Goal: Task Accomplishment & Management: Manage account settings

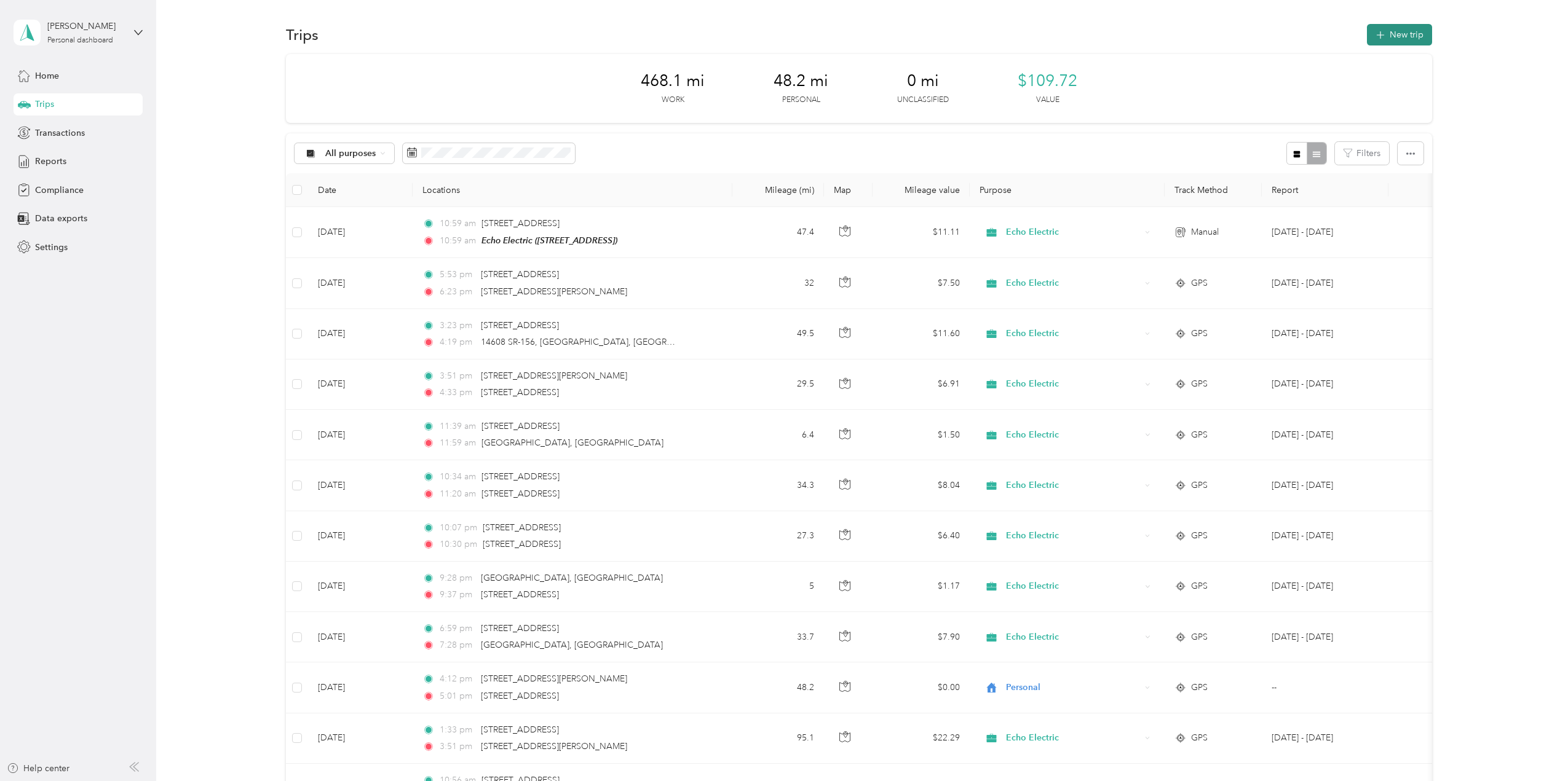
click at [1382, 24] on button "New trip" at bounding box center [1399, 35] width 65 height 21
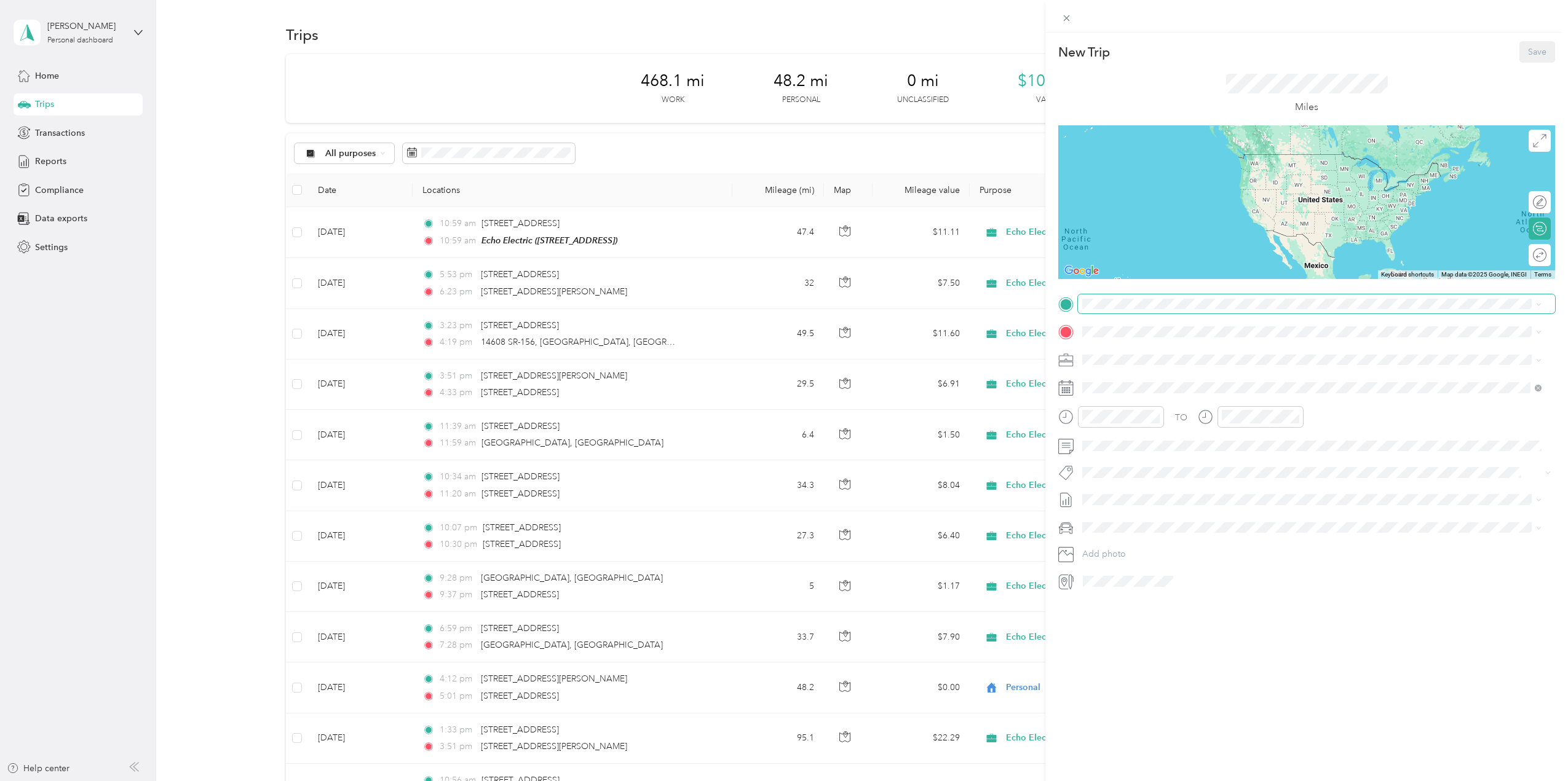
click at [1119, 313] on span at bounding box center [1317, 304] width 477 height 20
click at [1162, 349] on span "[STREET_ADDRESS][US_STATE]" at bounding box center [1167, 349] width 123 height 11
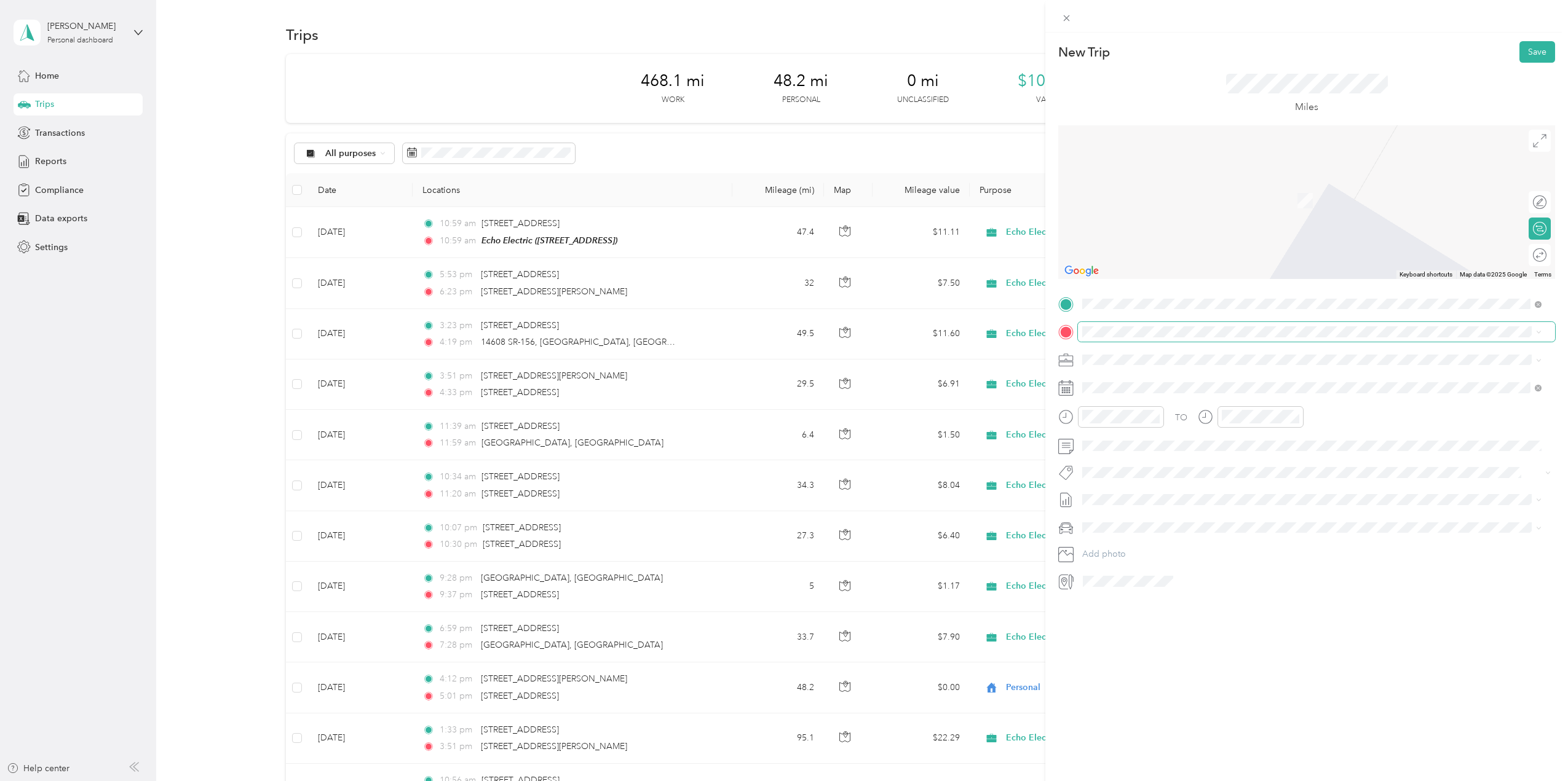
click at [1147, 339] on span at bounding box center [1317, 331] width 477 height 20
click at [1195, 474] on div "TEAM Echo Electric" at bounding box center [1153, 468] width 95 height 15
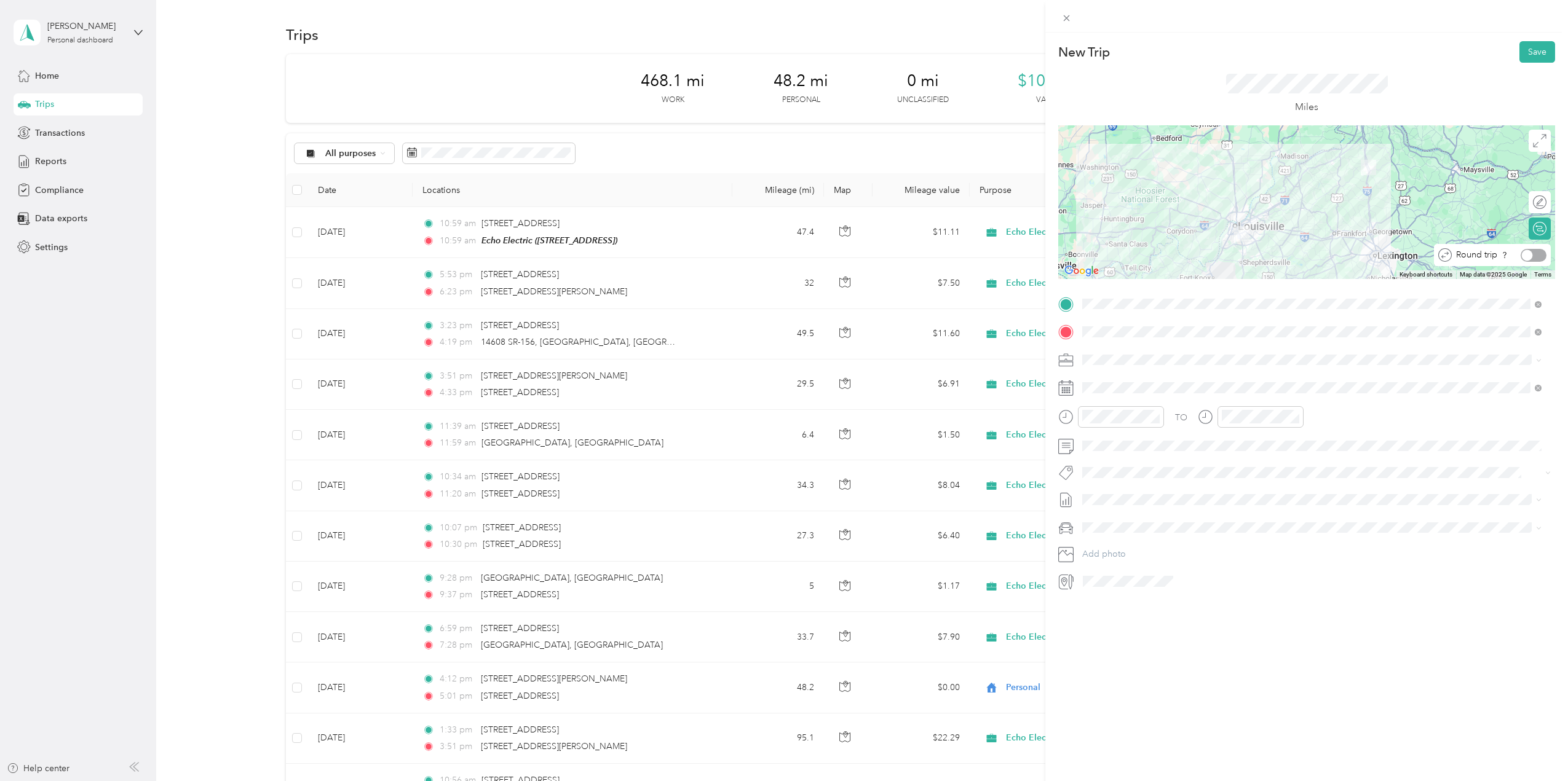
click at [1531, 258] on div at bounding box center [1533, 255] width 26 height 13
click at [1528, 254] on div "Round trip" at bounding box center [1528, 254] width 47 height 22
click at [1363, 170] on img at bounding box center [1369, 167] width 25 height 25
click at [1528, 226] on div "Calculate route" at bounding box center [1526, 229] width 42 height 13
click at [1531, 201] on div at bounding box center [1533, 203] width 26 height 13
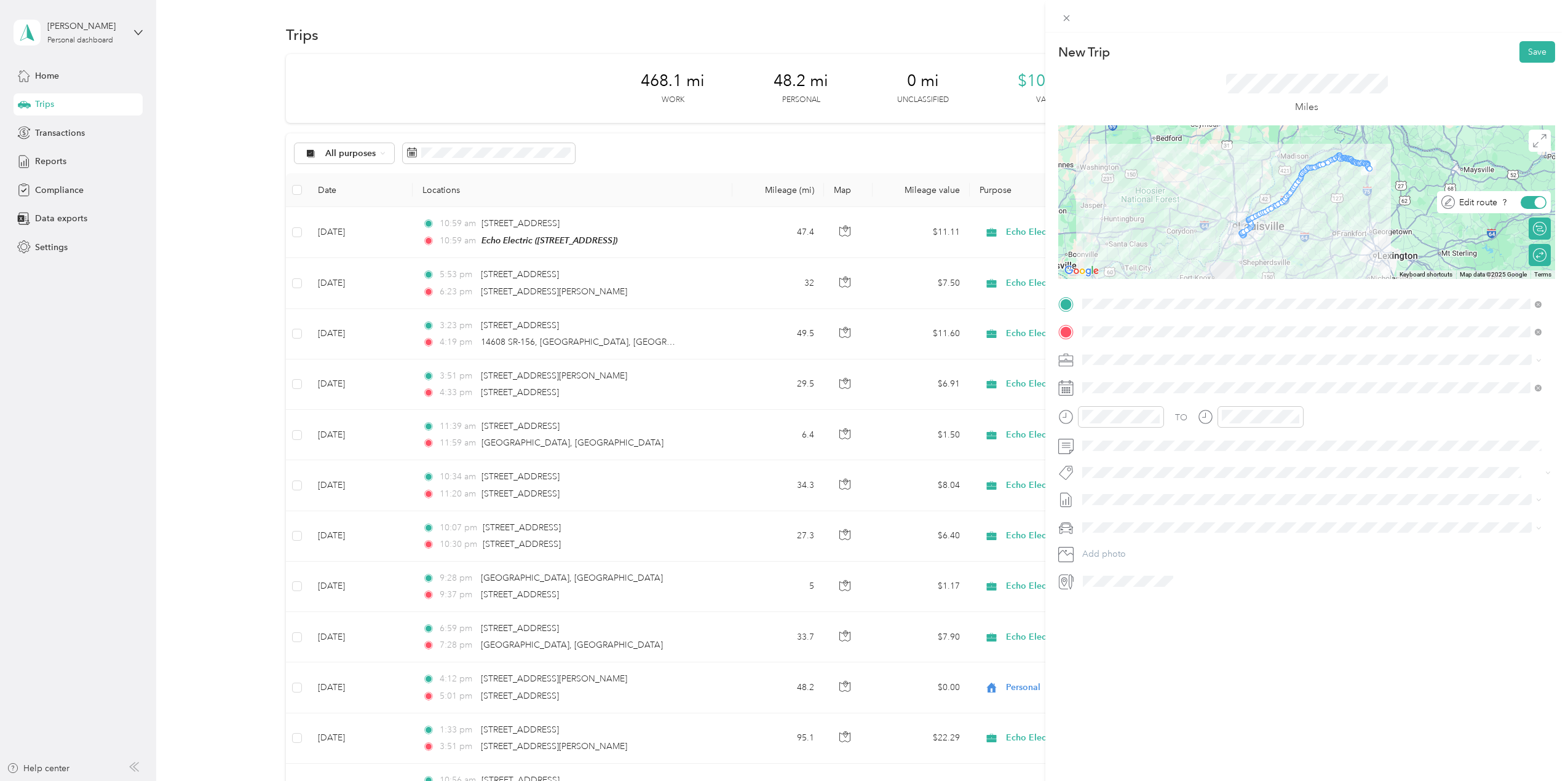
click at [1535, 205] on div at bounding box center [1541, 203] width 11 height 11
click at [1114, 456] on icon at bounding box center [1113, 457] width 12 height 12
click at [1140, 578] on div "26" at bounding box center [1139, 577] width 16 height 15
click at [1541, 51] on button "Save" at bounding box center [1538, 52] width 35 height 21
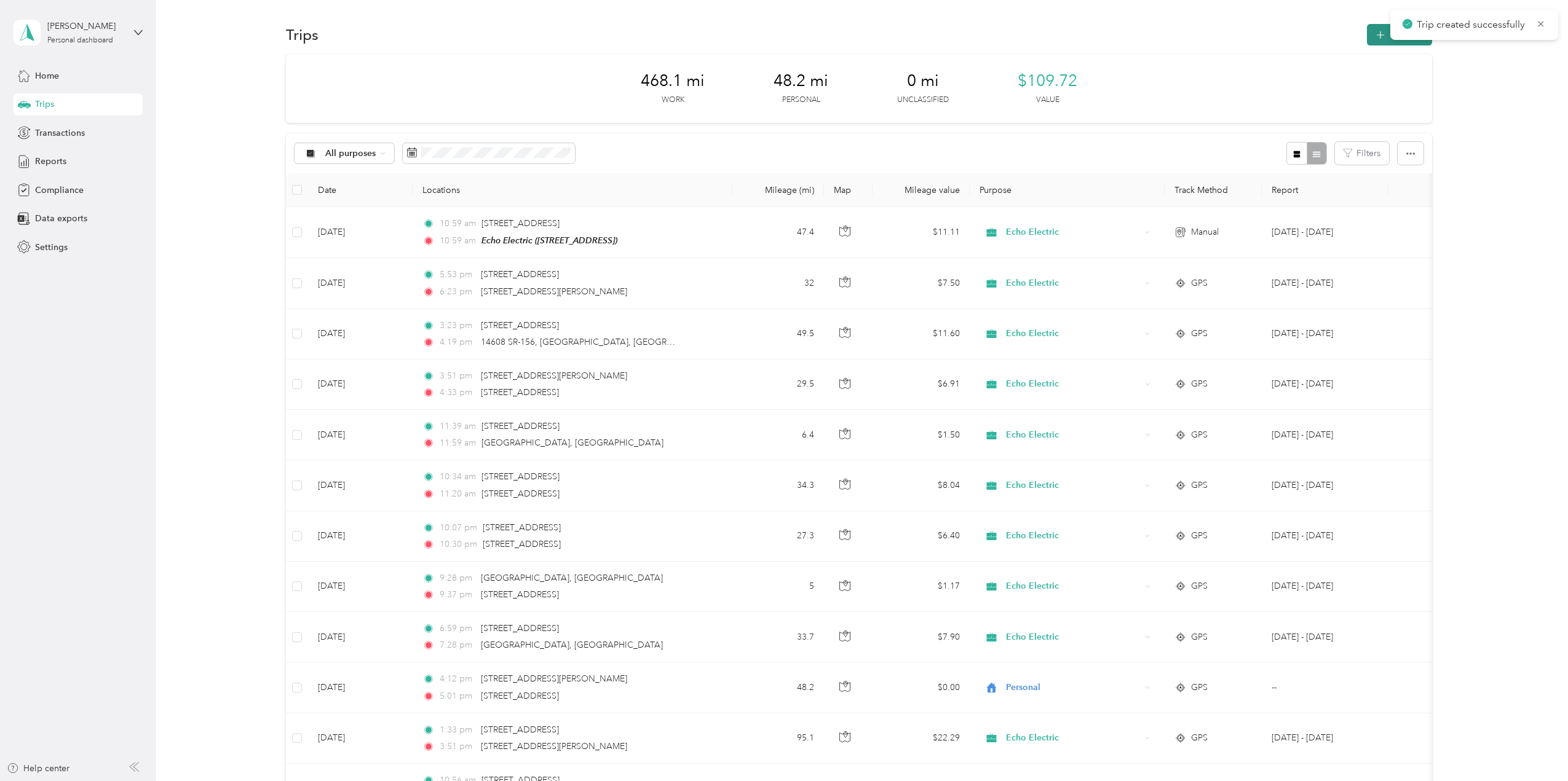
click at [1378, 40] on icon "button" at bounding box center [1381, 35] width 14 height 14
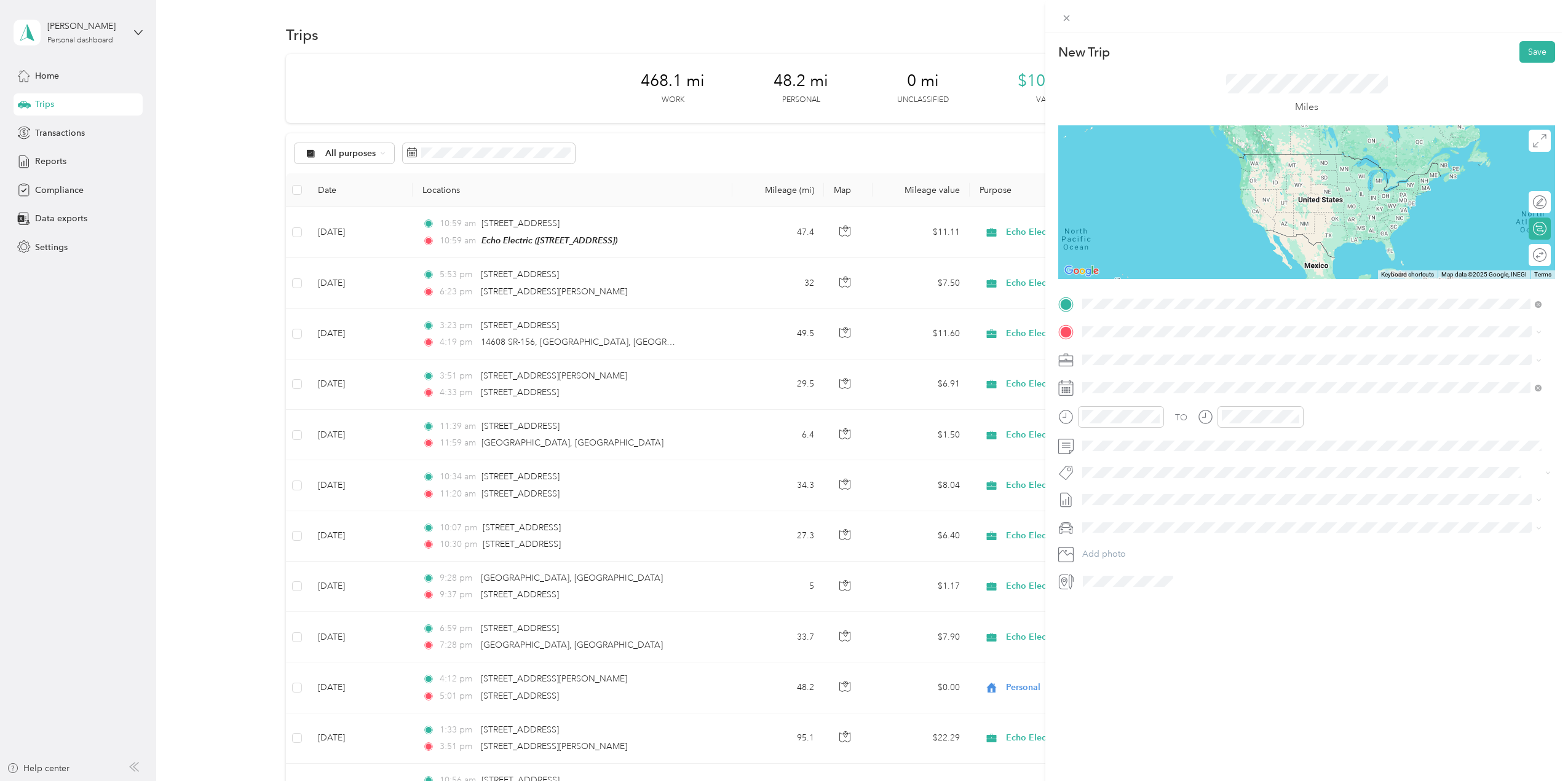
click at [1195, 354] on span "709 North Main Street Williamstown, Kentucky 41097, United States" at bounding box center [1167, 349] width 123 height 11
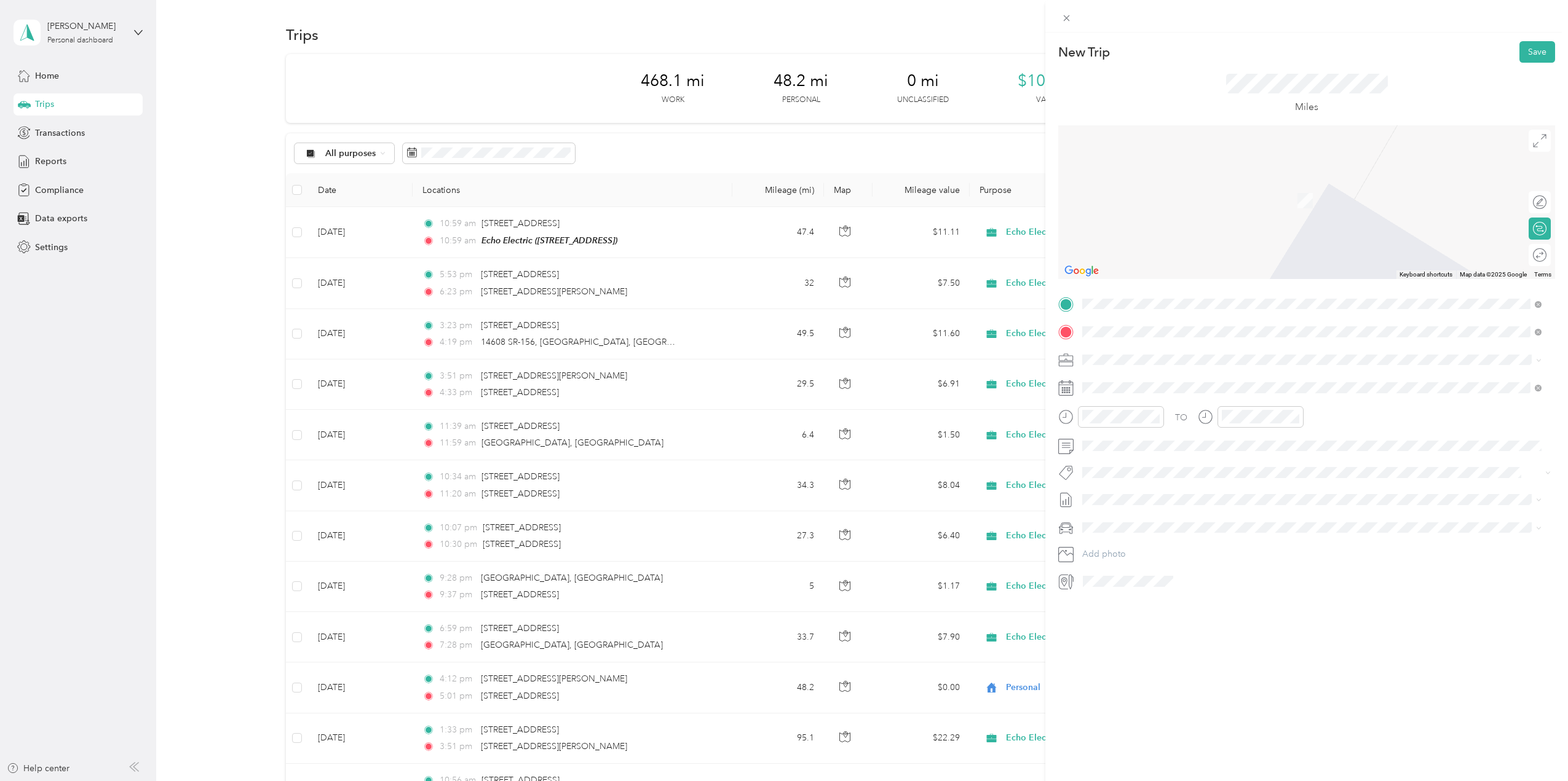
click at [1184, 483] on span "4605 Poplar Level Rd, 40213, Louisville, KY" at bounding box center [1145, 484] width 78 height 11
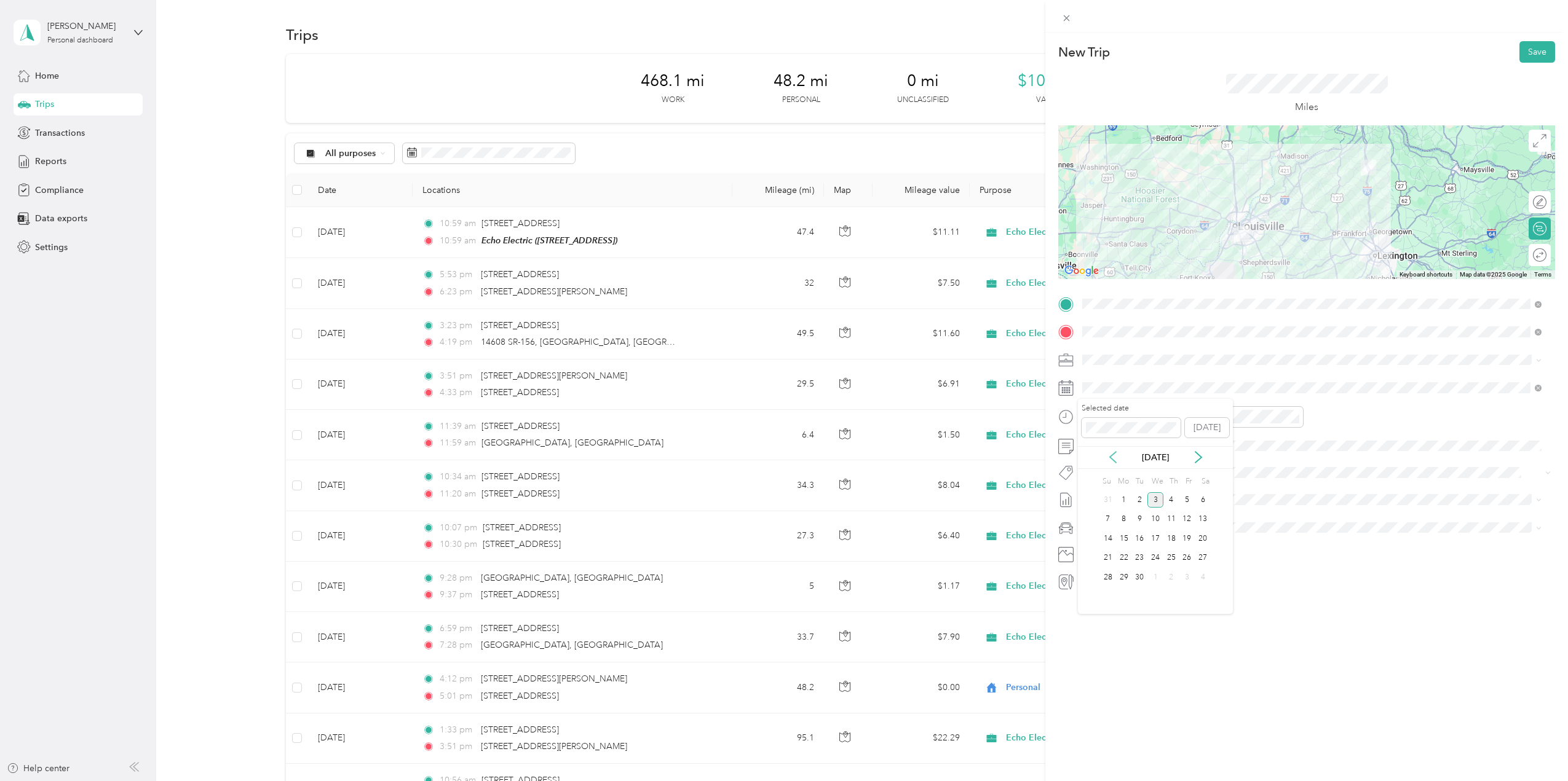
click at [1111, 455] on icon at bounding box center [1113, 457] width 12 height 12
click at [1140, 557] on div "19" at bounding box center [1139, 558] width 16 height 15
click at [1546, 259] on div "Round trip" at bounding box center [1546, 255] width 1 height 13
click at [1334, 239] on div at bounding box center [1306, 202] width 497 height 153
click at [1531, 255] on div at bounding box center [1533, 255] width 26 height 13
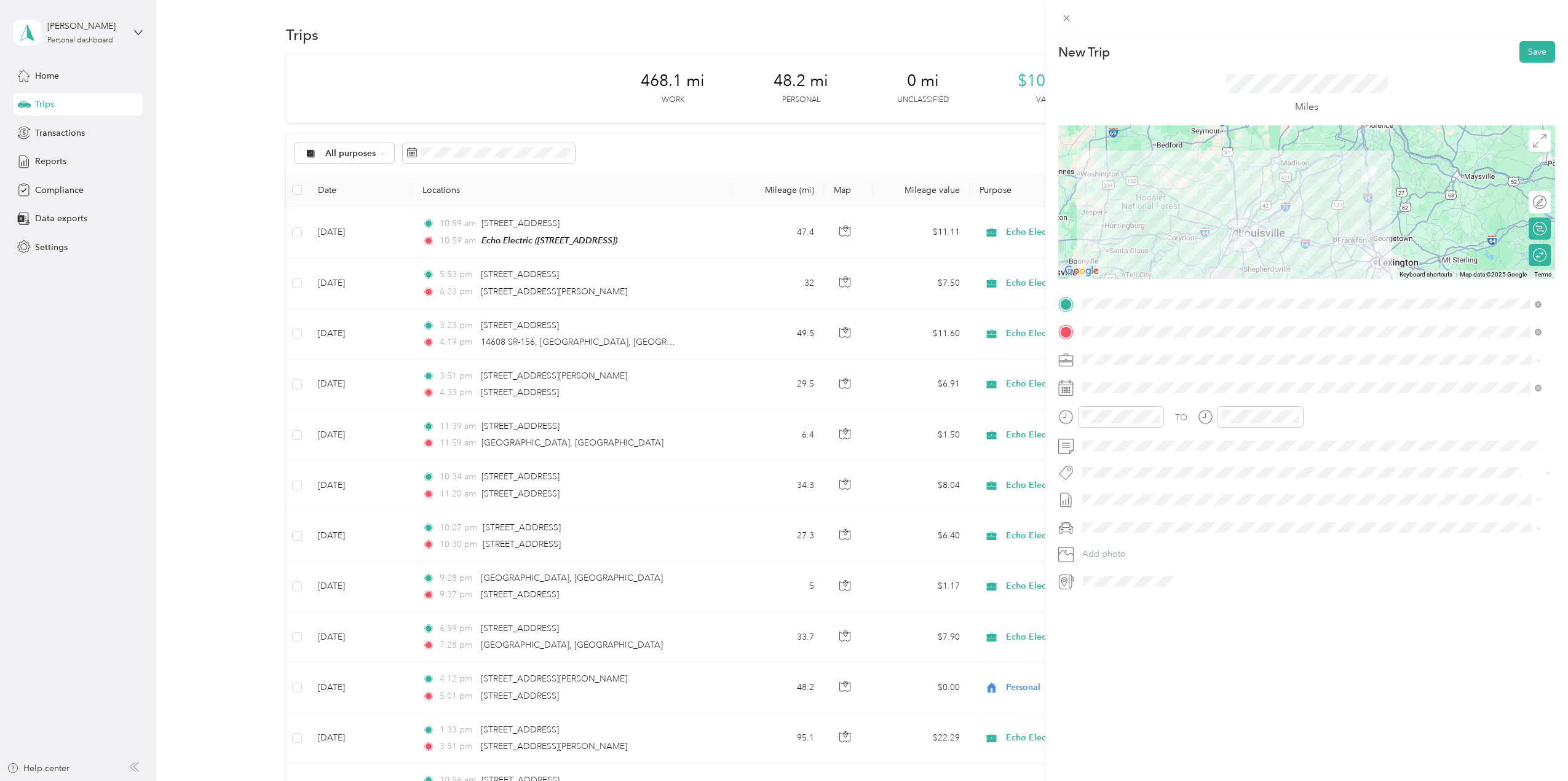
click at [1122, 533] on li "Aug 1 - 31, 2025 Draft" at bounding box center [1312, 540] width 468 height 20
click at [1118, 552] on div "Ford F150" at bounding box center [1312, 549] width 451 height 13
click at [1114, 556] on button "Add photo" at bounding box center [1317, 554] width 477 height 17
click at [1209, 649] on div "New Trip Save This trip cannot be edited because it is either under review, app…" at bounding box center [1306, 423] width 522 height 781
click at [1345, 696] on div "New Trip Save This trip cannot be edited because it is either under review, app…" at bounding box center [1306, 423] width 522 height 781
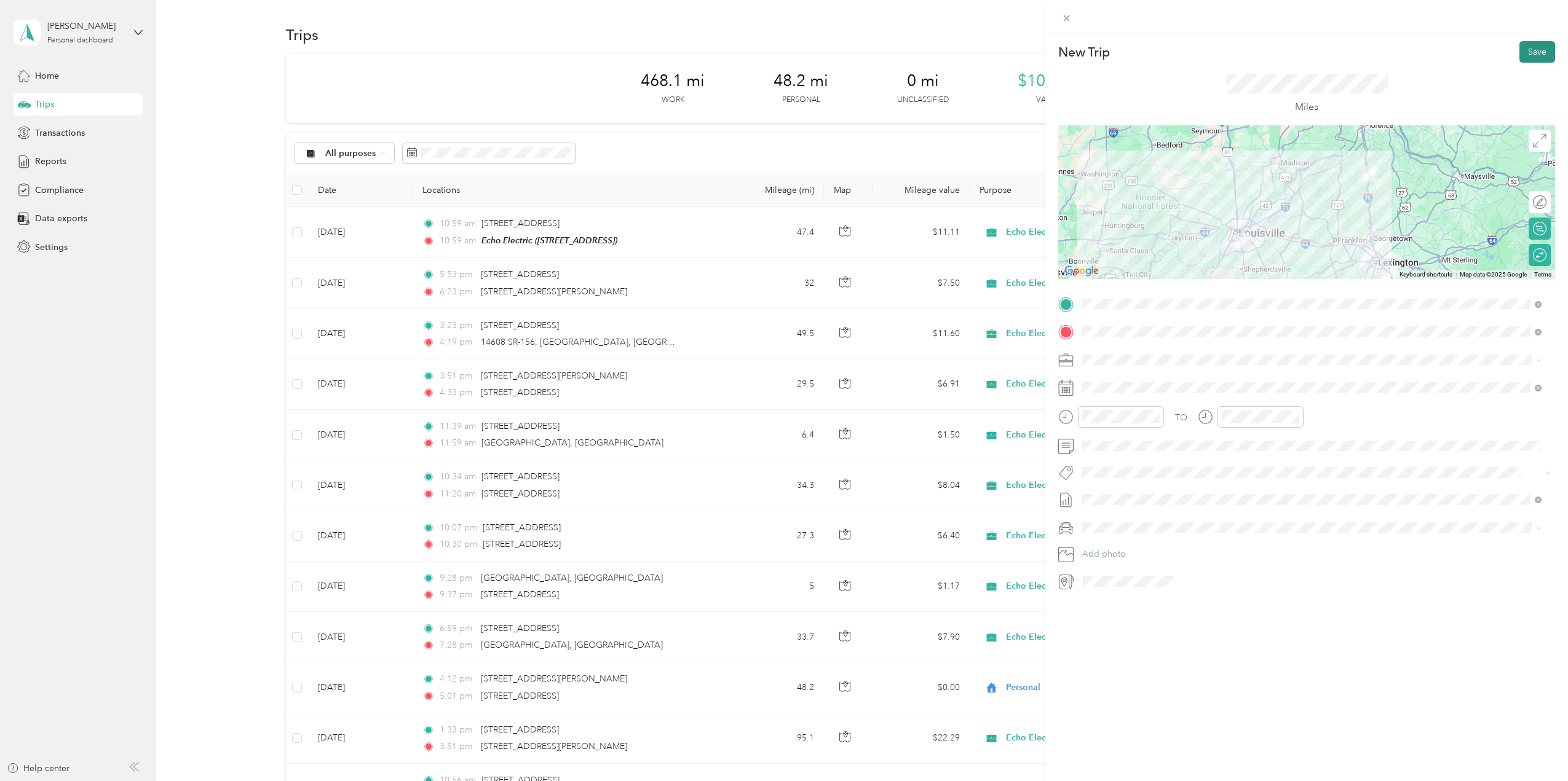
click at [1527, 51] on button "Save" at bounding box center [1538, 52] width 35 height 21
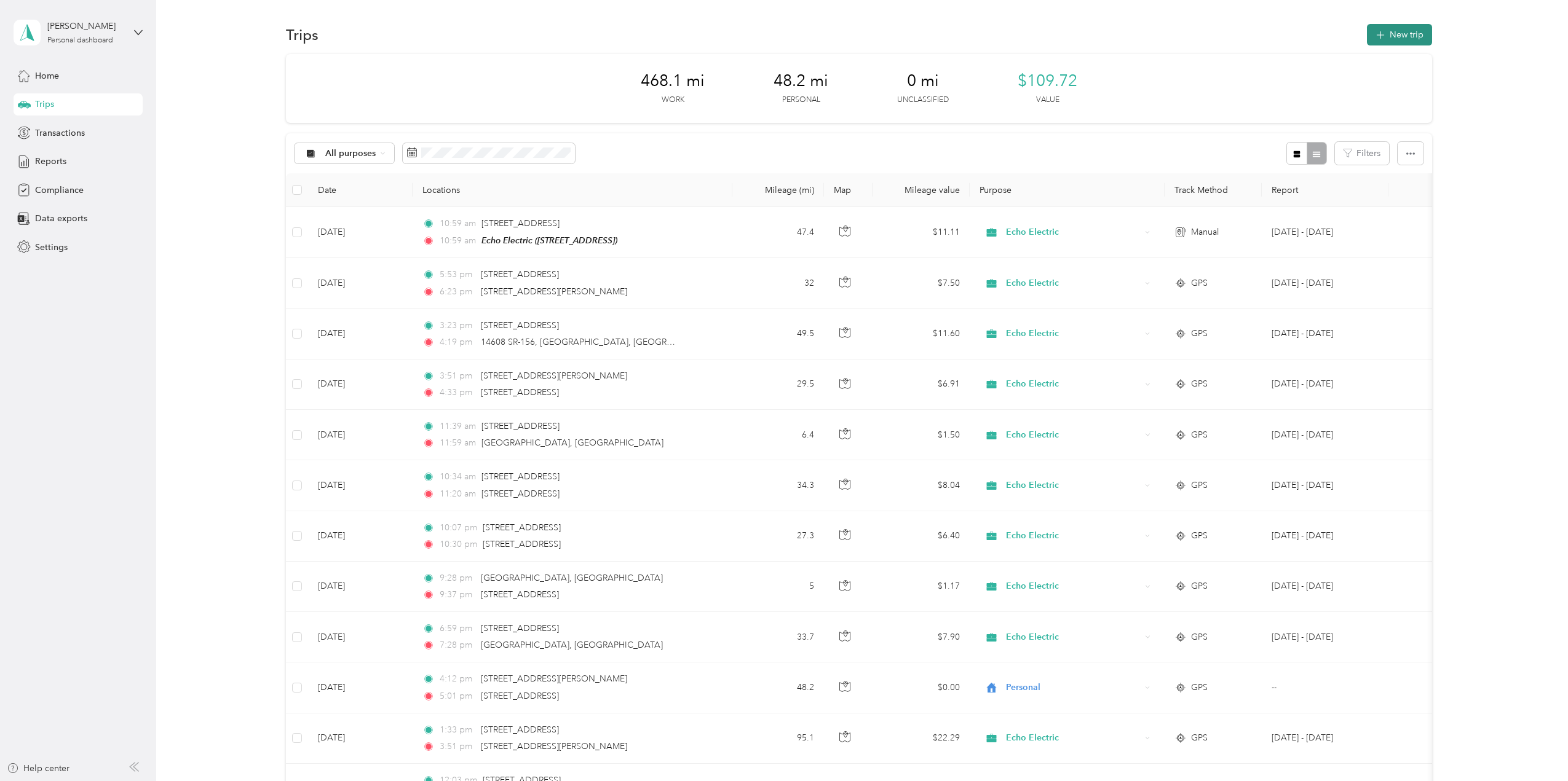
click at [1399, 35] on button "New trip" at bounding box center [1399, 35] width 65 height 21
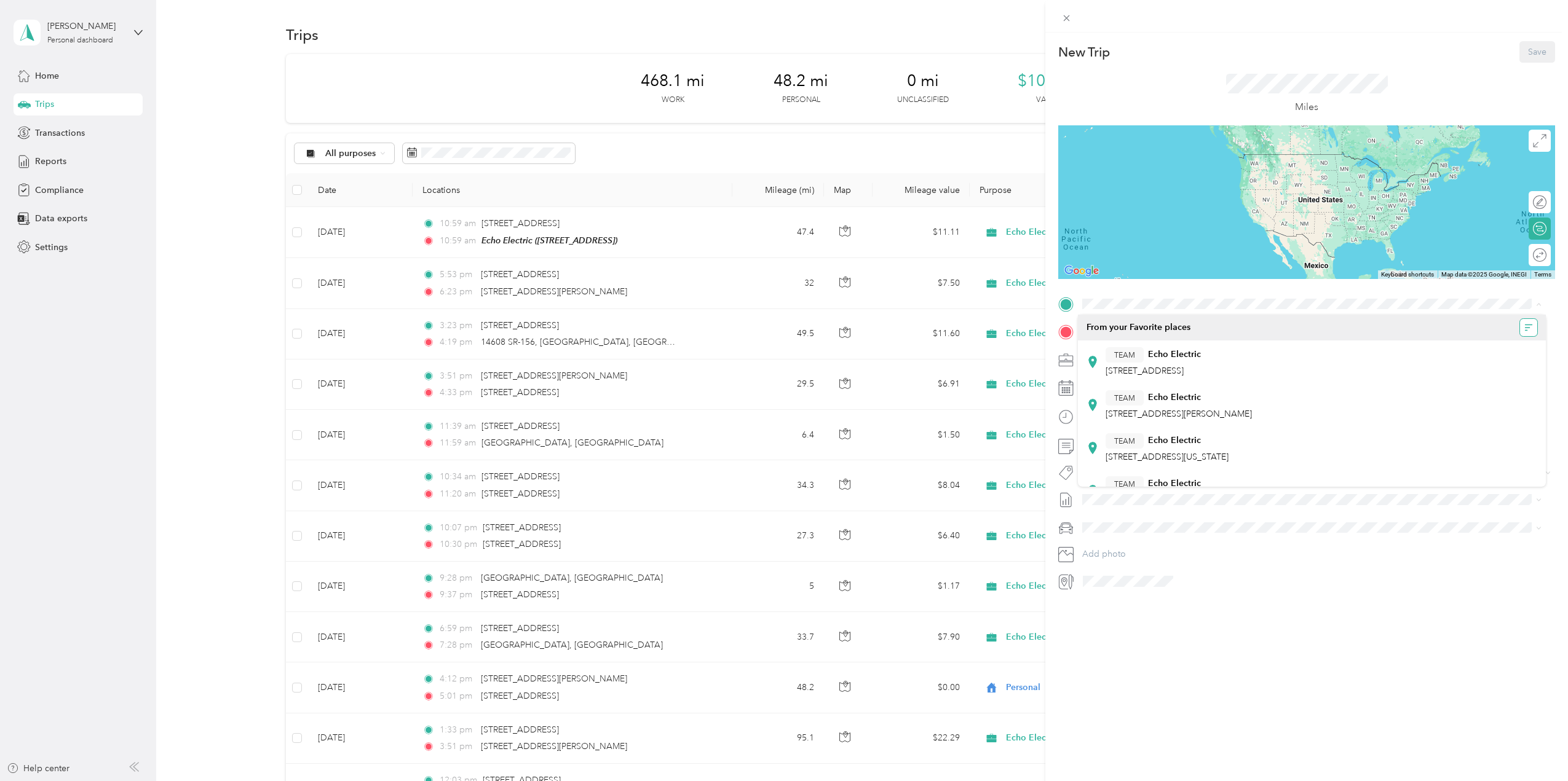
click at [1524, 327] on icon "button" at bounding box center [1529, 328] width 9 height 9
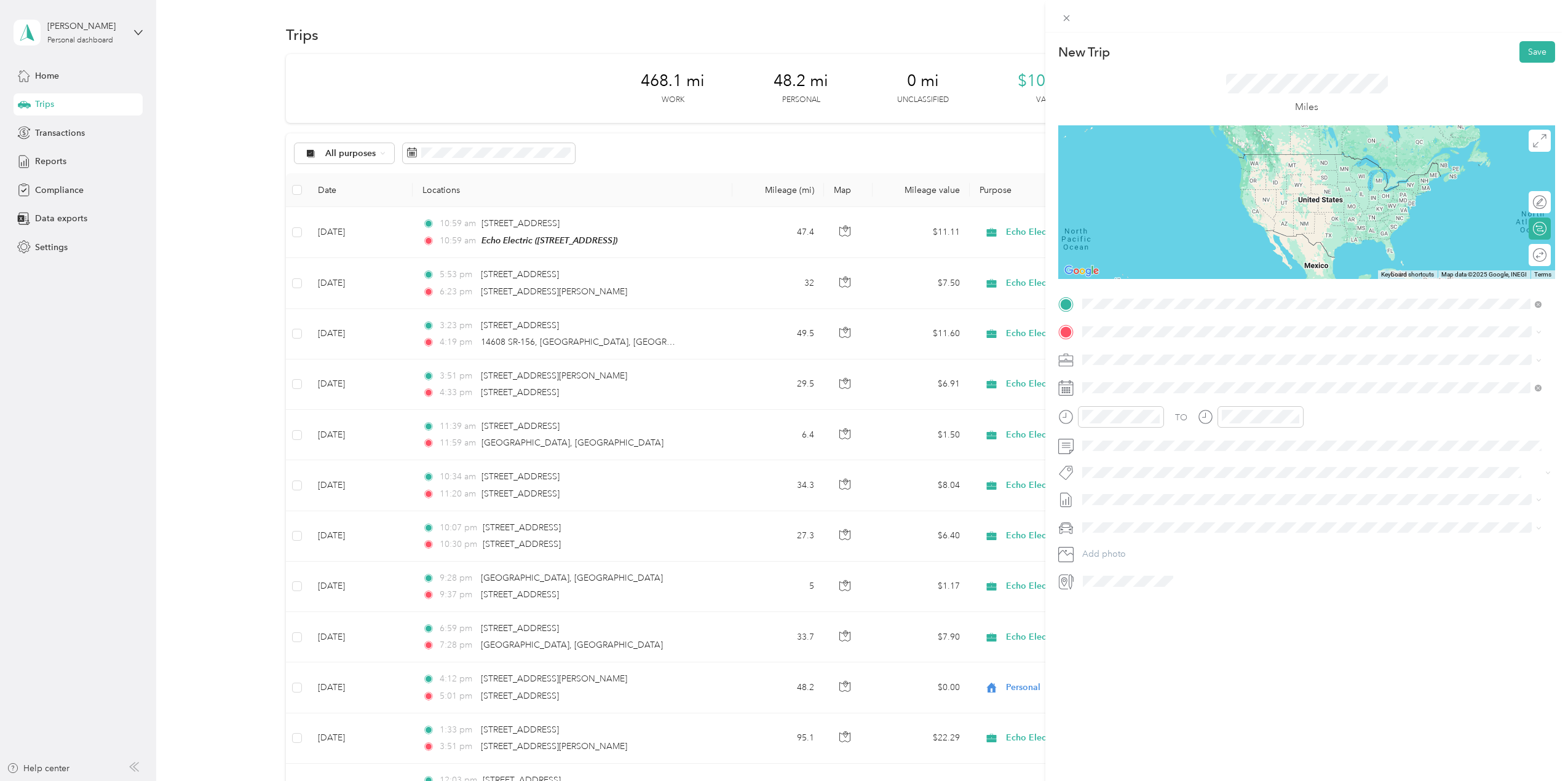
click at [1212, 354] on span "709 North Main Street Williamstown, Kentucky 41097, United States" at bounding box center [1167, 349] width 123 height 11
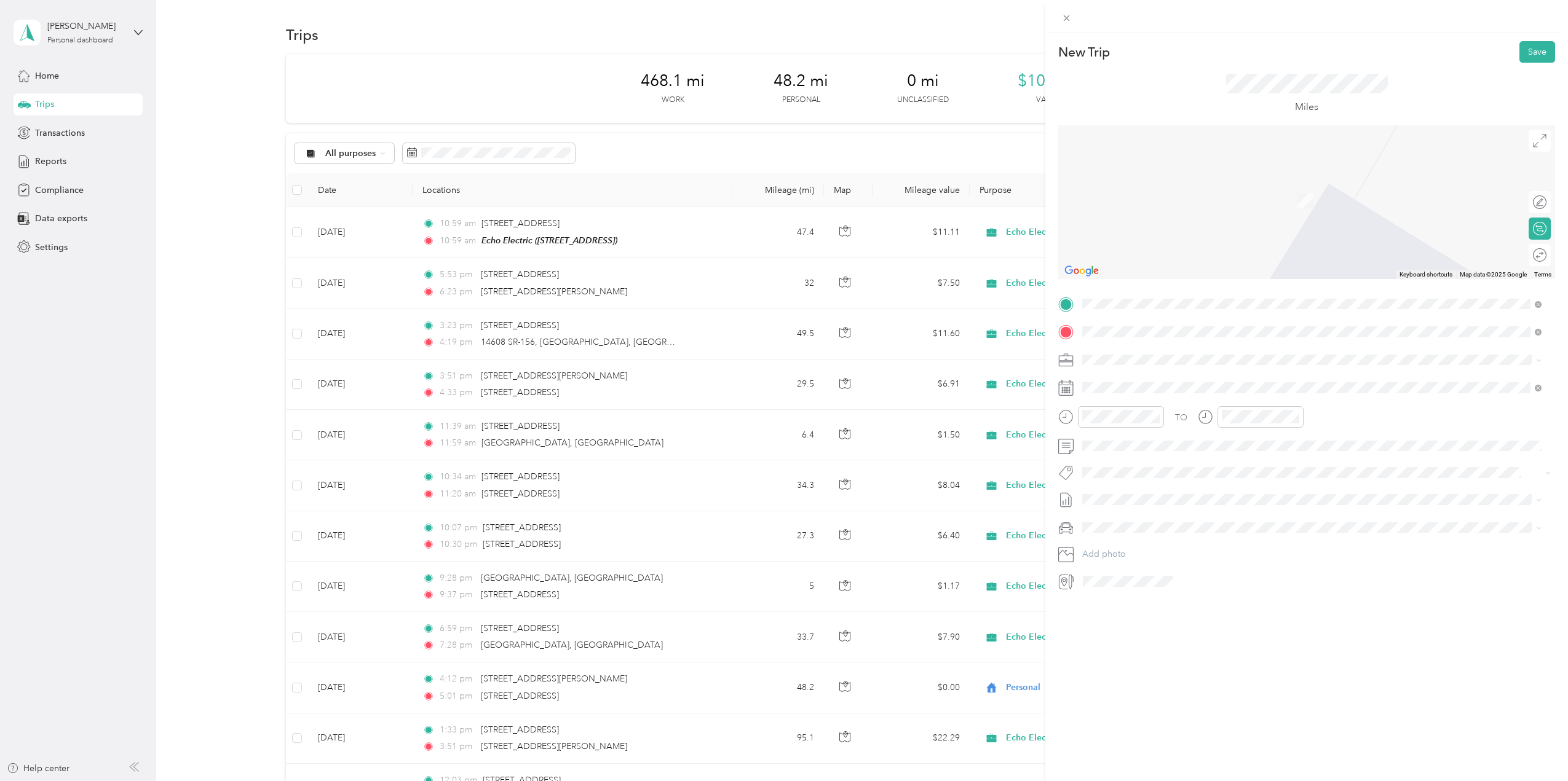
click at [1164, 391] on div "TEAM Echo Electric 4620 Reading Rd, 45229, Cincinnati , OH" at bounding box center [1153, 390] width 95 height 30
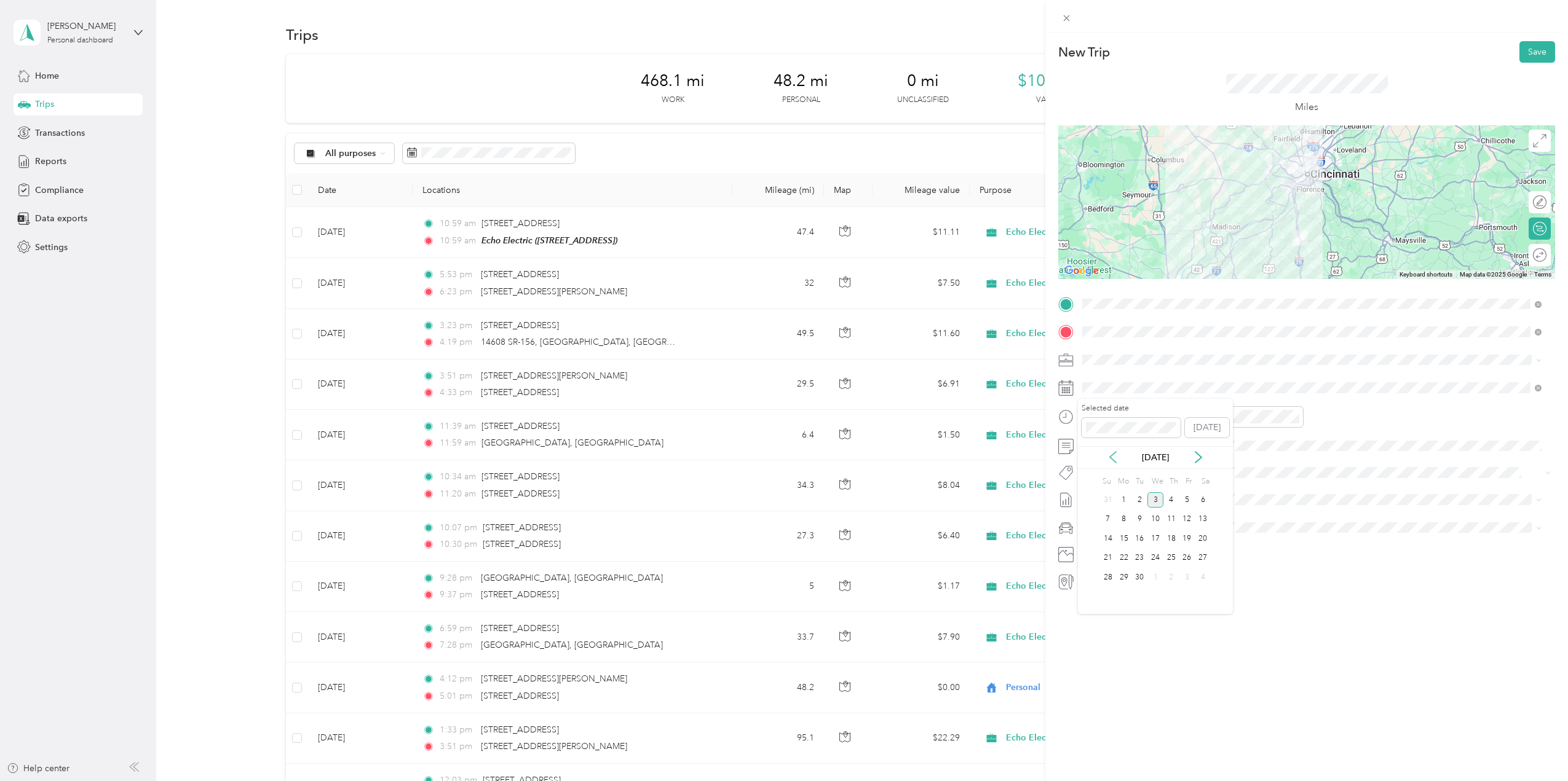
click at [1107, 456] on icon at bounding box center [1113, 457] width 12 height 12
click at [1154, 578] on div "27" at bounding box center [1155, 577] width 16 height 15
click at [1120, 547] on span "Ford F150" at bounding box center [1107, 549] width 40 height 11
click at [1124, 535] on span "Aug 1 - 31, 2025" at bounding box center [1113, 539] width 61 height 13
click at [1531, 253] on div "Round trip" at bounding box center [1534, 254] width 35 height 22
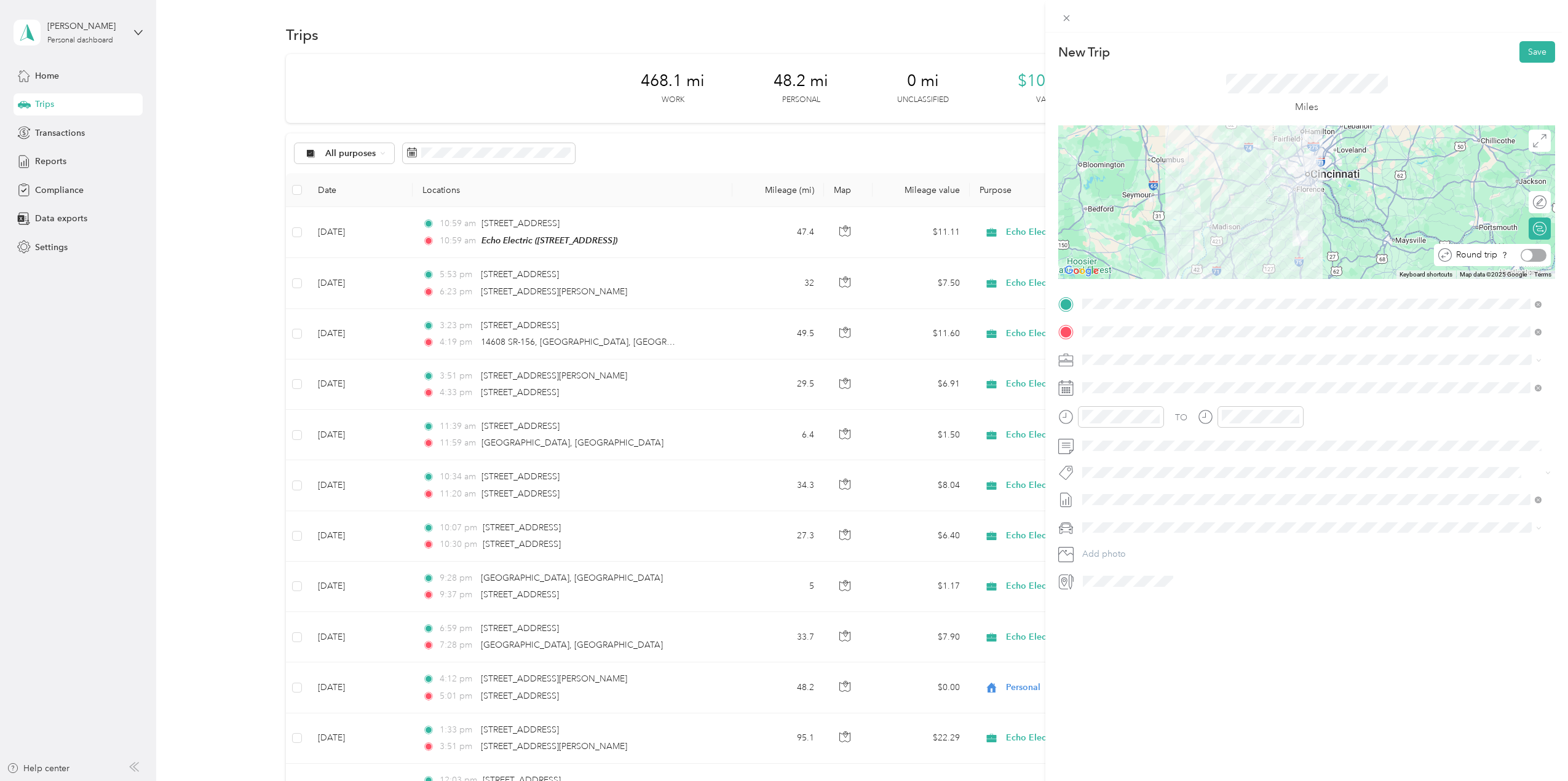
click at [1525, 251] on div at bounding box center [1533, 255] width 26 height 13
click at [1526, 53] on button "Save" at bounding box center [1538, 52] width 35 height 21
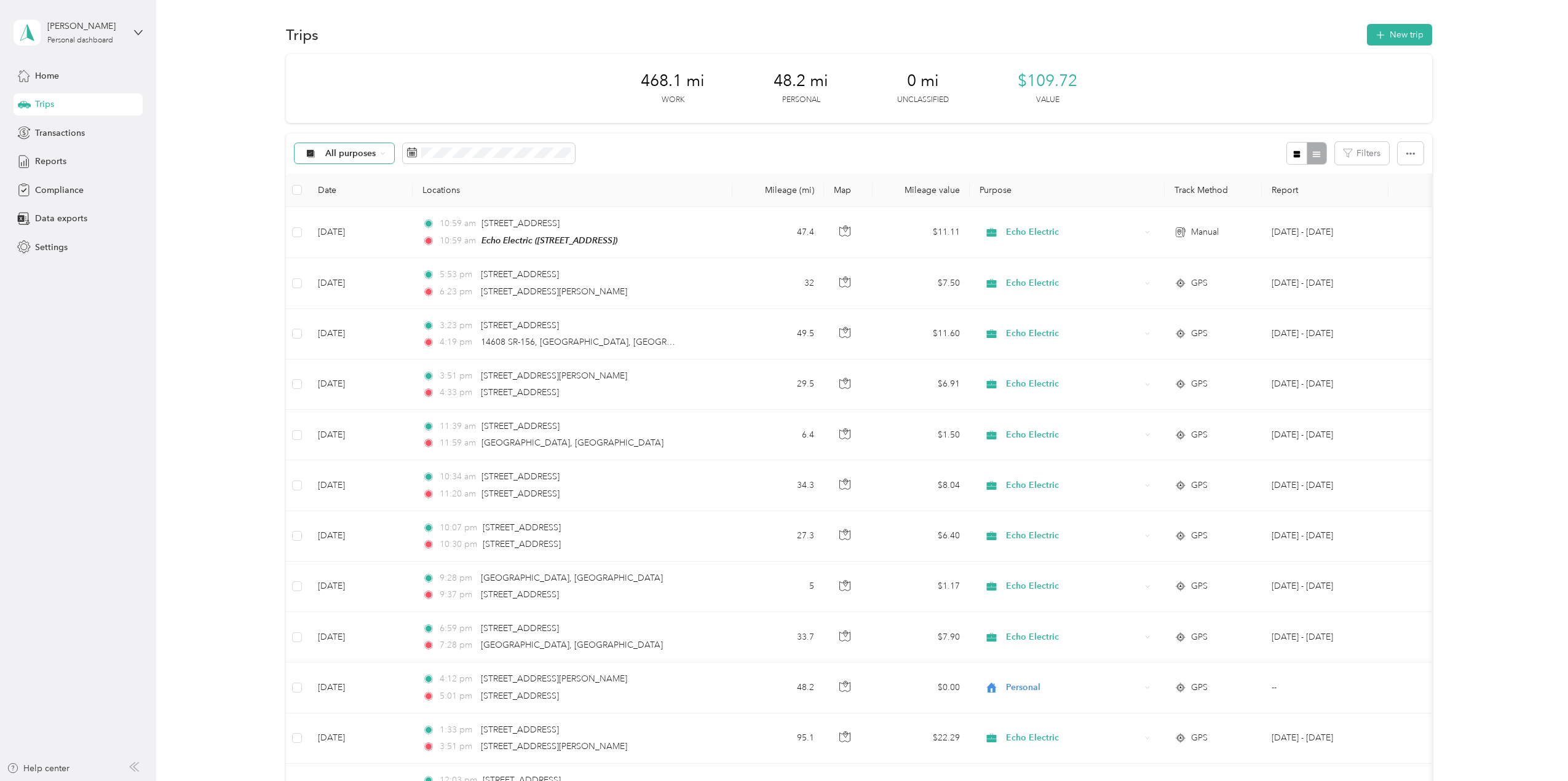
click at [349, 160] on div "All purposes" at bounding box center [344, 153] width 100 height 21
click at [377, 131] on div "468.1 mi Work 48.2 mi Personal 0 mi Unclassified $109.72 Value All purposes Fil…" at bounding box center [859, 482] width 1147 height 856
click at [569, 261] on button "Last month" at bounding box center [575, 256] width 75 height 21
click at [1380, 39] on icon "button" at bounding box center [1381, 35] width 14 height 14
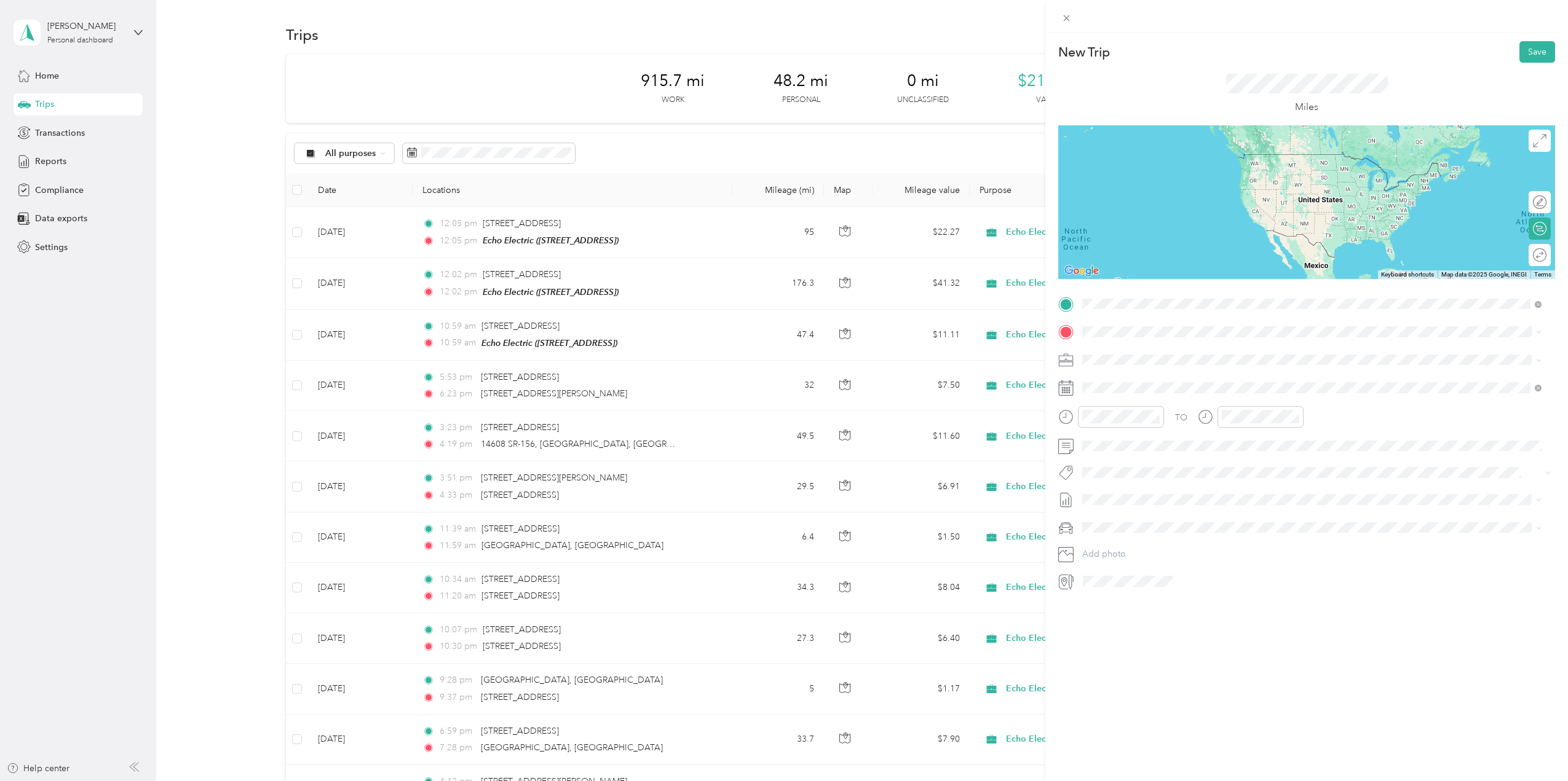
click at [1147, 345] on span "709 North Main Street Williamstown, Kentucky 41097, United States" at bounding box center [1167, 349] width 123 height 11
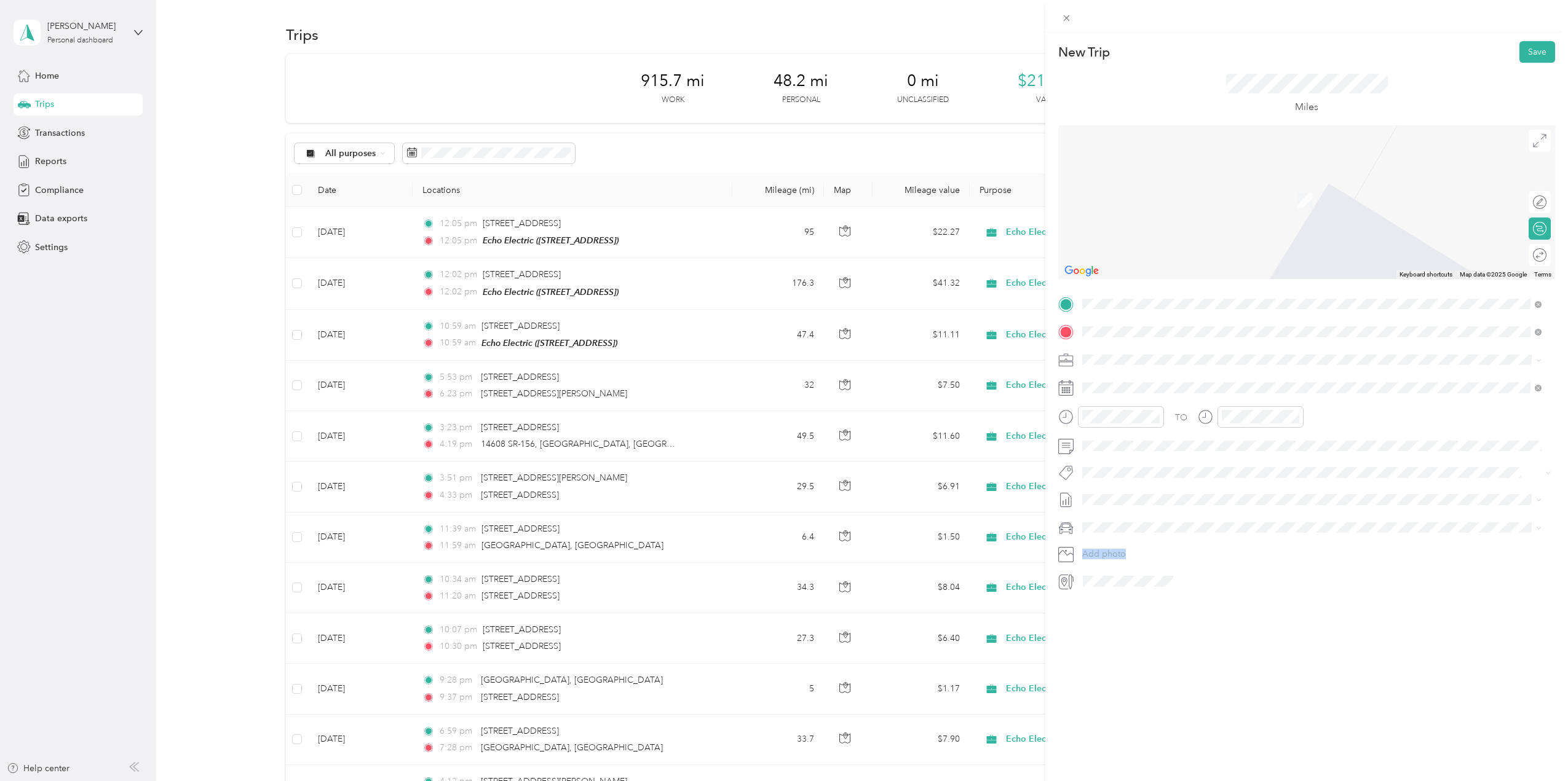
click at [1255, 780] on div "New Trip Save This trip cannot be edited because it is either under review, app…" at bounding box center [781, 781] width 1562 height 0
click at [1155, 340] on span at bounding box center [1317, 331] width 477 height 20
click at [1138, 377] on span "8299 Dixie Highway Florence, Kentucky 41042, United States" at bounding box center [1201, 376] width 191 height 11
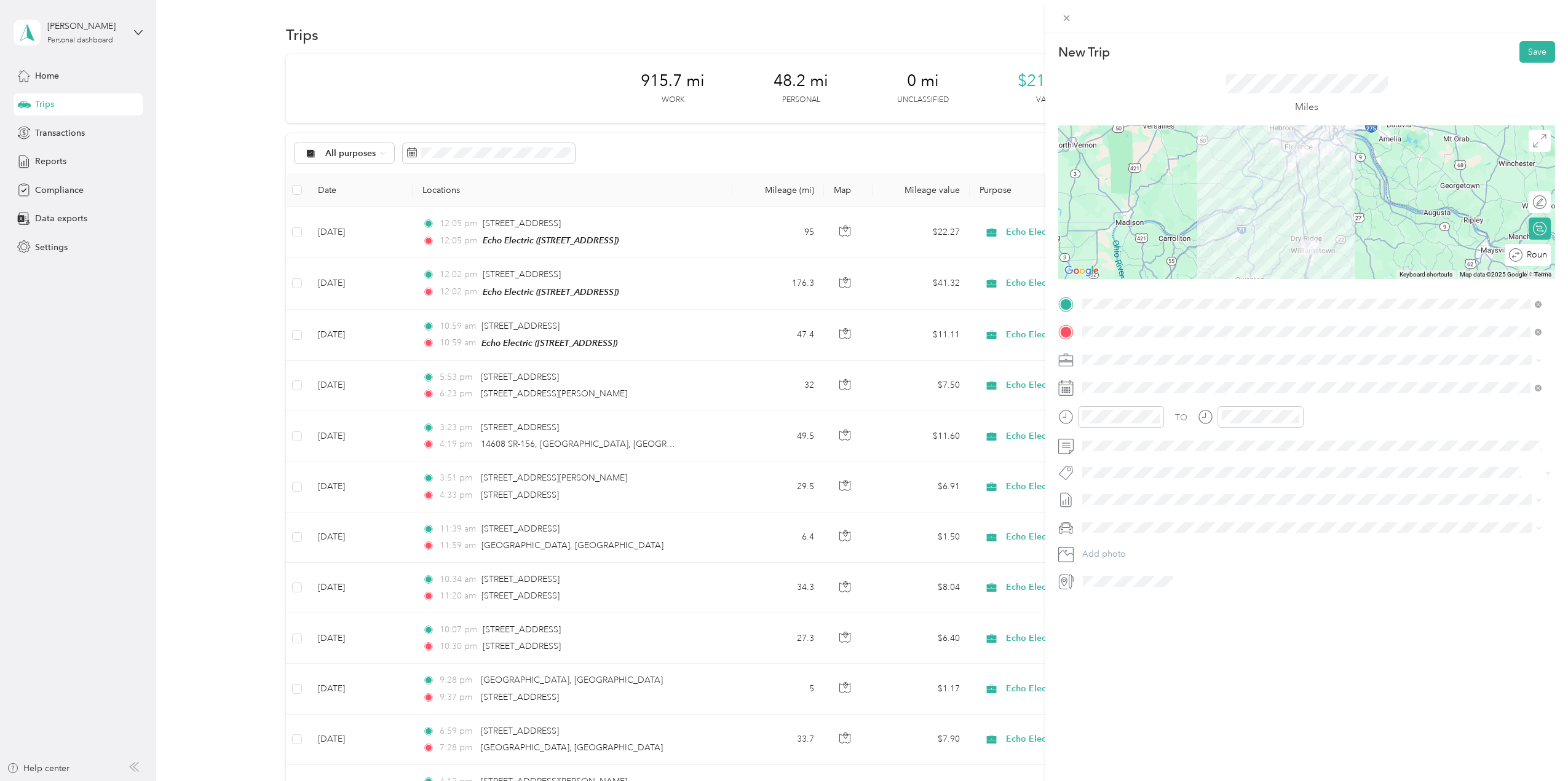
click at [1526, 256] on div "Round trip" at bounding box center [1528, 254] width 46 height 22
click at [1522, 254] on div at bounding box center [1528, 255] width 11 height 11
click at [1154, 537] on div "17" at bounding box center [1155, 539] width 16 height 15
click at [1118, 453] on span at bounding box center [1317, 446] width 477 height 20
click at [1208, 568] on div "TO Add photo" at bounding box center [1306, 443] width 497 height 297
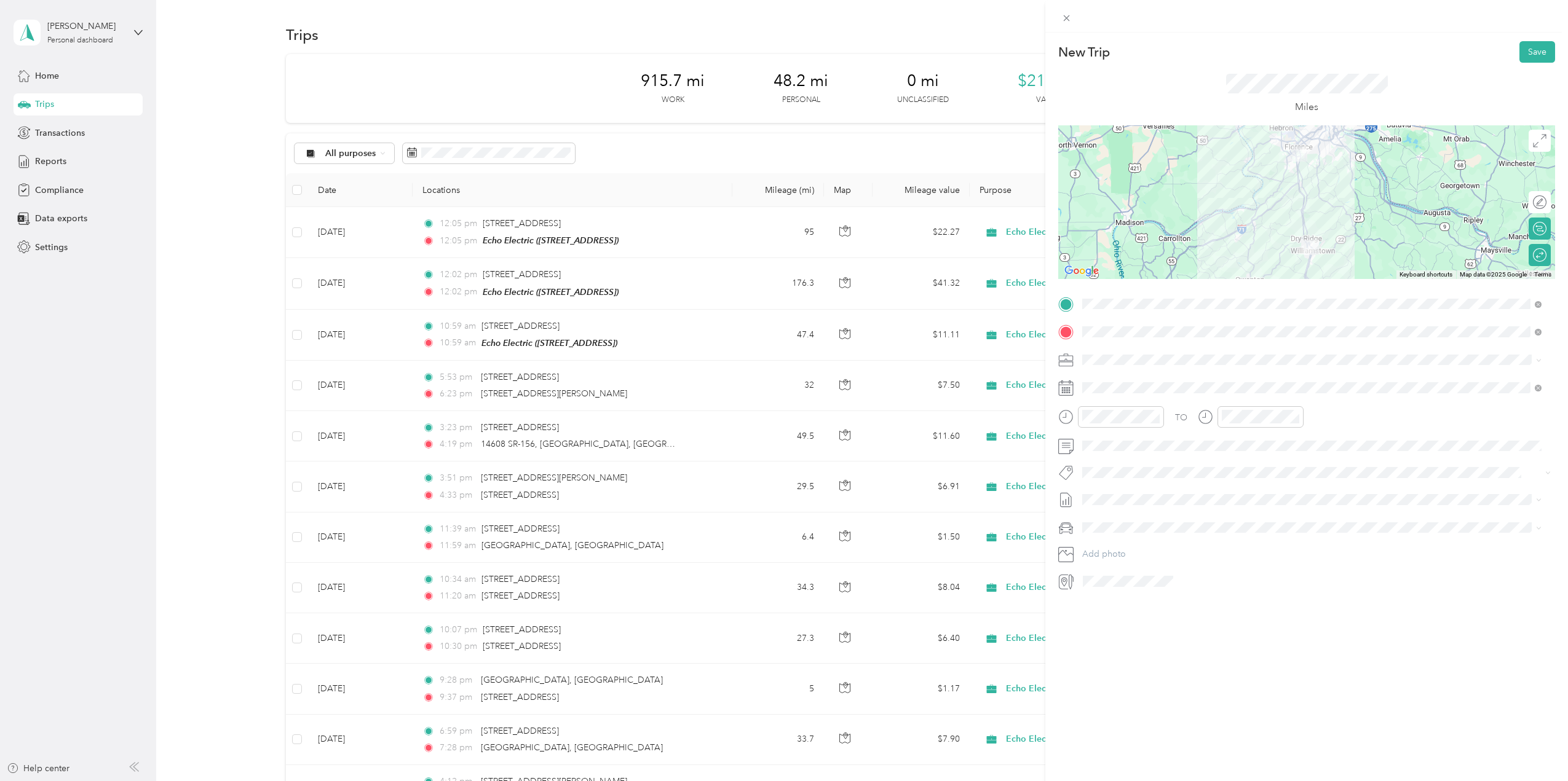
click at [1117, 537] on span at bounding box center [1317, 528] width 477 height 20
click at [1123, 549] on span "Ford F150" at bounding box center [1107, 549] width 40 height 11
click at [1223, 568] on div "TO Add photo" at bounding box center [1306, 443] width 497 height 297
click at [1109, 381] on span at bounding box center [1317, 388] width 477 height 20
click at [1175, 538] on div "18" at bounding box center [1171, 539] width 16 height 15
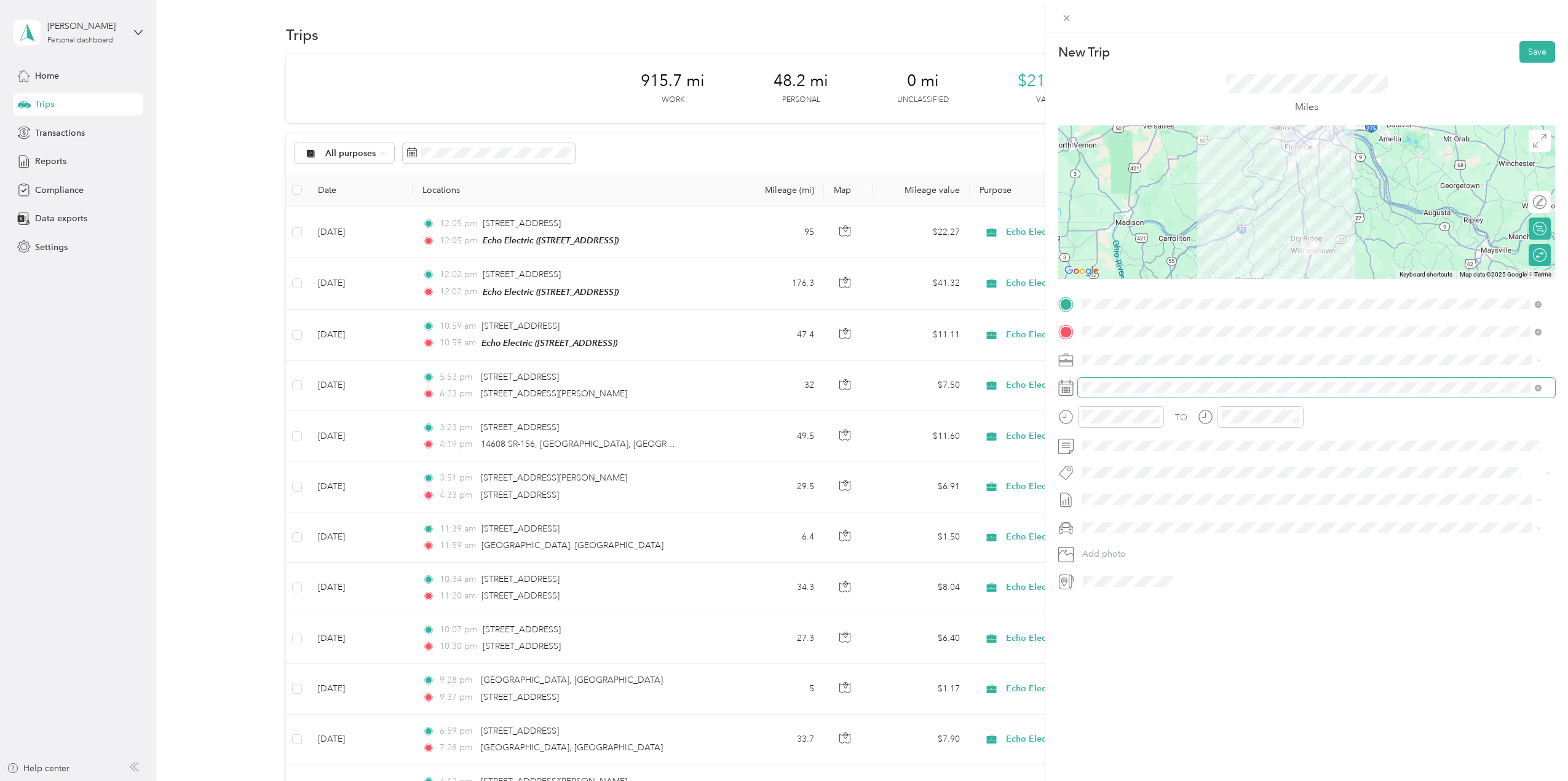
click at [1119, 396] on span at bounding box center [1317, 388] width 477 height 20
click at [1121, 381] on span at bounding box center [1317, 388] width 477 height 20
click at [1114, 457] on icon at bounding box center [1113, 457] width 12 height 12
click at [1156, 558] on div "20" at bounding box center [1155, 558] width 16 height 15
click at [1101, 780] on div "New Trip Save This trip cannot be edited because it is either under review, app…" at bounding box center [781, 781] width 1562 height 0
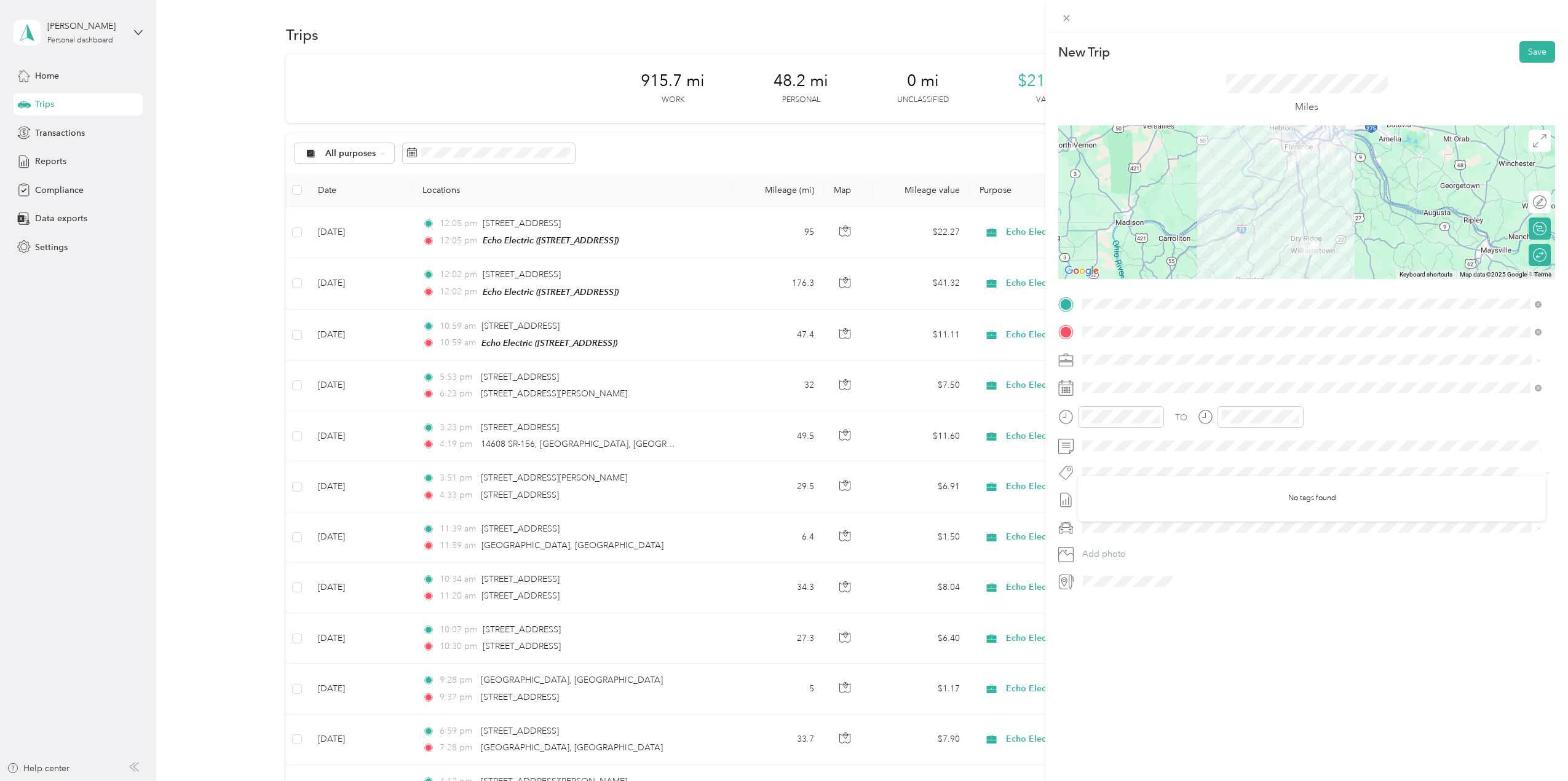
click at [1102, 499] on div "No tags found" at bounding box center [1312, 499] width 468 height 45
click at [1185, 590] on div at bounding box center [1317, 581] width 476 height 20
click at [1202, 592] on div "New Trip Save This trip cannot be edited because it is either under review, app…" at bounding box center [1306, 423] width 522 height 781
click at [1251, 550] on button "Add photo" at bounding box center [1317, 554] width 477 height 17
click at [1269, 485] on div "No tags found" at bounding box center [1312, 505] width 468 height 45
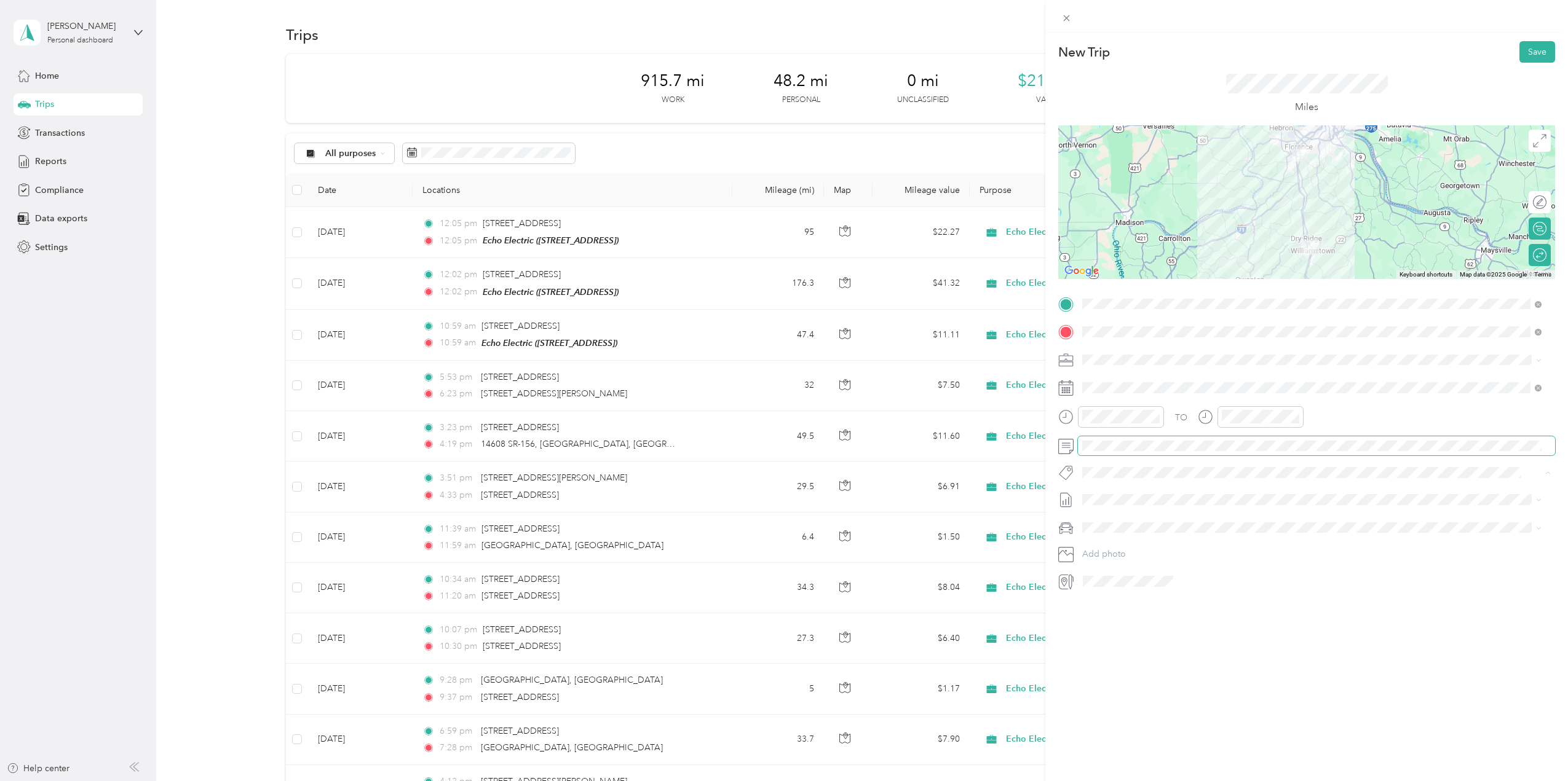
click at [1160, 453] on span at bounding box center [1317, 446] width 477 height 20
click at [1129, 537] on span "Aug 1 - 31, 2025" at bounding box center [1113, 540] width 61 height 13
click at [1524, 49] on button "Save" at bounding box center [1538, 52] width 35 height 21
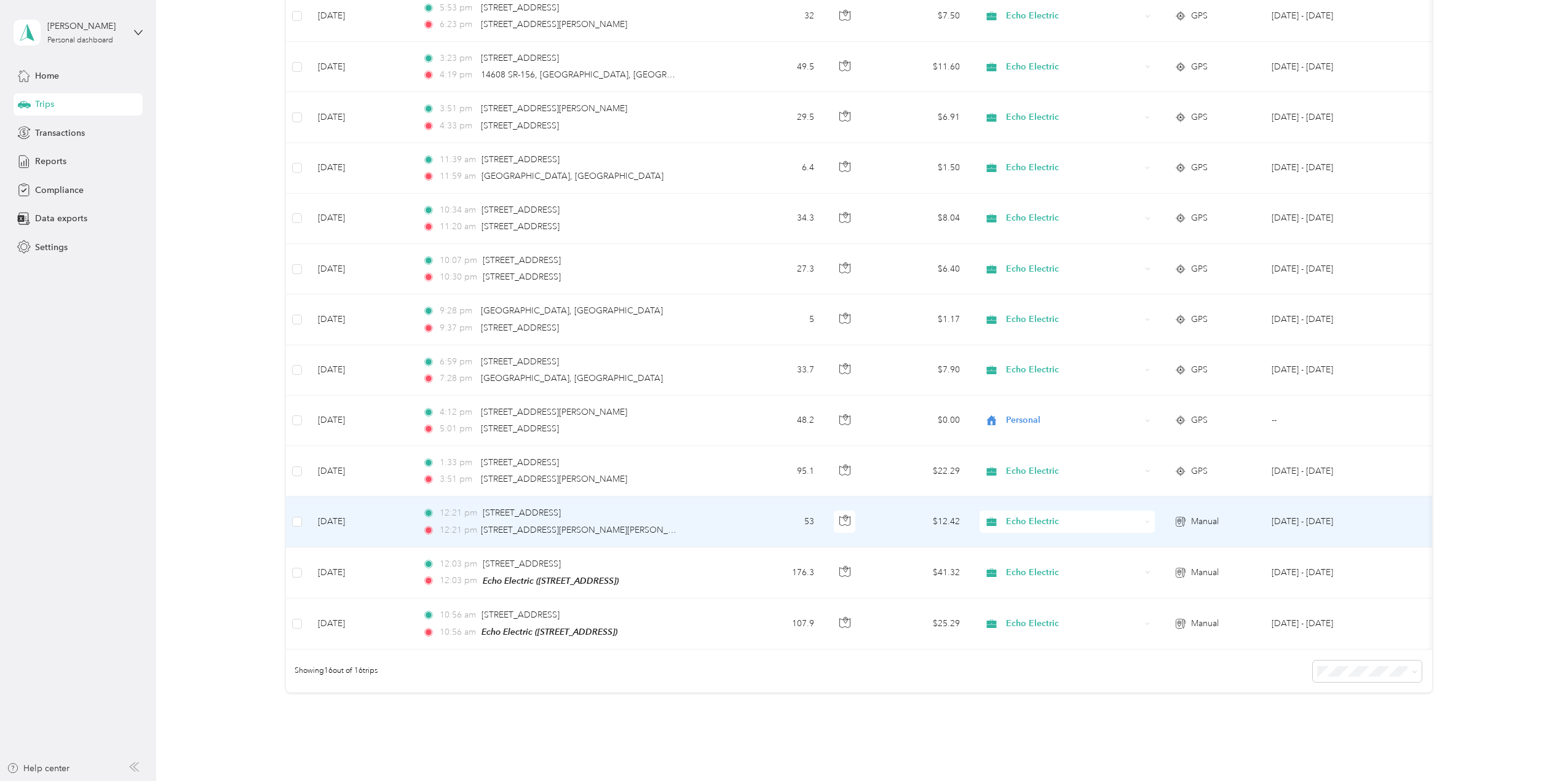
scroll to position [369, 0]
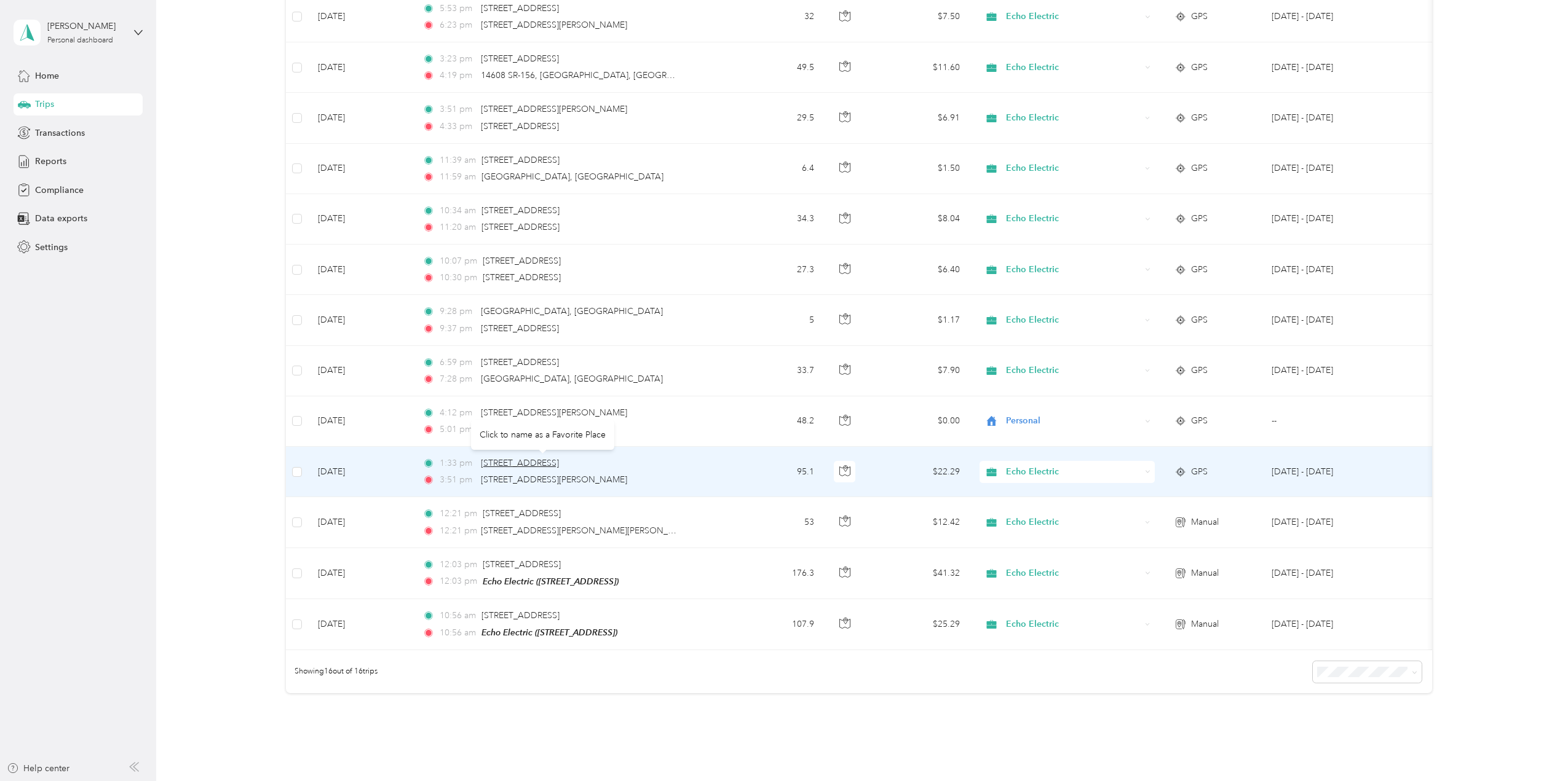
click at [559, 458] on span "709 N Main St, Williamstown, KY" at bounding box center [520, 463] width 78 height 11
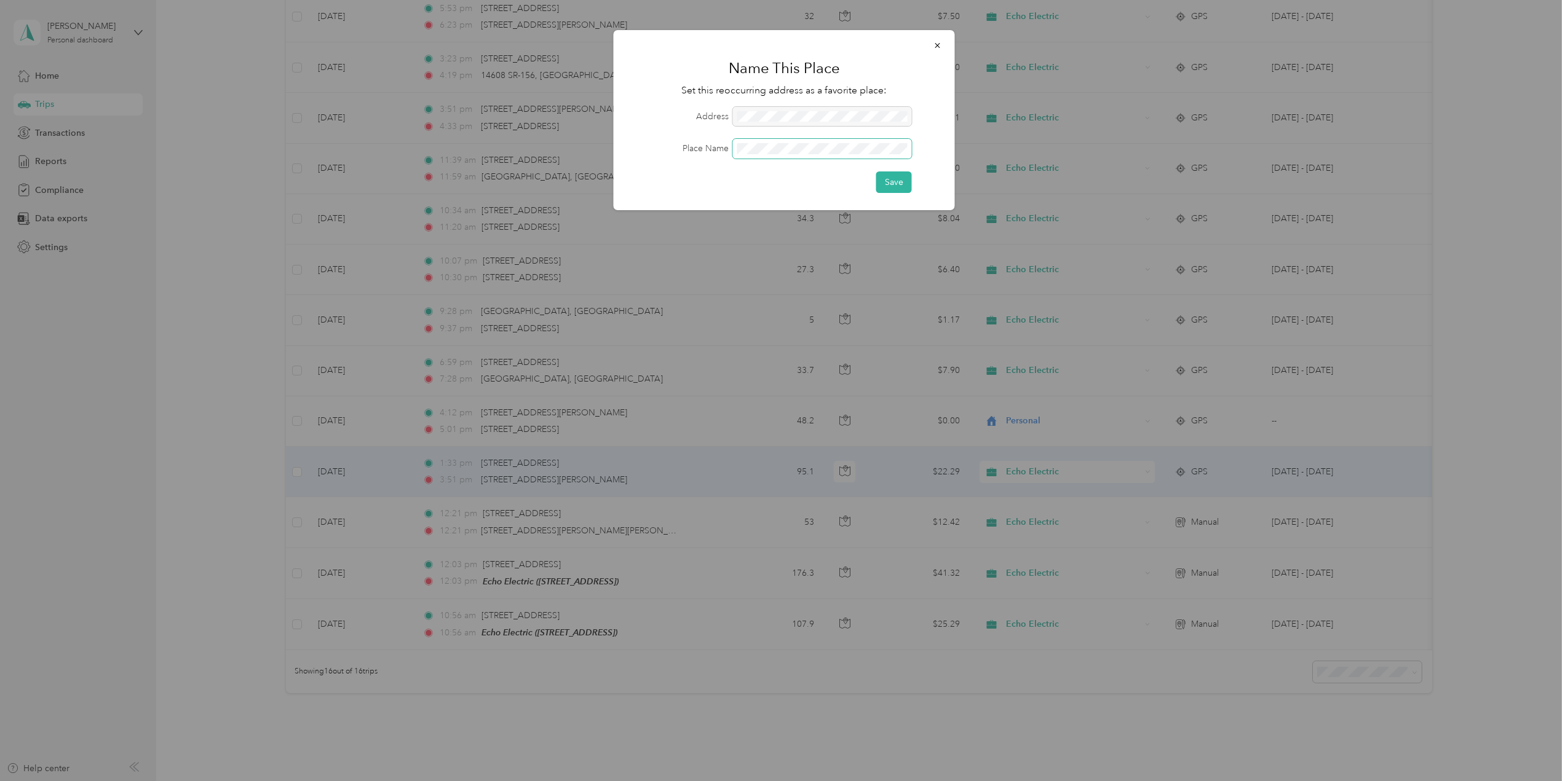
click at [876, 172] on button "Save" at bounding box center [894, 182] width 35 height 21
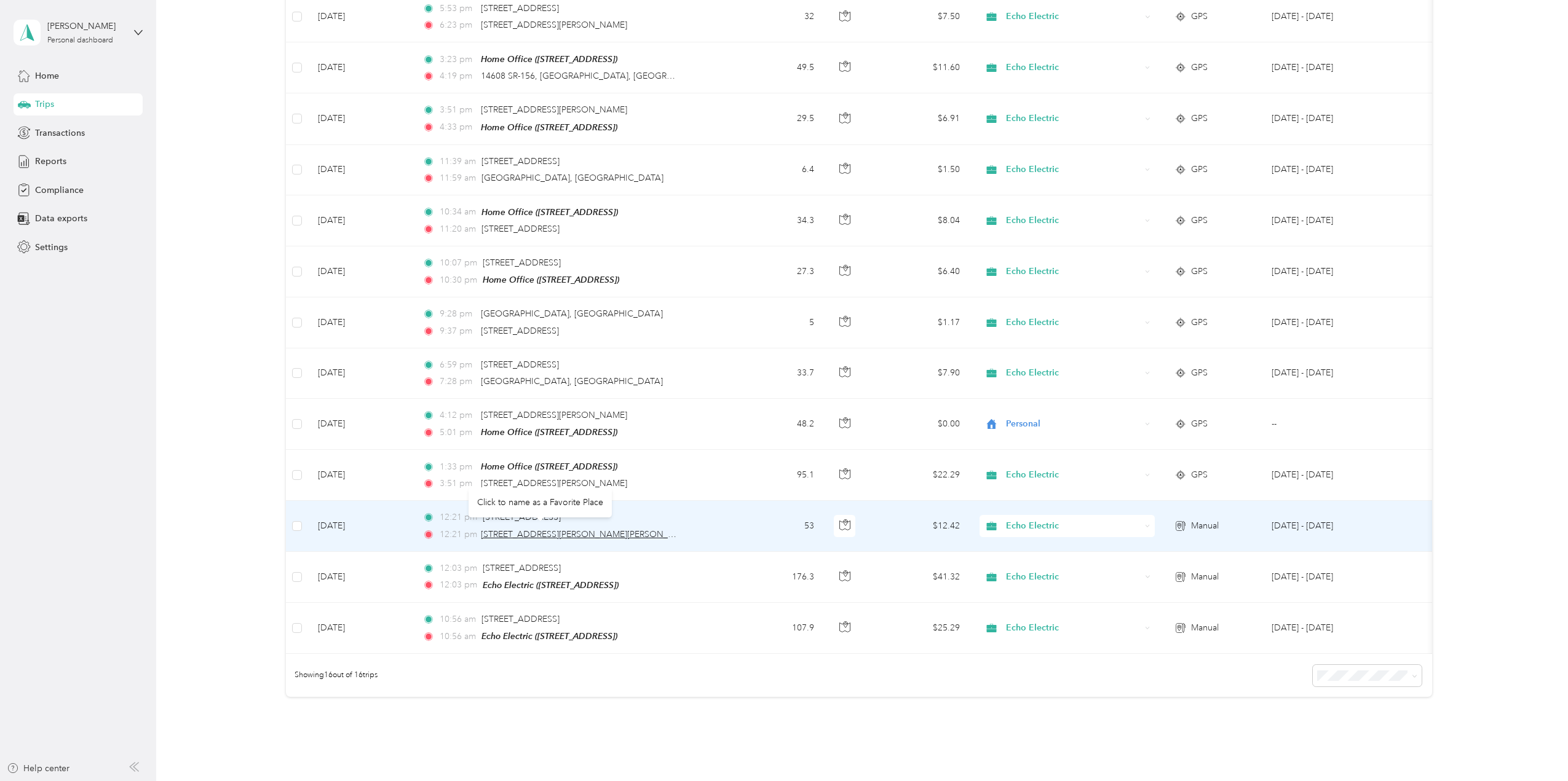
click at [527, 529] on span "8299 Dixie Highway, Florence" at bounding box center [588, 534] width 215 height 11
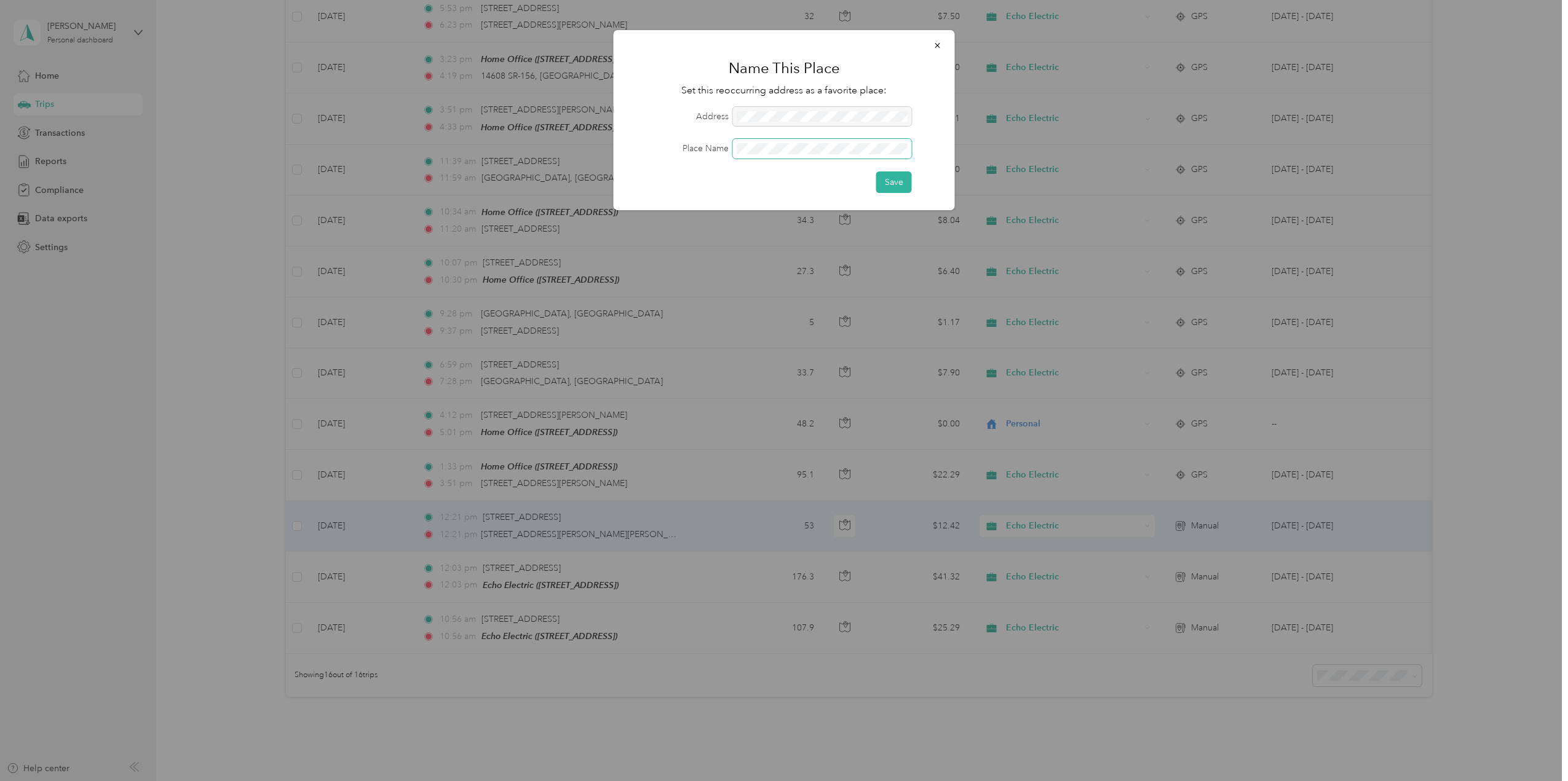
click at [876, 172] on button "Save" at bounding box center [894, 182] width 35 height 21
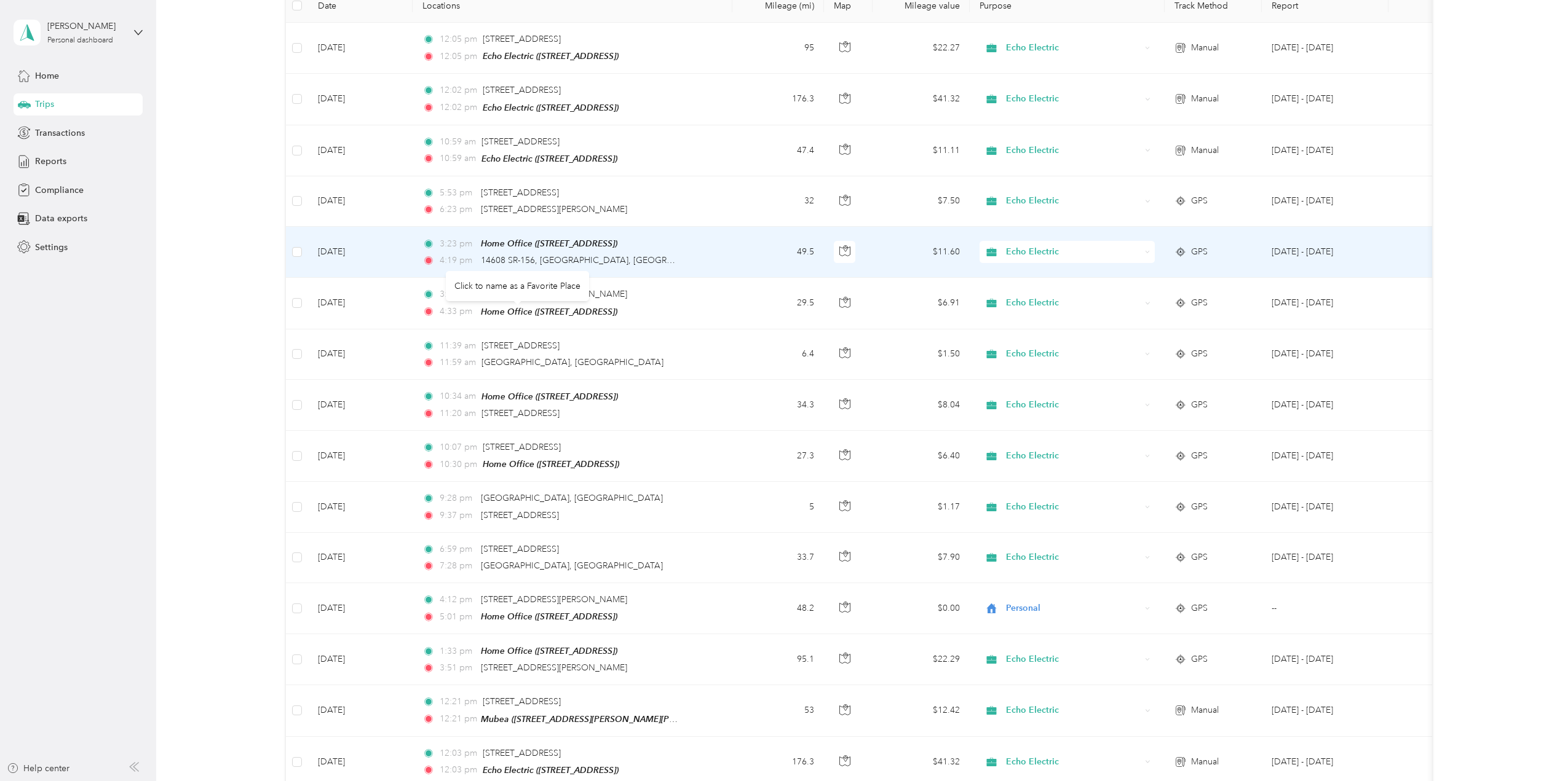
scroll to position [61, 0]
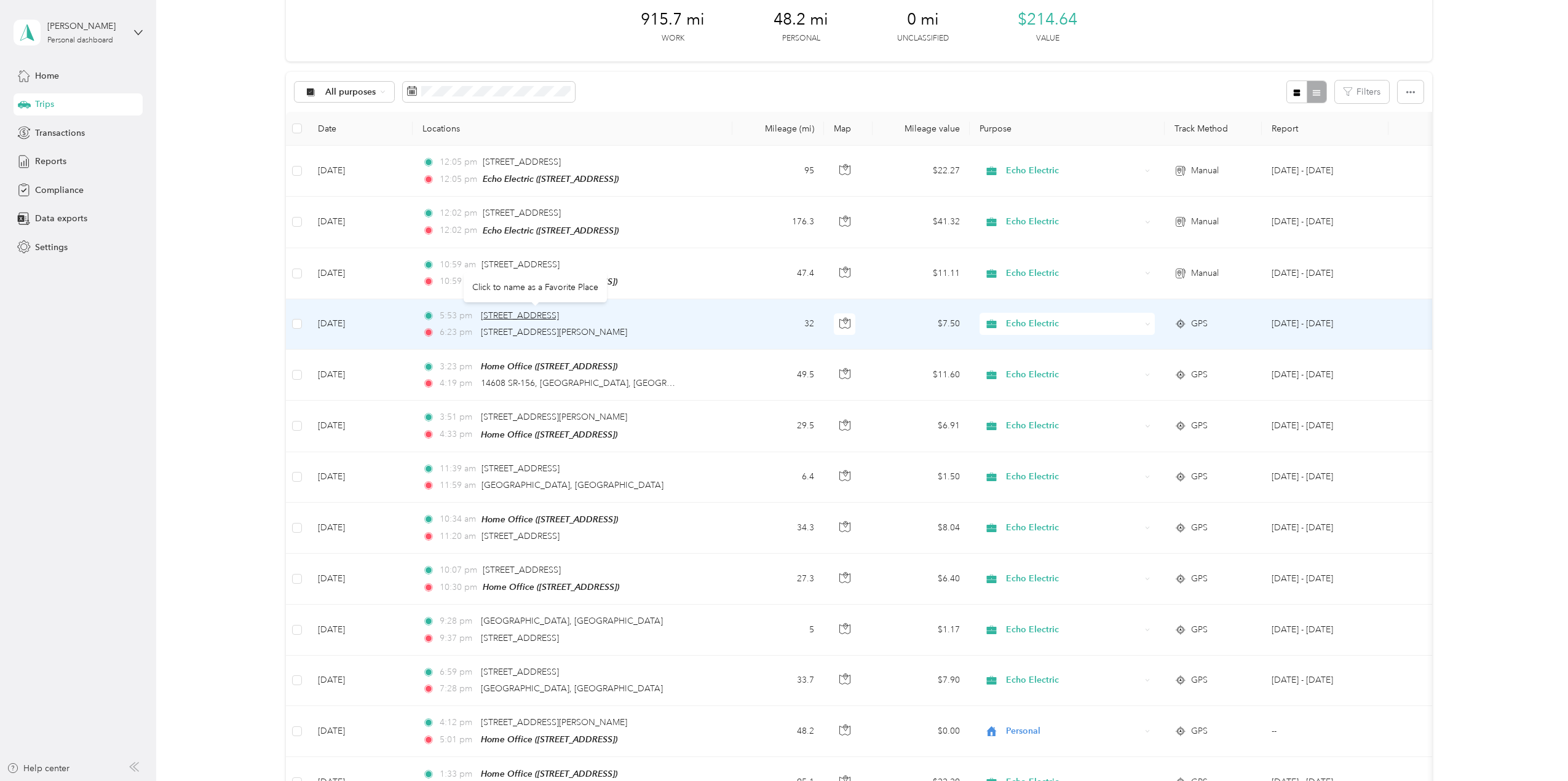
click at [528, 315] on span "777 Belterra Dr, Florence, IN" at bounding box center [520, 316] width 78 height 11
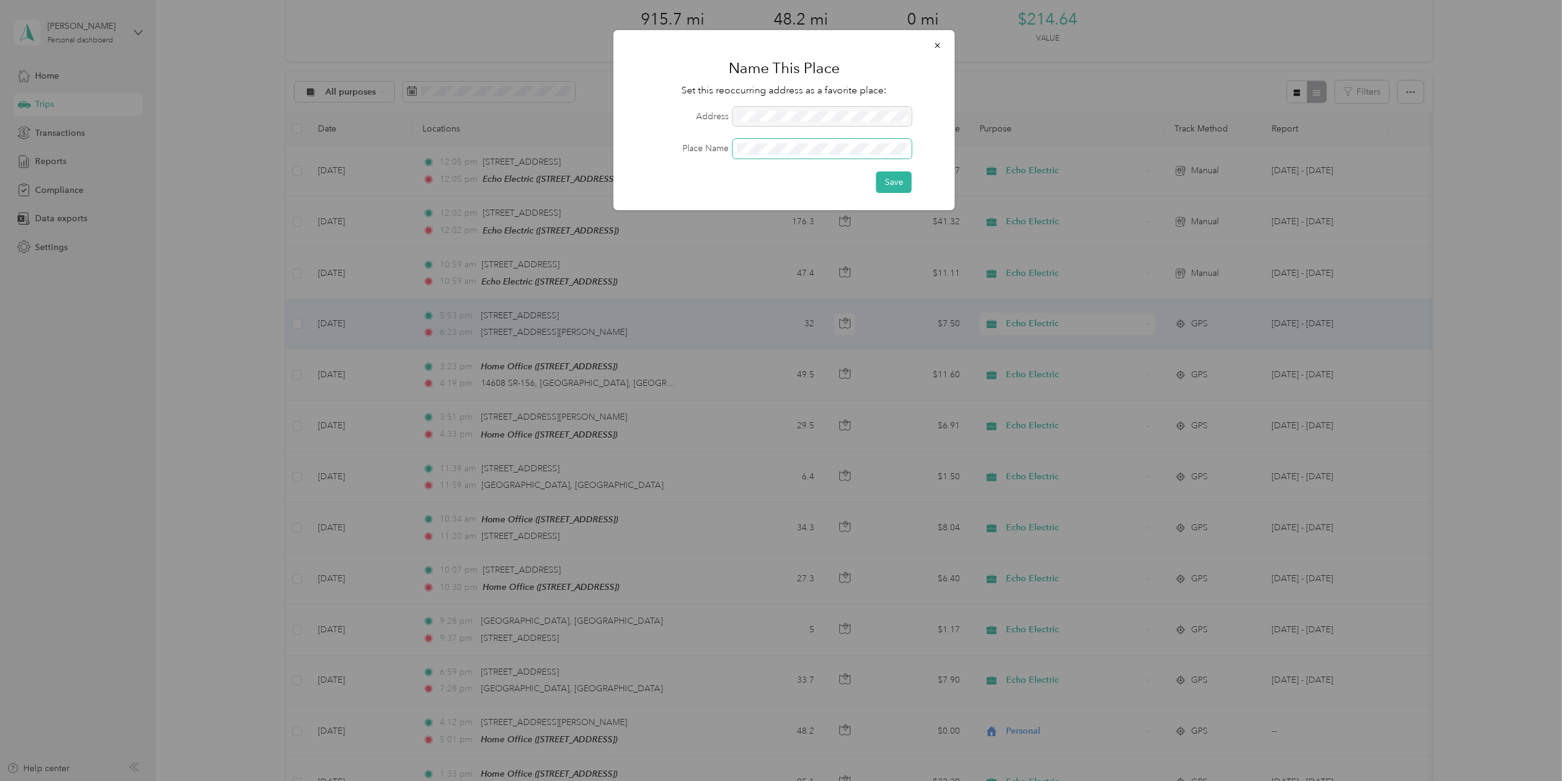
click at [814, 155] on span at bounding box center [822, 148] width 179 height 20
click at [817, 138] on form "Address Place Name Save" at bounding box center [785, 150] width 307 height 86
click at [876, 172] on button "Save" at bounding box center [894, 182] width 35 height 21
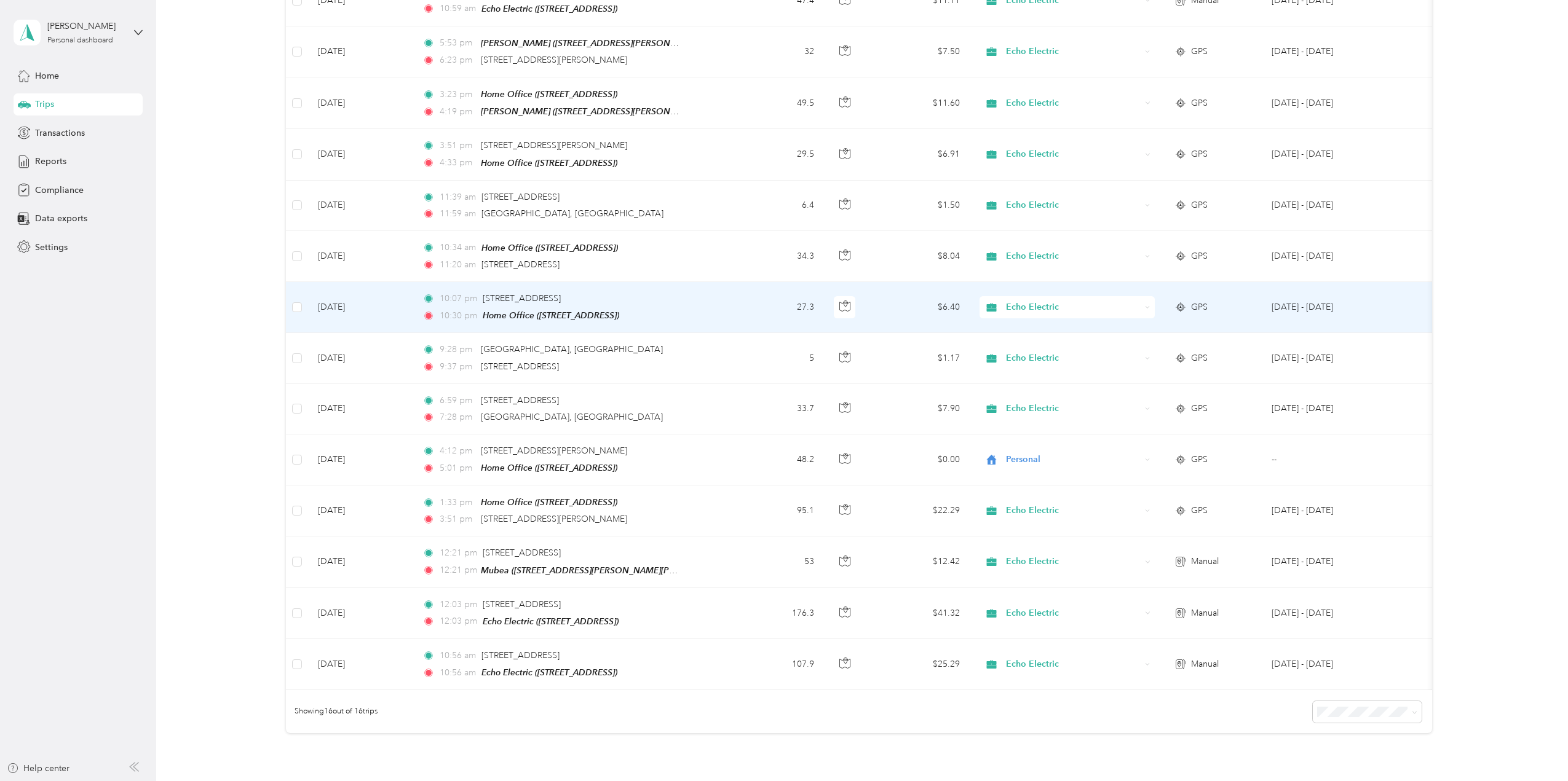
scroll to position [0, 0]
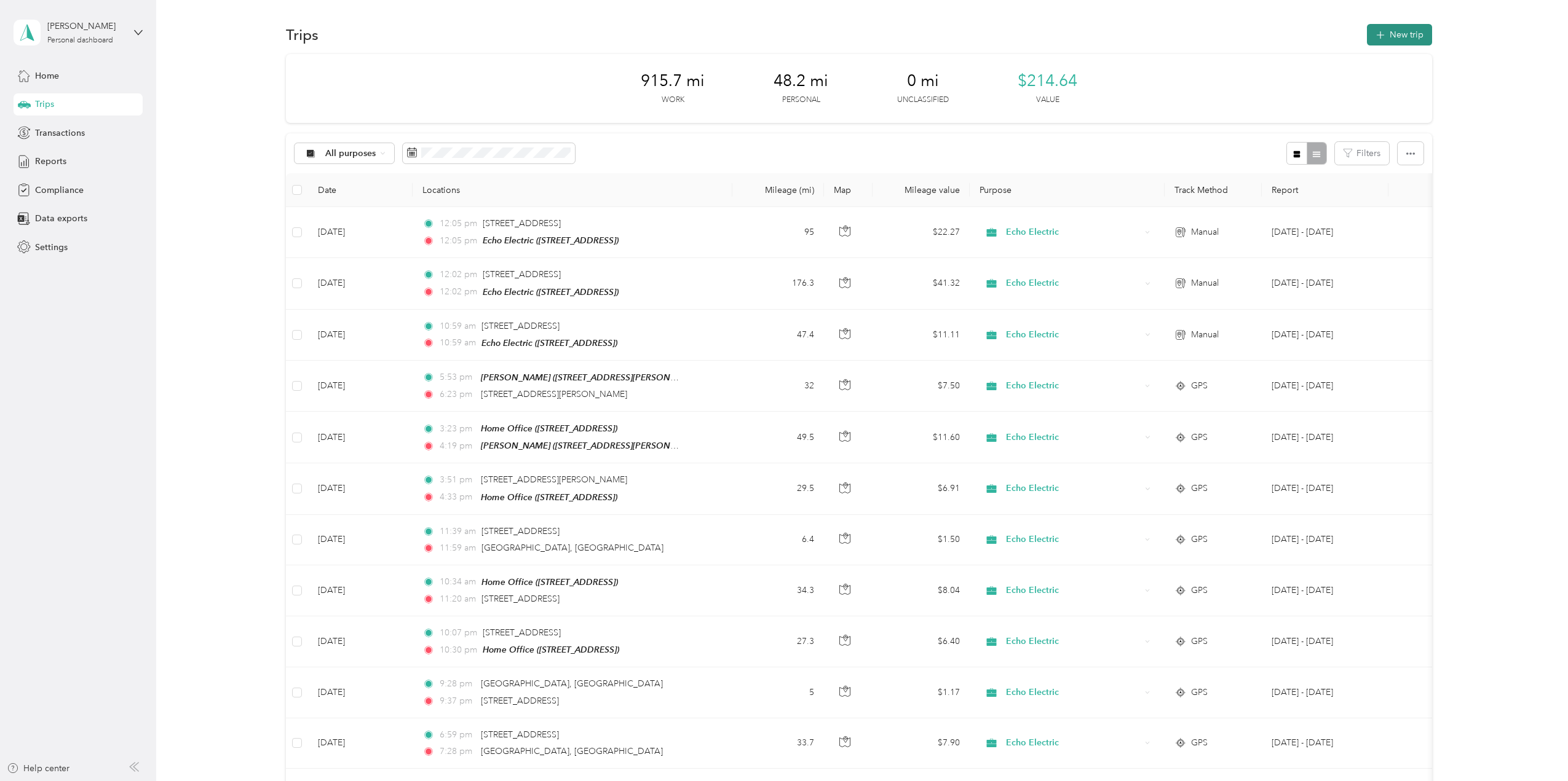
click at [1403, 35] on button "New trip" at bounding box center [1399, 35] width 65 height 21
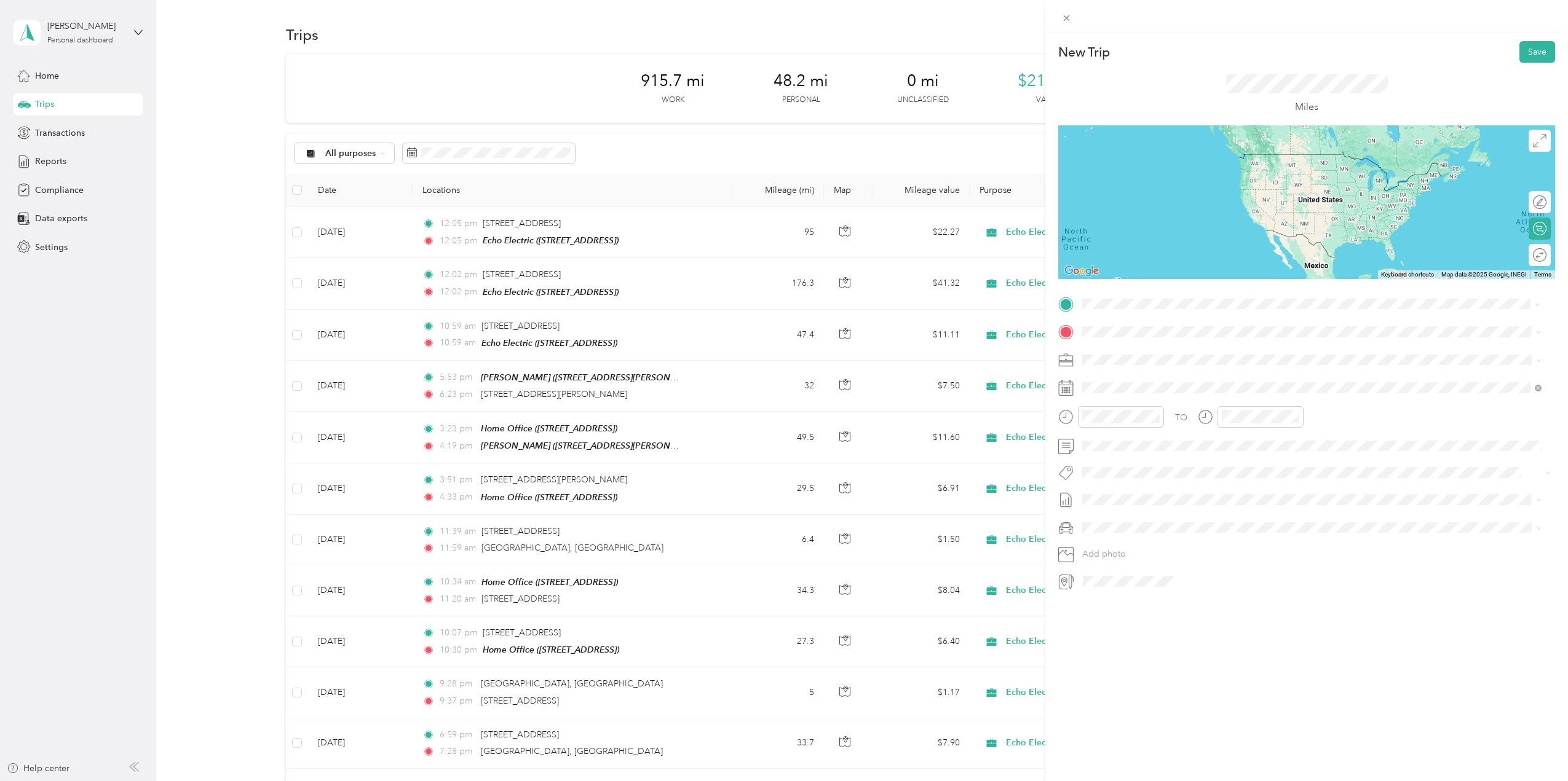
click at [1134, 364] on span "709 N Main St, 41097, Williamstown, KY, United States" at bounding box center [1145, 366] width 78 height 11
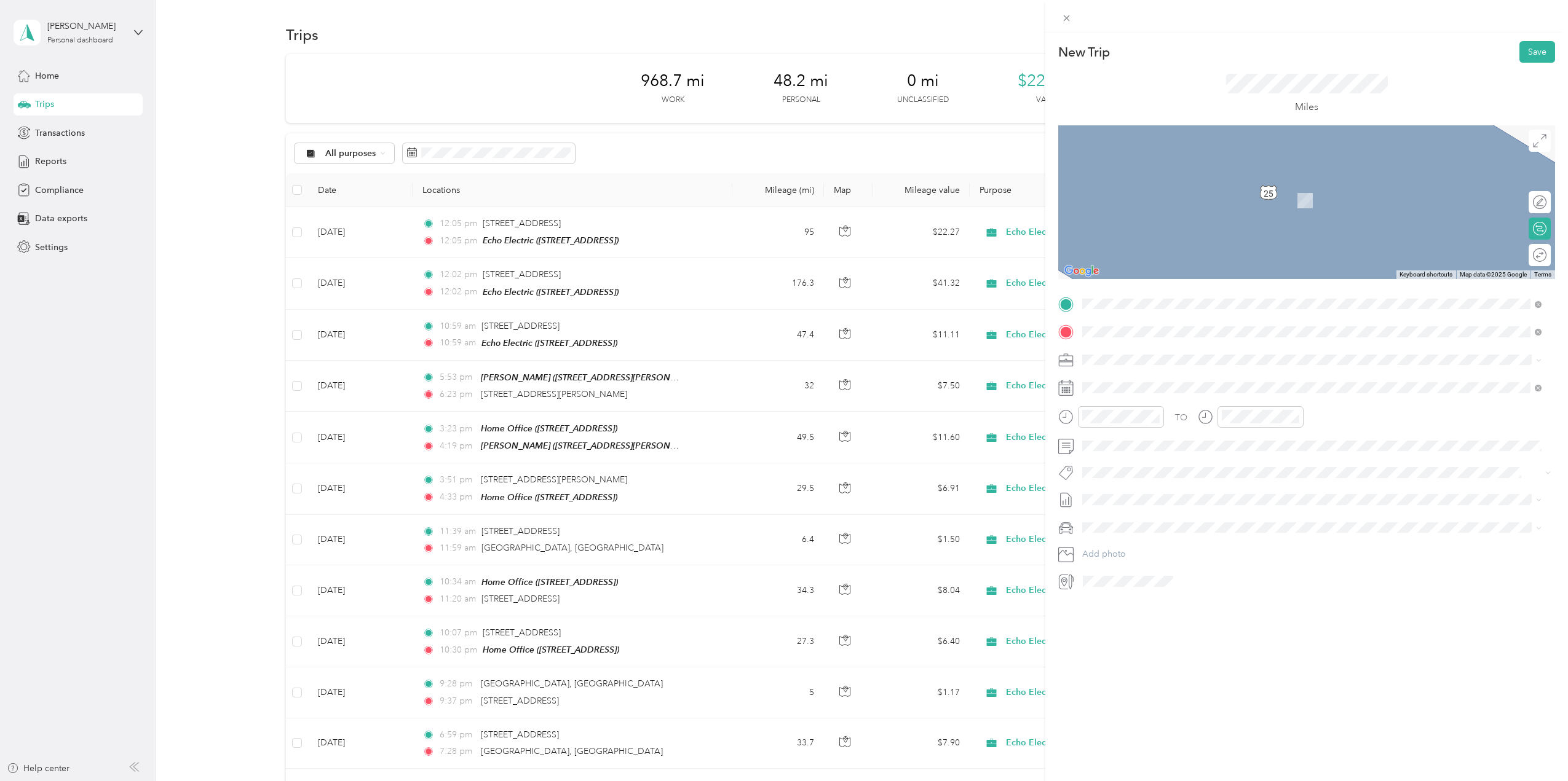
click at [1150, 382] on span "10000 Business Boulevard Dry Ridge, Kentucky 41035, United States" at bounding box center [1167, 376] width 123 height 11
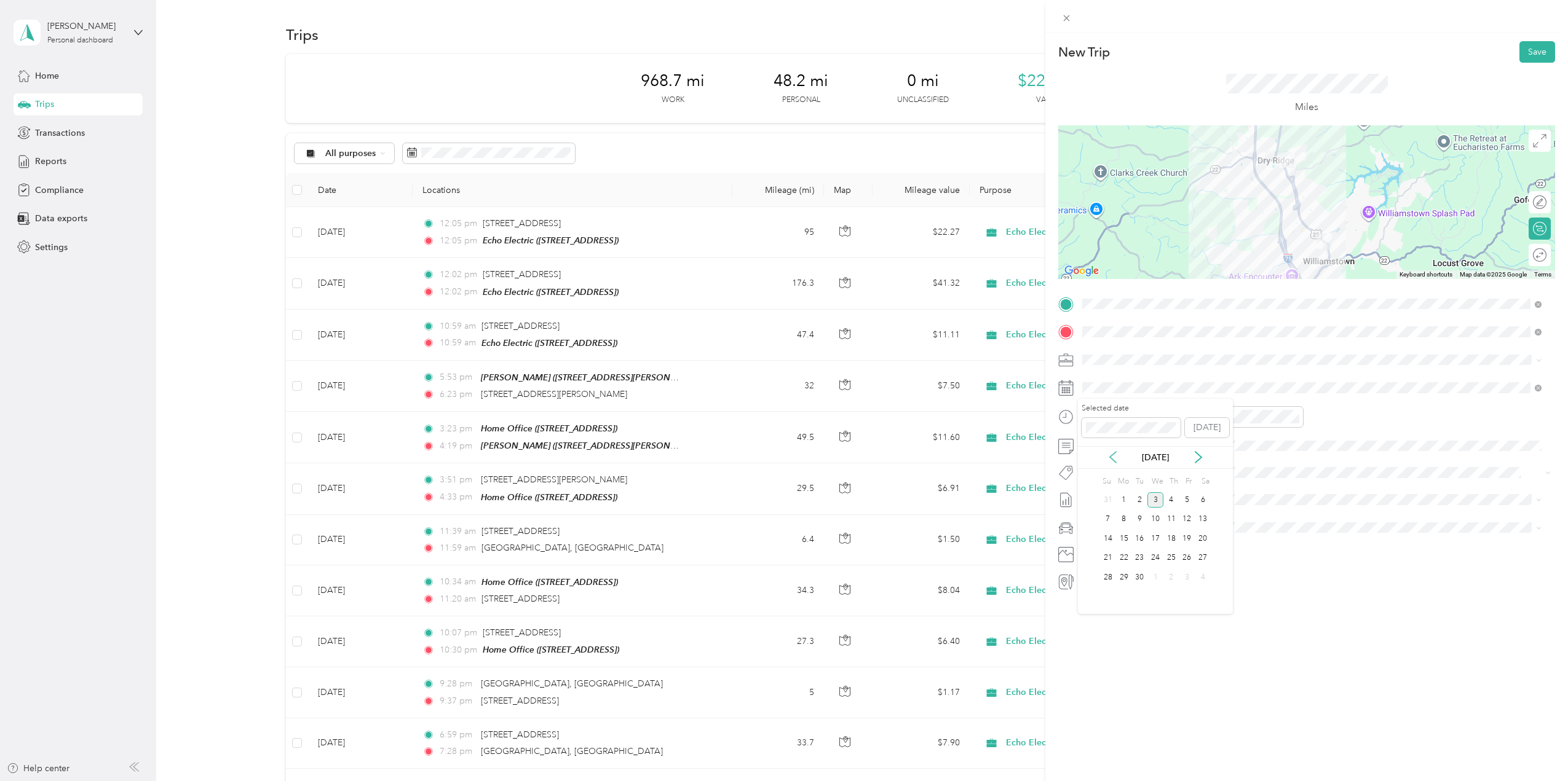
click at [1113, 460] on icon at bounding box center [1113, 458] width 6 height 11
click at [1174, 556] on div "21" at bounding box center [1171, 558] width 16 height 15
click at [1532, 257] on div at bounding box center [1533, 255] width 26 height 13
click at [1117, 534] on span "Aug 1 - 31, 2025" at bounding box center [1113, 540] width 61 height 13
click at [1114, 549] on span "Ford F150" at bounding box center [1107, 549] width 40 height 11
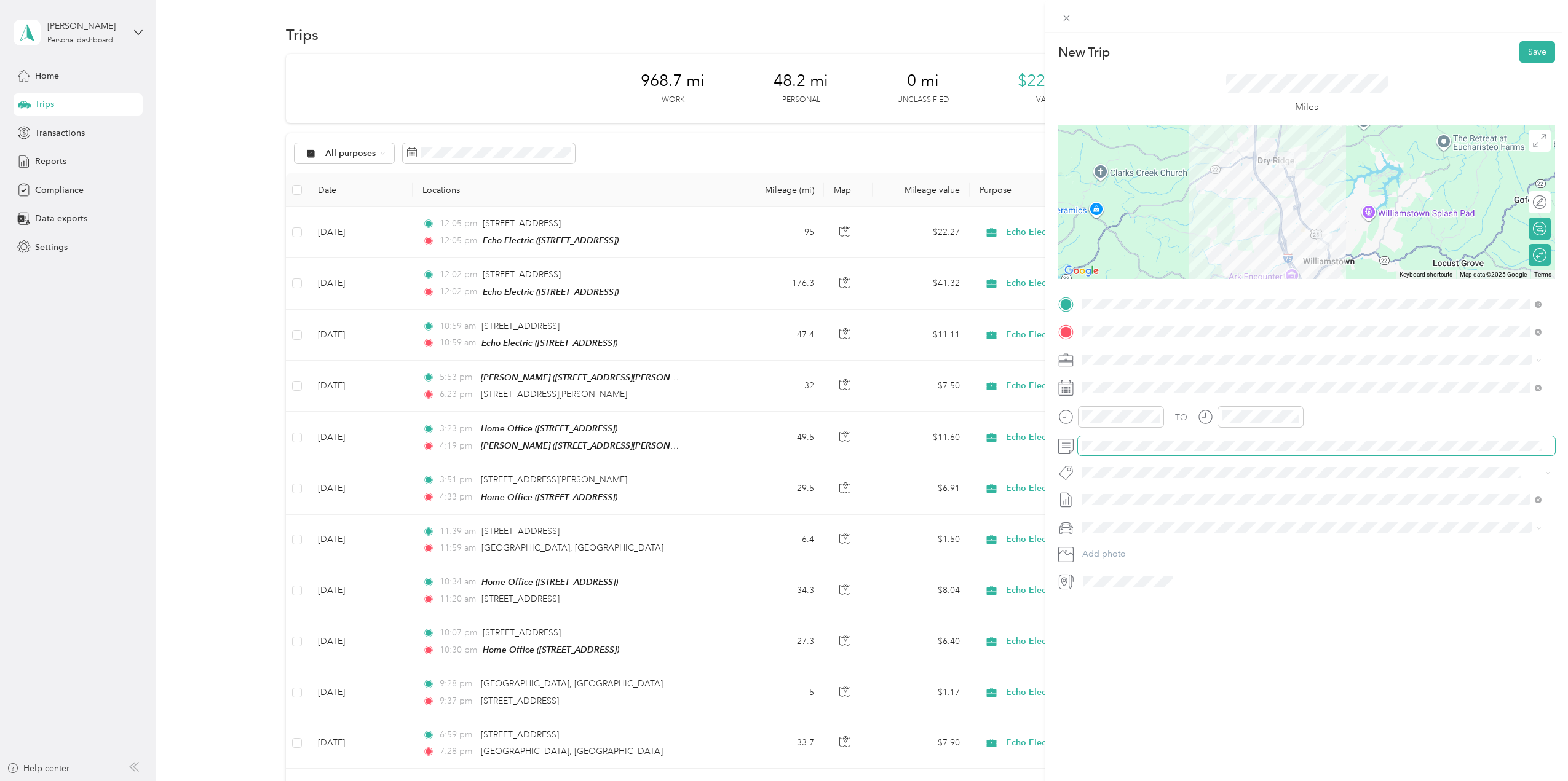
click at [1125, 452] on span at bounding box center [1317, 446] width 477 height 20
click at [1532, 49] on button "Save" at bounding box center [1538, 52] width 35 height 21
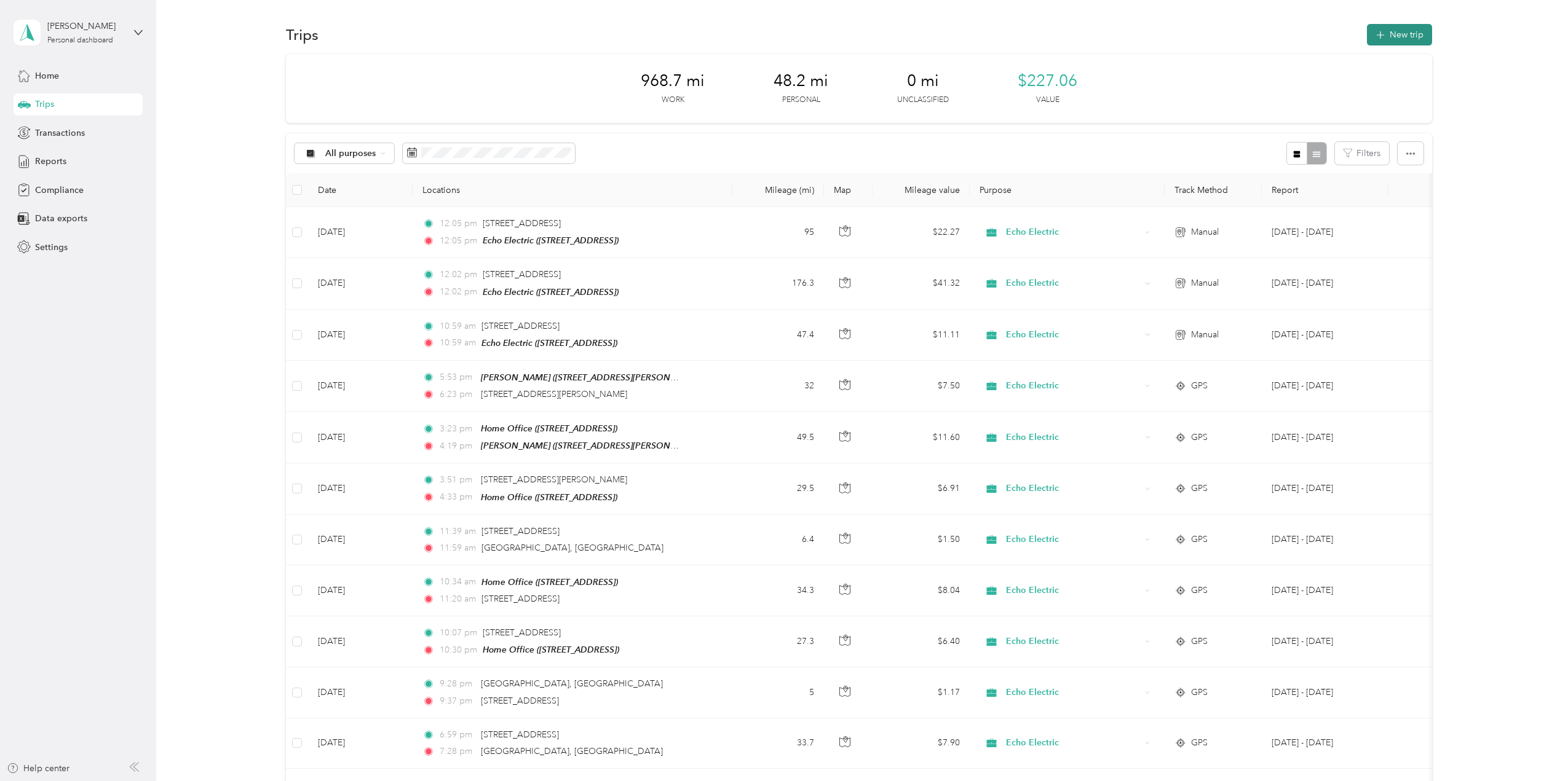
click at [1390, 29] on button "New trip" at bounding box center [1399, 35] width 65 height 21
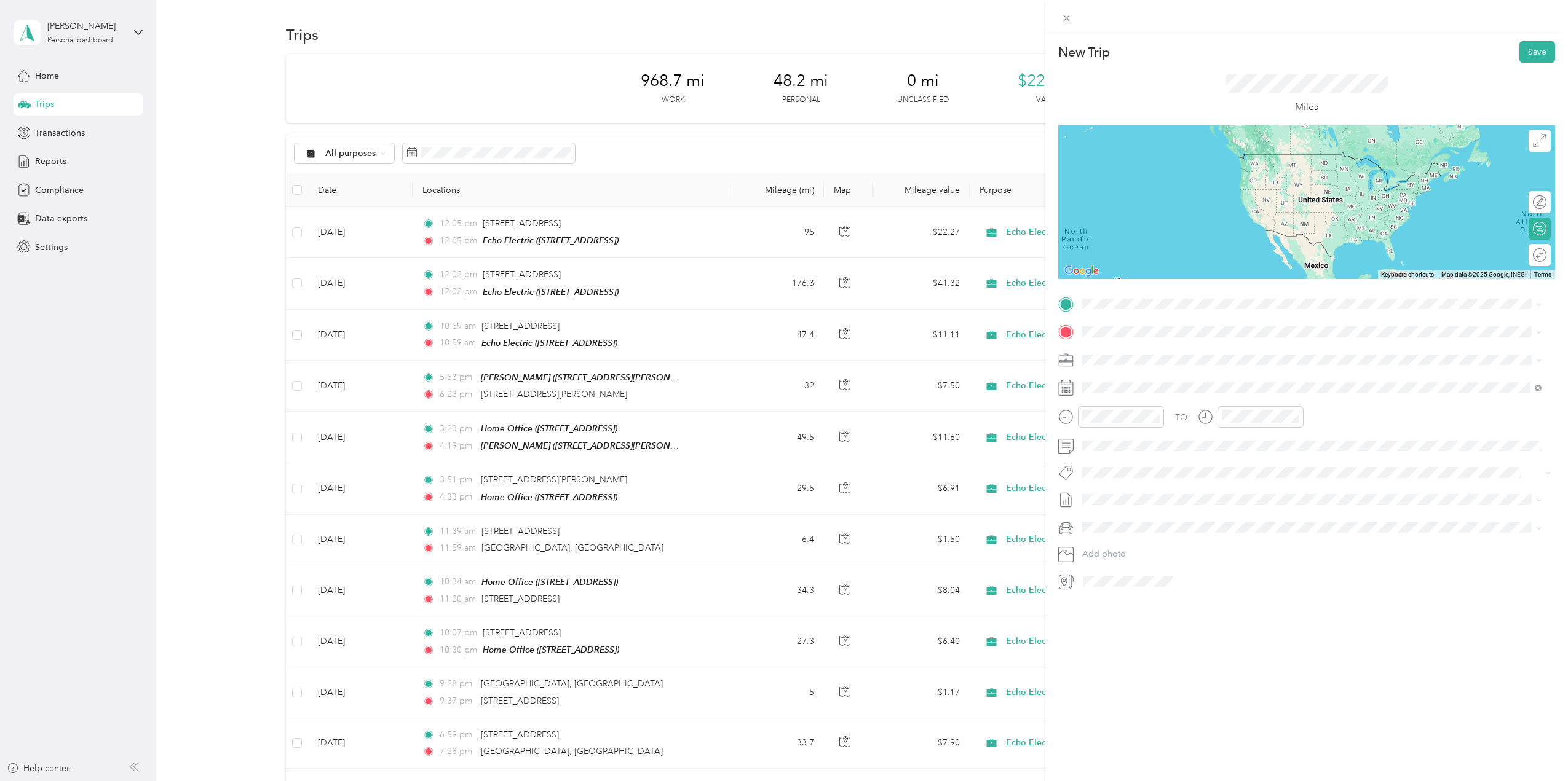
click at [1143, 367] on span "709 N Main St, 41097, Williamstown, KY, United States" at bounding box center [1145, 366] width 78 height 11
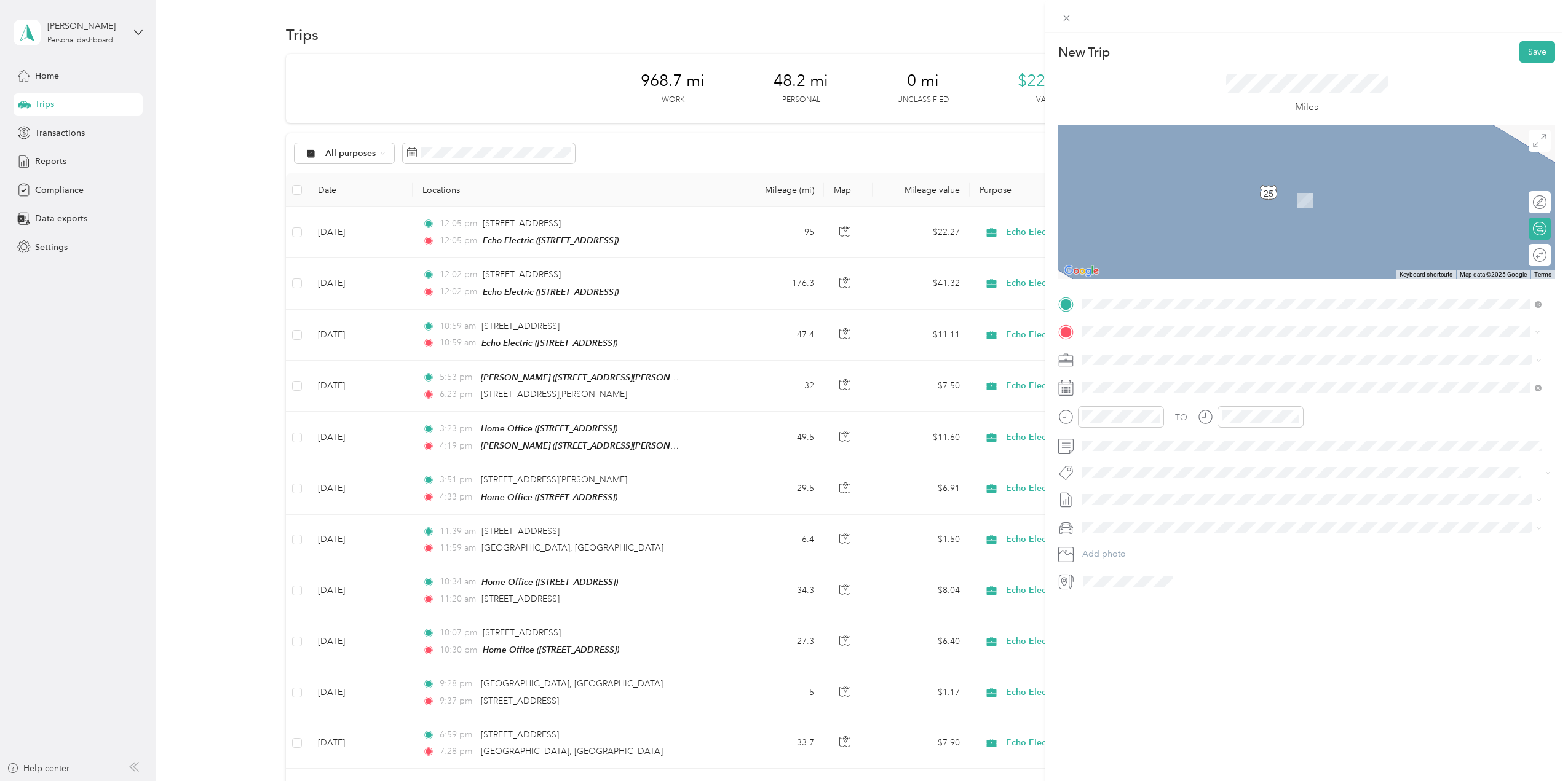
click at [1151, 382] on span "Florida Tile Road Lawrenceburg, Kentucky 40342, United States" at bounding box center [1243, 376] width 274 height 11
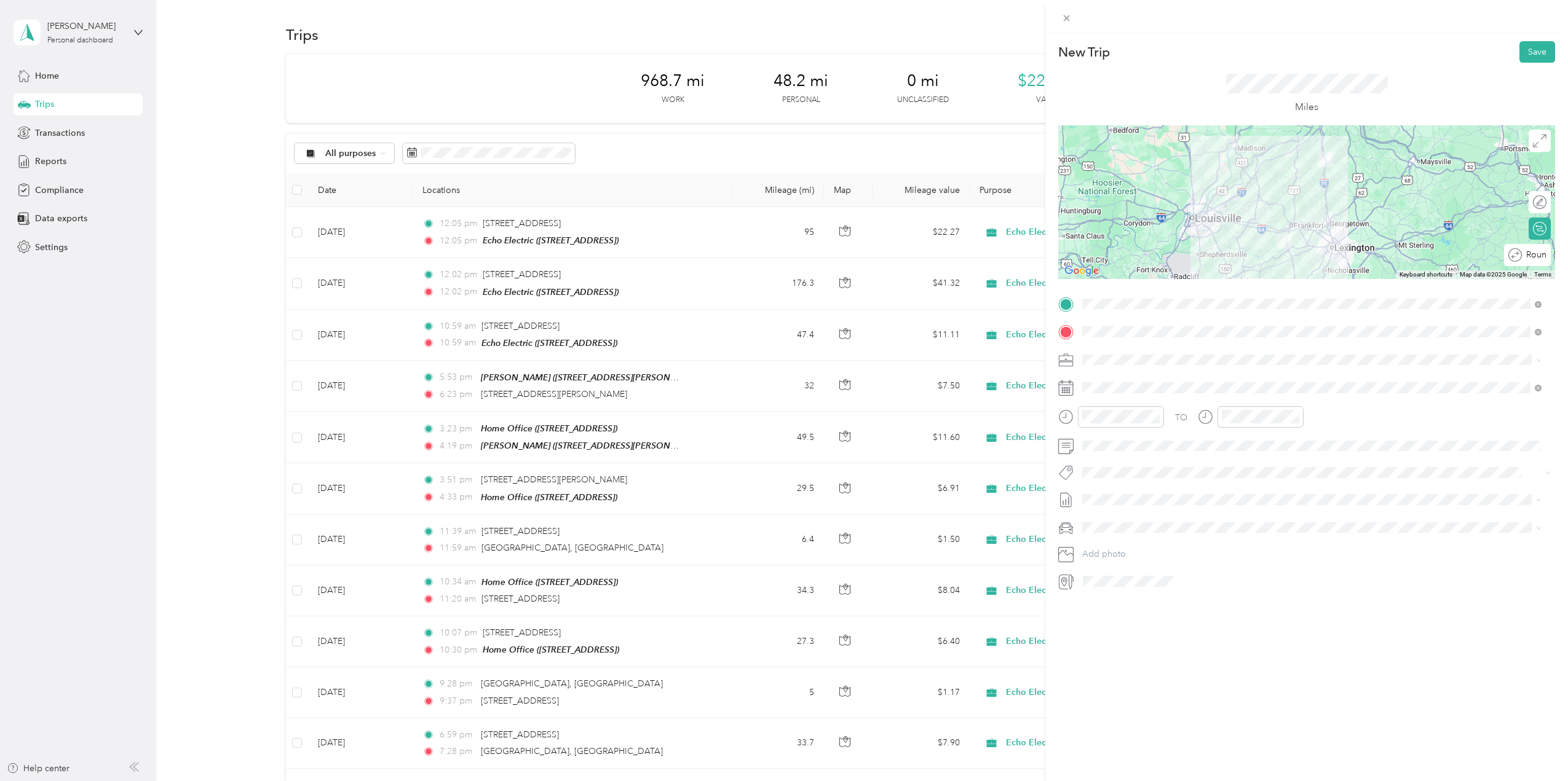
click at [1531, 259] on span "Round trip" at bounding box center [1547, 255] width 41 height 9
click at [1522, 254] on div at bounding box center [1528, 255] width 11 height 11
click at [1113, 454] on icon at bounding box center [1113, 458] width 6 height 11
click at [1169, 557] on div "21" at bounding box center [1171, 558] width 16 height 15
click at [1126, 534] on span "Aug 1 - 31, 2025" at bounding box center [1113, 540] width 61 height 13
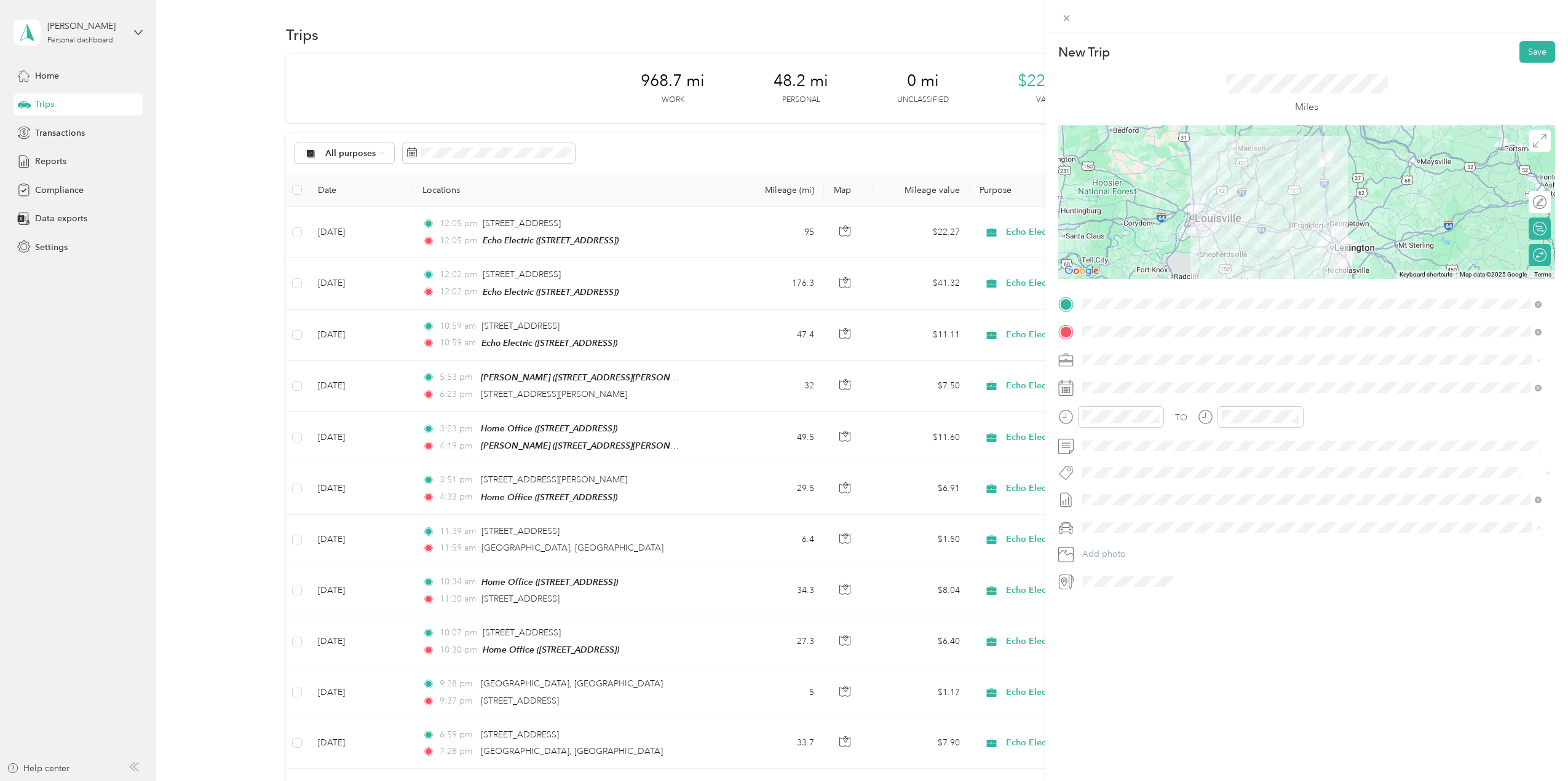
click at [1125, 547] on span "Ford F150" at bounding box center [1107, 549] width 40 height 11
click at [1522, 49] on button "Save" at bounding box center [1538, 52] width 35 height 21
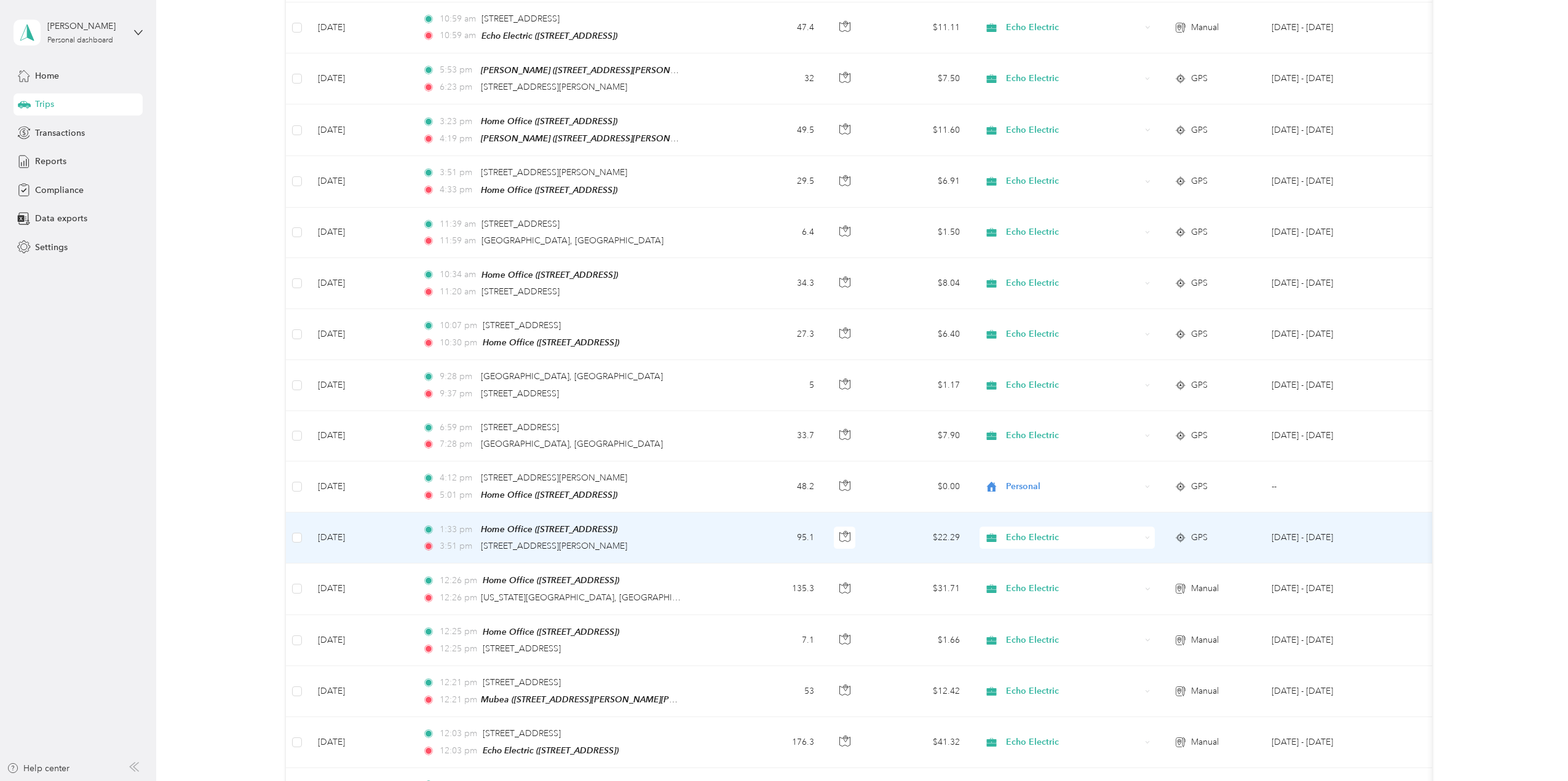
scroll to position [369, 0]
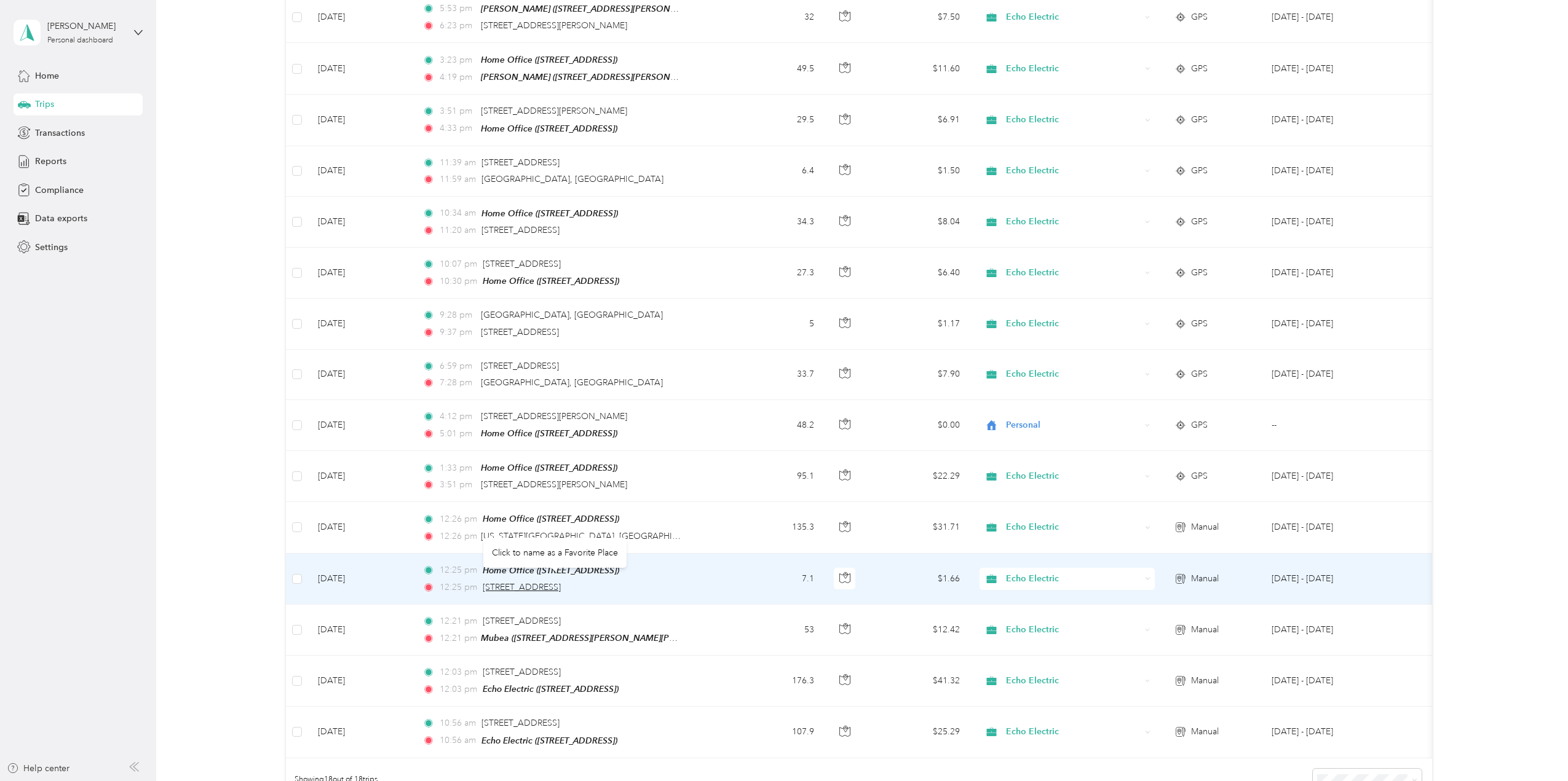
click at [561, 582] on span "10000 Business Boulevard, Dry Ridge" at bounding box center [522, 587] width 78 height 11
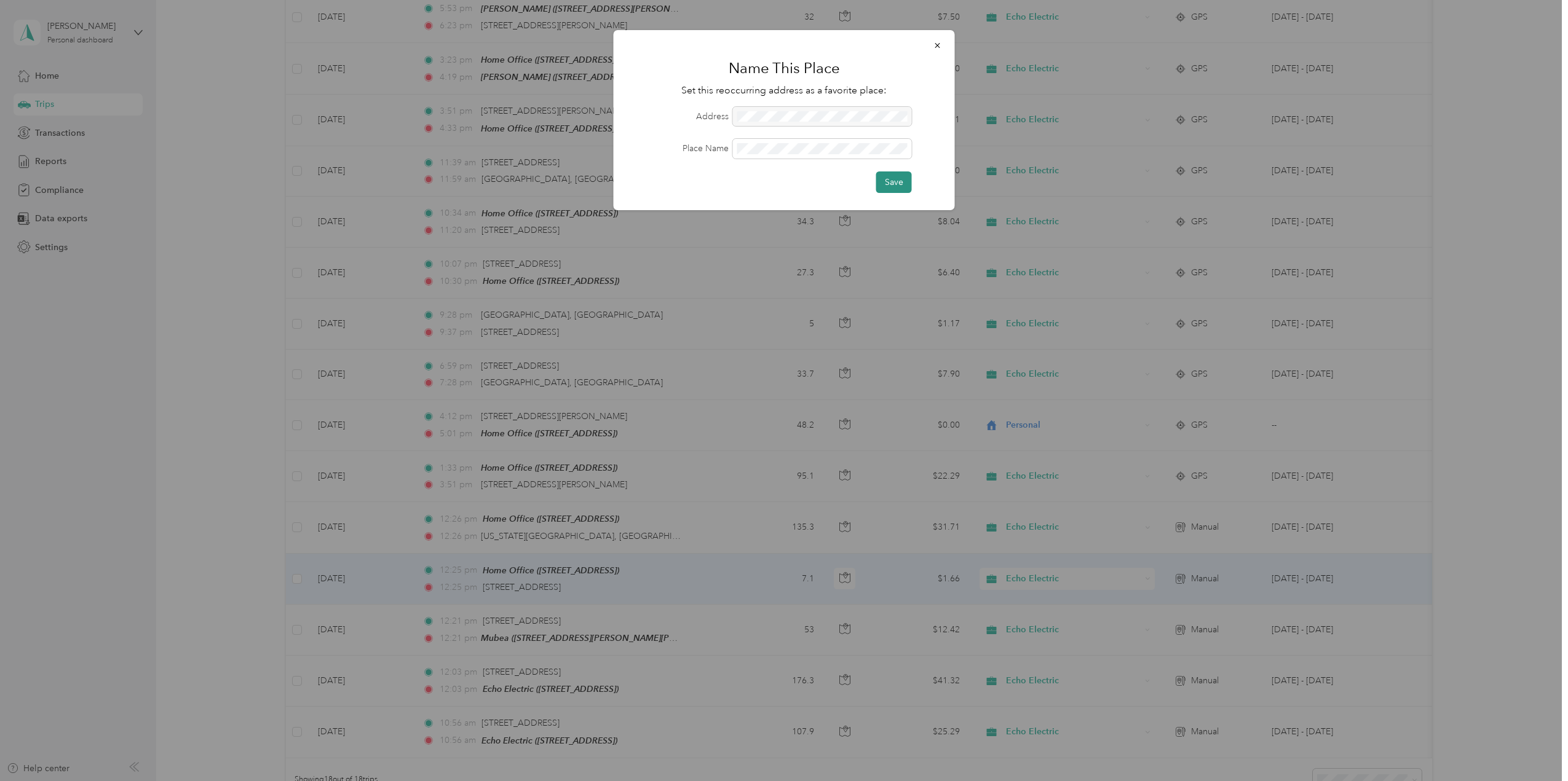
click at [905, 184] on button "Save" at bounding box center [894, 182] width 35 height 21
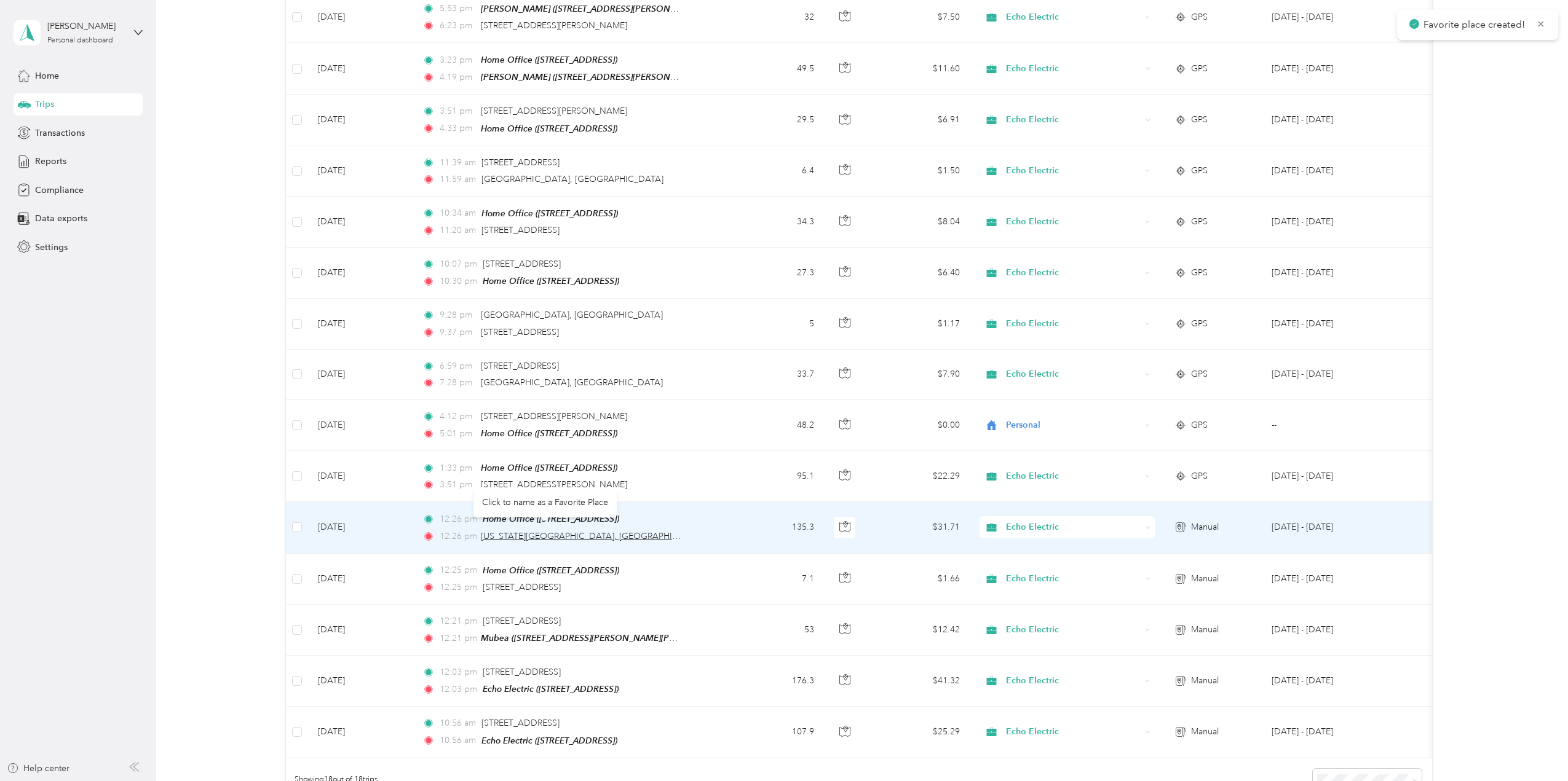
click at [509, 531] on span "Florida Tile Road, Lawrenceburg" at bounding box center [594, 536] width 227 height 11
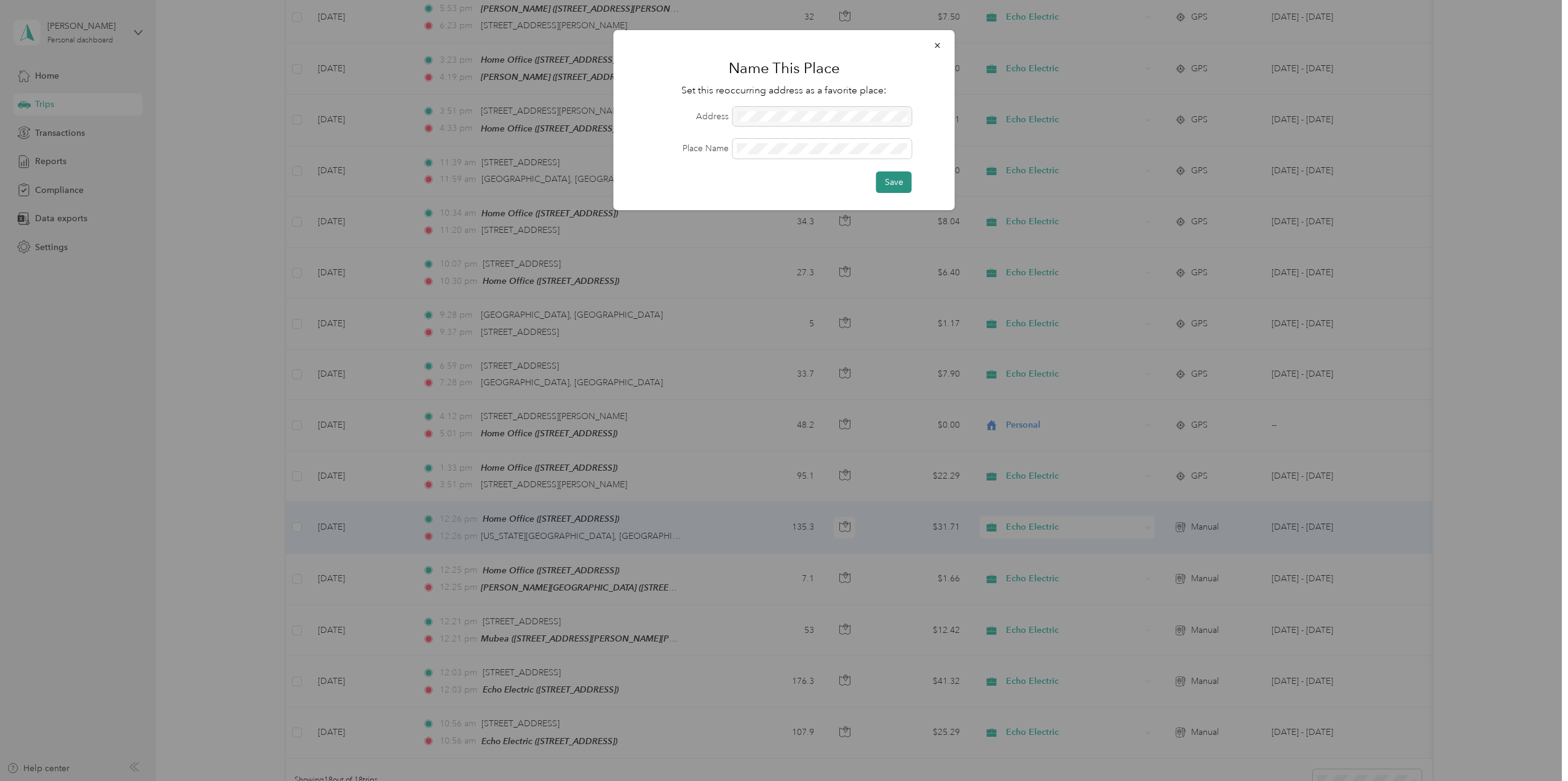
click at [898, 182] on button "Save" at bounding box center [894, 182] width 35 height 21
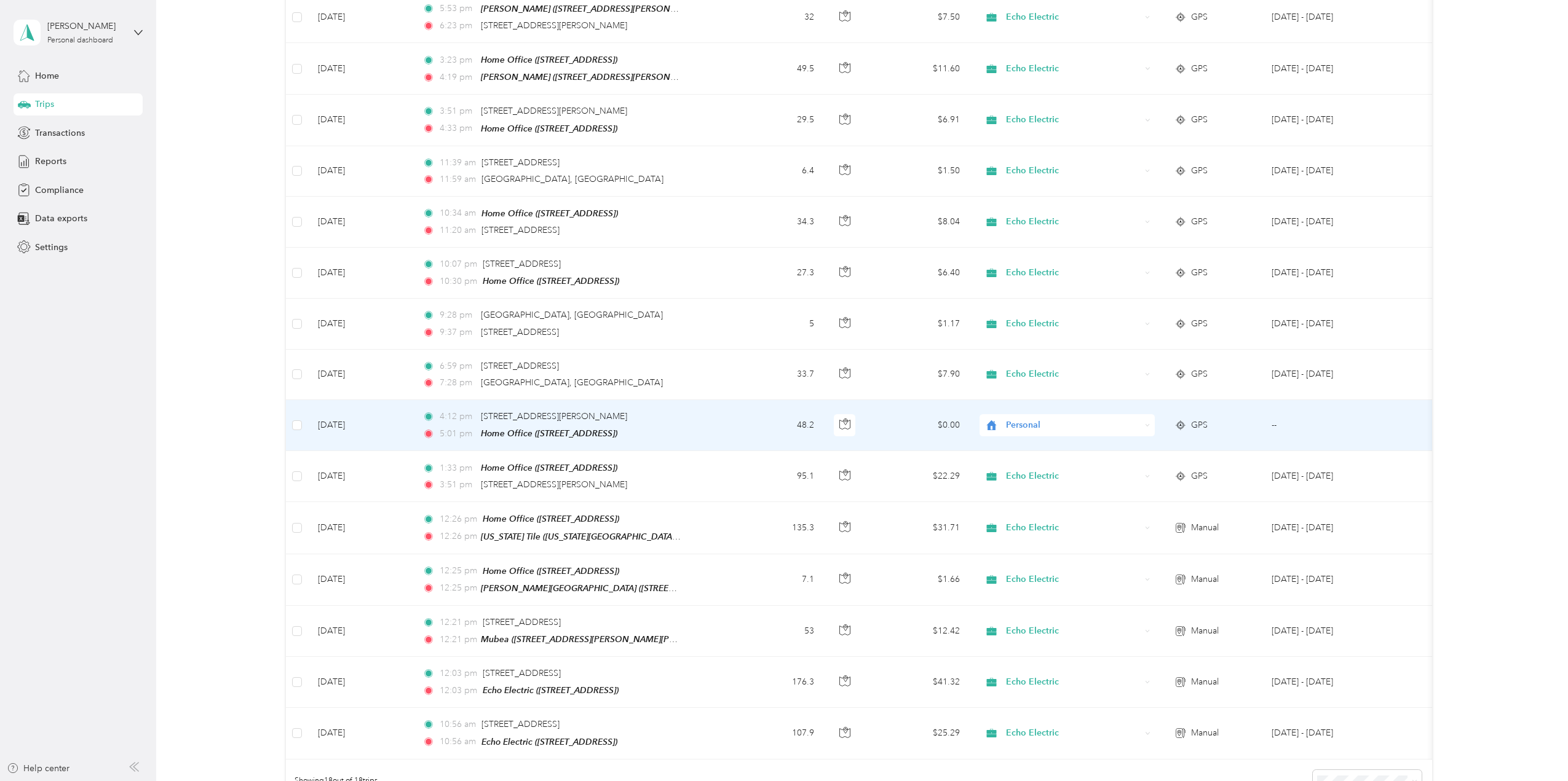
drag, startPoint x: 358, startPoint y: 422, endPoint x: 347, endPoint y: 419, distance: 11.4
click at [347, 419] on td "Aug 22, 2025" at bounding box center [360, 426] width 104 height 51
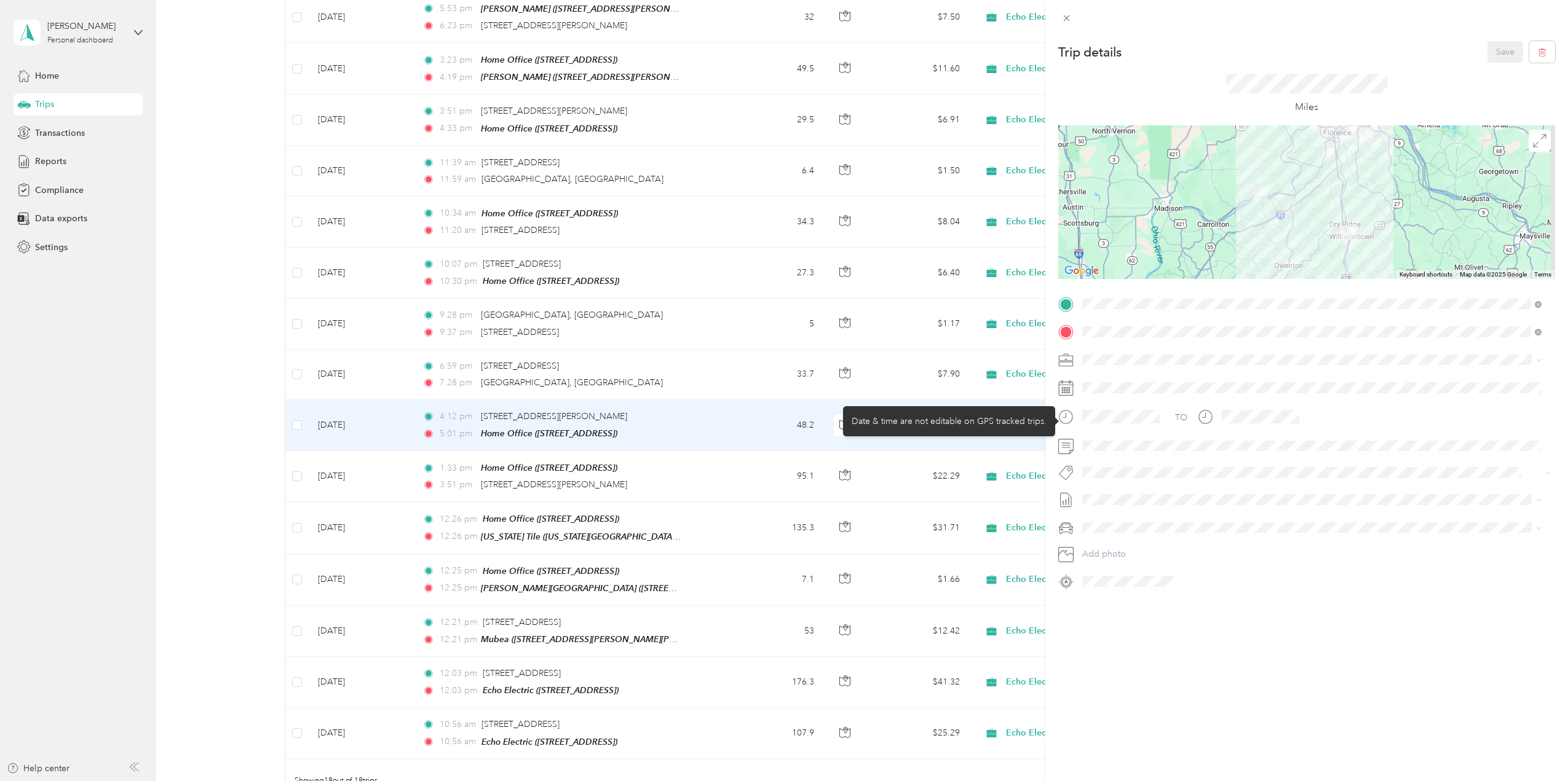
click at [1118, 423] on div at bounding box center [1121, 417] width 86 height 21
click at [1063, 583] on circle at bounding box center [1066, 582] width 8 height 8
click at [1068, 581] on icon at bounding box center [1066, 581] width 16 height 16
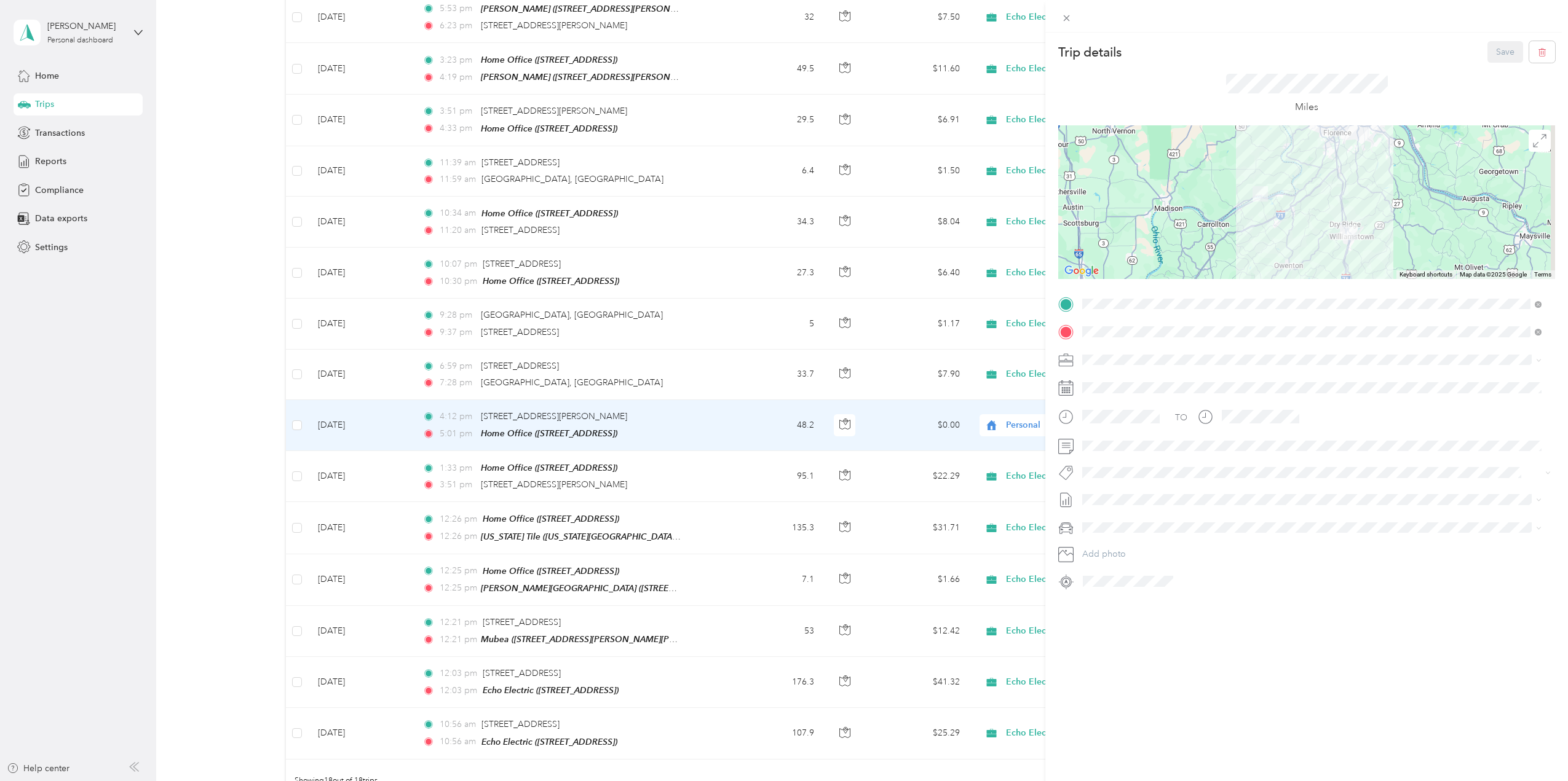
click at [1068, 581] on icon at bounding box center [1066, 581] width 16 height 16
click at [1066, 18] on icon at bounding box center [1066, 18] width 11 height 11
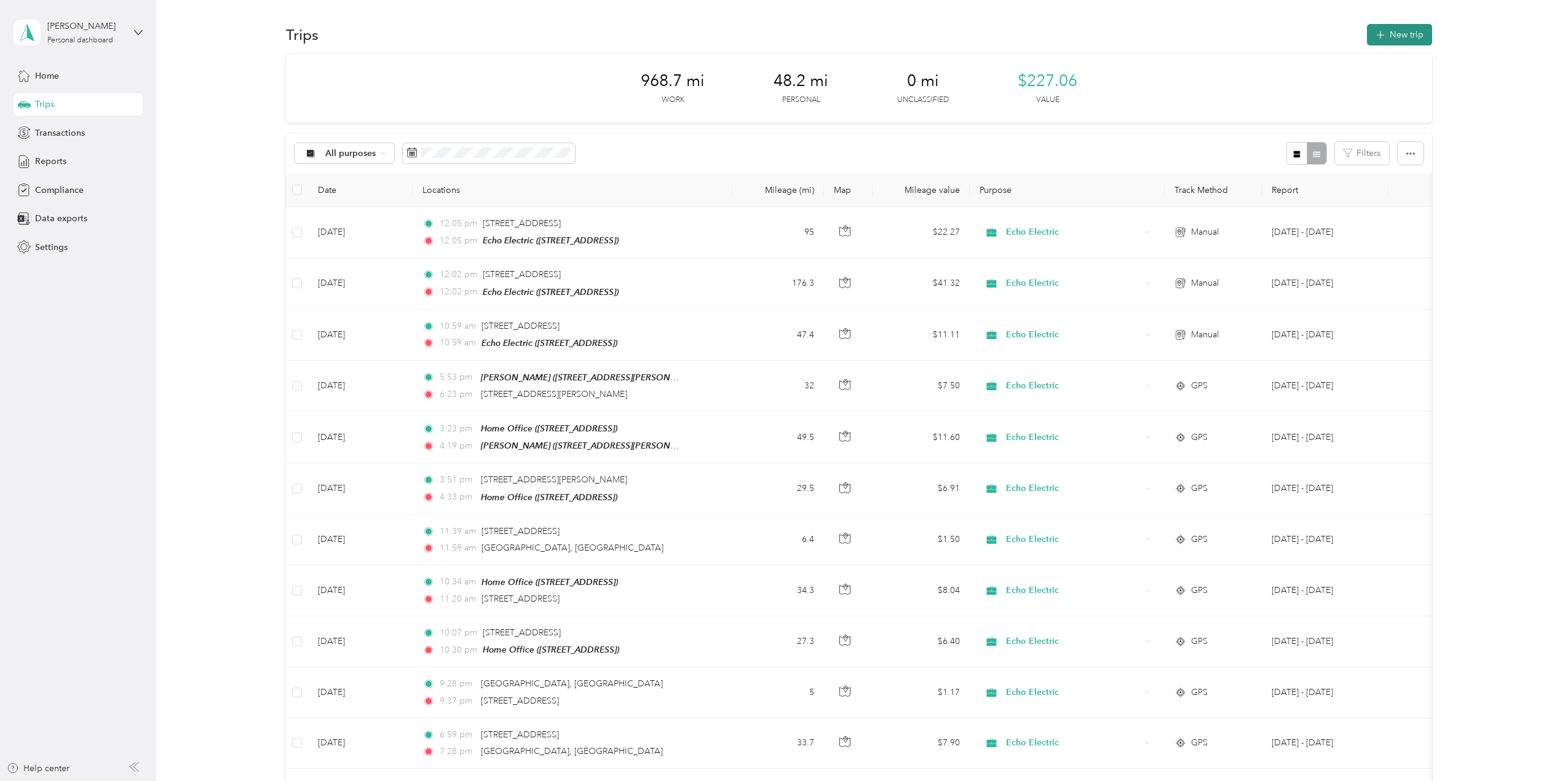
click at [1418, 35] on button "New trip" at bounding box center [1399, 35] width 65 height 21
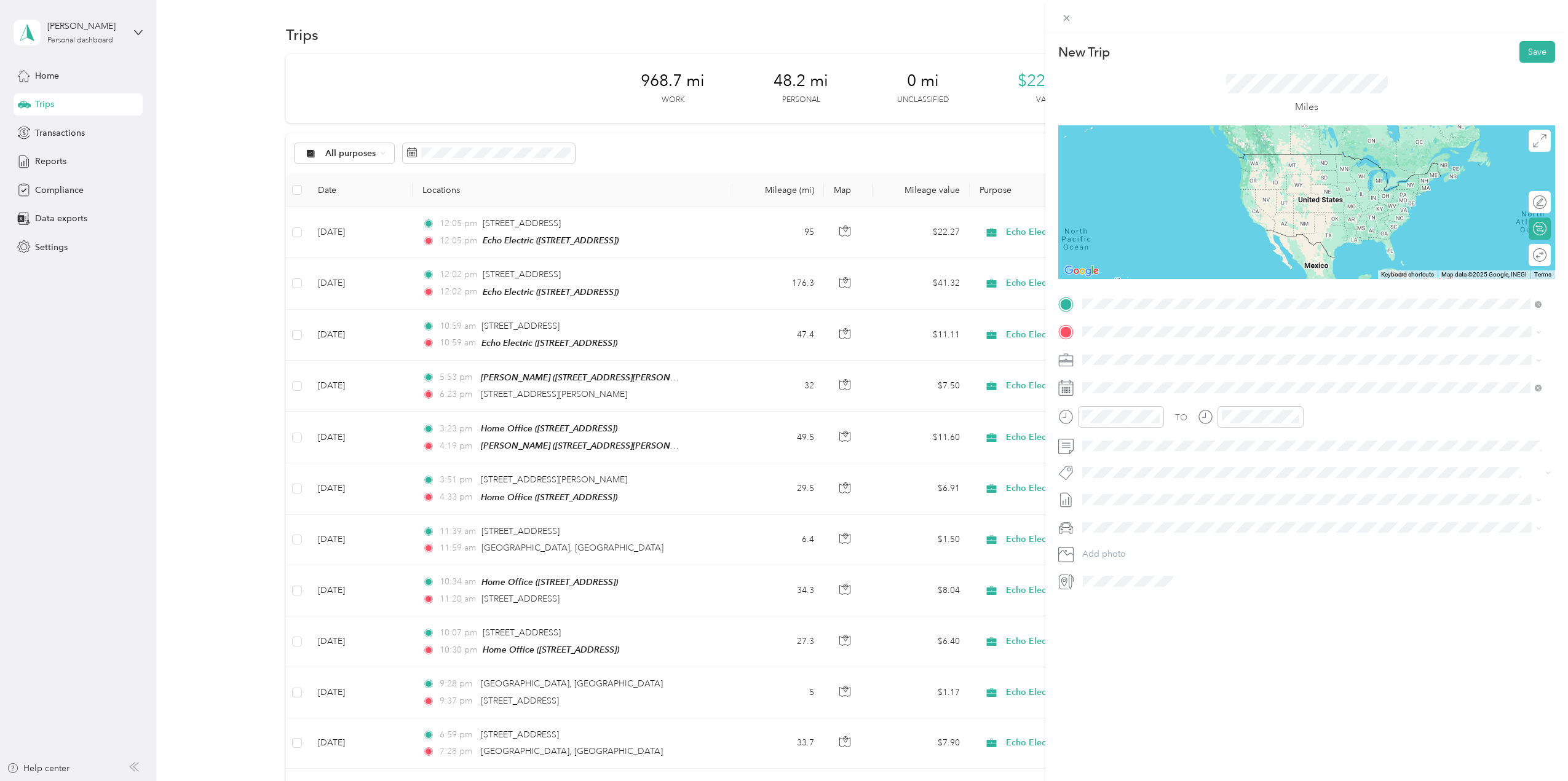
click at [1131, 363] on span "709 N Main St, 41097, Williamstown, KY, United States" at bounding box center [1145, 366] width 78 height 11
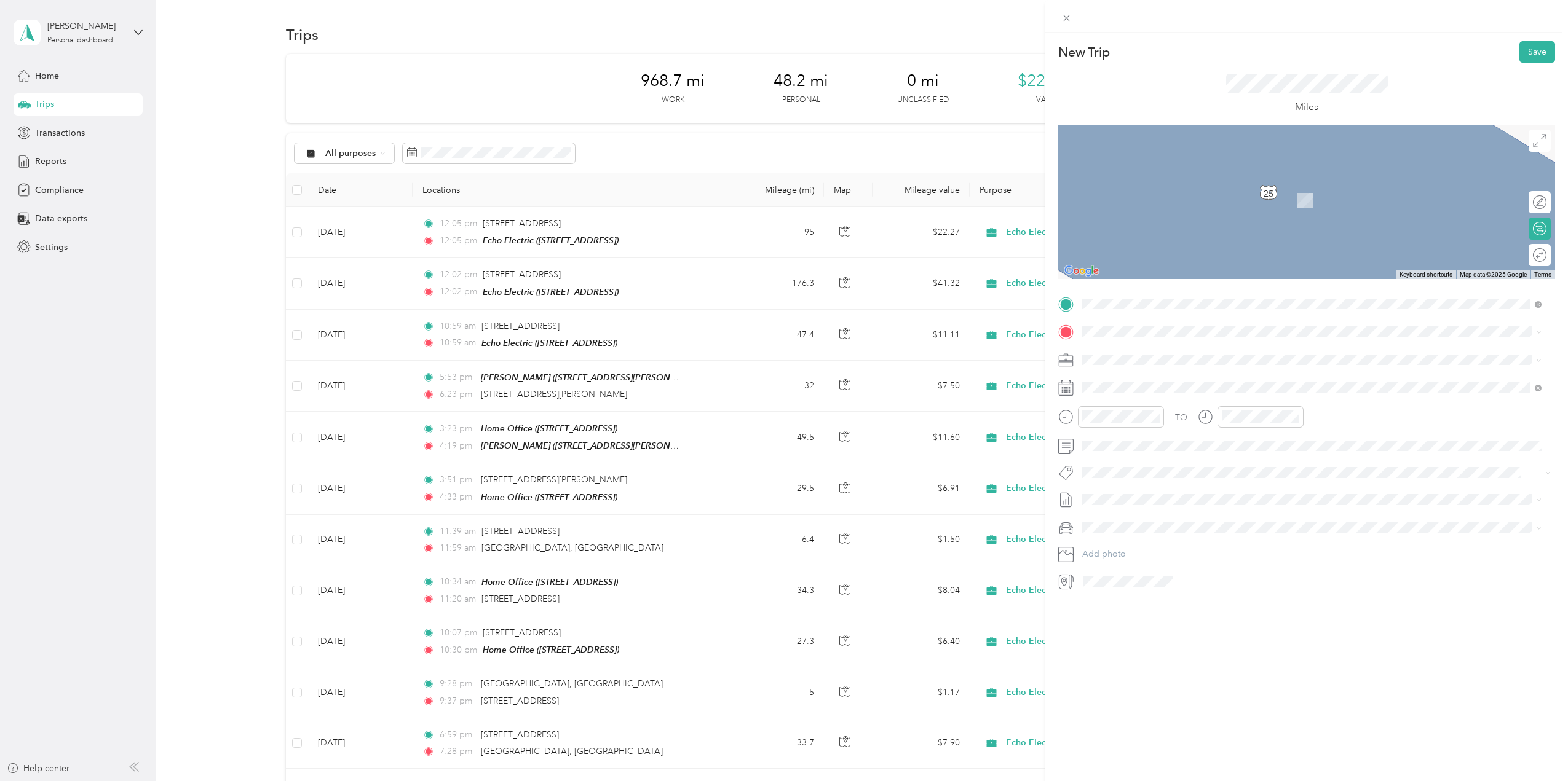
click at [1144, 381] on span "100 Pin Oak Drive Somerset, Kentucky 42503, United States" at bounding box center [1167, 375] width 123 height 11
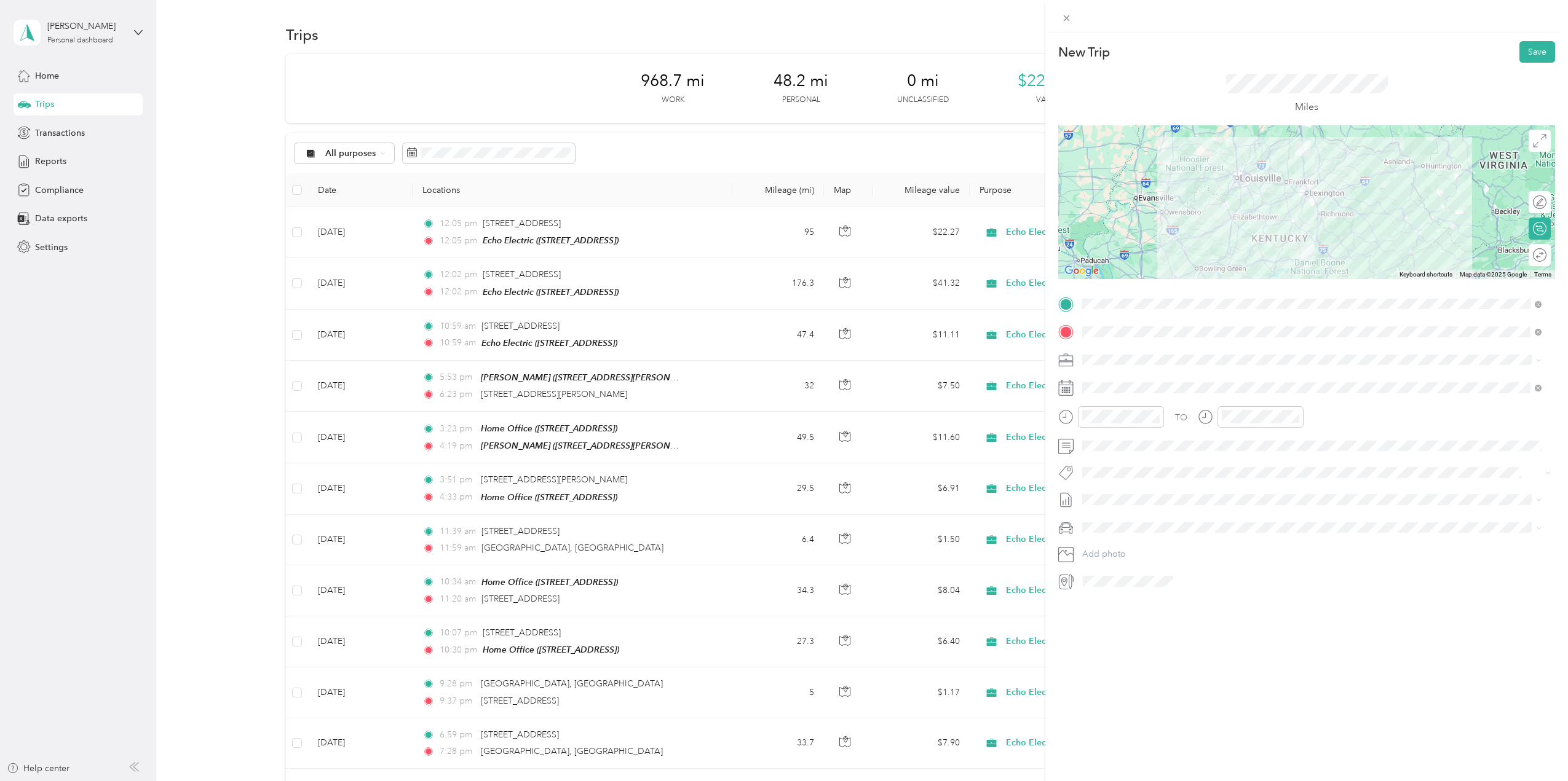
click at [1547, 261] on div "Round trip" at bounding box center [1547, 255] width 0 height 13
click at [1524, 253] on div at bounding box center [1533, 255] width 26 height 13
click at [1111, 395] on span at bounding box center [1317, 388] width 477 height 20
click at [1113, 456] on icon at bounding box center [1113, 457] width 12 height 12
click at [1155, 537] on div "13" at bounding box center [1155, 539] width 16 height 15
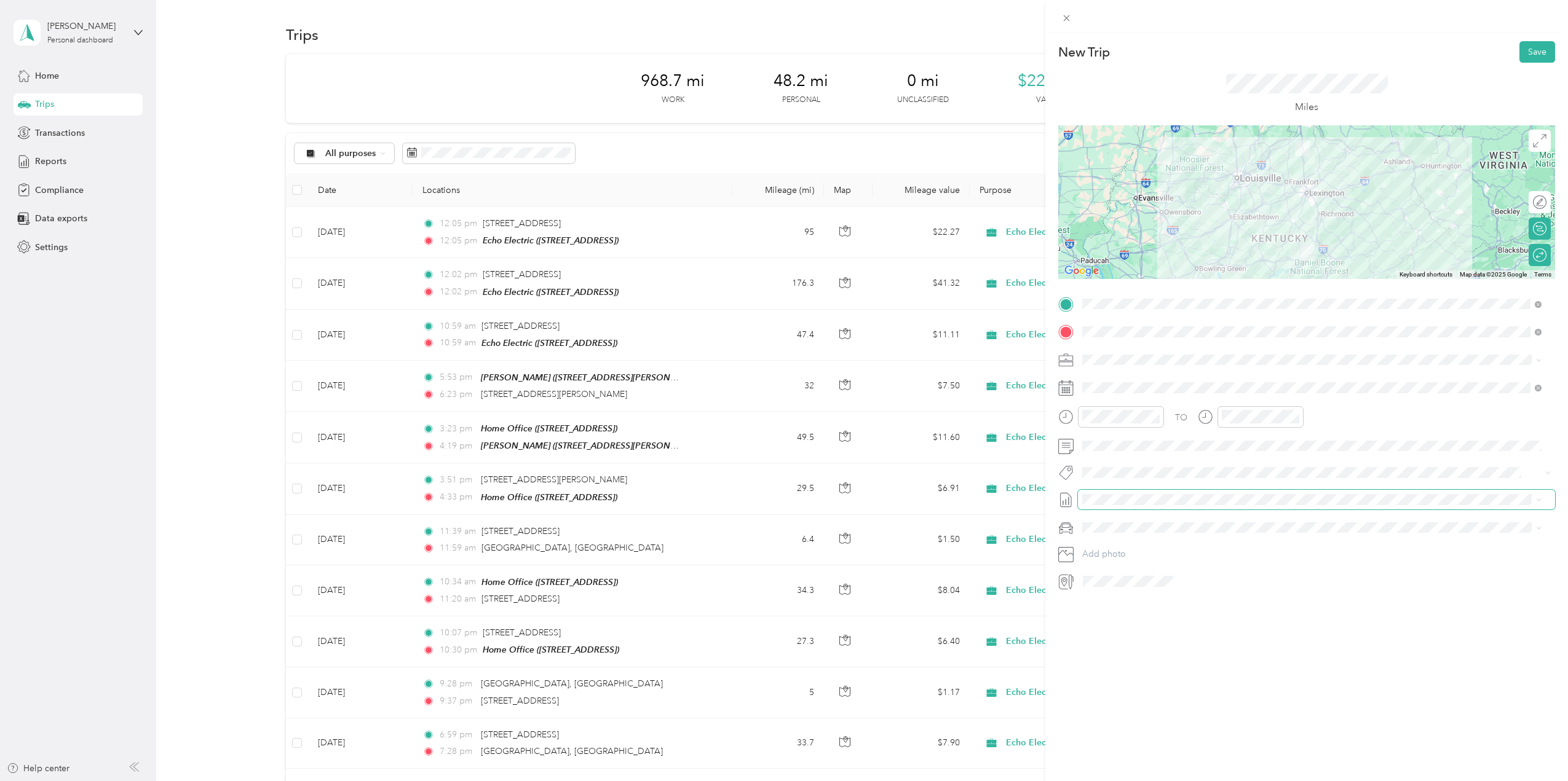
click at [1100, 494] on span at bounding box center [1317, 499] width 477 height 20
click at [1112, 537] on span "Aug 1 - 31, 2025" at bounding box center [1113, 540] width 61 height 13
click at [1114, 549] on span "Ford F150" at bounding box center [1107, 547] width 40 height 11
click at [1535, 57] on button "Save" at bounding box center [1538, 52] width 35 height 21
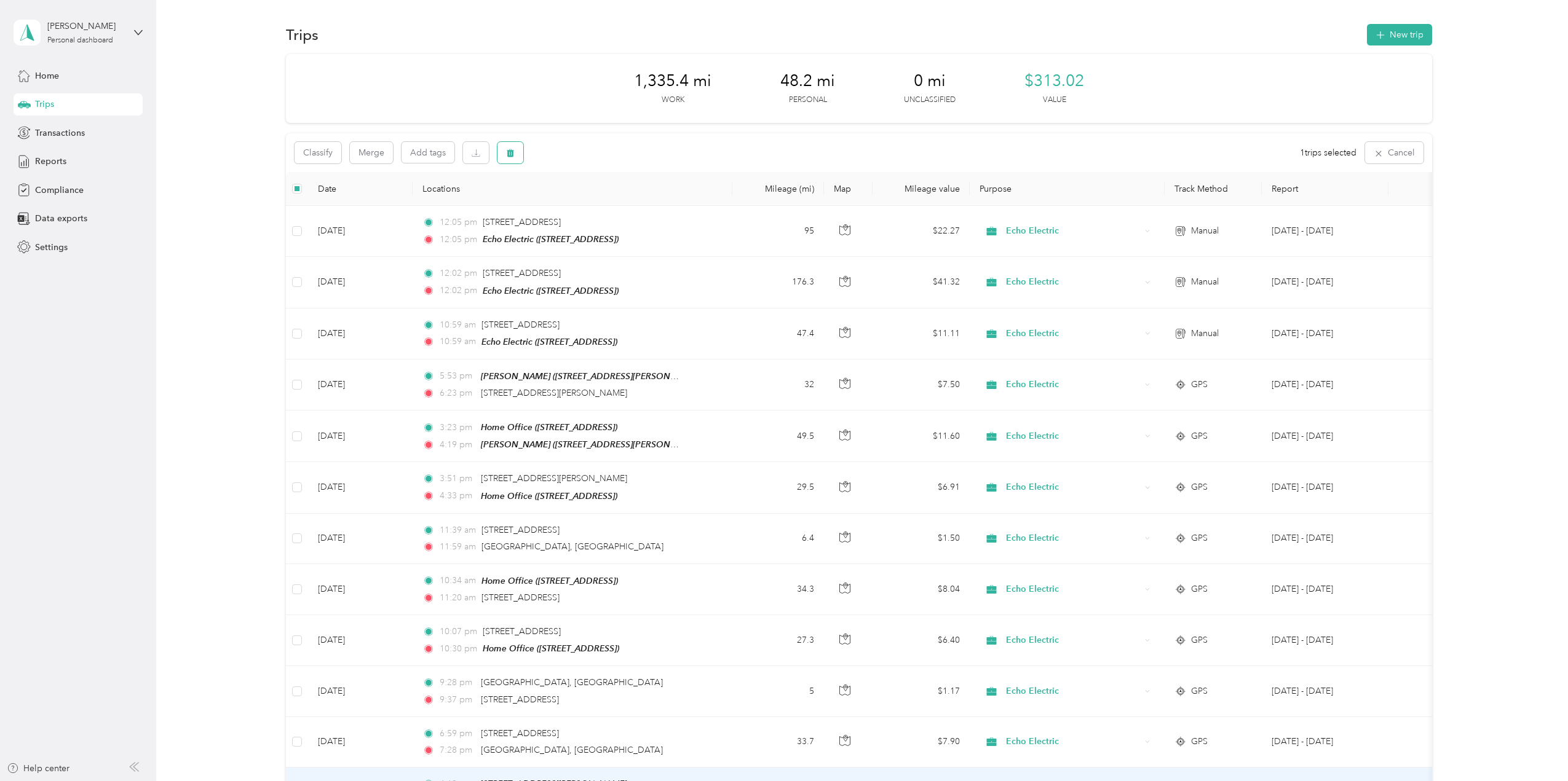
click at [510, 149] on icon "button" at bounding box center [510, 153] width 9 height 9
click at [600, 206] on button "Yes" at bounding box center [602, 204] width 24 height 20
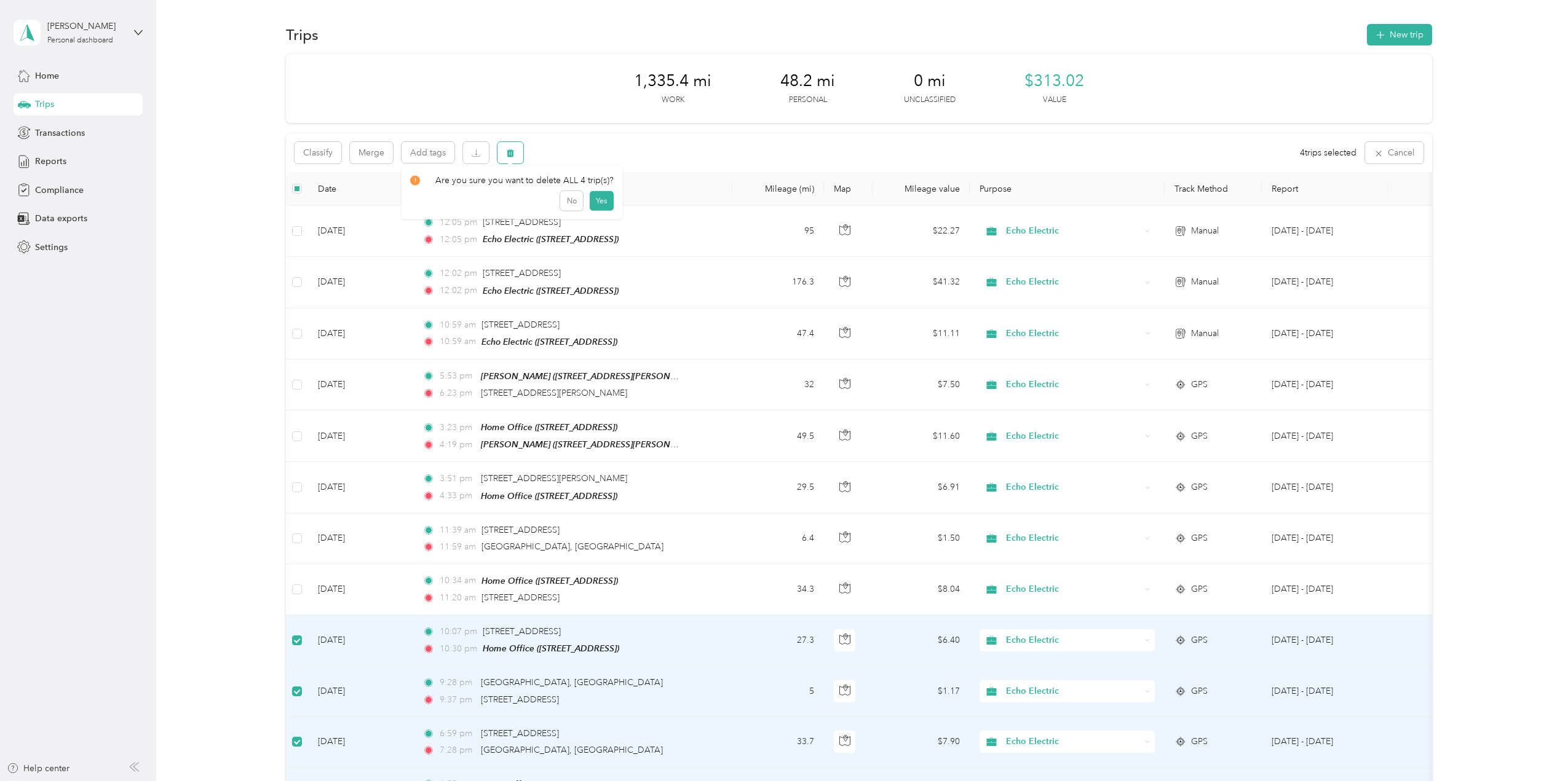
click at [509, 155] on icon "button" at bounding box center [510, 153] width 9 height 9
click at [599, 205] on button "Yes" at bounding box center [602, 204] width 24 height 20
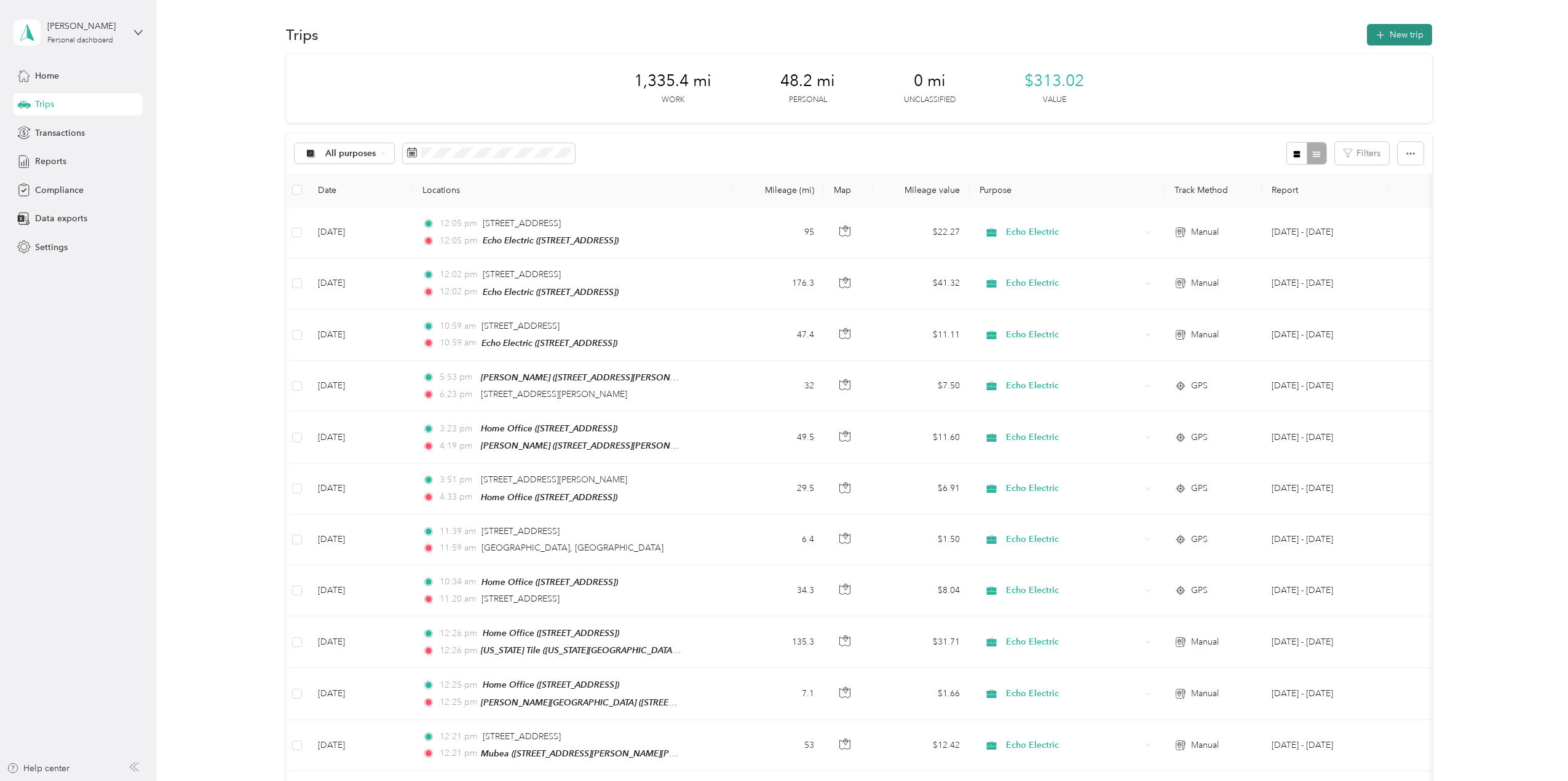
click at [1395, 27] on button "New trip" at bounding box center [1399, 35] width 65 height 21
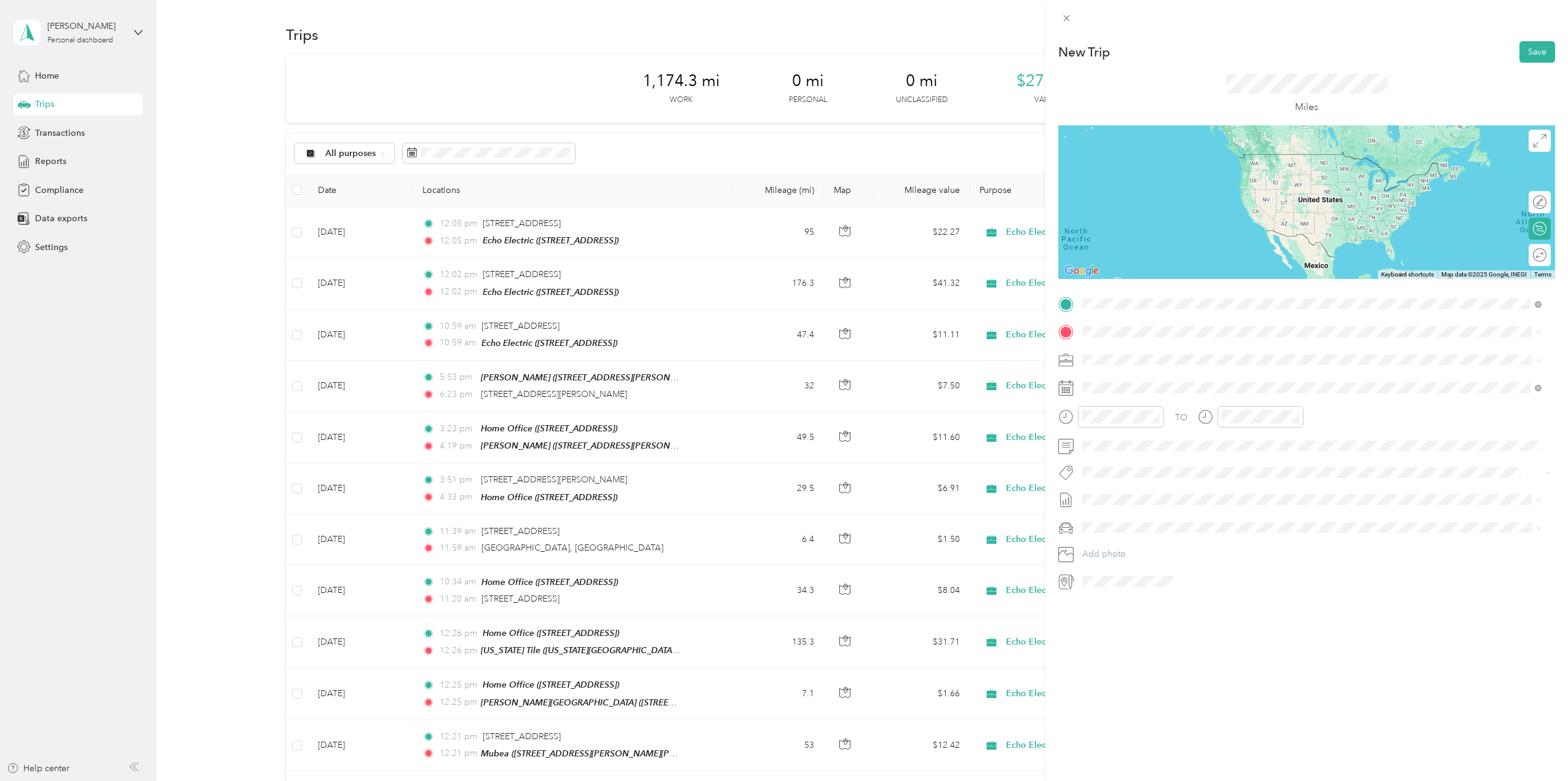
click at [1129, 350] on strong "Home Office" at bounding box center [1131, 353] width 52 height 11
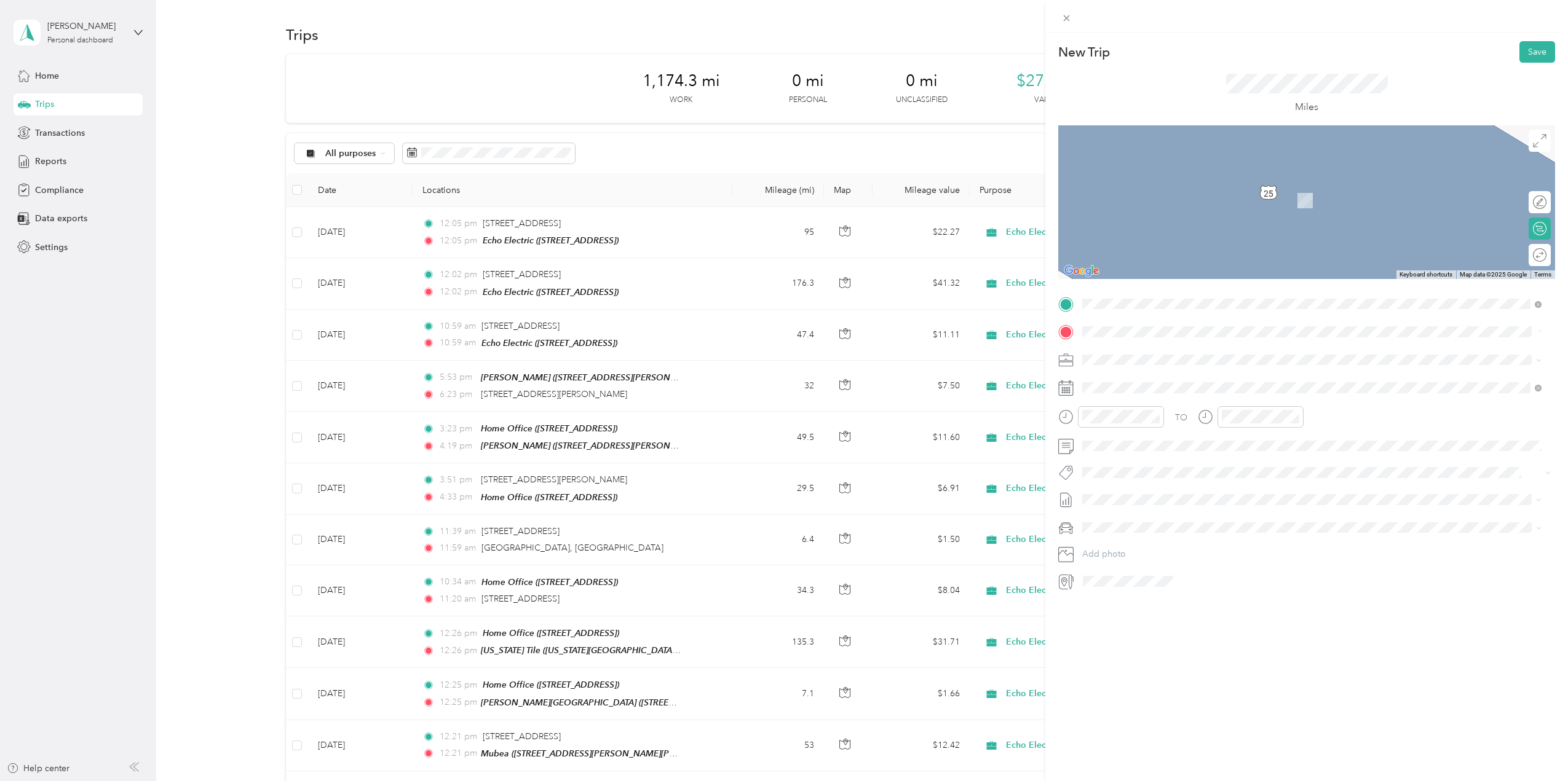
click at [1139, 378] on span "1 Trillium Way Corbin, Kentucky 40701, United States" at bounding box center [1201, 376] width 191 height 11
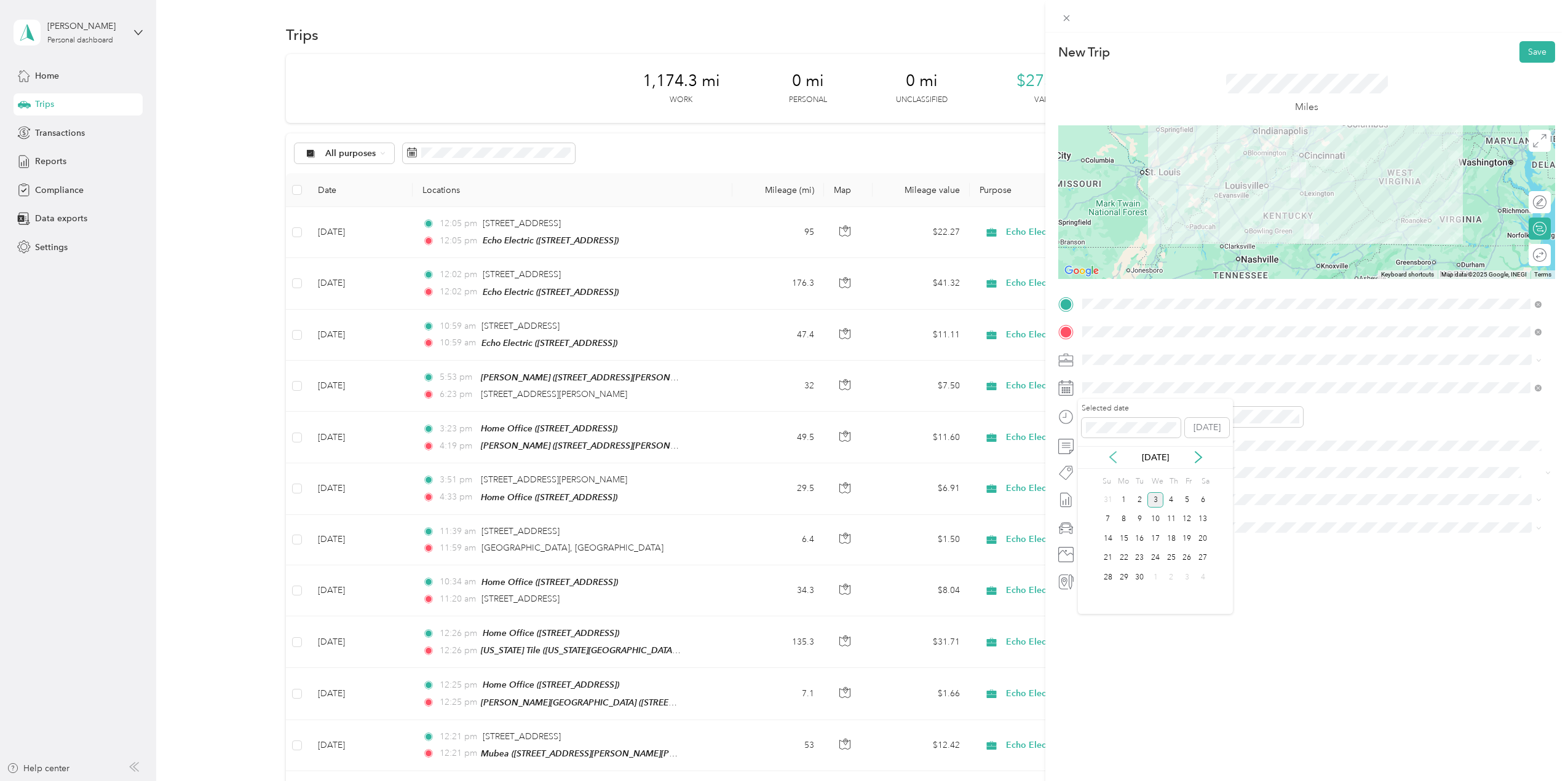
click at [1110, 460] on icon at bounding box center [1113, 457] width 12 height 12
click at [1186, 557] on div "22" at bounding box center [1187, 558] width 16 height 15
click at [1126, 532] on li "Aug 1 - 31, 2025 Draft" at bounding box center [1312, 540] width 468 height 20
click at [1114, 550] on span "Ford F150" at bounding box center [1107, 549] width 40 height 11
click at [1533, 251] on div "Round trip" at bounding box center [1523, 255] width 46 height 13
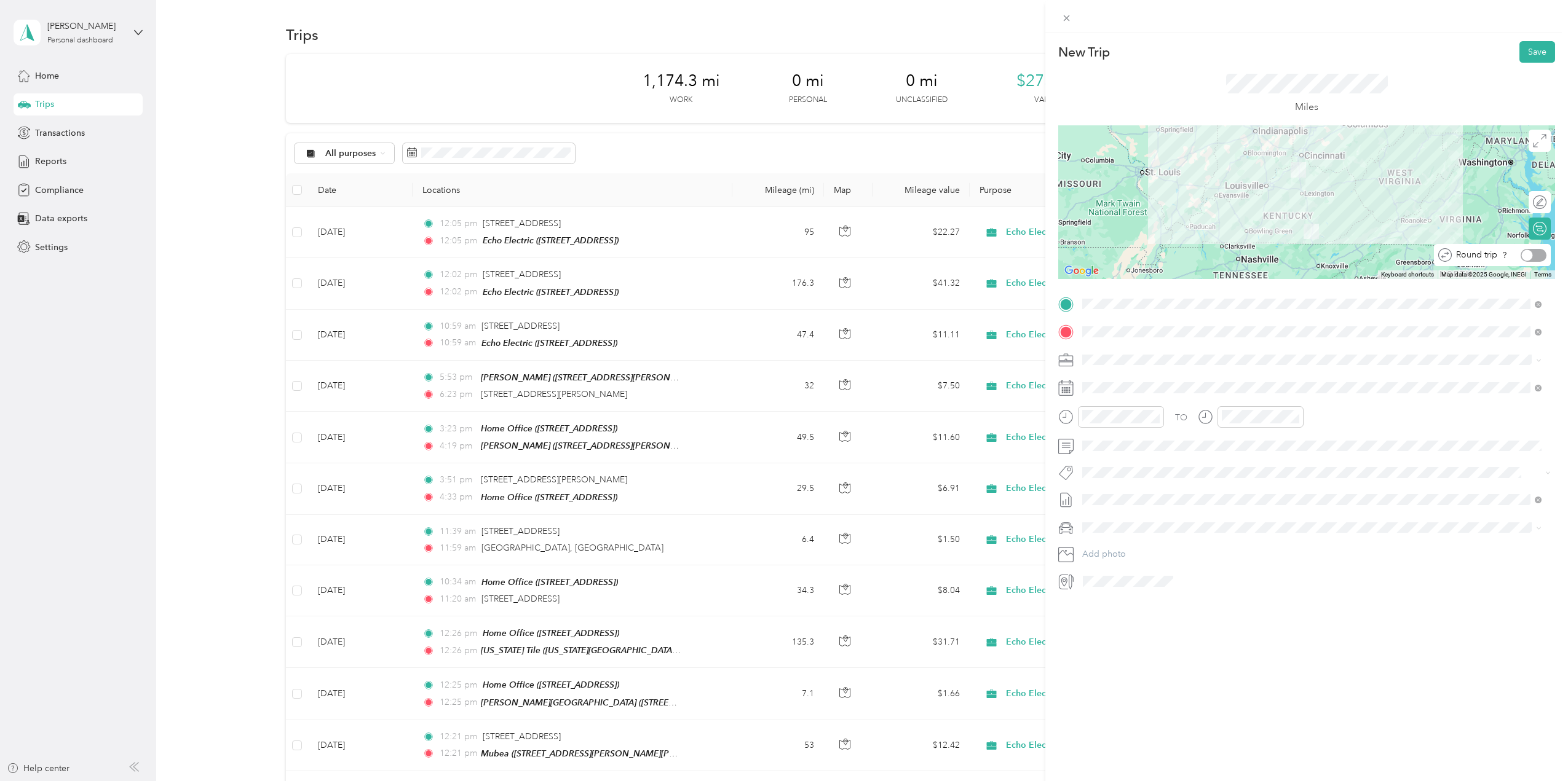
click at [1523, 256] on div at bounding box center [1528, 255] width 11 height 11
click at [1526, 49] on button "Save" at bounding box center [1538, 52] width 35 height 21
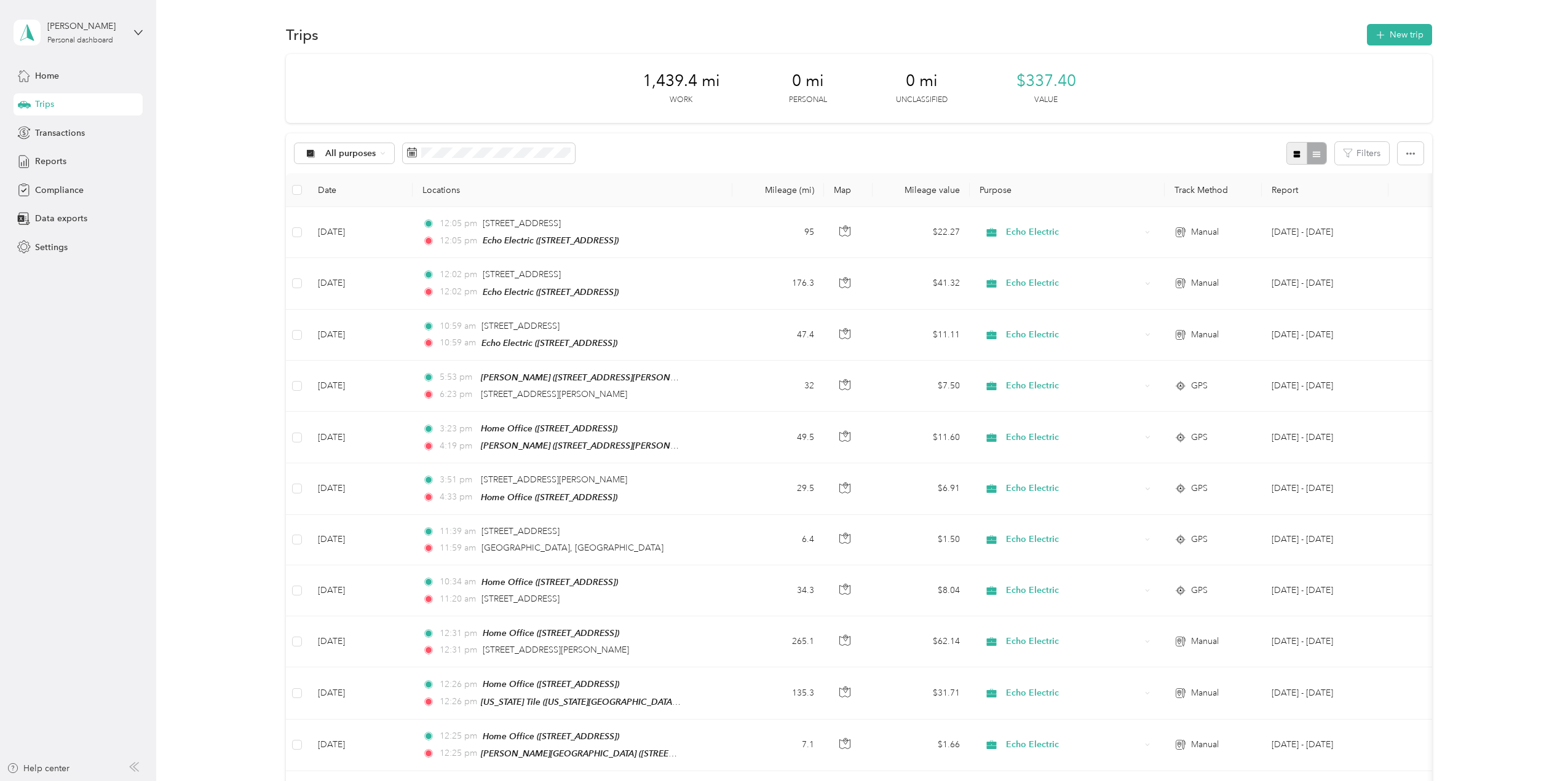
click at [1294, 152] on icon "button" at bounding box center [1297, 154] width 7 height 7
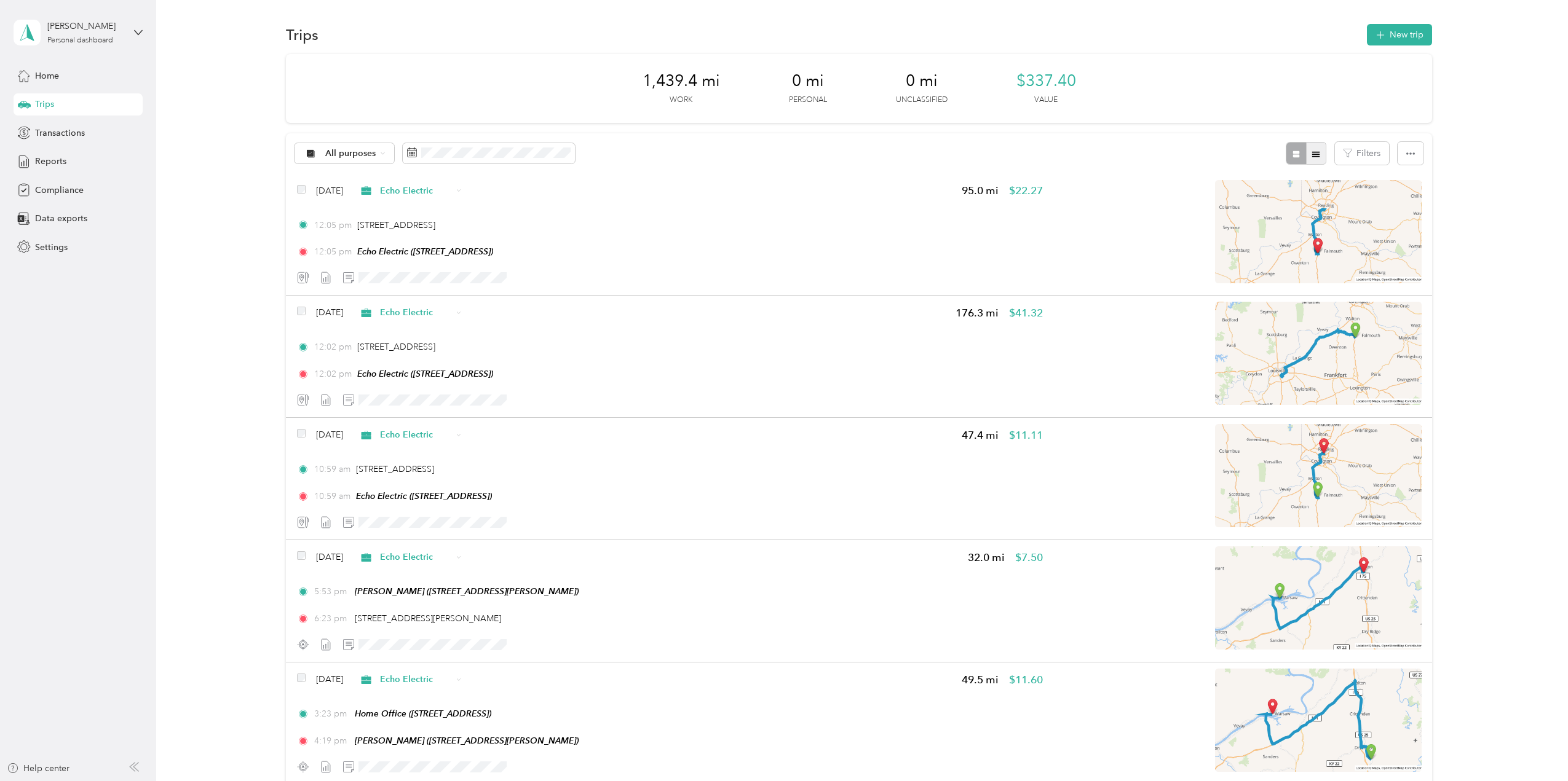
click at [1313, 152] on icon "button" at bounding box center [1316, 153] width 8 height 6
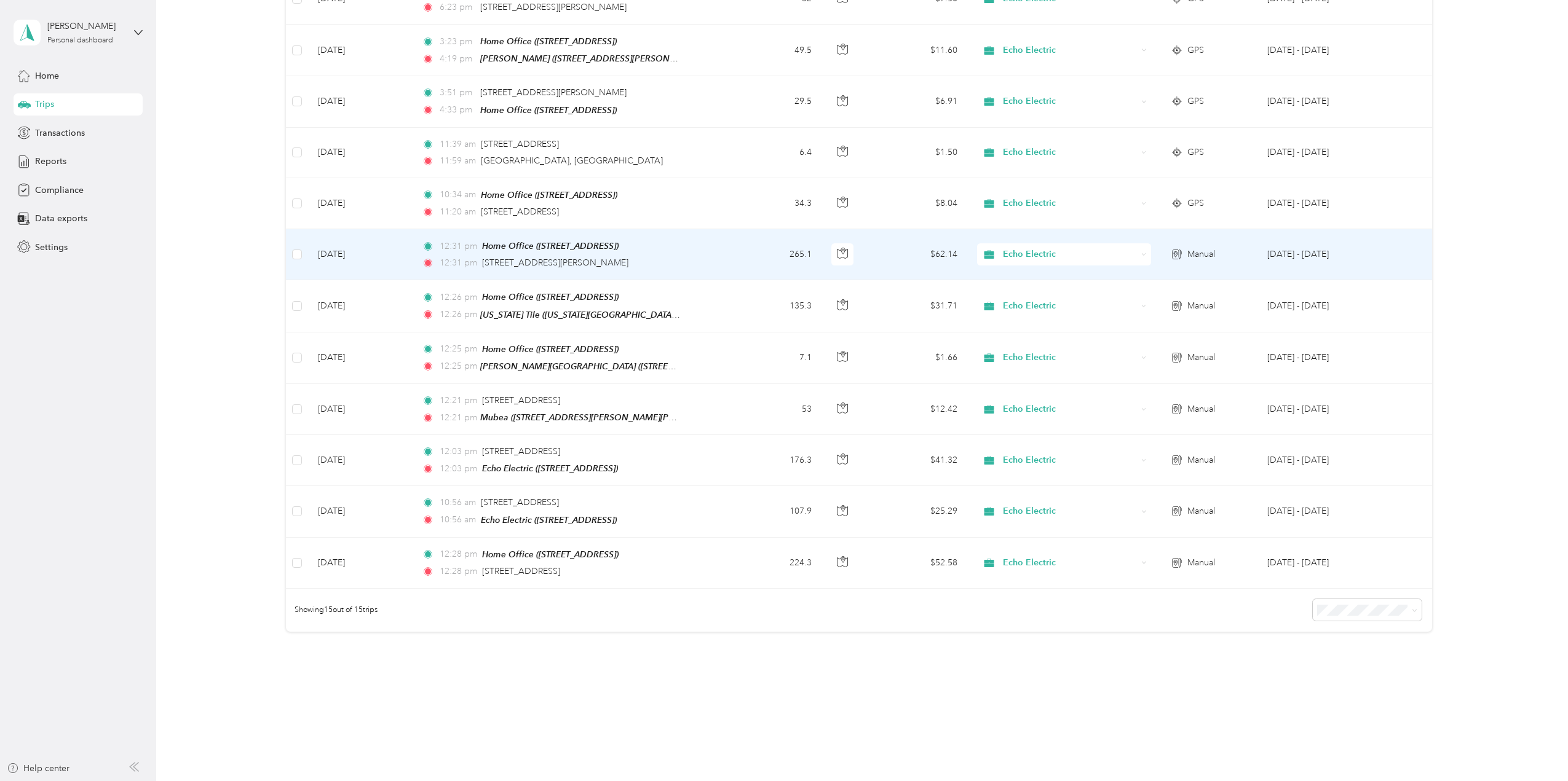
scroll to position [397, 0]
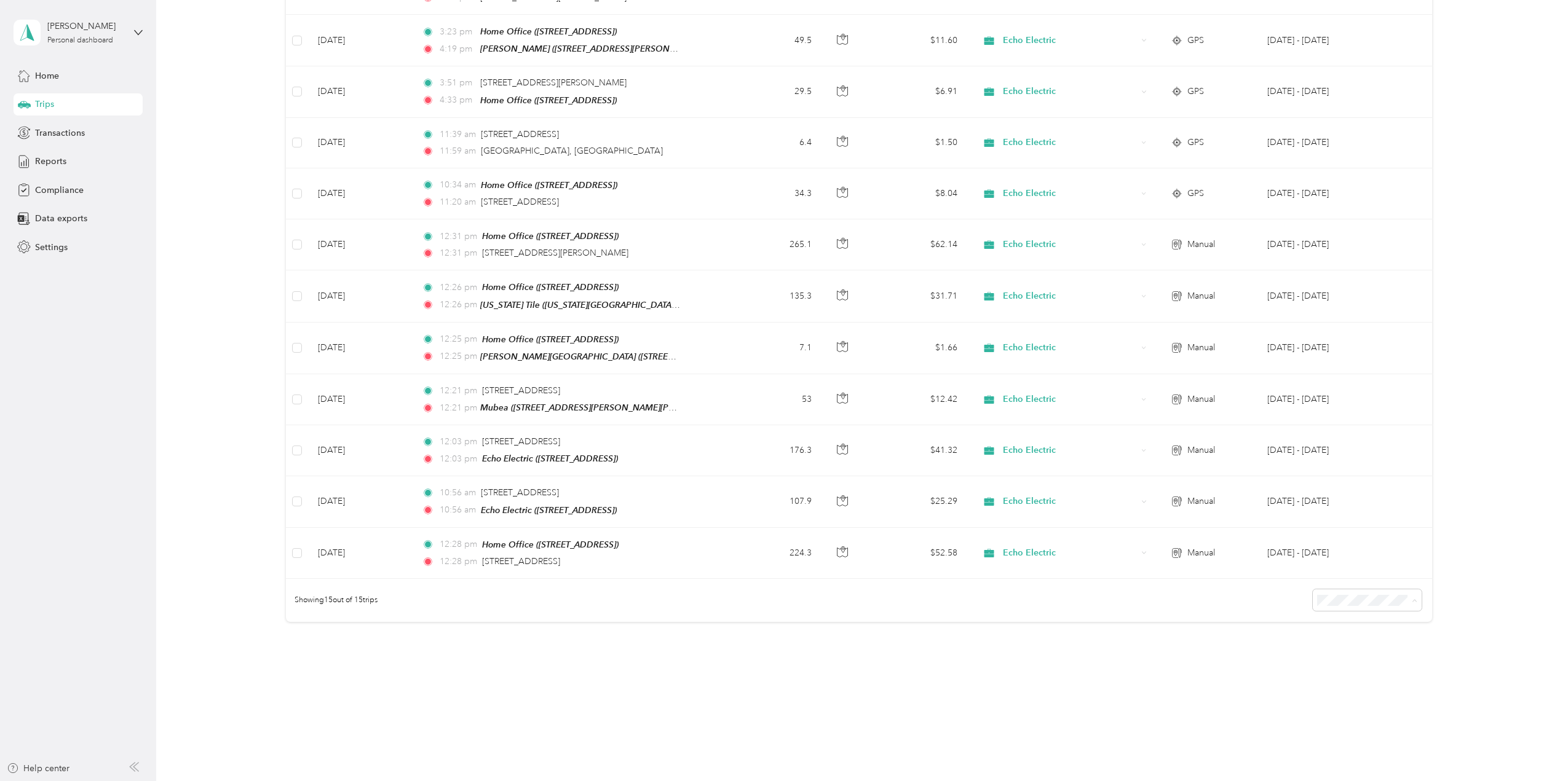
click at [1377, 652] on div "100 per load" at bounding box center [1364, 655] width 92 height 13
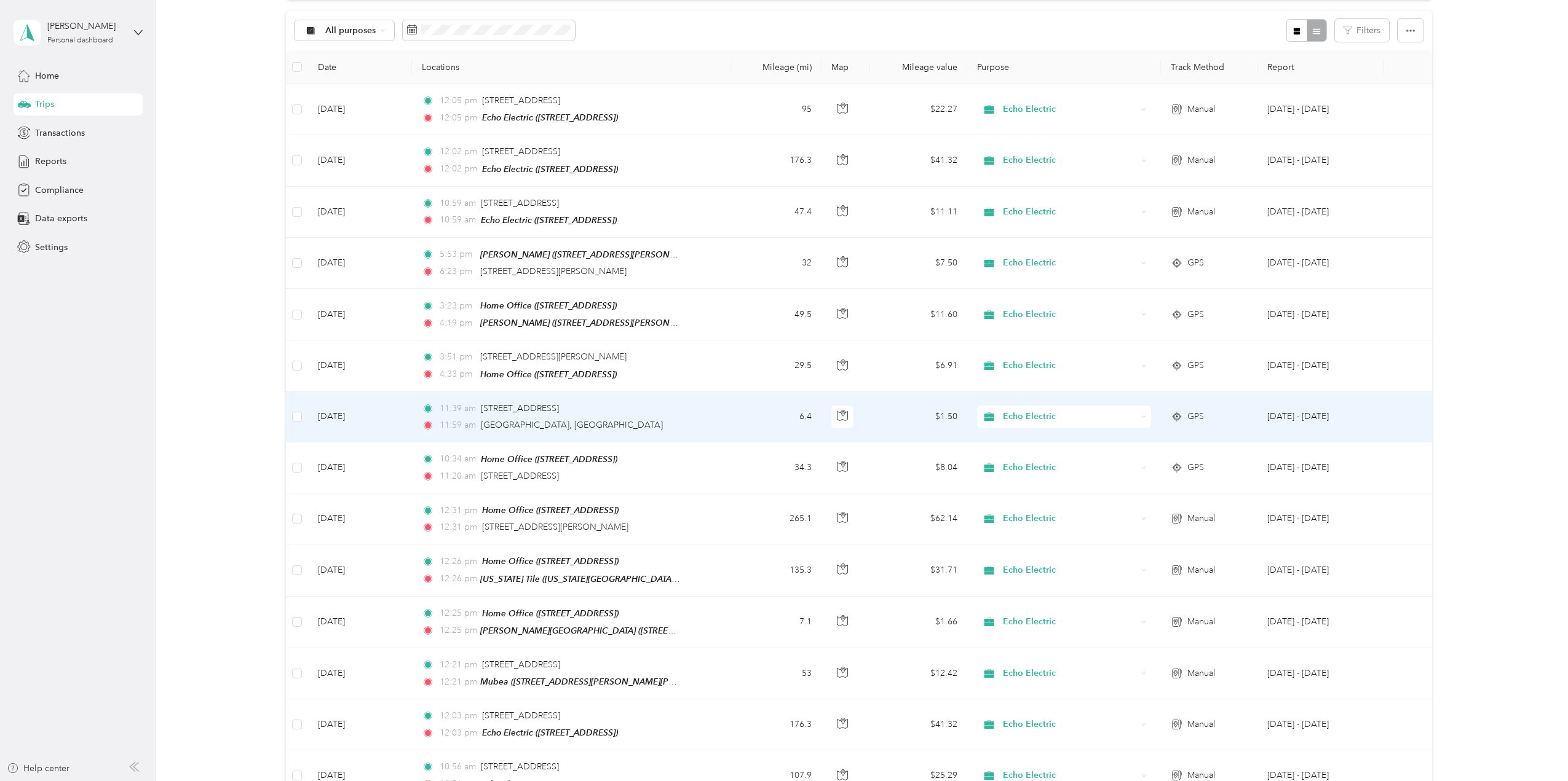
scroll to position [122, 0]
click at [510, 32] on icon "button" at bounding box center [510, 32] width 8 height 8
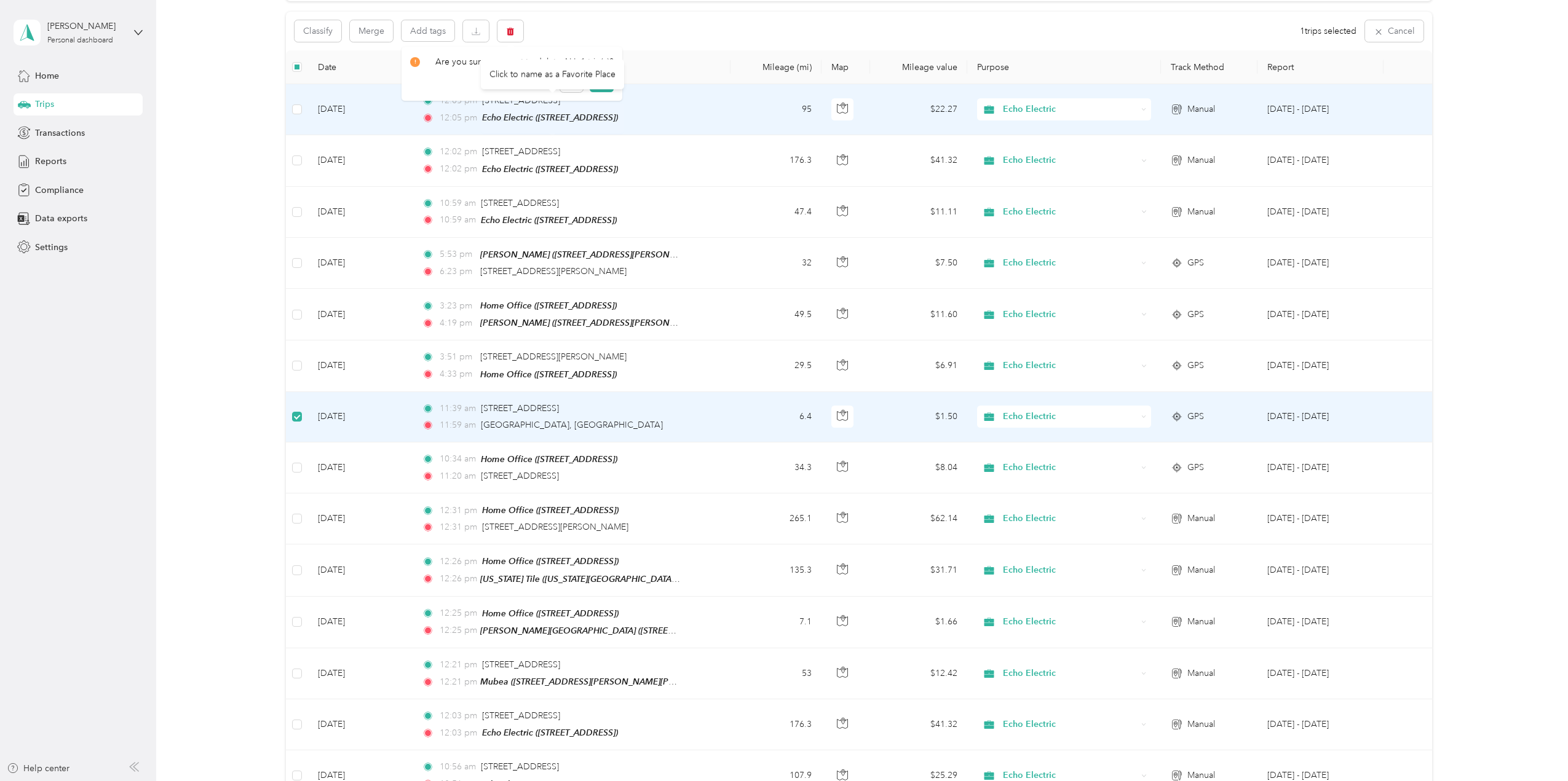
click at [593, 79] on div "Click to name as a Favorite Place" at bounding box center [552, 74] width 143 height 30
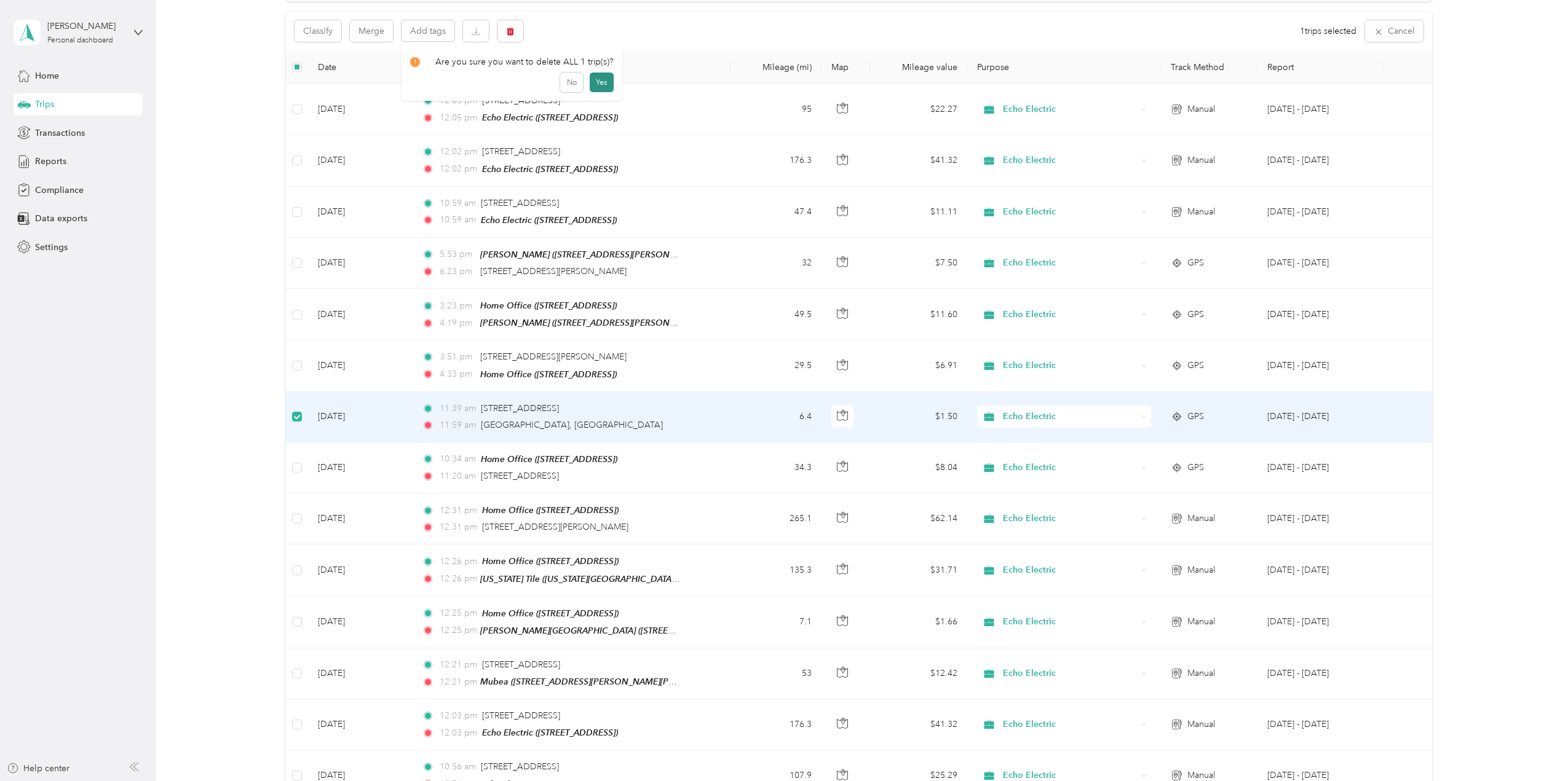
click at [598, 85] on button "Yes" at bounding box center [602, 82] width 24 height 20
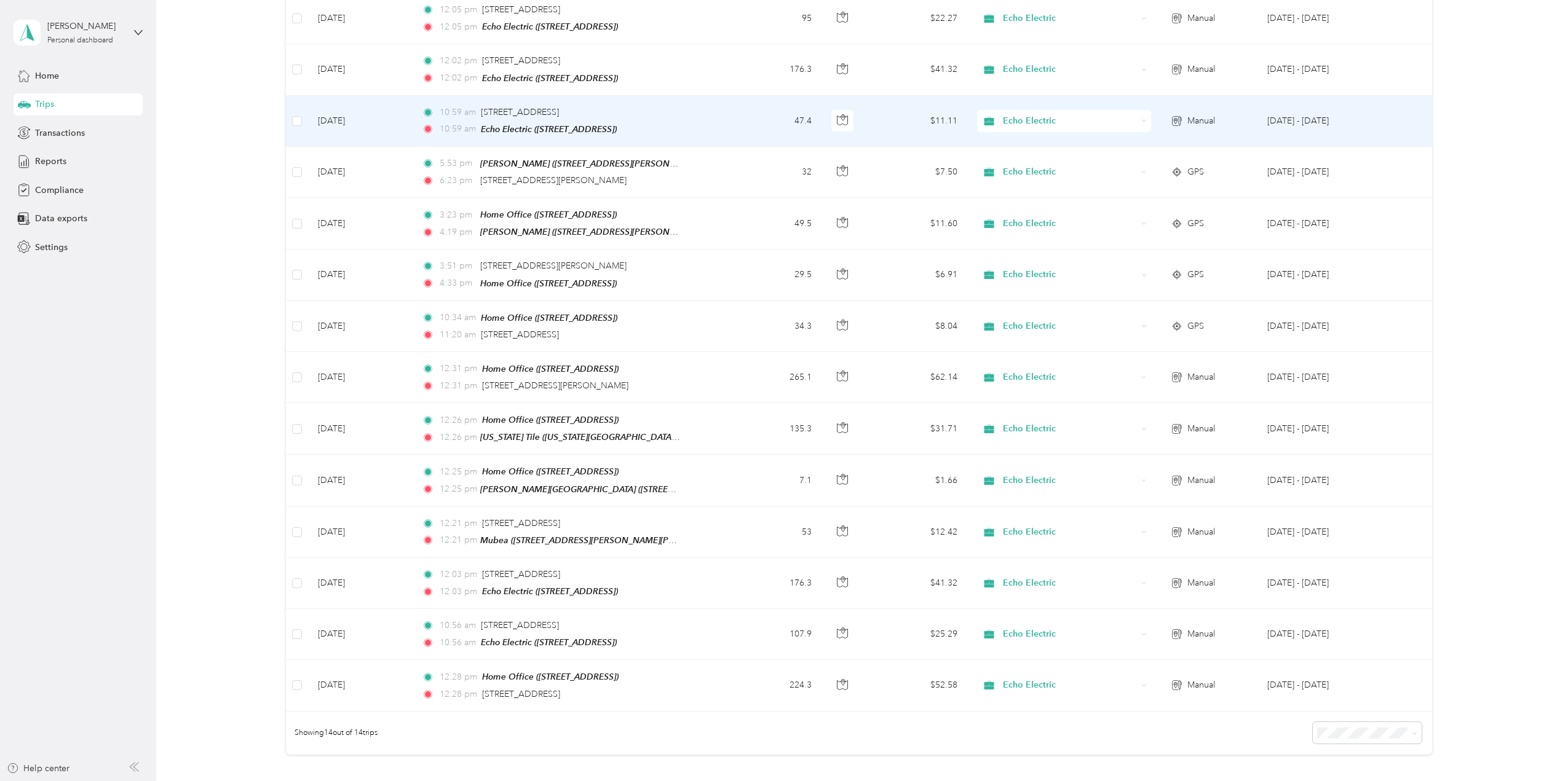
scroll to position [0, 0]
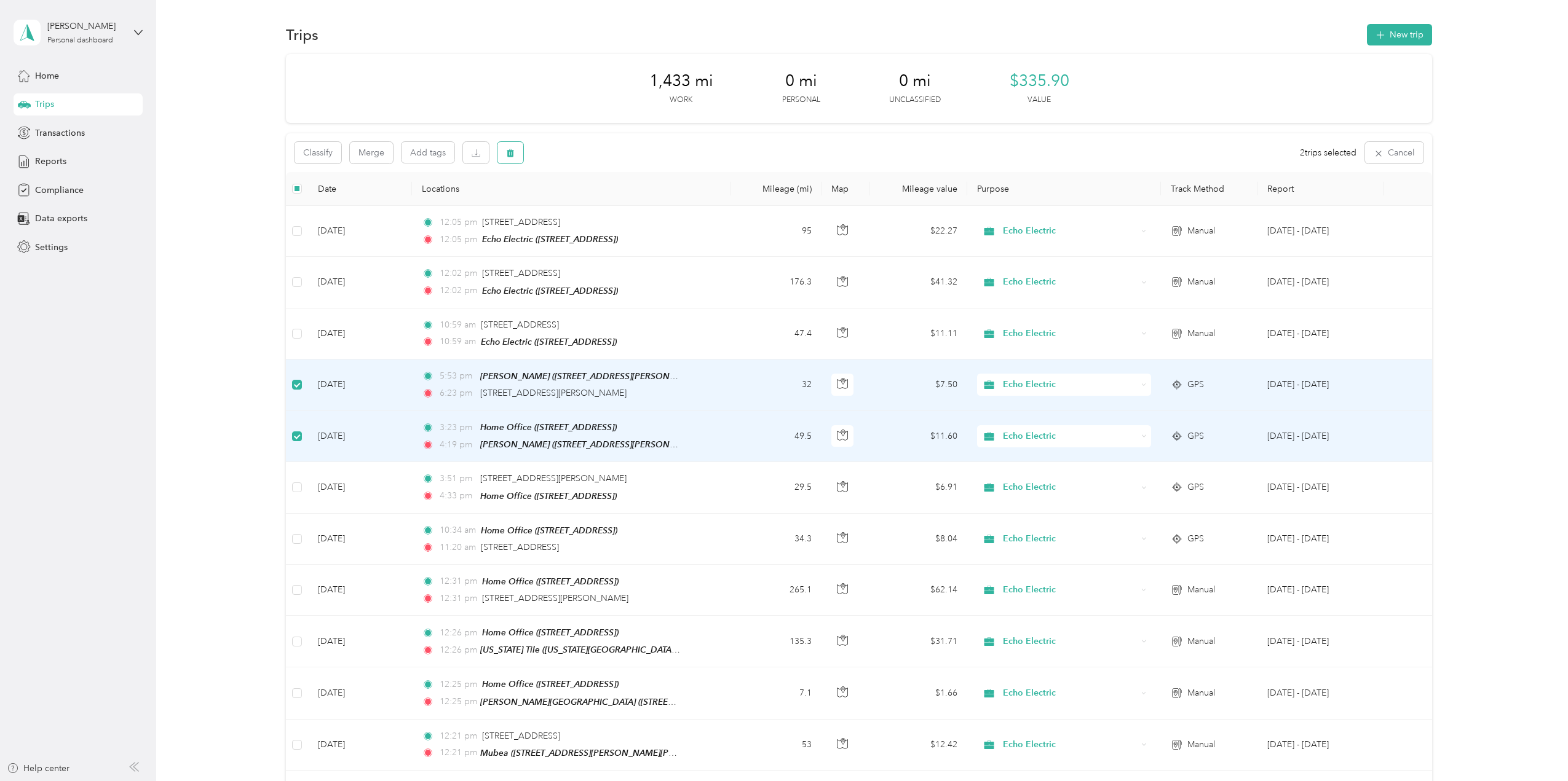
click at [514, 147] on button "button" at bounding box center [510, 153] width 26 height 21
click at [601, 205] on button "Yes" at bounding box center [602, 204] width 24 height 20
click at [522, 156] on button "button" at bounding box center [510, 153] width 26 height 21
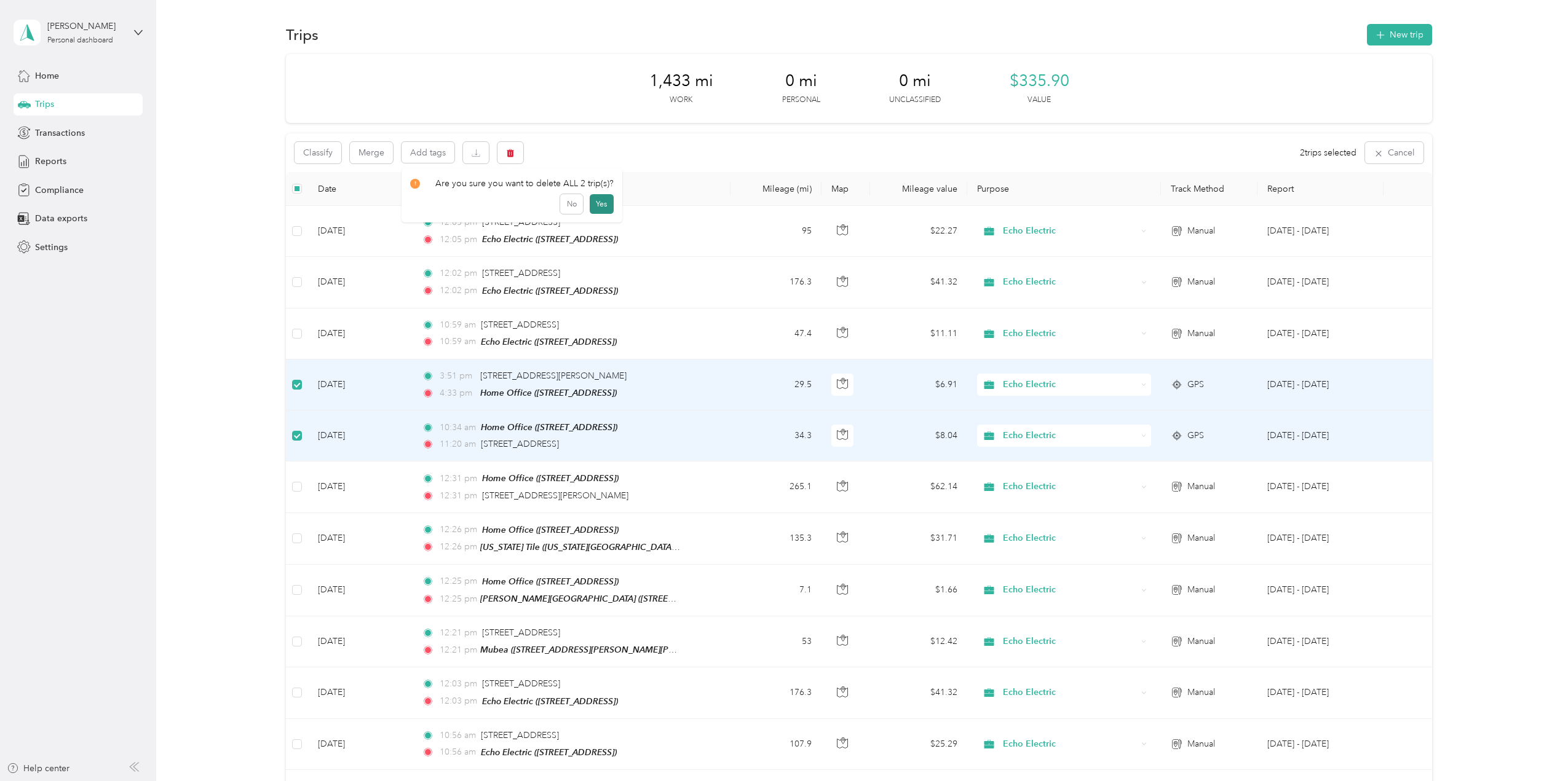
click at [592, 200] on button "Yes" at bounding box center [602, 204] width 24 height 20
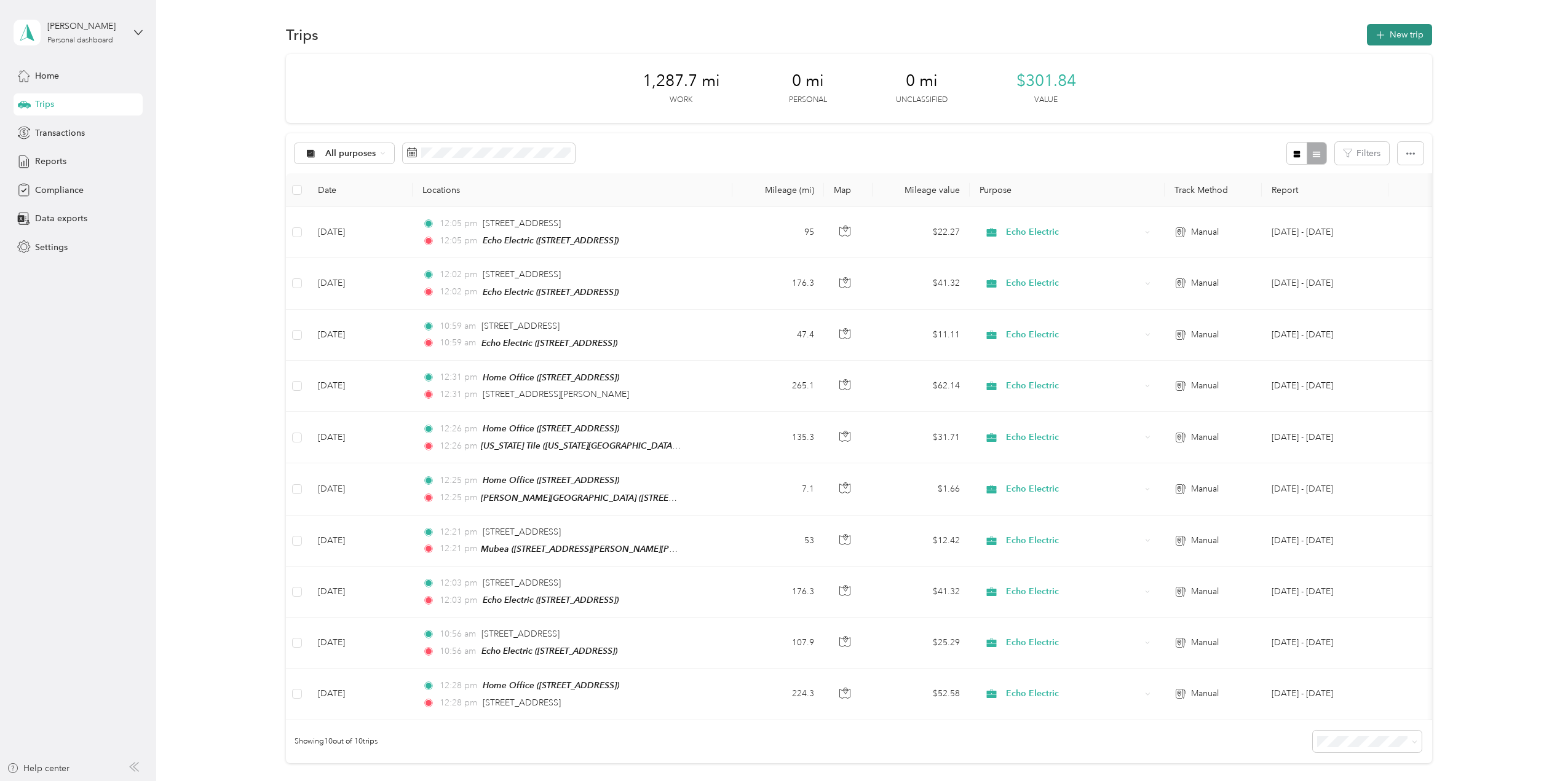
click at [1382, 30] on span "button" at bounding box center [1381, 35] width 10 height 11
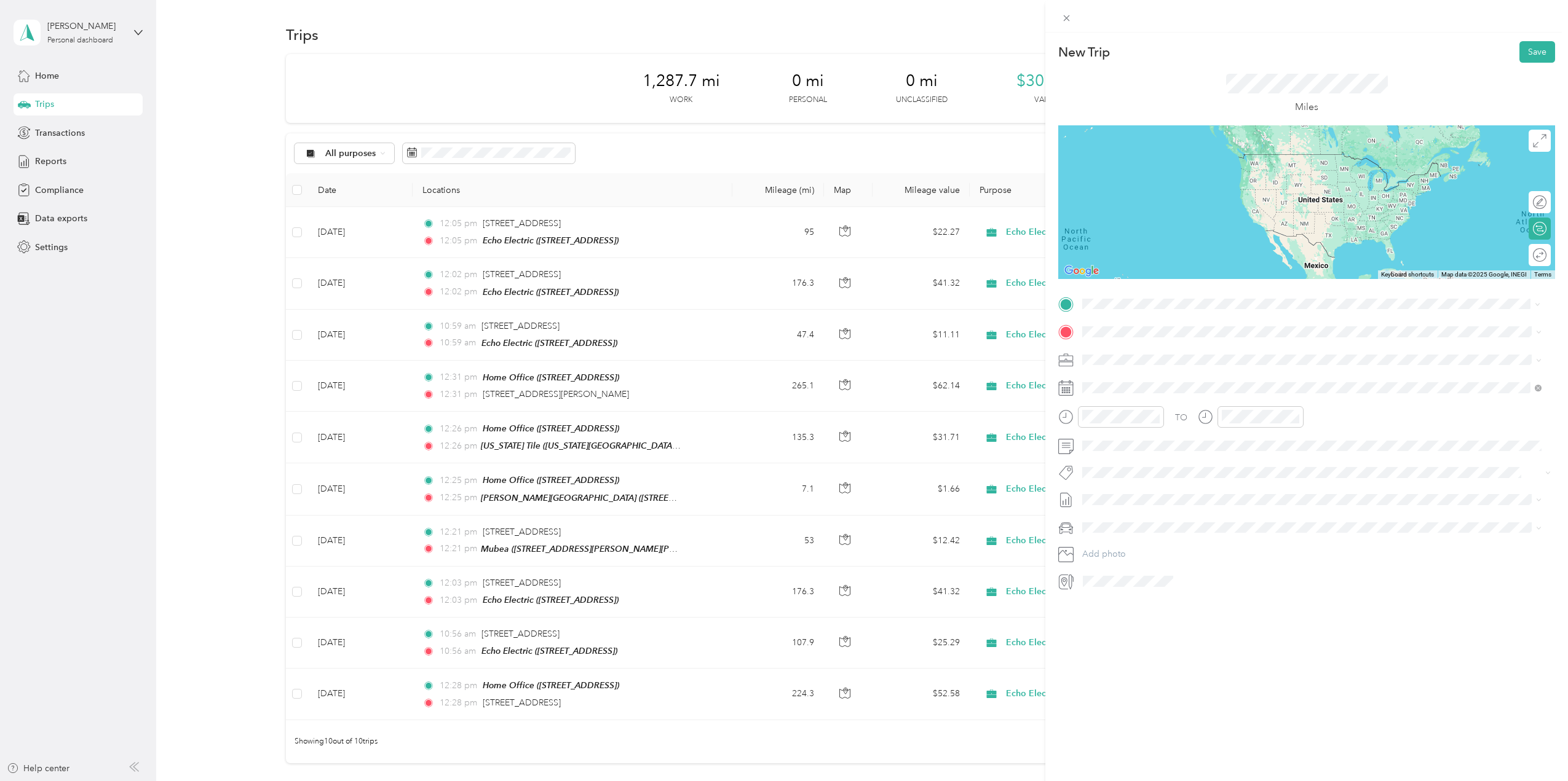
click at [1148, 364] on span "[STREET_ADDRESS]" at bounding box center [1145, 366] width 78 height 11
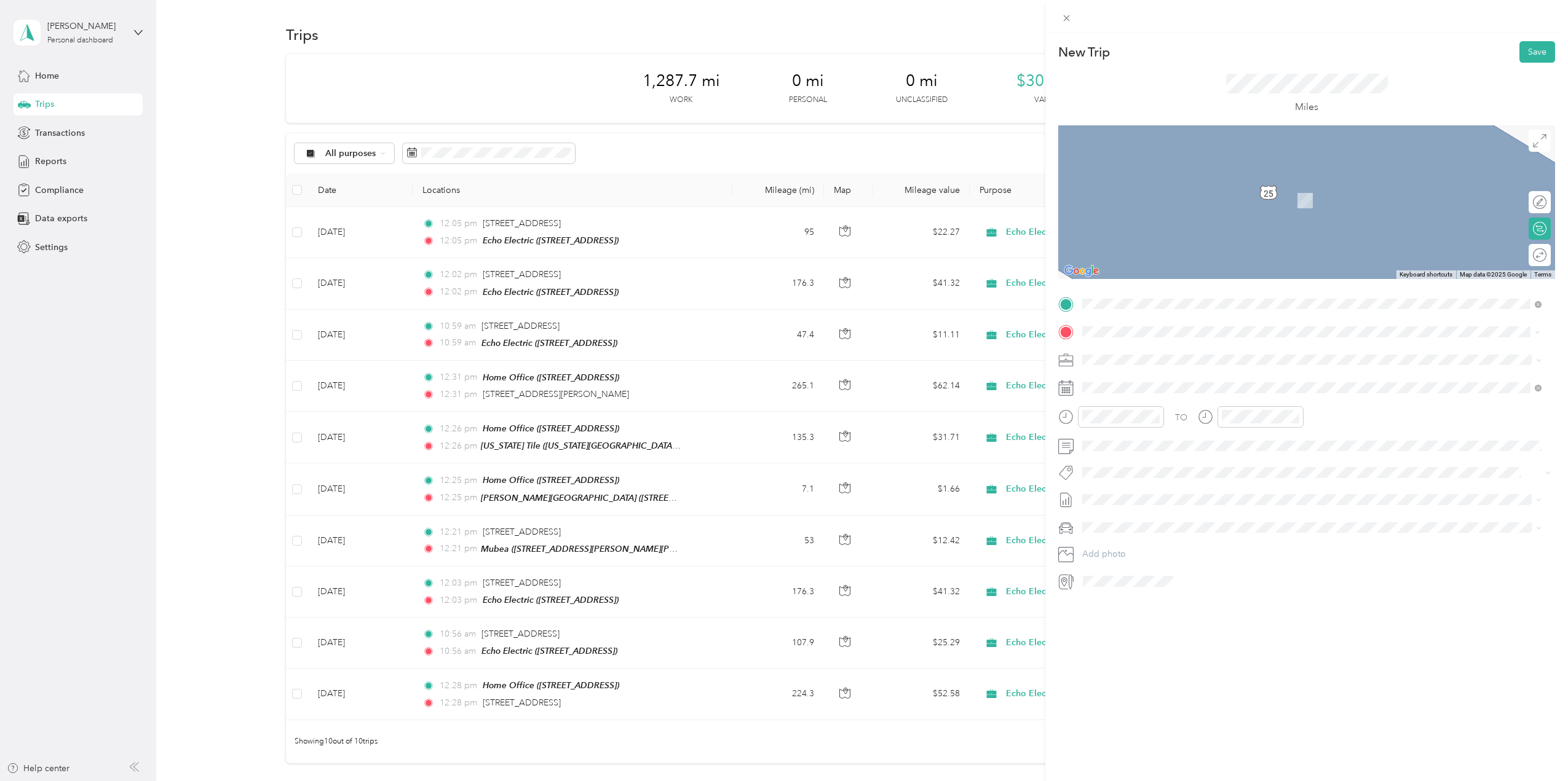
click at [1159, 383] on strong "Boyd Gaming" at bounding box center [1142, 381] width 73 height 11
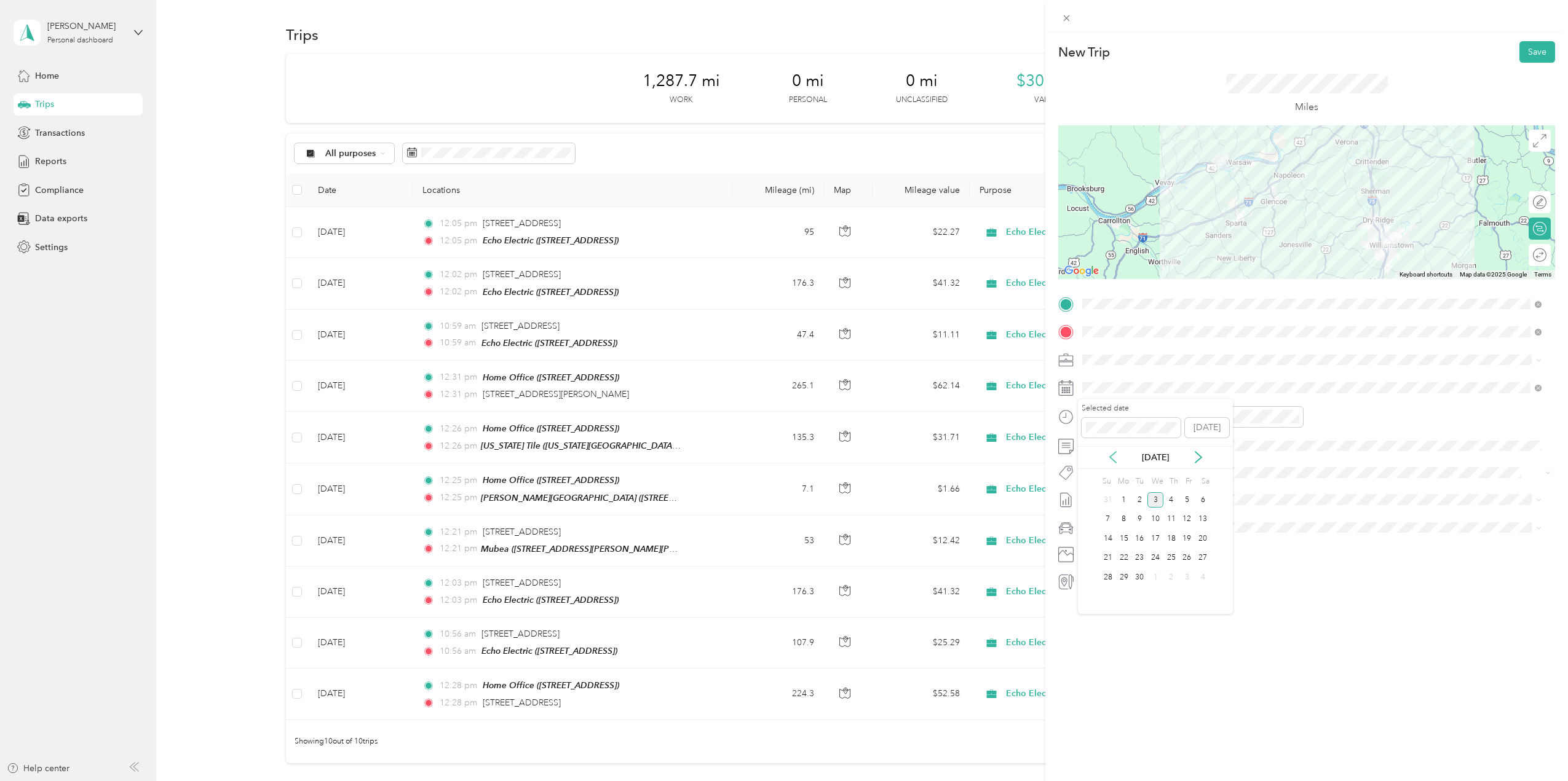
click at [1111, 455] on icon at bounding box center [1113, 458] width 6 height 11
click at [1127, 559] on div "18" at bounding box center [1124, 558] width 16 height 15
click at [1532, 257] on div "Round trip" at bounding box center [1540, 254] width 22 height 22
click at [1524, 254] on div at bounding box center [1533, 255] width 26 height 13
click at [1118, 537] on span "[DATE] - [DATE]" at bounding box center [1113, 540] width 61 height 13
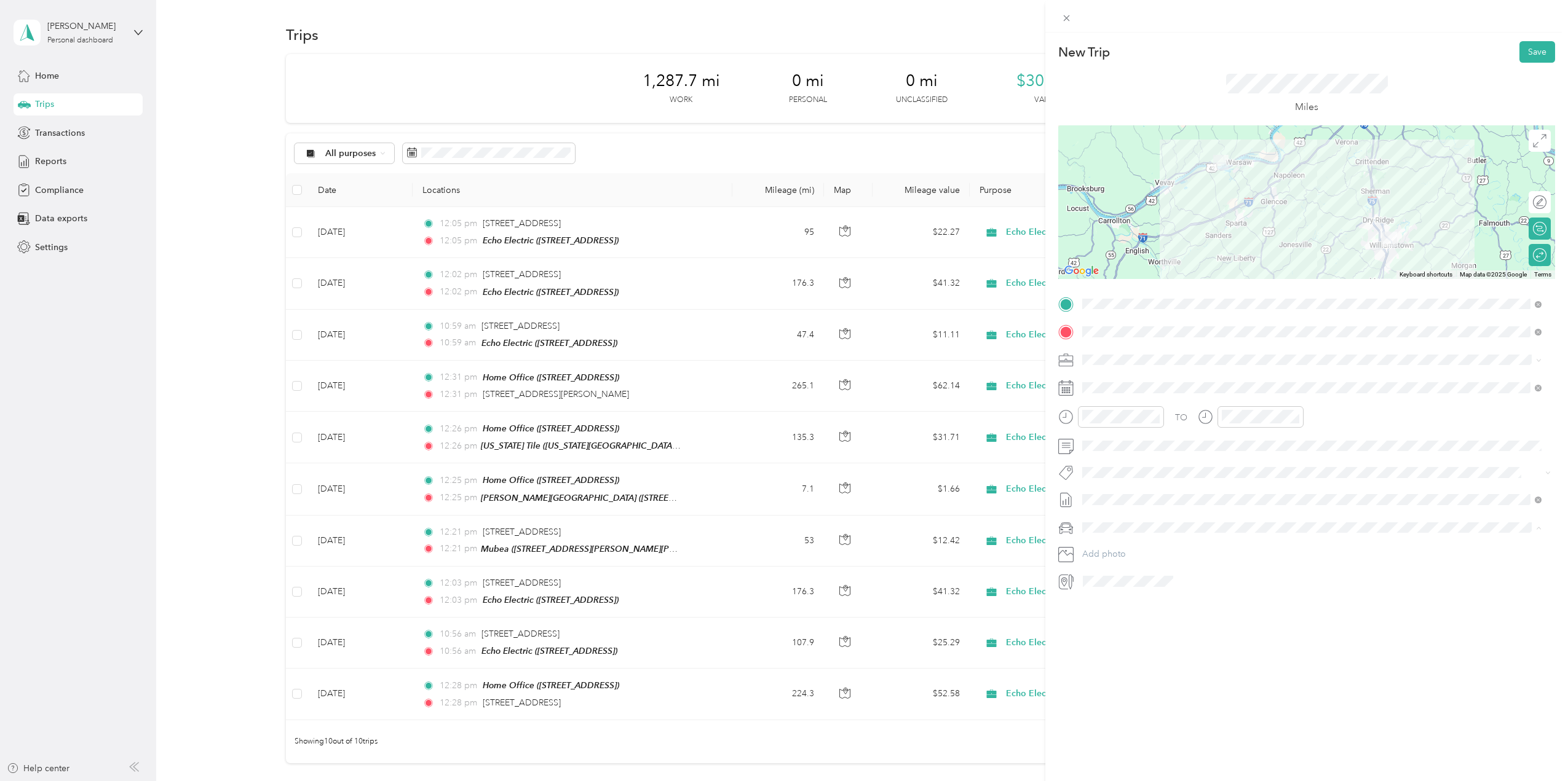
click at [1106, 549] on span "Ford F150" at bounding box center [1107, 549] width 40 height 11
click at [1520, 55] on button "Save" at bounding box center [1538, 52] width 35 height 21
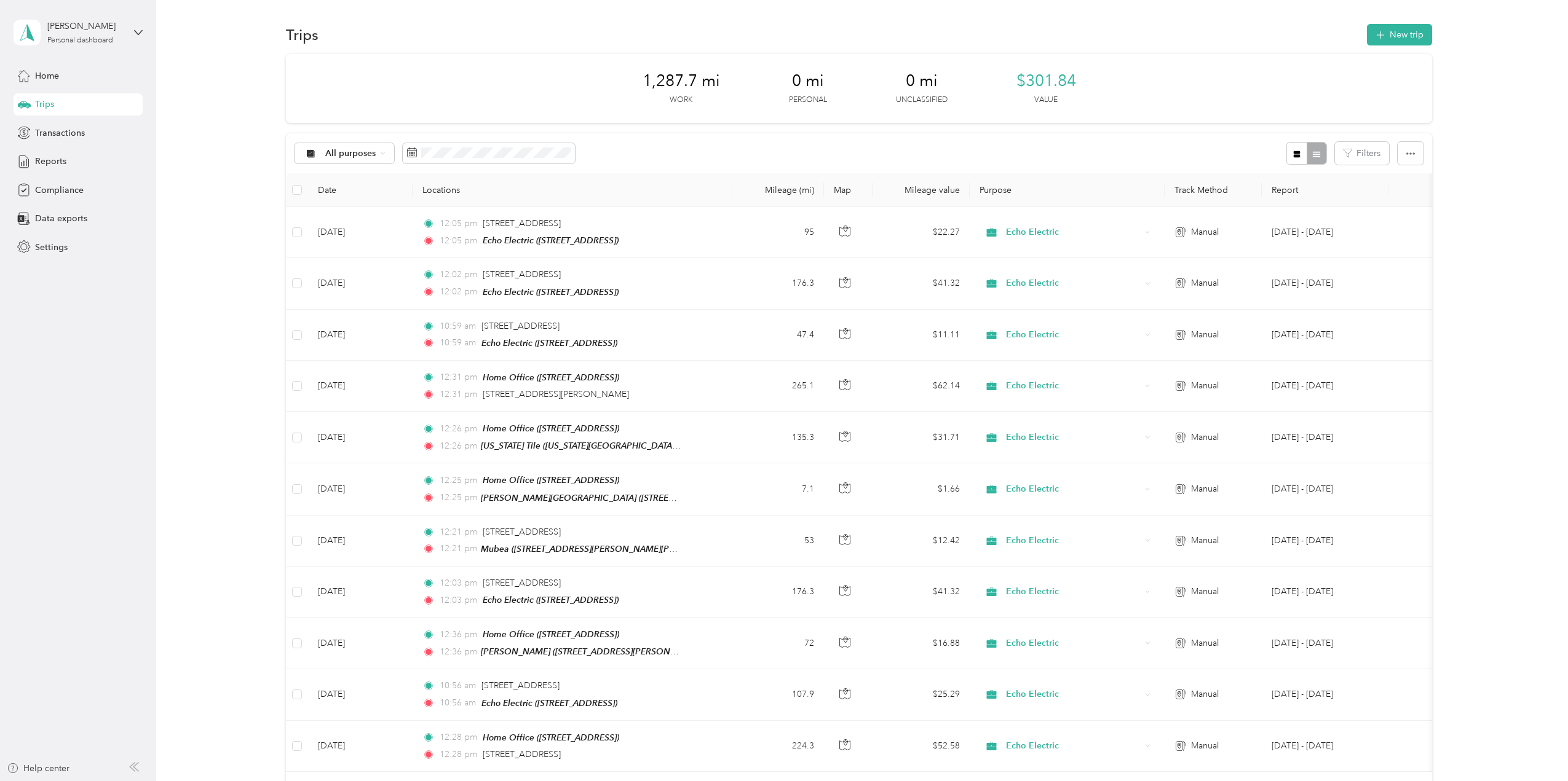
click at [1380, 23] on div "Trips New trip" at bounding box center [859, 34] width 1147 height 26
click at [1382, 33] on icon "button" at bounding box center [1381, 35] width 14 height 14
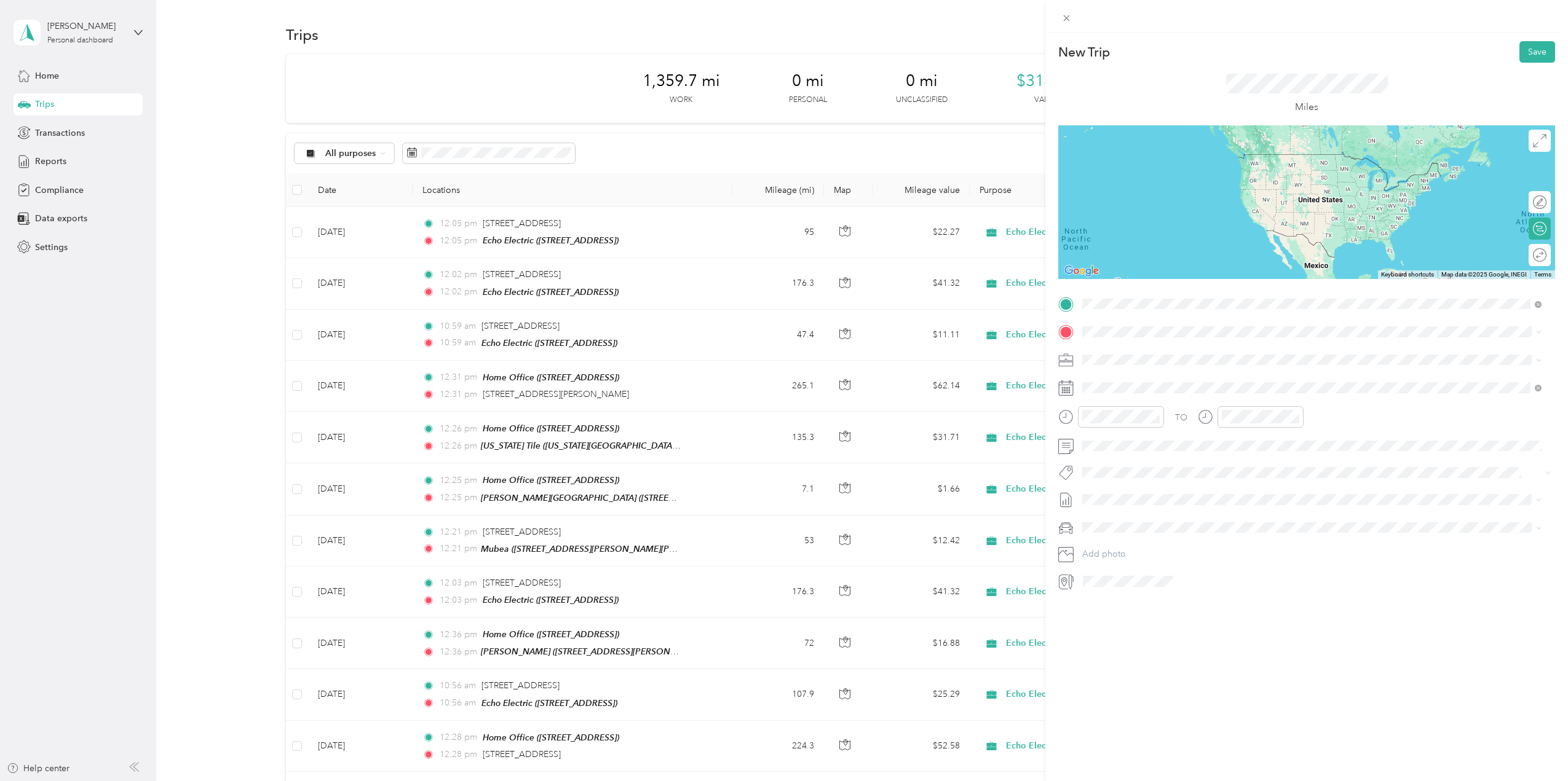
click at [1138, 360] on div "Home Office [STREET_ADDRESS]" at bounding box center [1145, 360] width 78 height 26
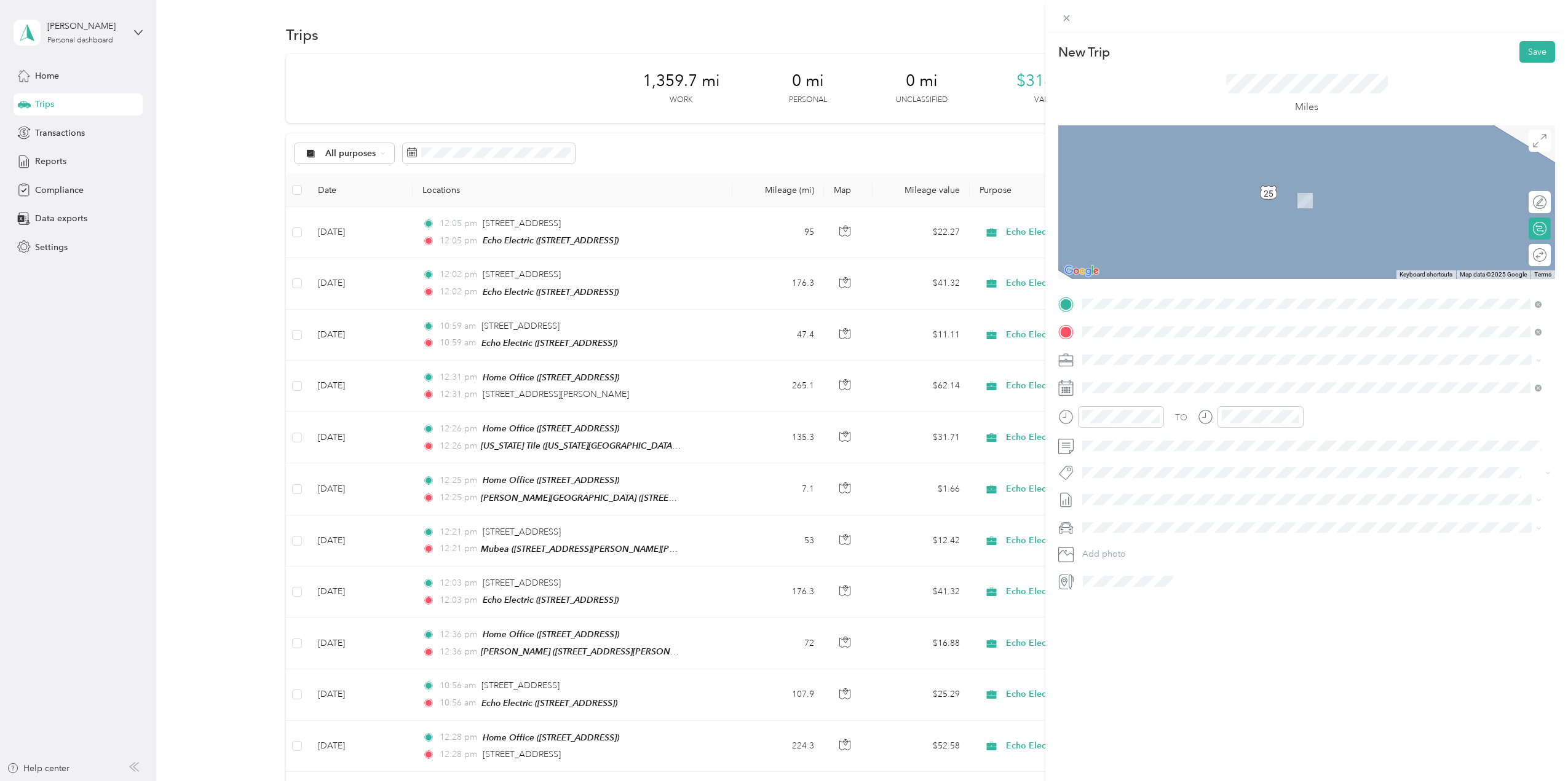
click at [1173, 382] on span "652 Shipping Street Lawrenceburg, Indiana 47025, United States" at bounding box center [1167, 376] width 123 height 11
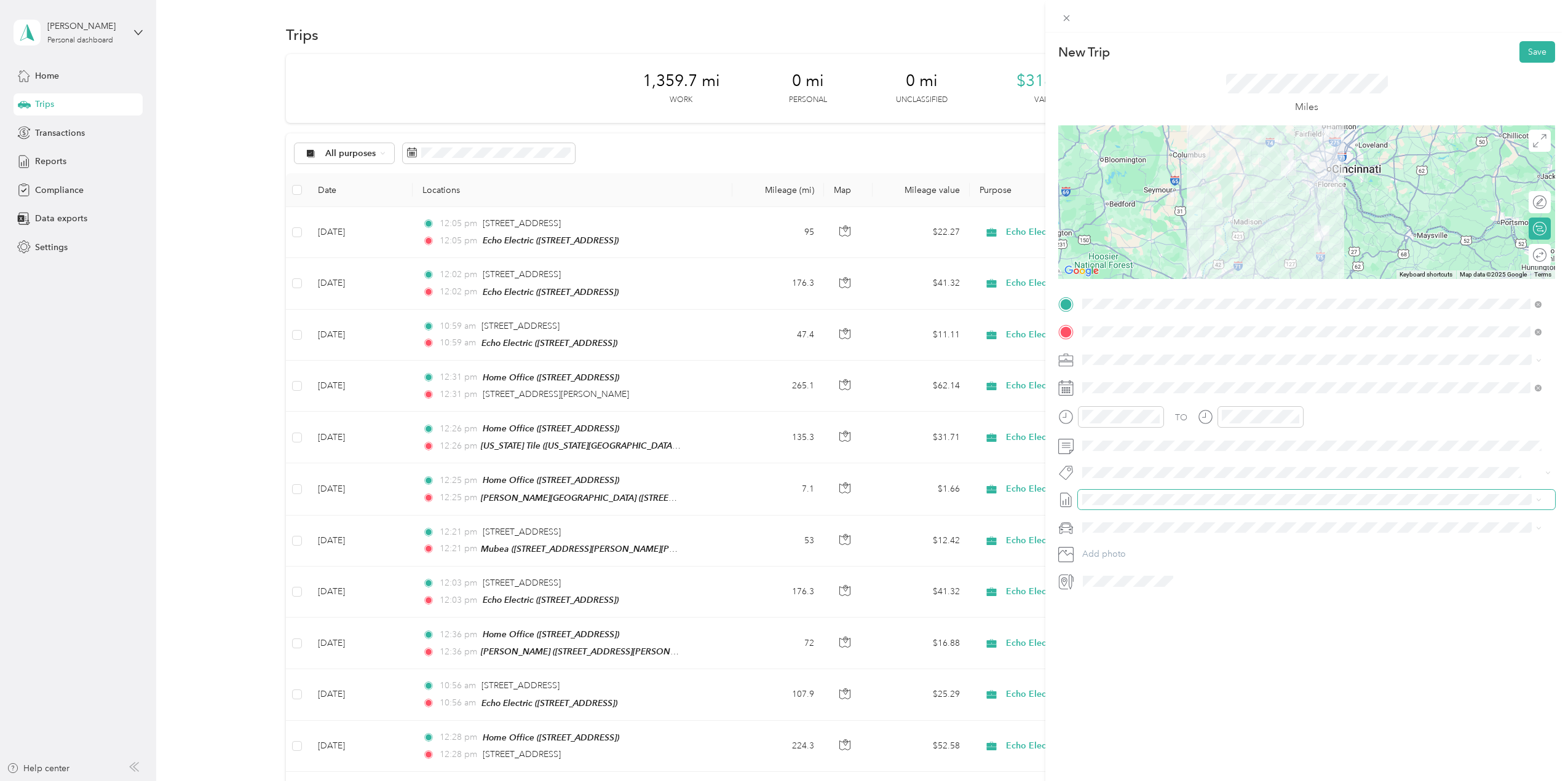
click at [1114, 506] on span at bounding box center [1317, 499] width 477 height 20
click at [1114, 452] on icon at bounding box center [1113, 457] width 12 height 12
click at [1184, 539] on div "15" at bounding box center [1187, 539] width 16 height 15
click at [1547, 255] on div "Round trip" at bounding box center [1547, 255] width 0 height 13
click at [1522, 254] on div at bounding box center [1528, 255] width 11 height 11
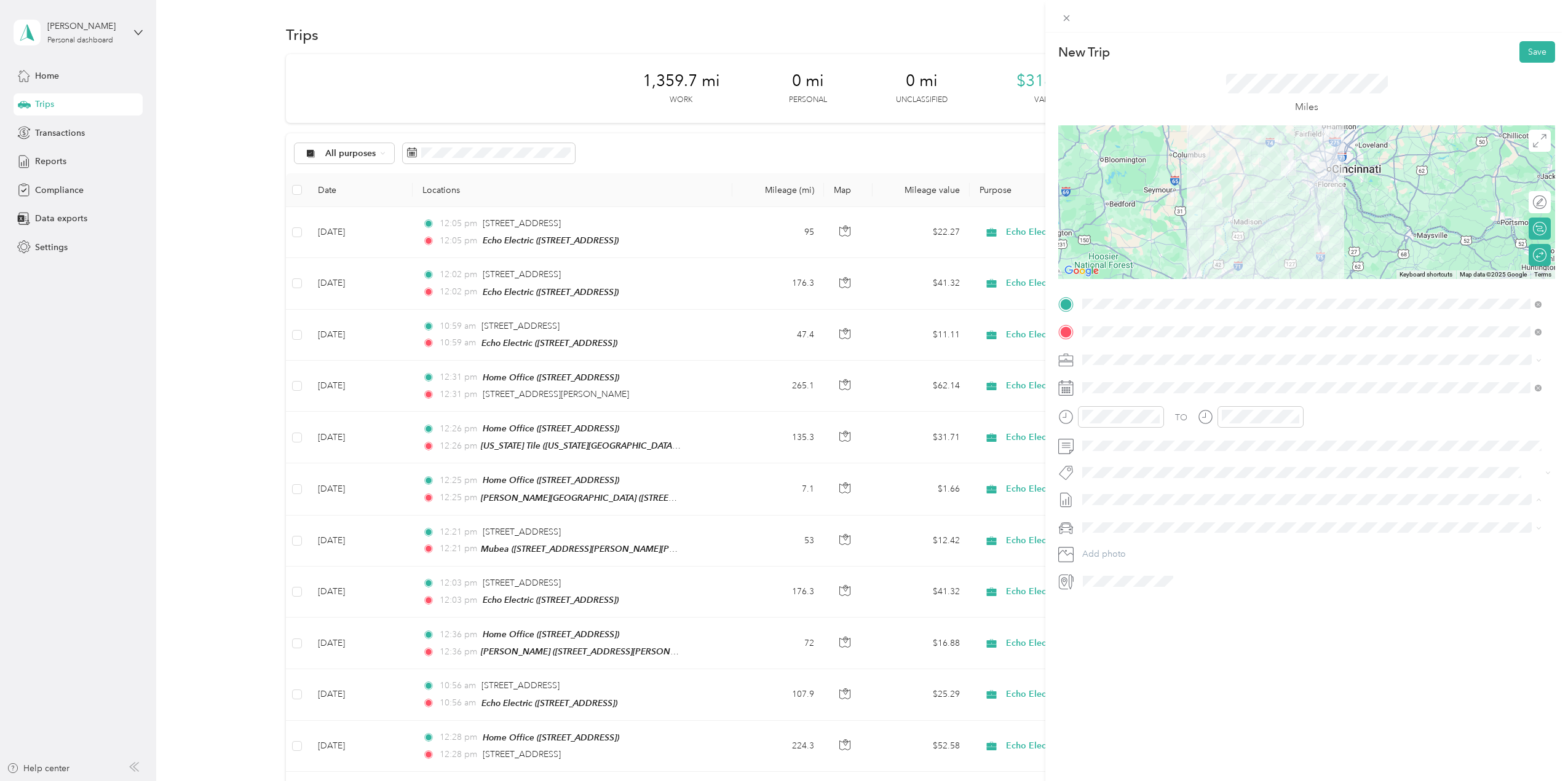
click at [1130, 534] on span "[DATE] - [DATE]" at bounding box center [1113, 540] width 61 height 13
click at [1125, 551] on span "Ford F150" at bounding box center [1107, 549] width 40 height 11
click at [1526, 56] on button "Save" at bounding box center [1538, 52] width 35 height 21
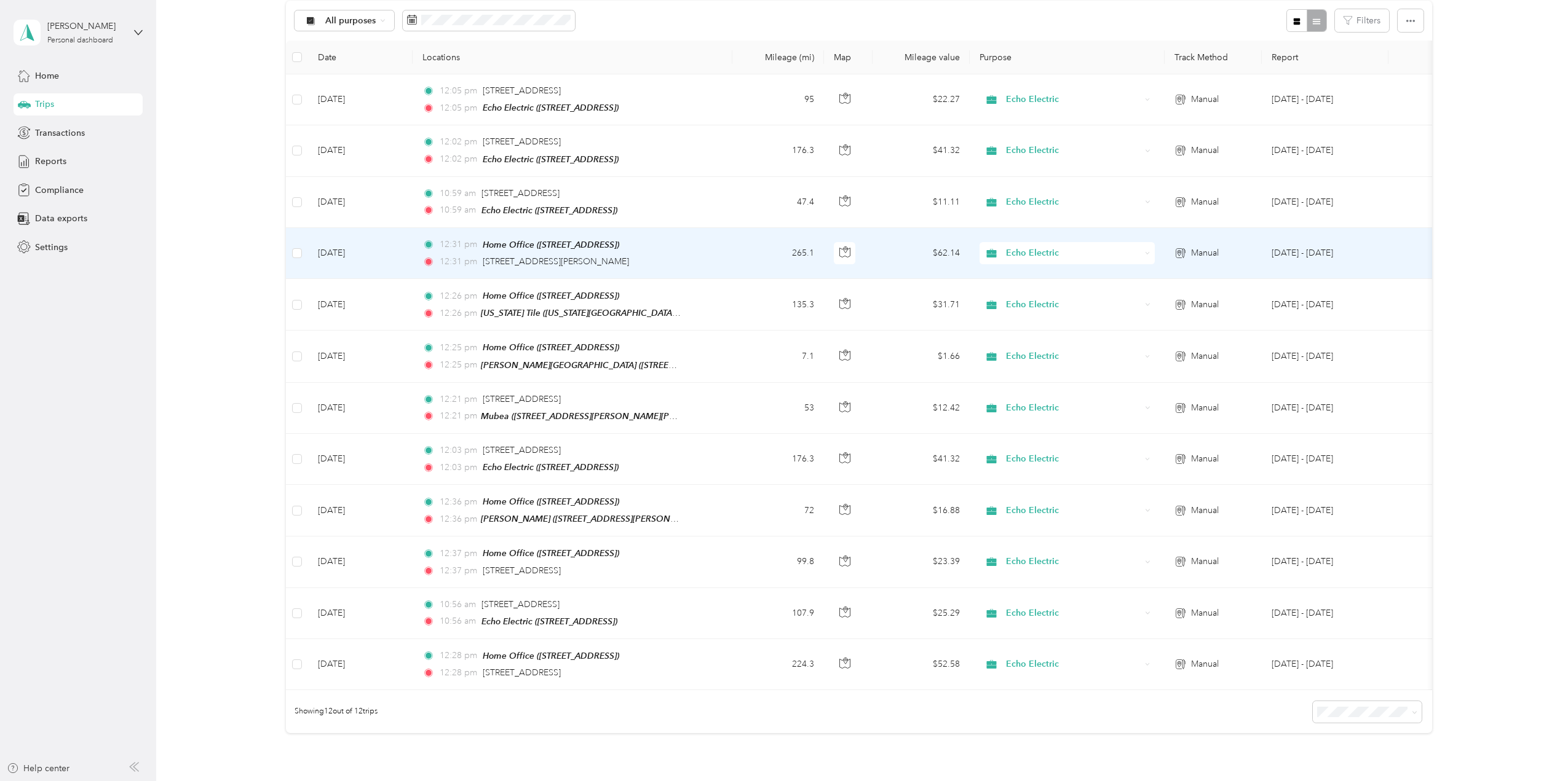
scroll to position [255, 0]
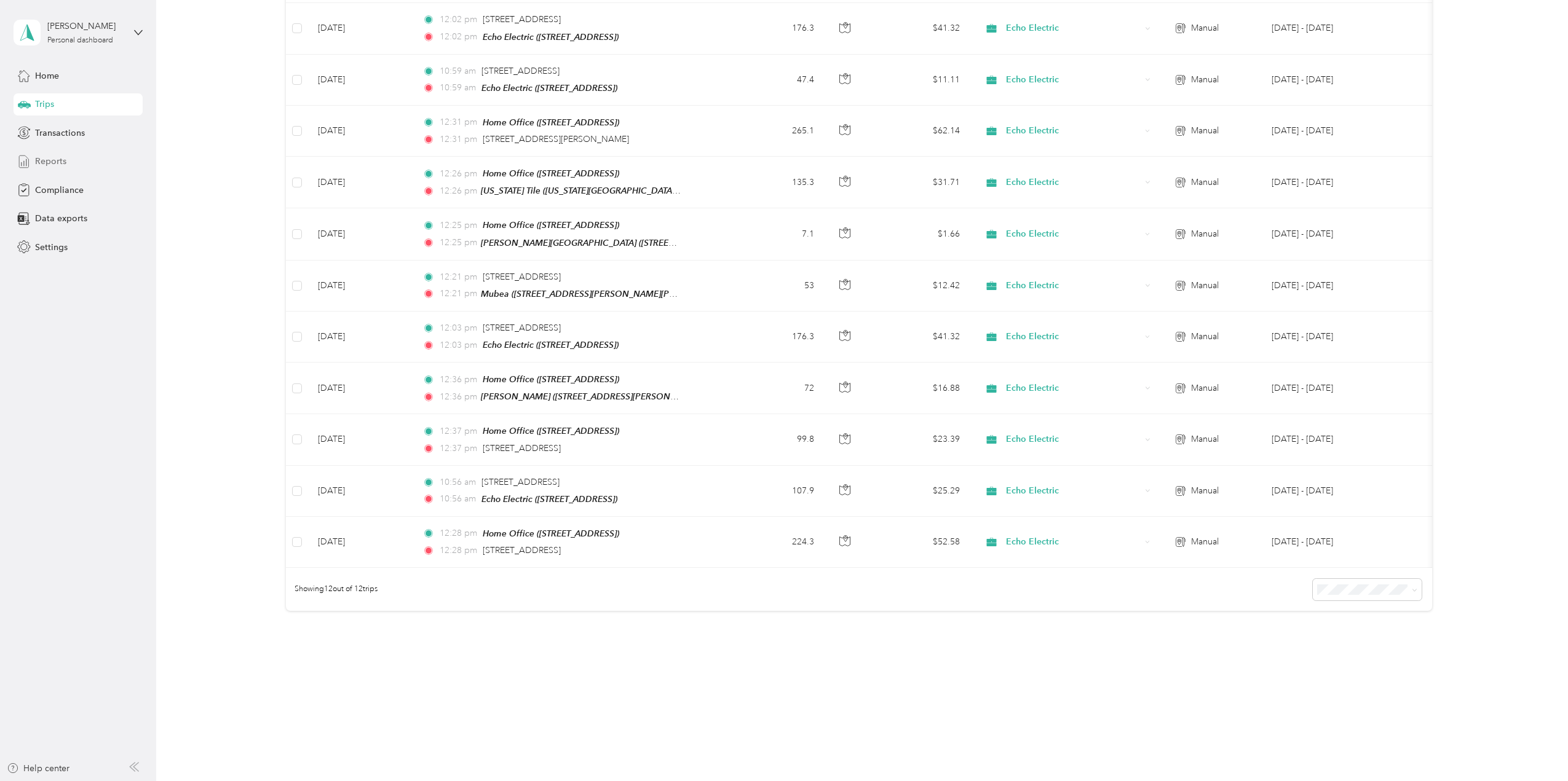
click at [56, 162] on span "Reports" at bounding box center [51, 161] width 32 height 13
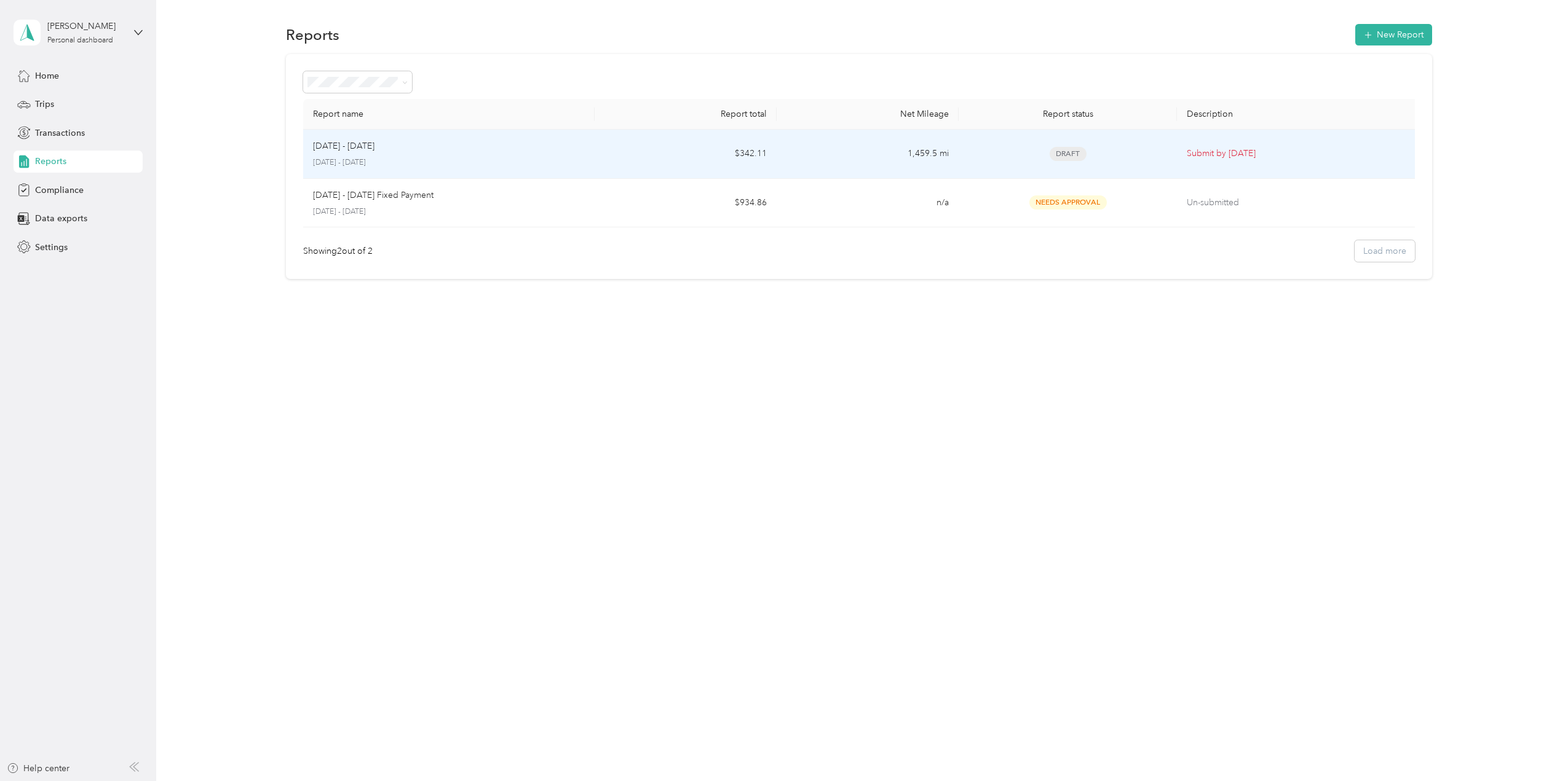
click at [625, 166] on td "$342.11" at bounding box center [685, 154] width 182 height 49
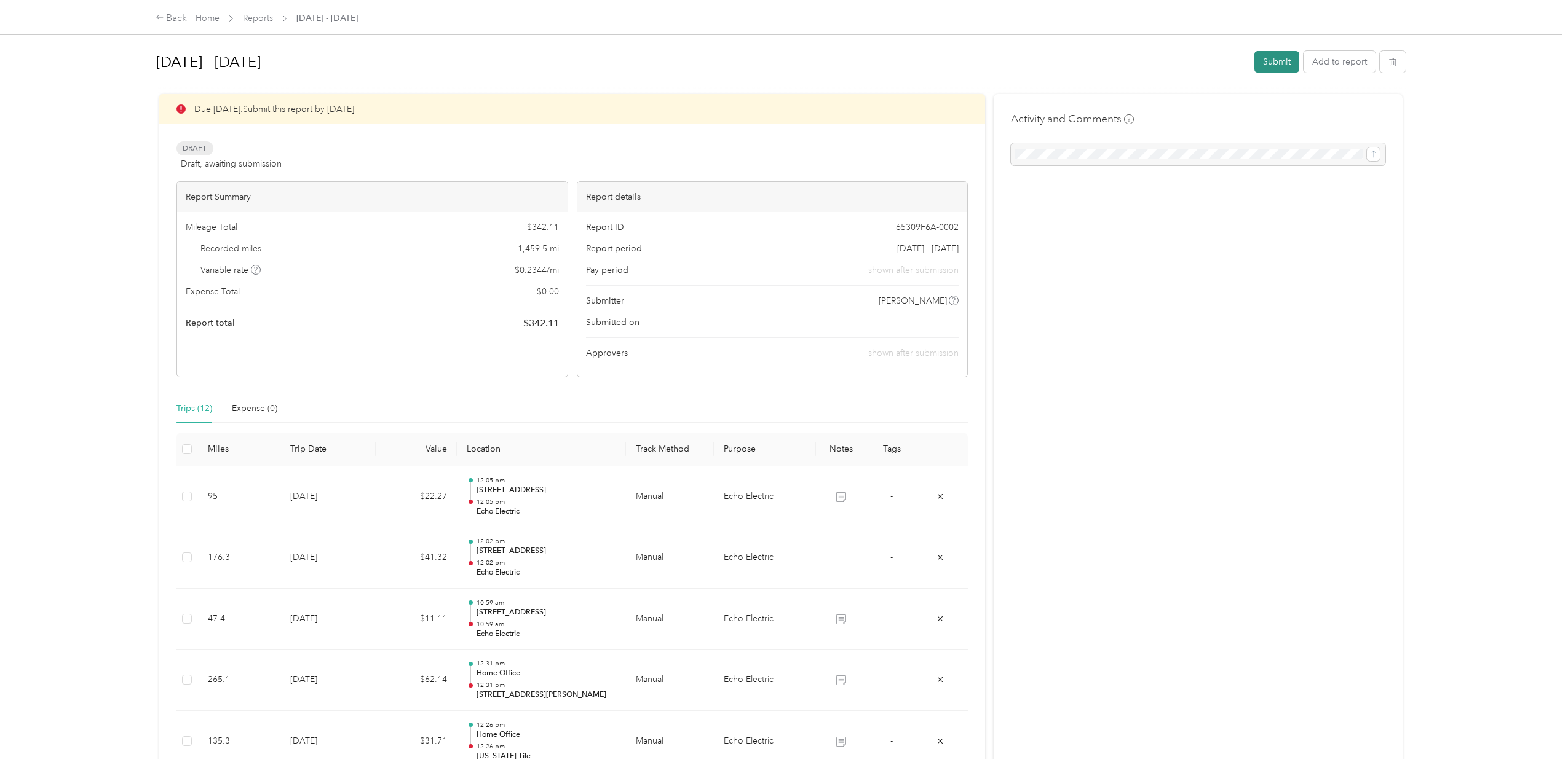
click at [1277, 61] on button "Submit" at bounding box center [1277, 62] width 45 height 21
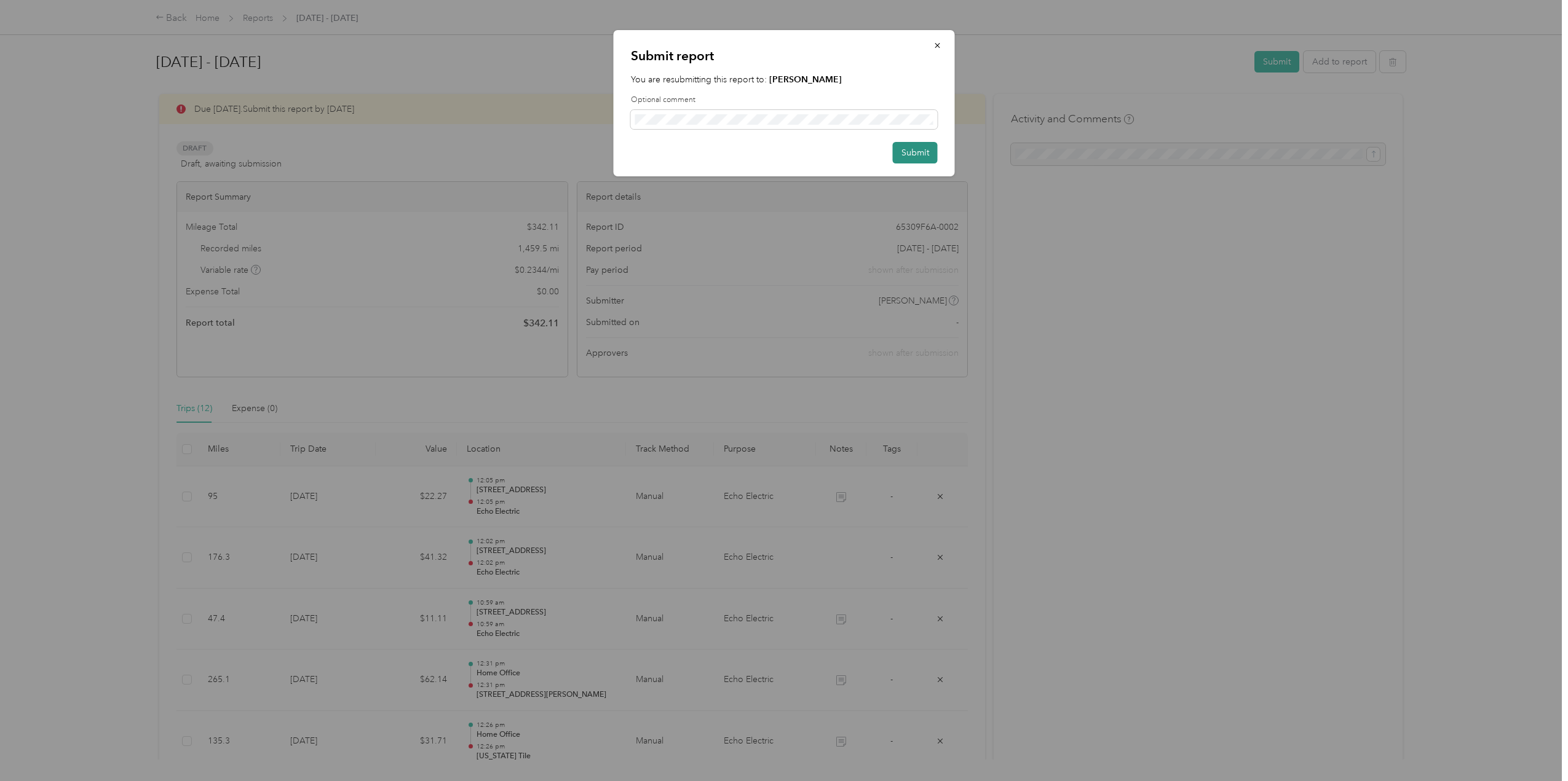
click at [926, 155] on button "Submit" at bounding box center [915, 153] width 45 height 21
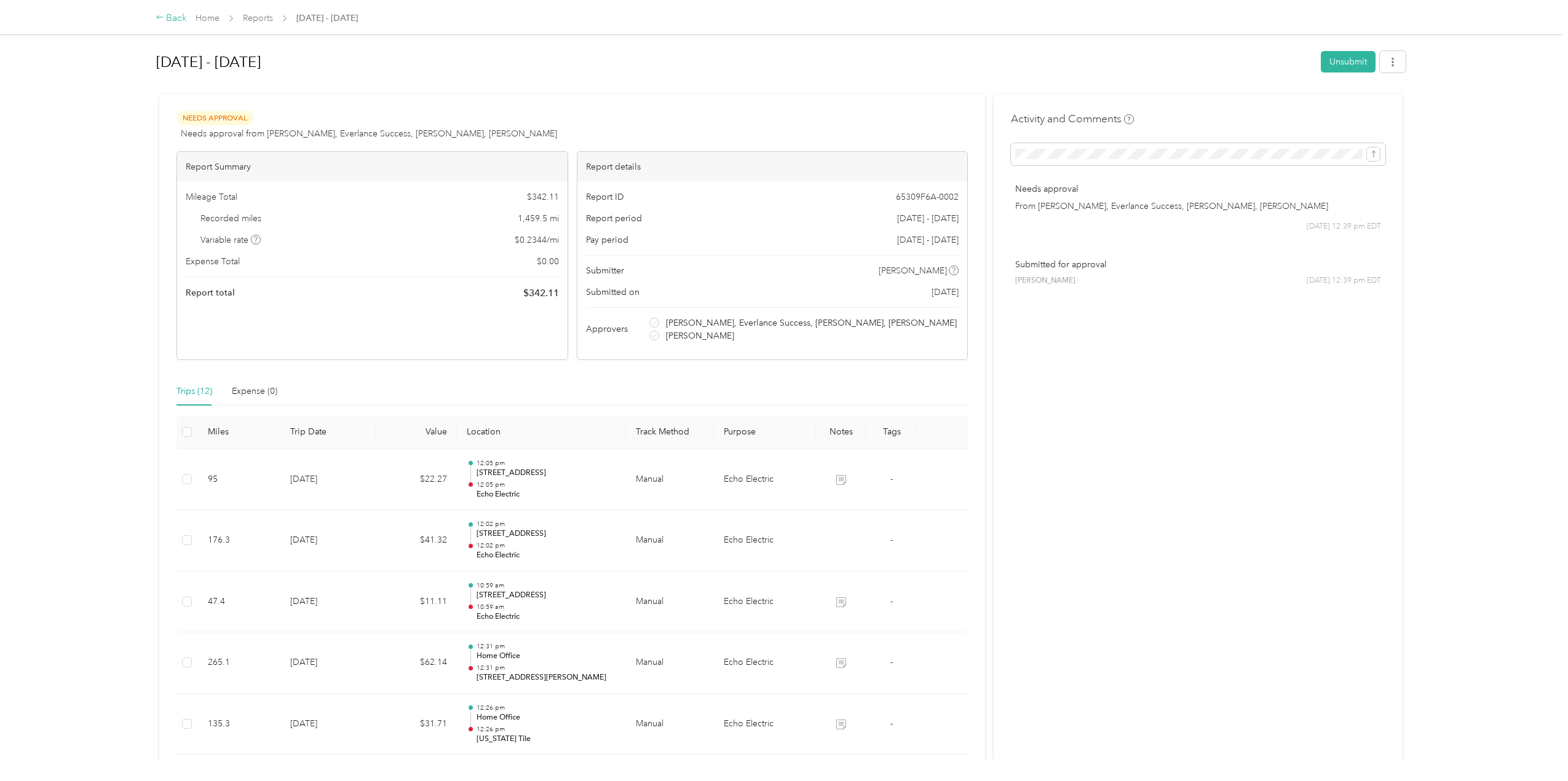
click at [179, 22] on div "Back" at bounding box center [171, 18] width 32 height 15
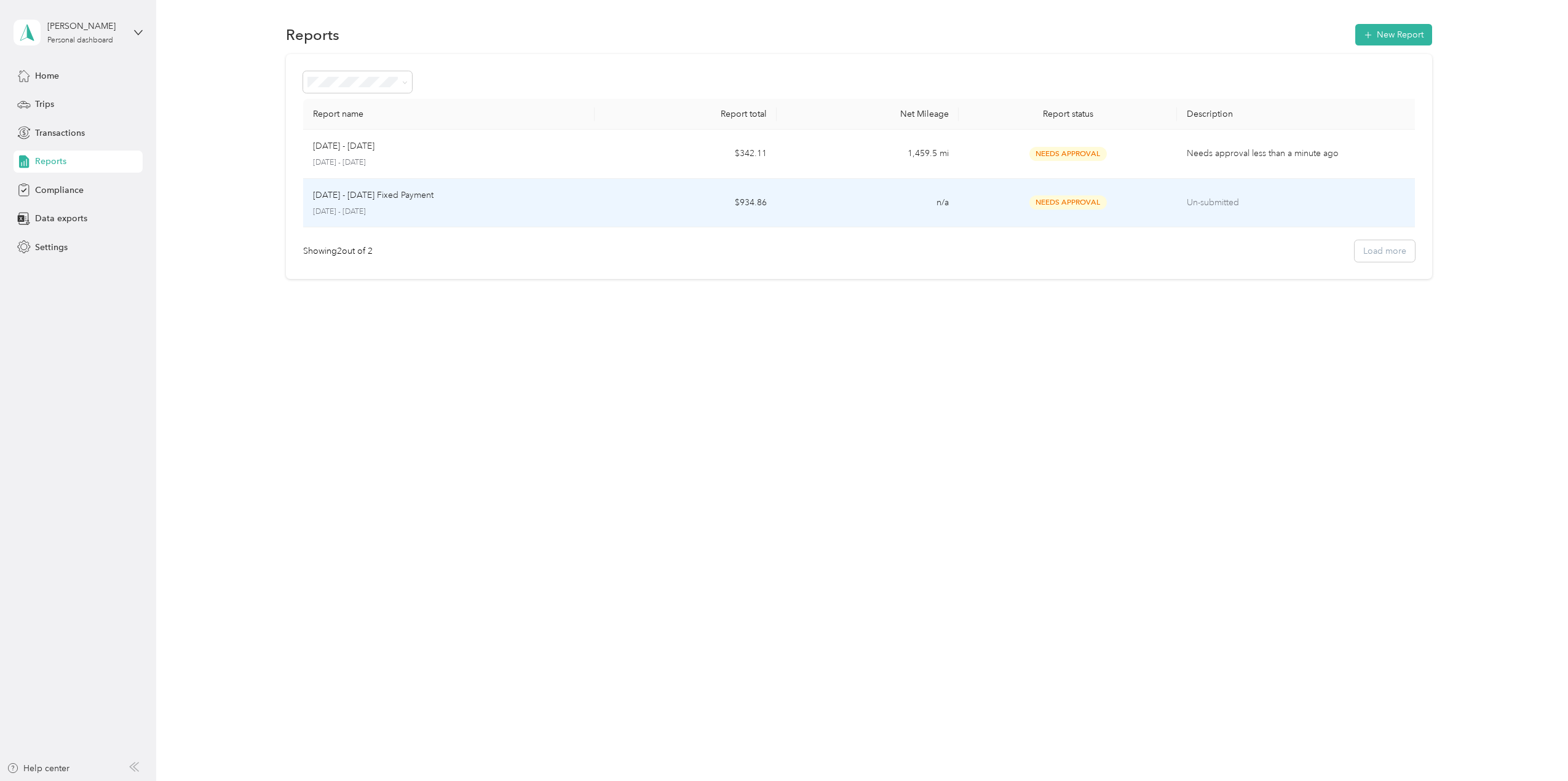
click at [408, 205] on div "[DATE] - [DATE] Fixed Payment [DATE] - [DATE]" at bounding box center [449, 203] width 272 height 29
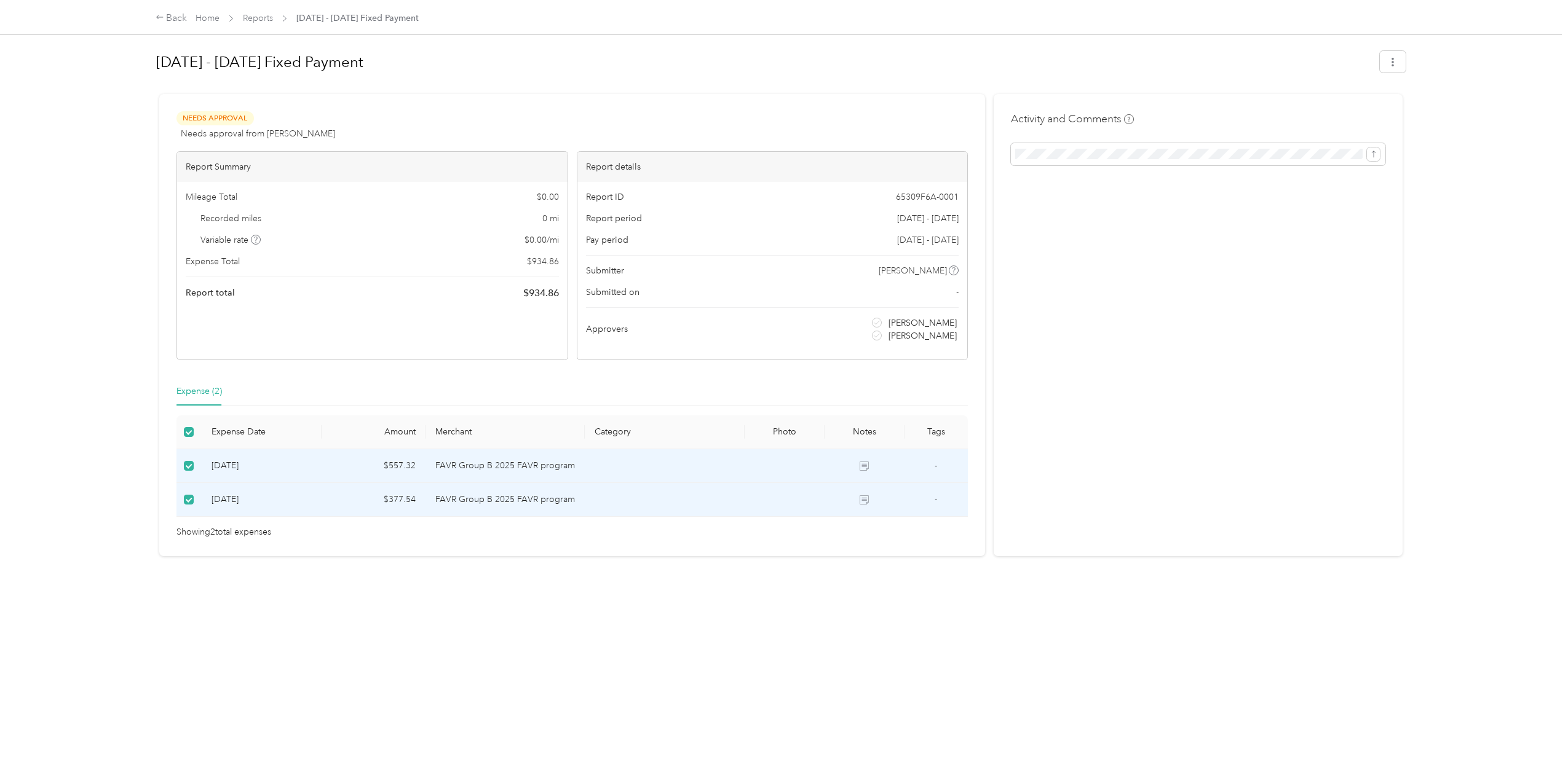
click at [103, 456] on div "Back Home Reports [DATE] - [DATE] Fixed Payment [DATE] - [DATE] Fixed Payment N…" at bounding box center [781, 390] width 1562 height 781
click at [304, 398] on div "Expense (2)" at bounding box center [572, 391] width 792 height 28
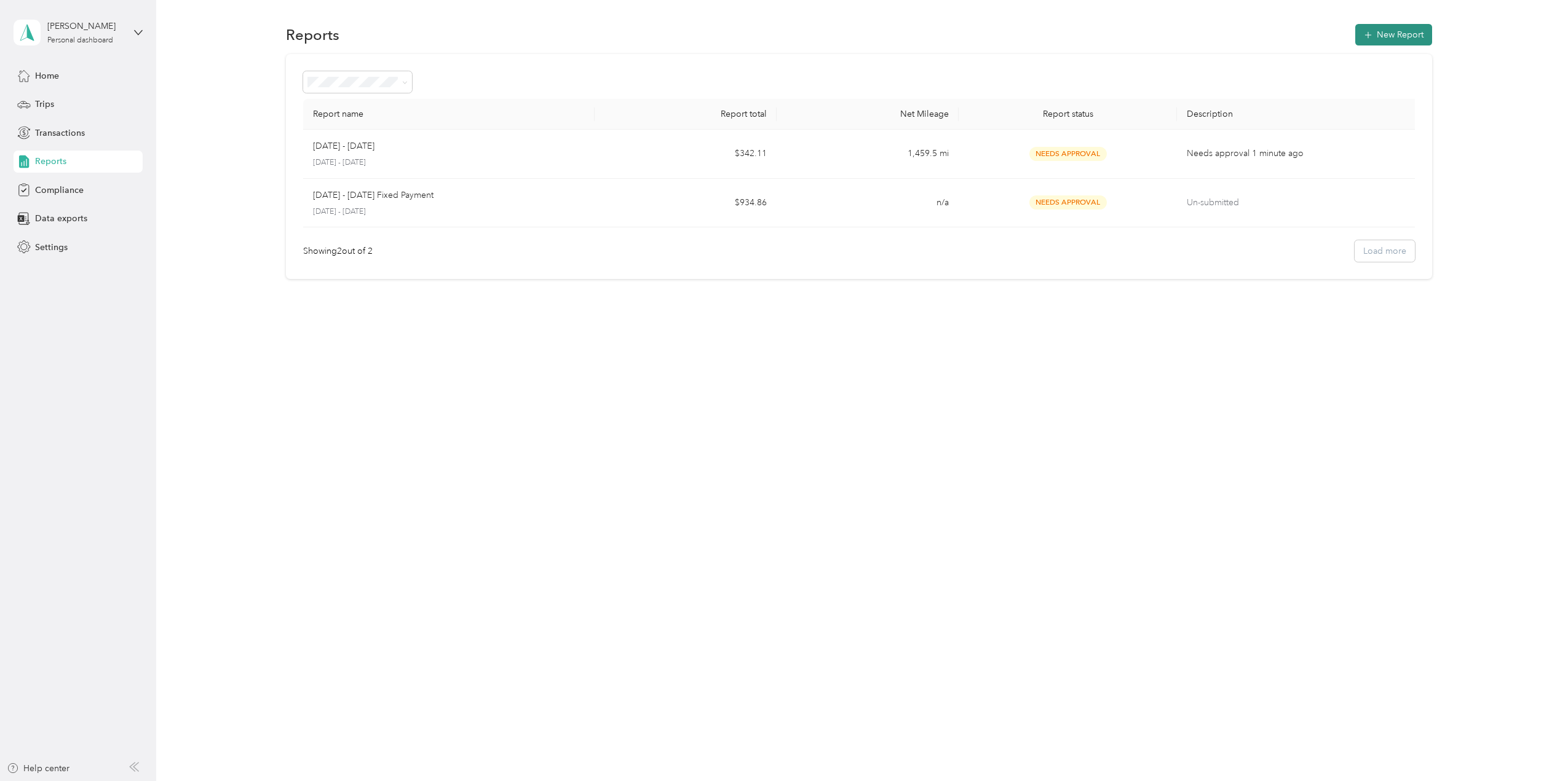
click at [1387, 33] on button "New Report" at bounding box center [1394, 35] width 77 height 21
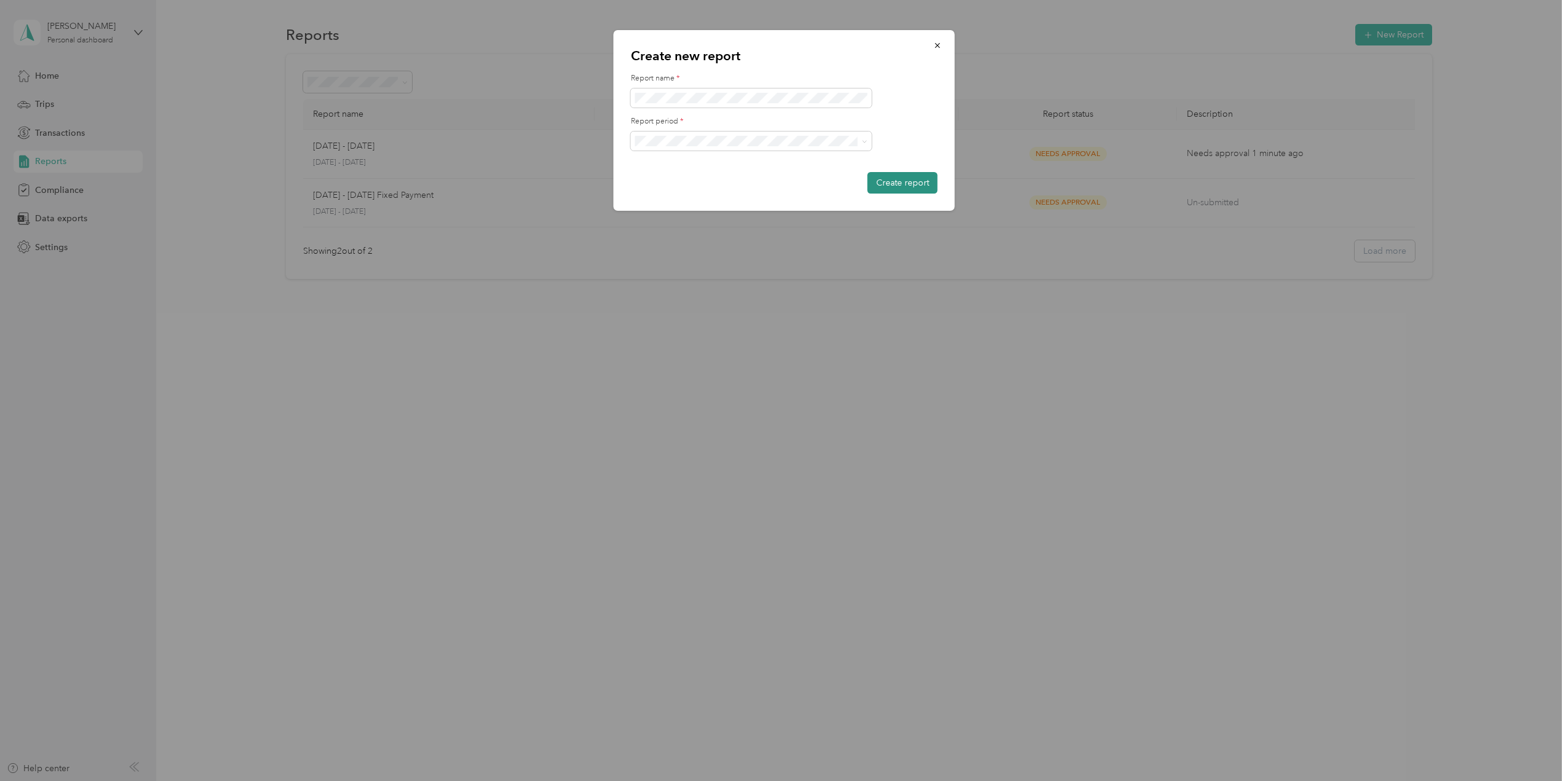
click at [896, 181] on button "Create report" at bounding box center [903, 183] width 70 height 21
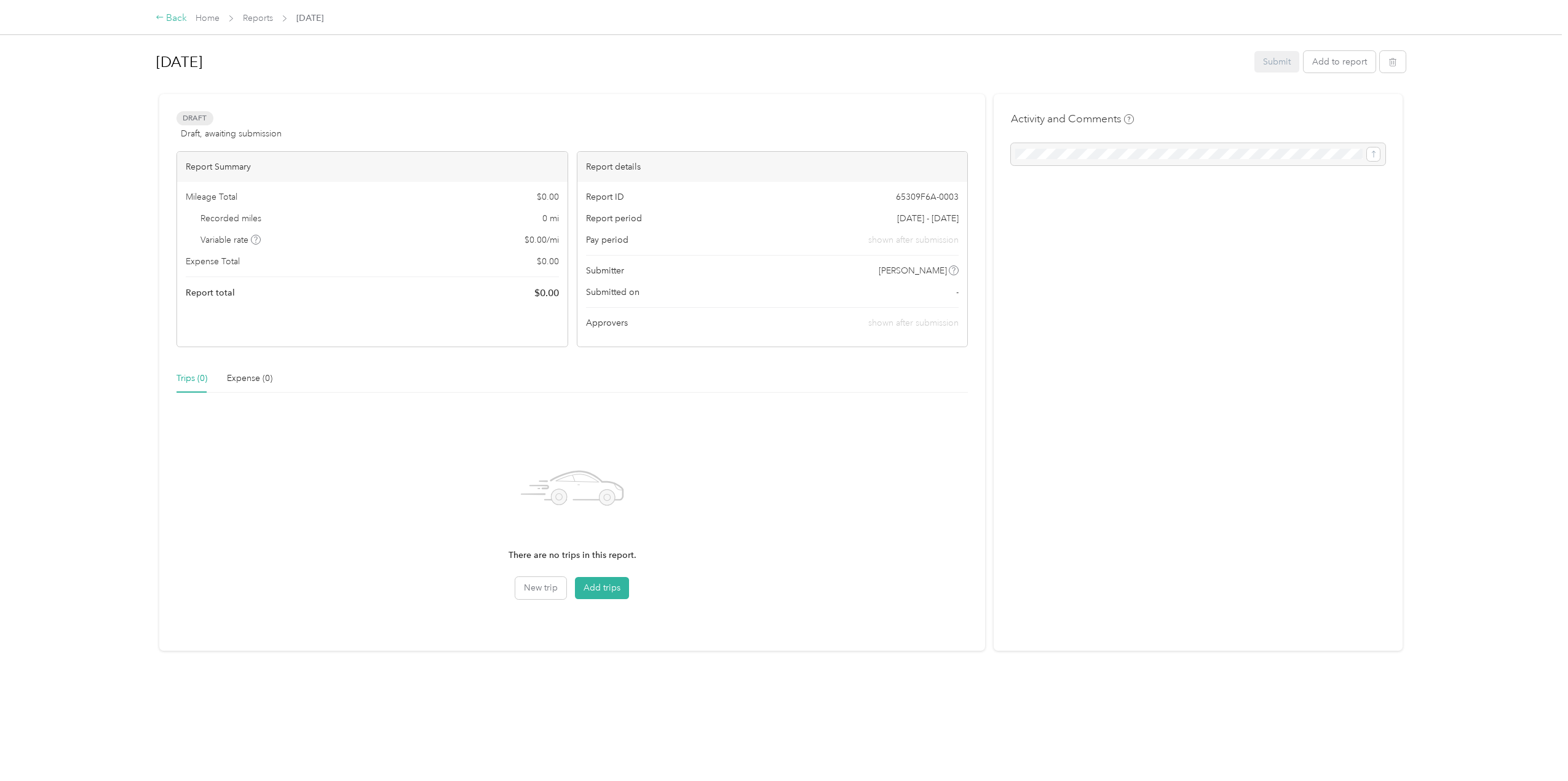
click at [174, 13] on div "Back" at bounding box center [171, 18] width 32 height 15
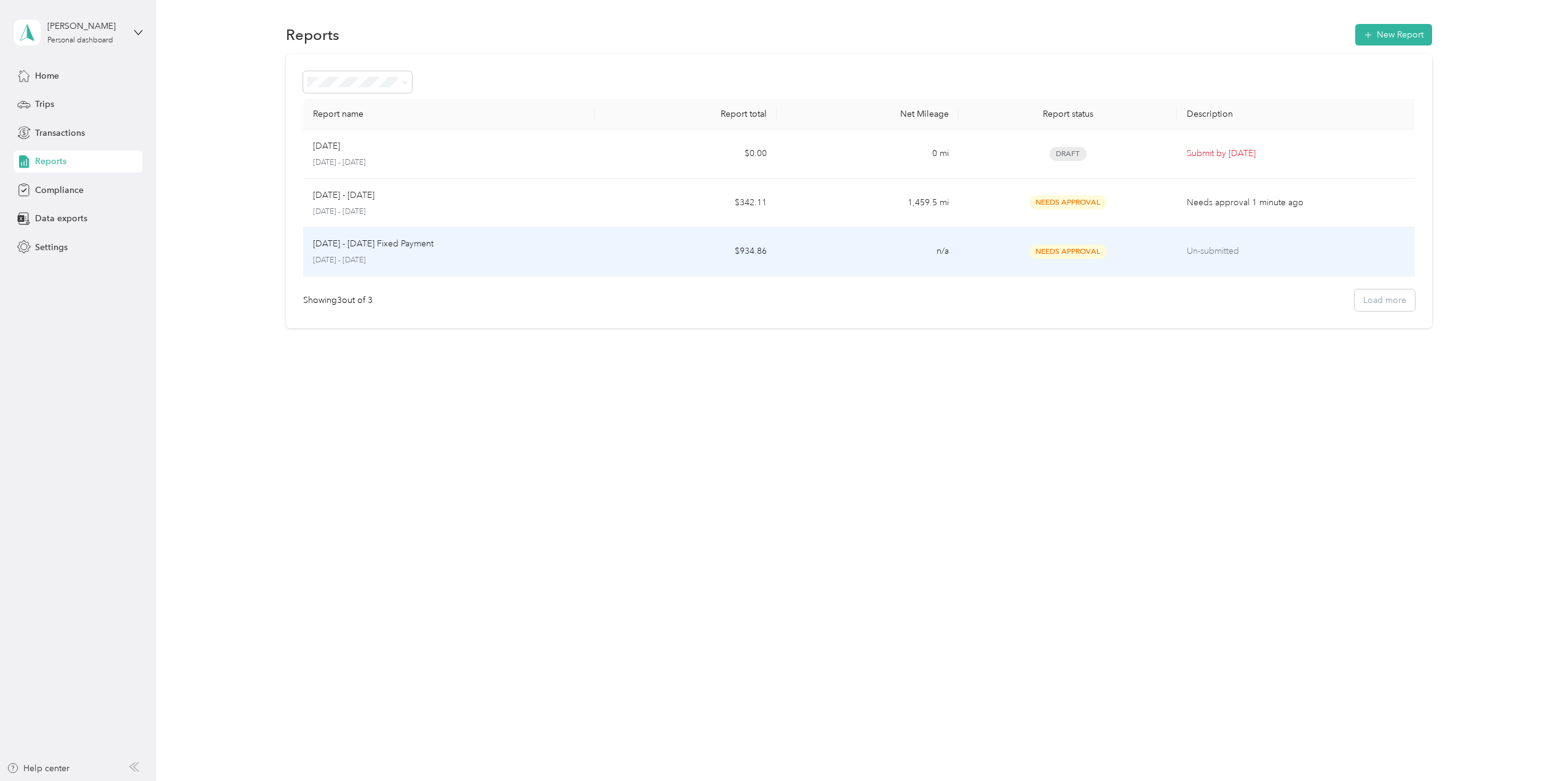
click at [567, 259] on p "[DATE] - [DATE]" at bounding box center [449, 261] width 272 height 11
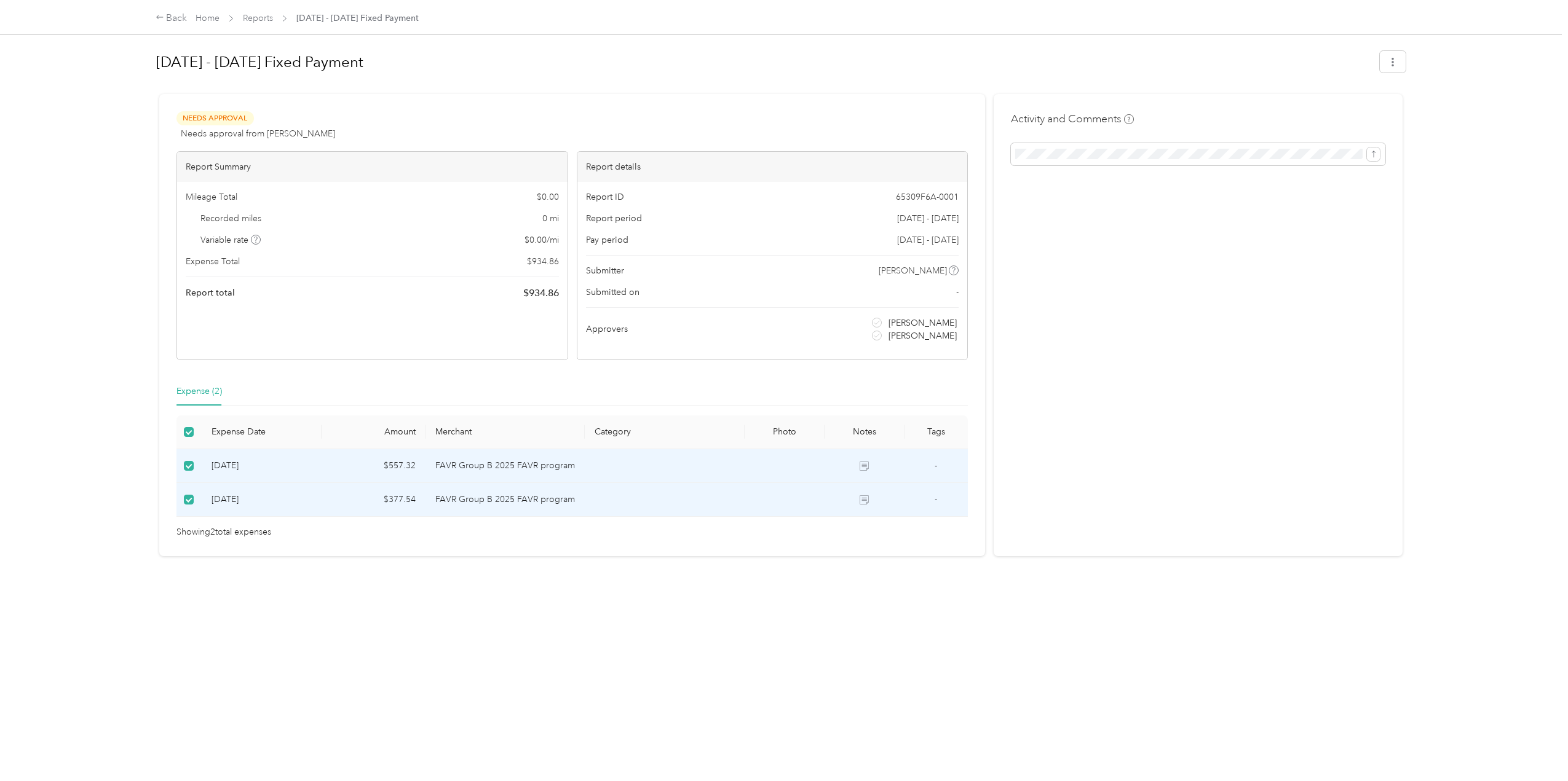
click at [1080, 249] on div "Activity and Comments" at bounding box center [1198, 325] width 409 height 462
click at [1397, 58] on button "button" at bounding box center [1393, 62] width 26 height 21
click at [620, 66] on h1 "[DATE] - [DATE] Fixed Payment" at bounding box center [764, 62] width 1216 height 30
click at [168, 19] on div "Back" at bounding box center [171, 18] width 32 height 15
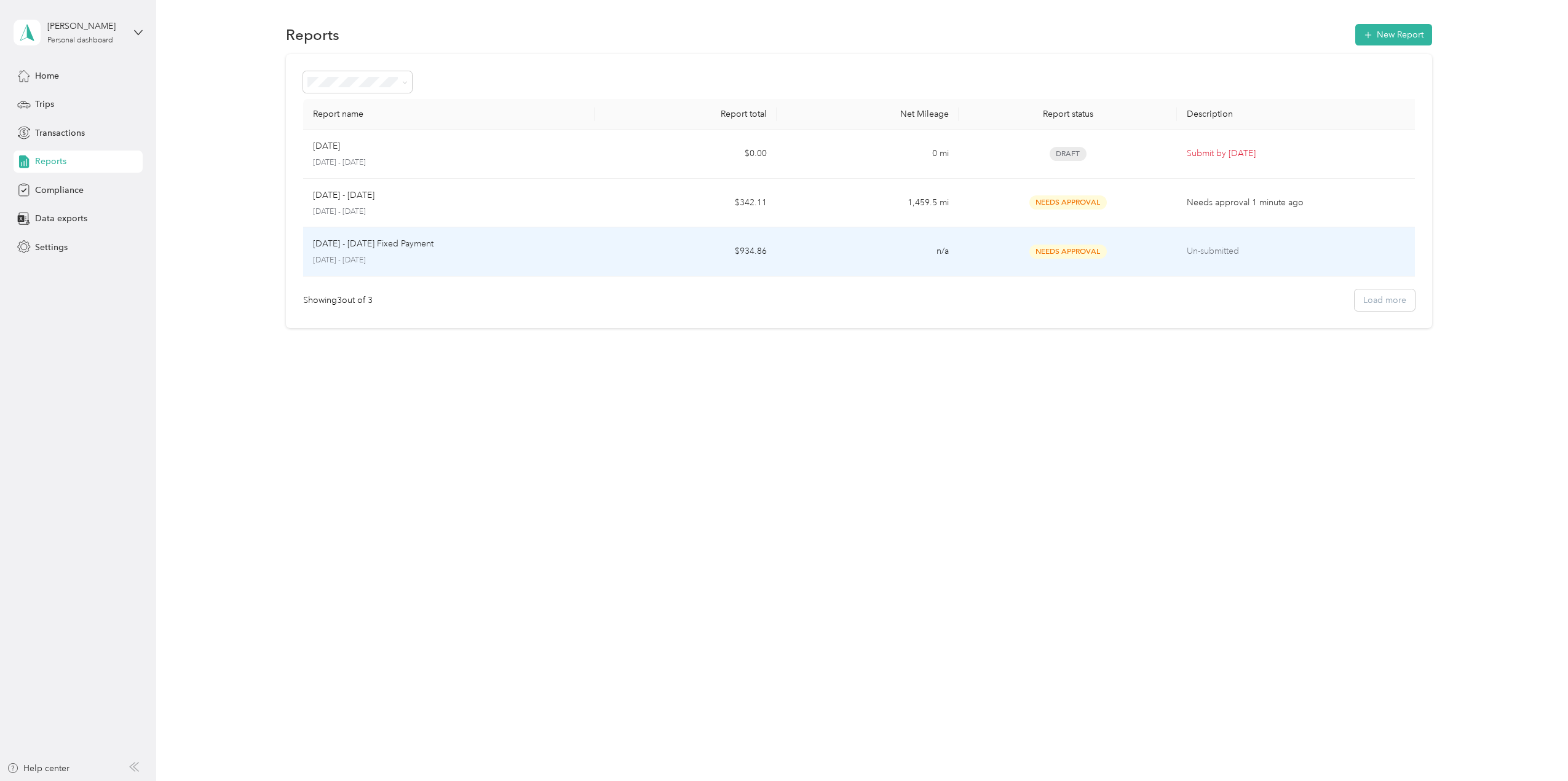
click at [1210, 247] on p "Un-submitted" at bounding box center [1298, 251] width 223 height 13
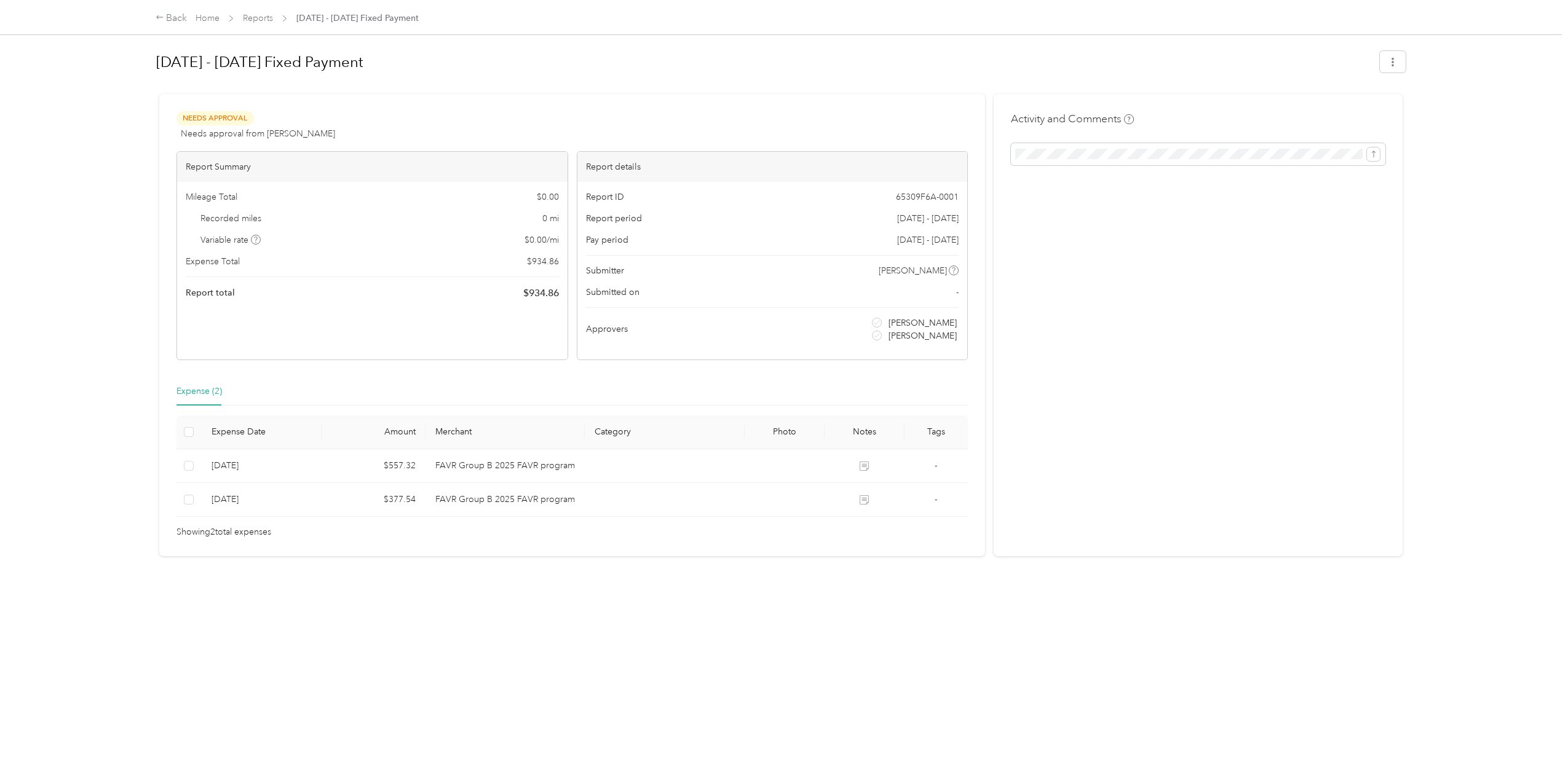
click at [1193, 252] on div "Activity and Comments" at bounding box center [1198, 325] width 409 height 462
click at [164, 11] on div "Back" at bounding box center [171, 18] width 32 height 15
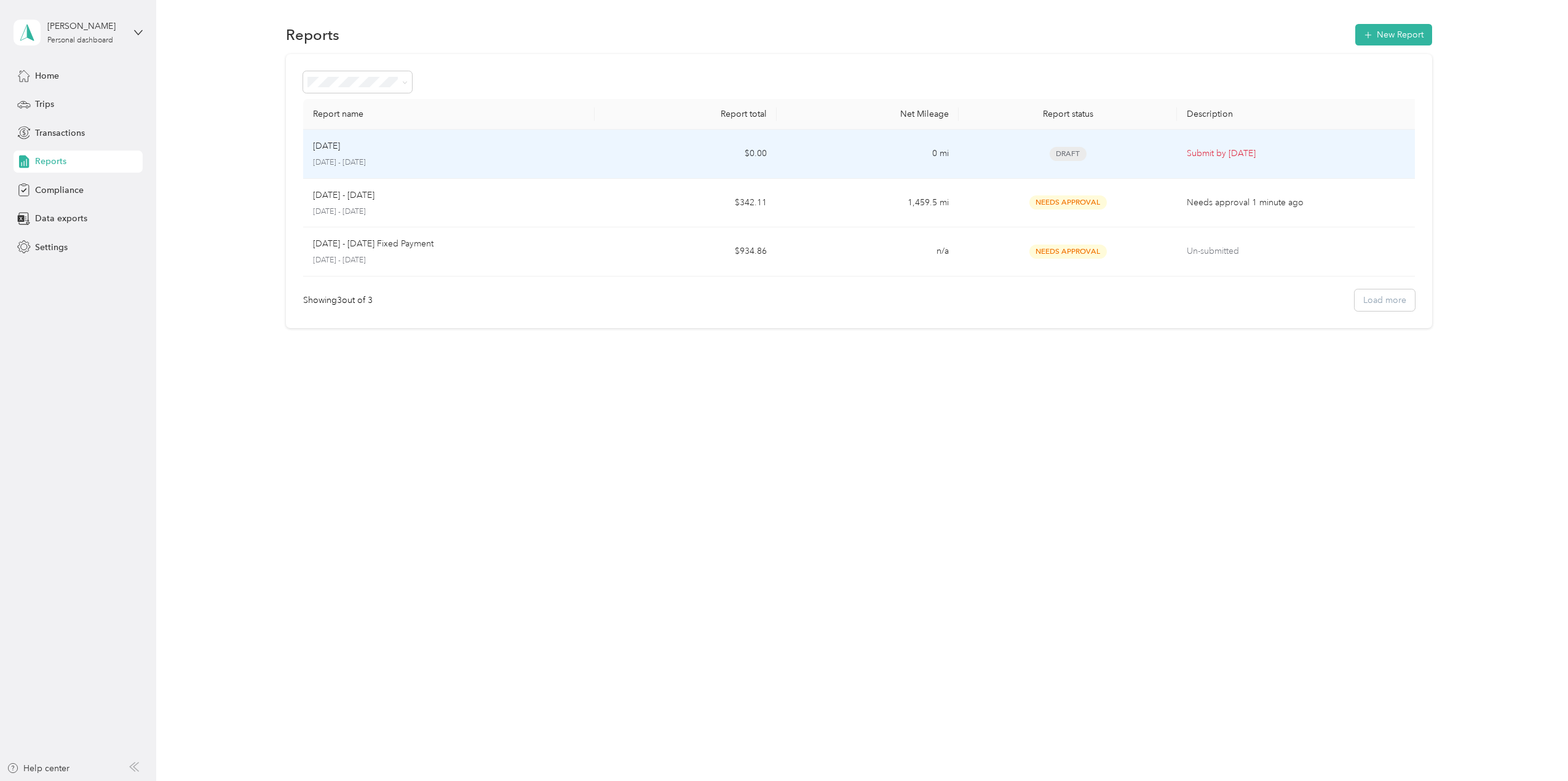
click at [584, 160] on p "September 1 - 30, 2025" at bounding box center [449, 163] width 272 height 11
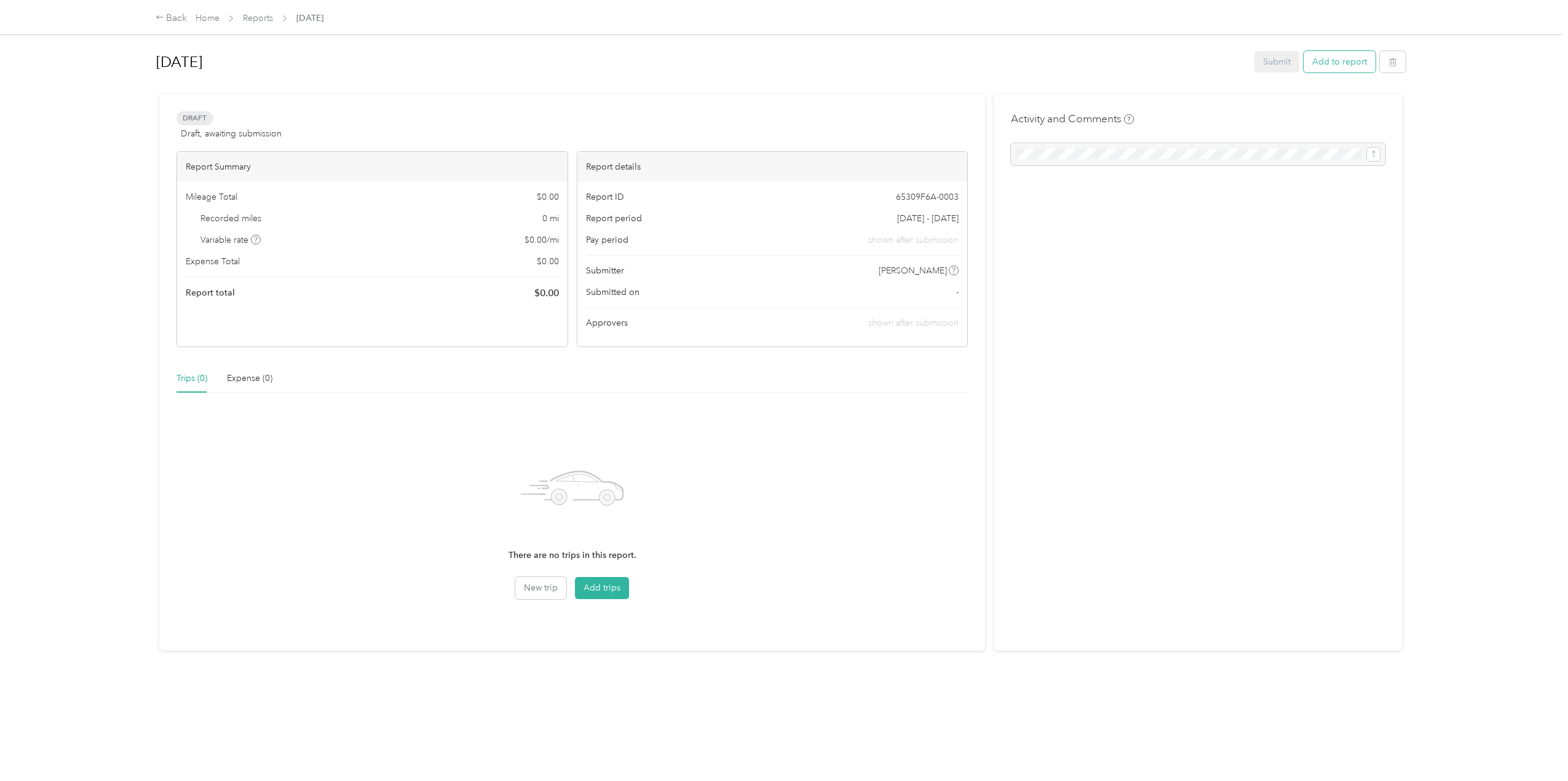
click at [1337, 65] on button "Add to report" at bounding box center [1340, 62] width 72 height 21
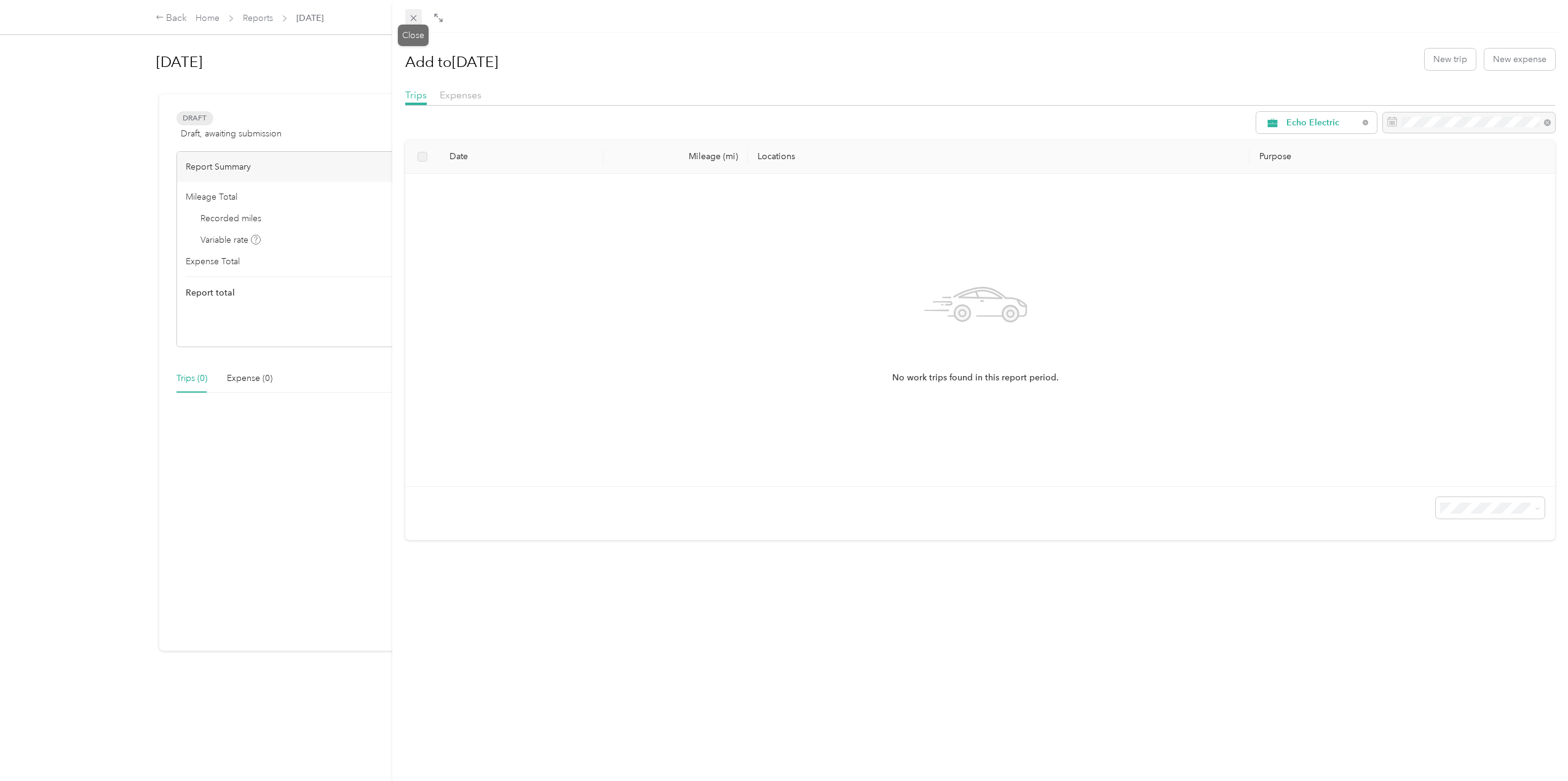
click at [415, 14] on icon at bounding box center [413, 18] width 11 height 11
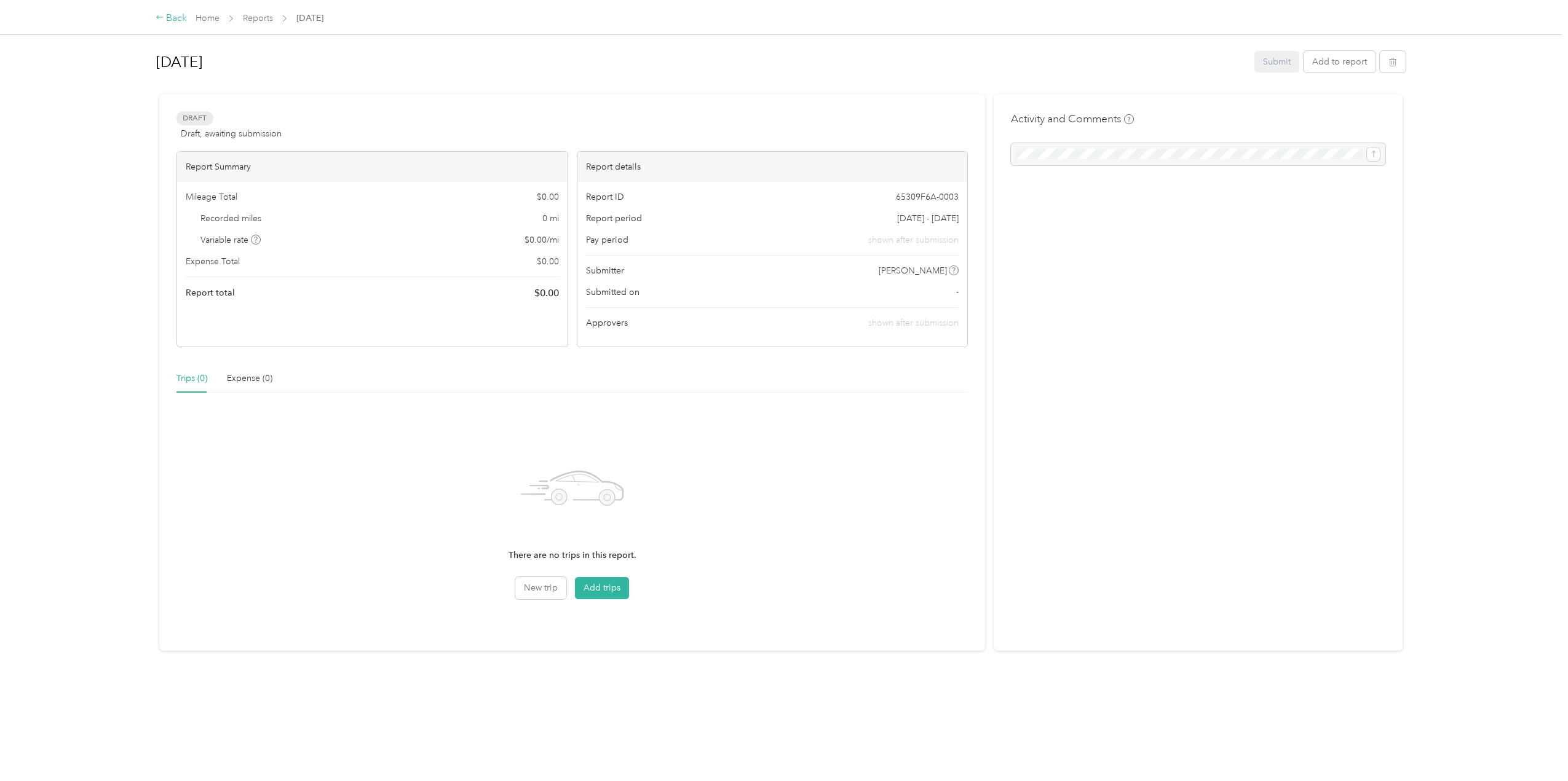
click at [174, 17] on div "Back" at bounding box center [171, 18] width 32 height 15
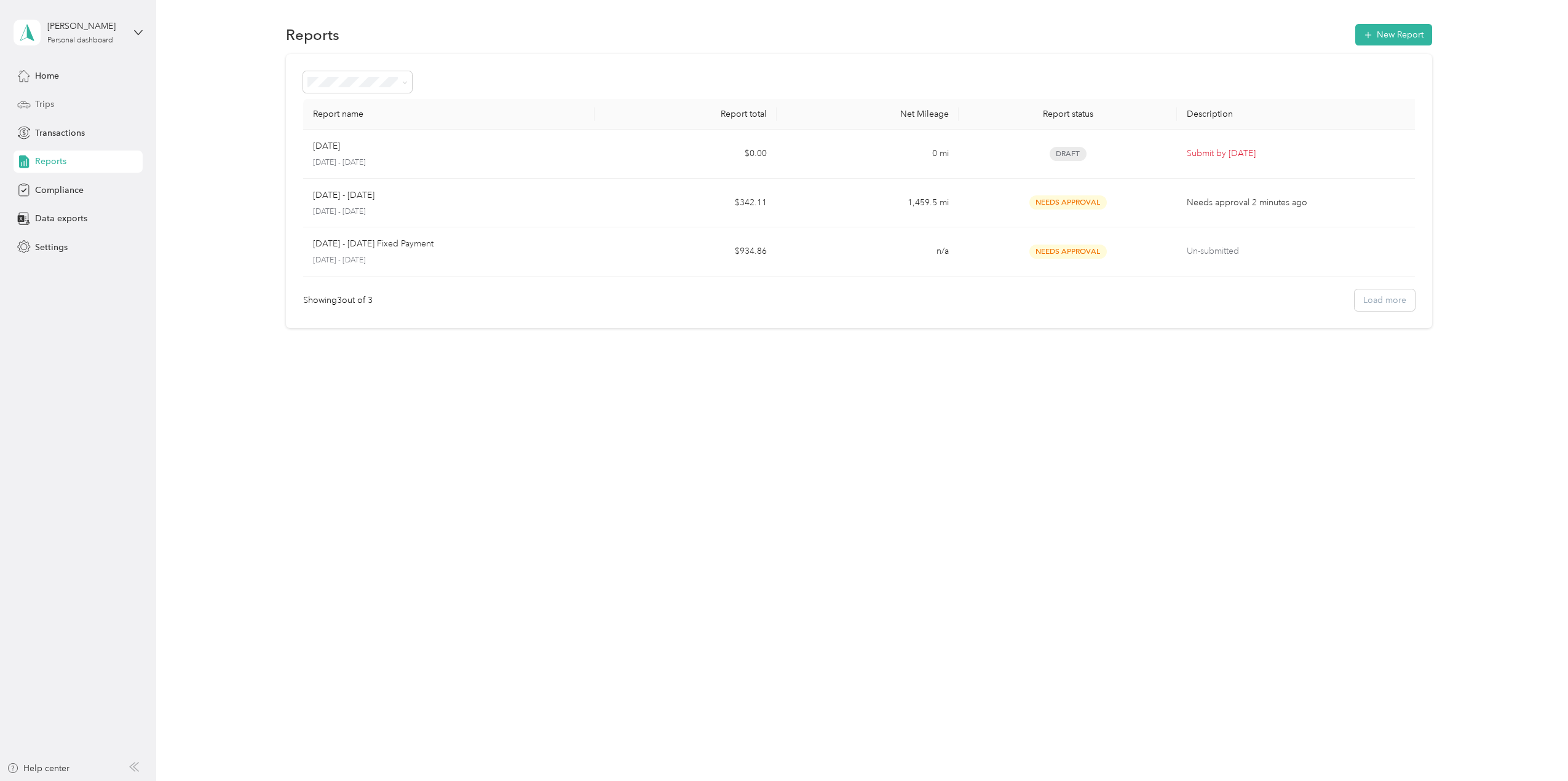
click at [58, 104] on div "Trips" at bounding box center [78, 104] width 129 height 22
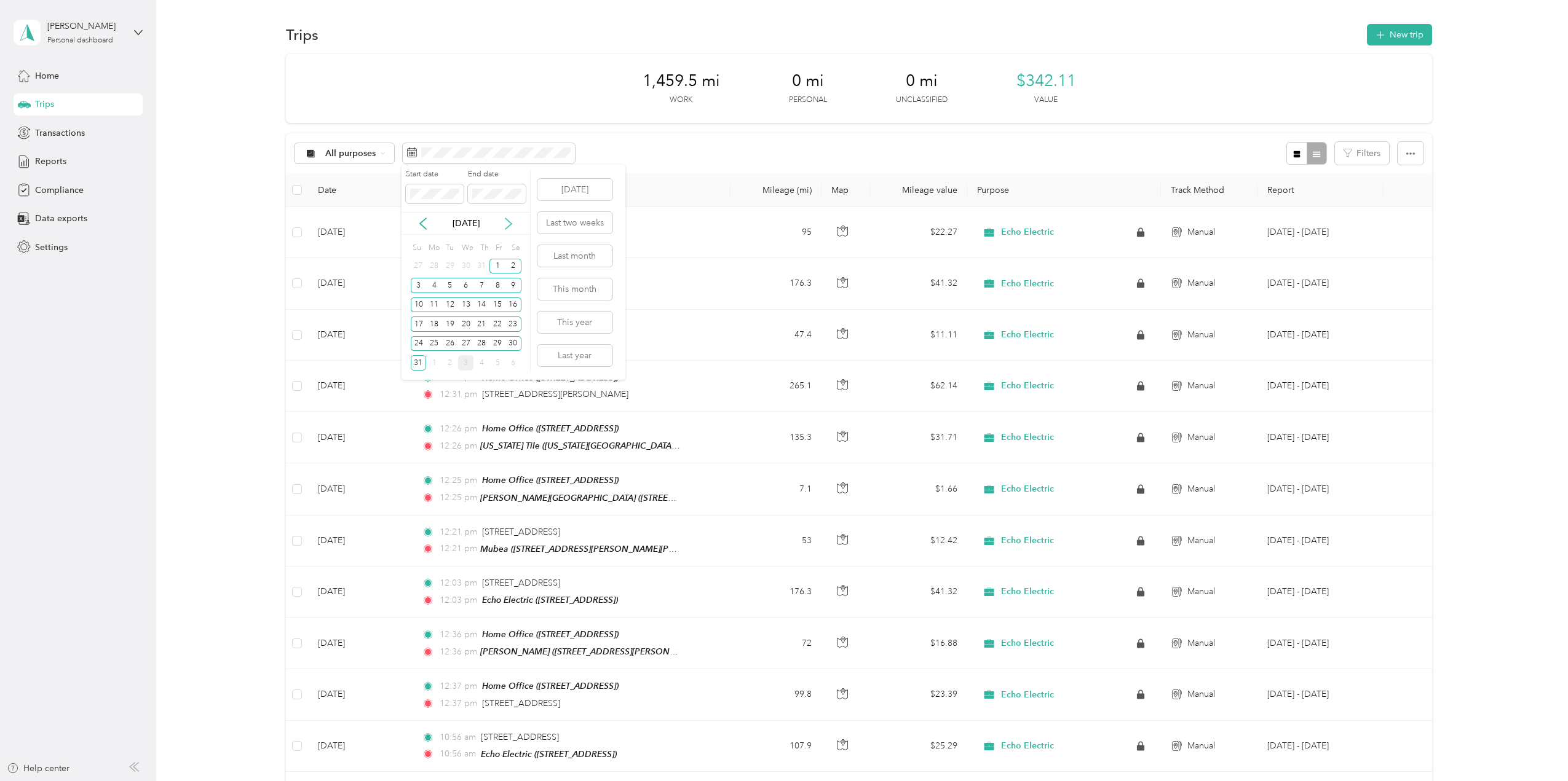
click at [510, 218] on icon at bounding box center [508, 224] width 12 height 12
click at [559, 285] on button "This month" at bounding box center [575, 289] width 75 height 21
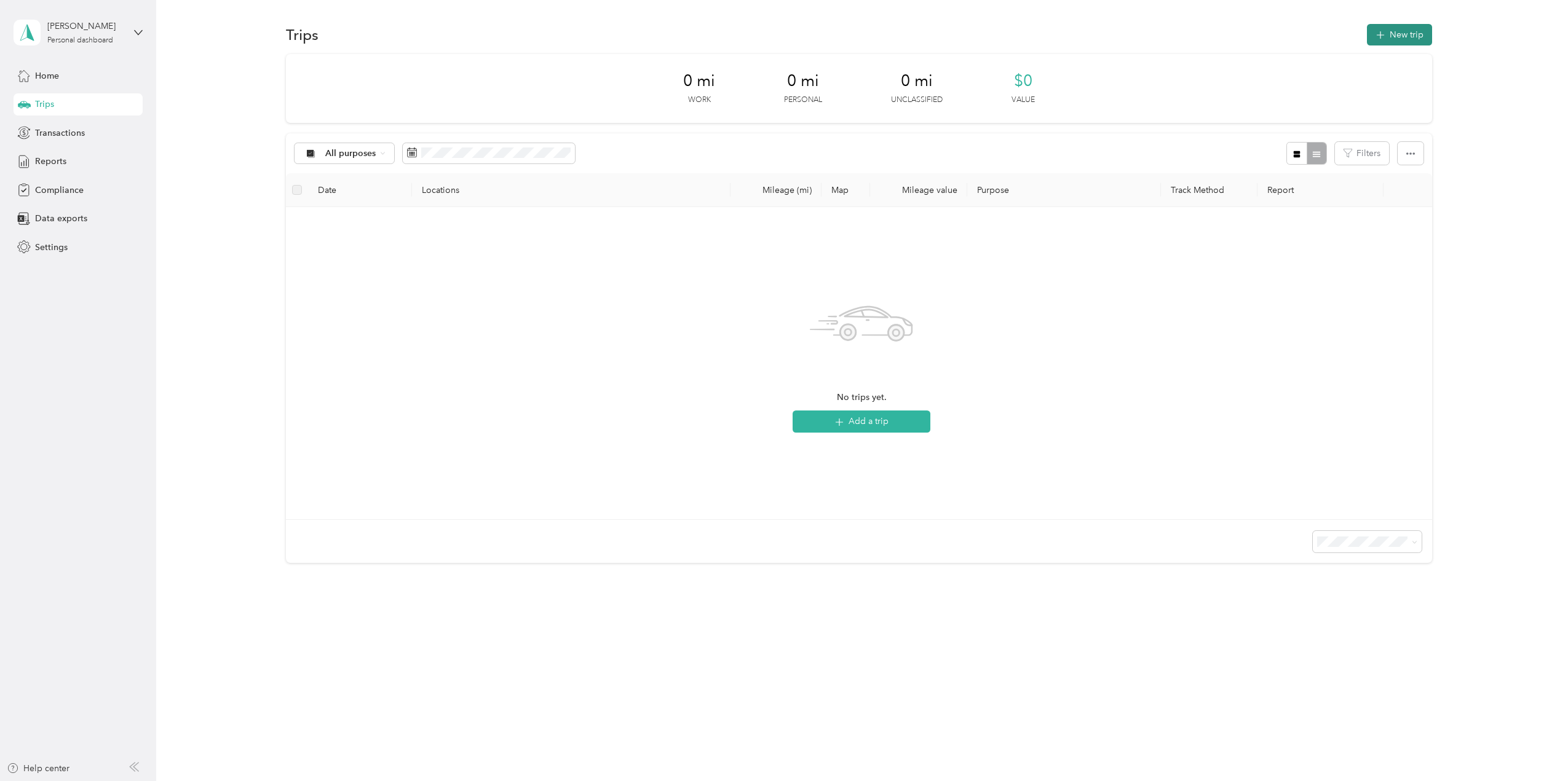
click at [1407, 37] on button "New trip" at bounding box center [1399, 35] width 65 height 21
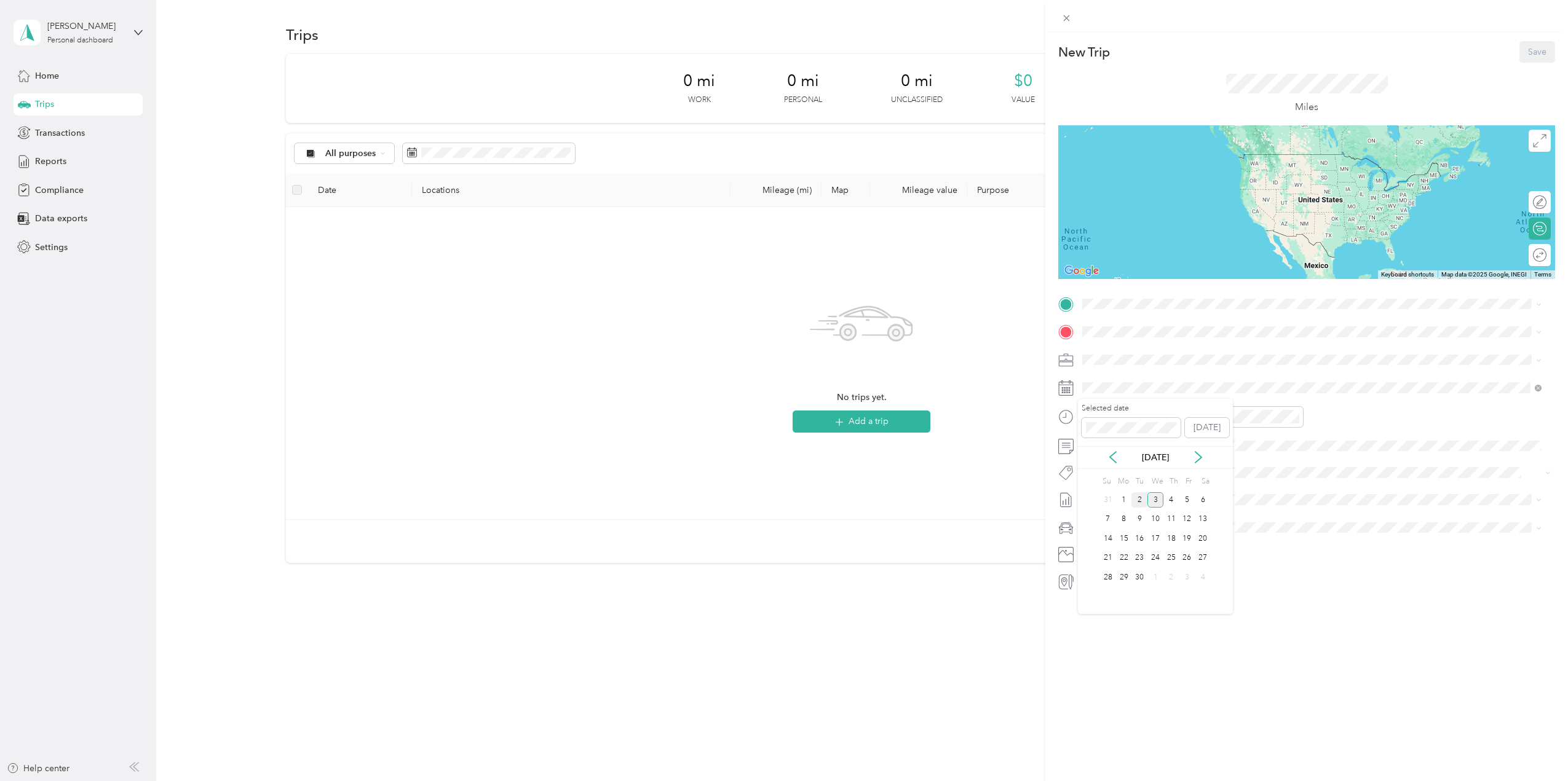
click at [1144, 502] on div "2" at bounding box center [1139, 500] width 16 height 15
click at [1130, 356] on strong "Home Office" at bounding box center [1131, 353] width 52 height 11
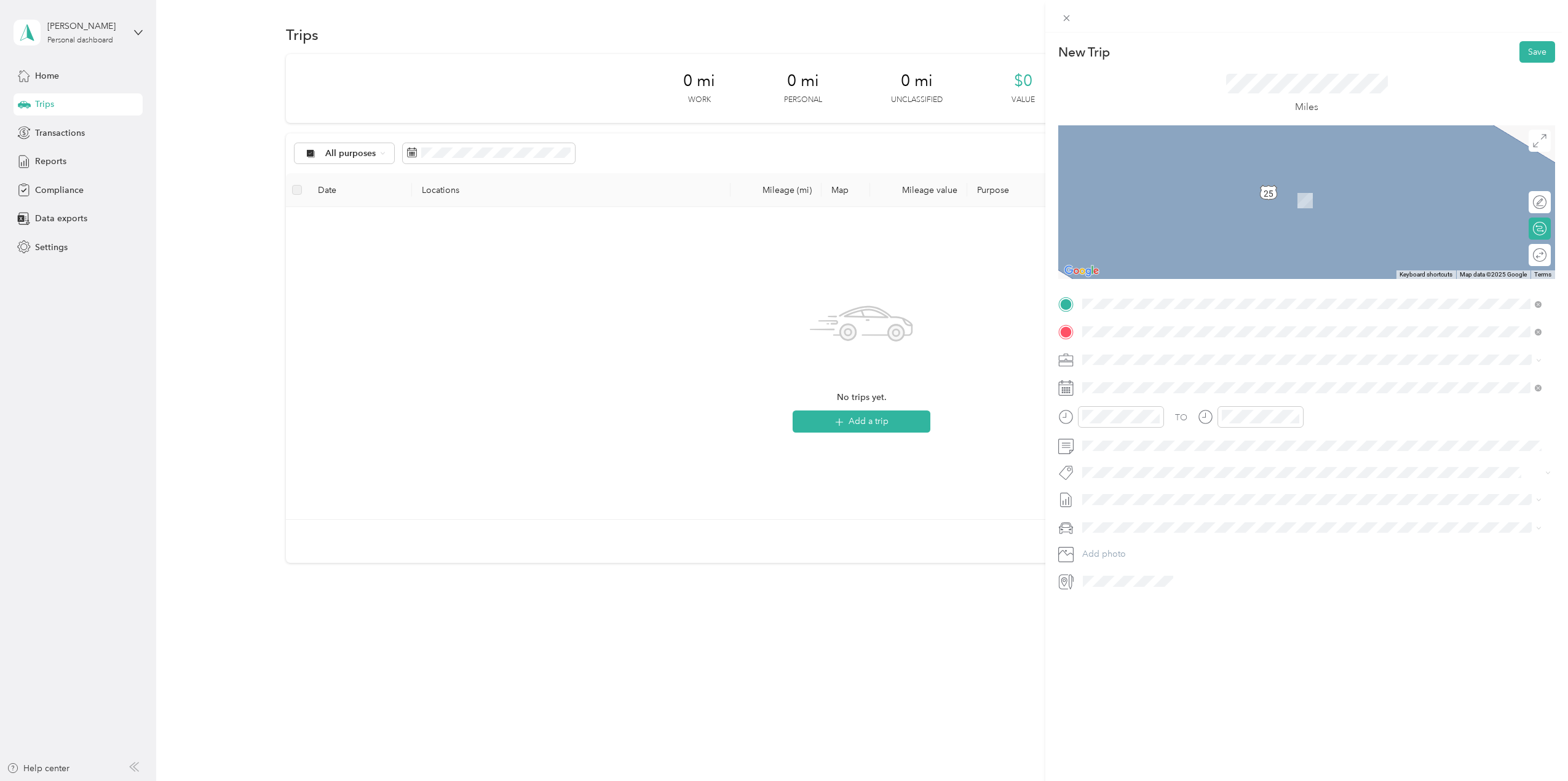
click at [1176, 386] on strong "Echo Electric" at bounding box center [1175, 383] width 53 height 11
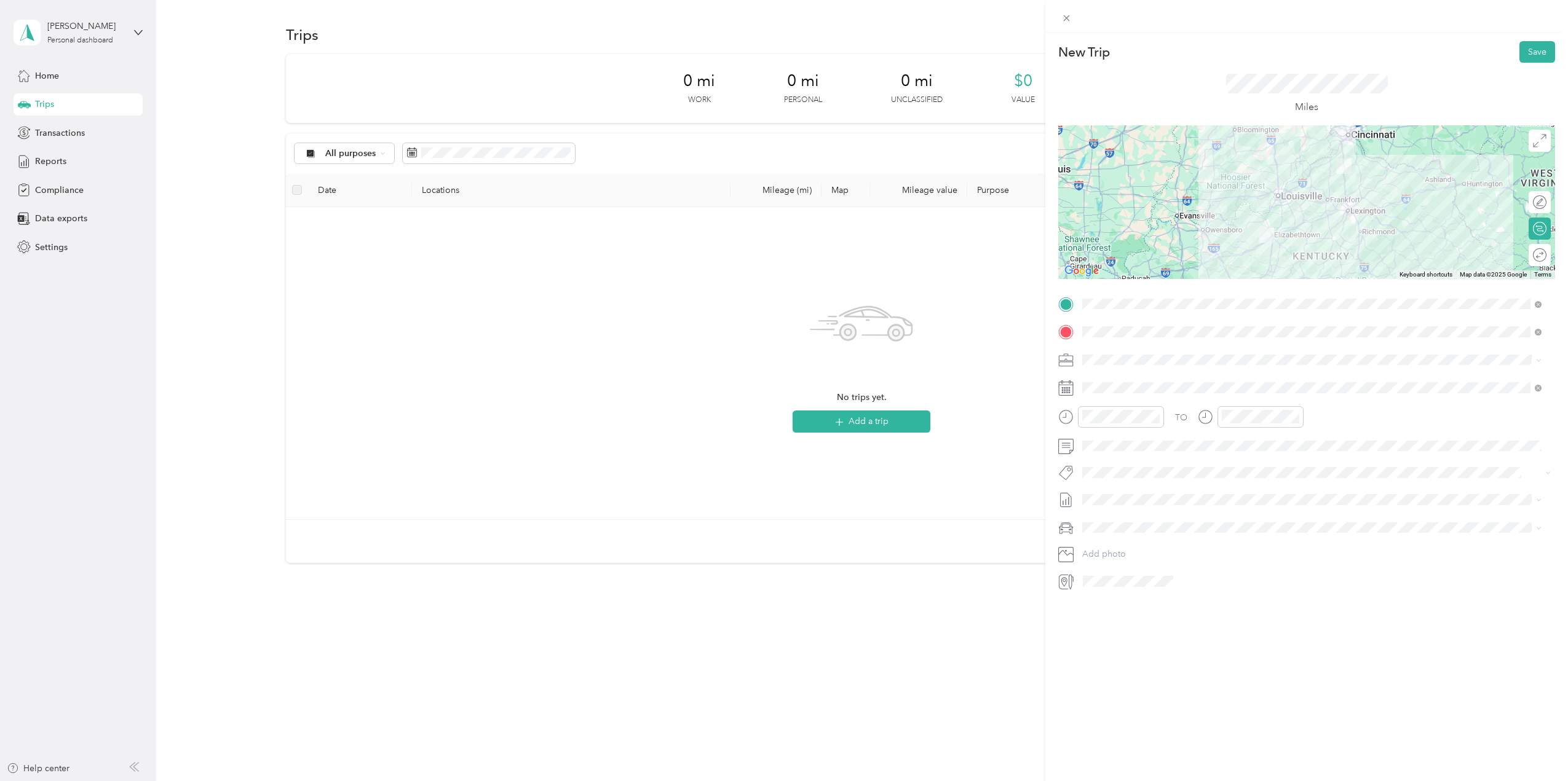
click at [1109, 535] on span "[DATE]" at bounding box center [1095, 540] width 27 height 13
click at [1106, 544] on div "Ford F150" at bounding box center [1312, 549] width 451 height 13
click at [1527, 48] on button "Save" at bounding box center [1538, 52] width 35 height 21
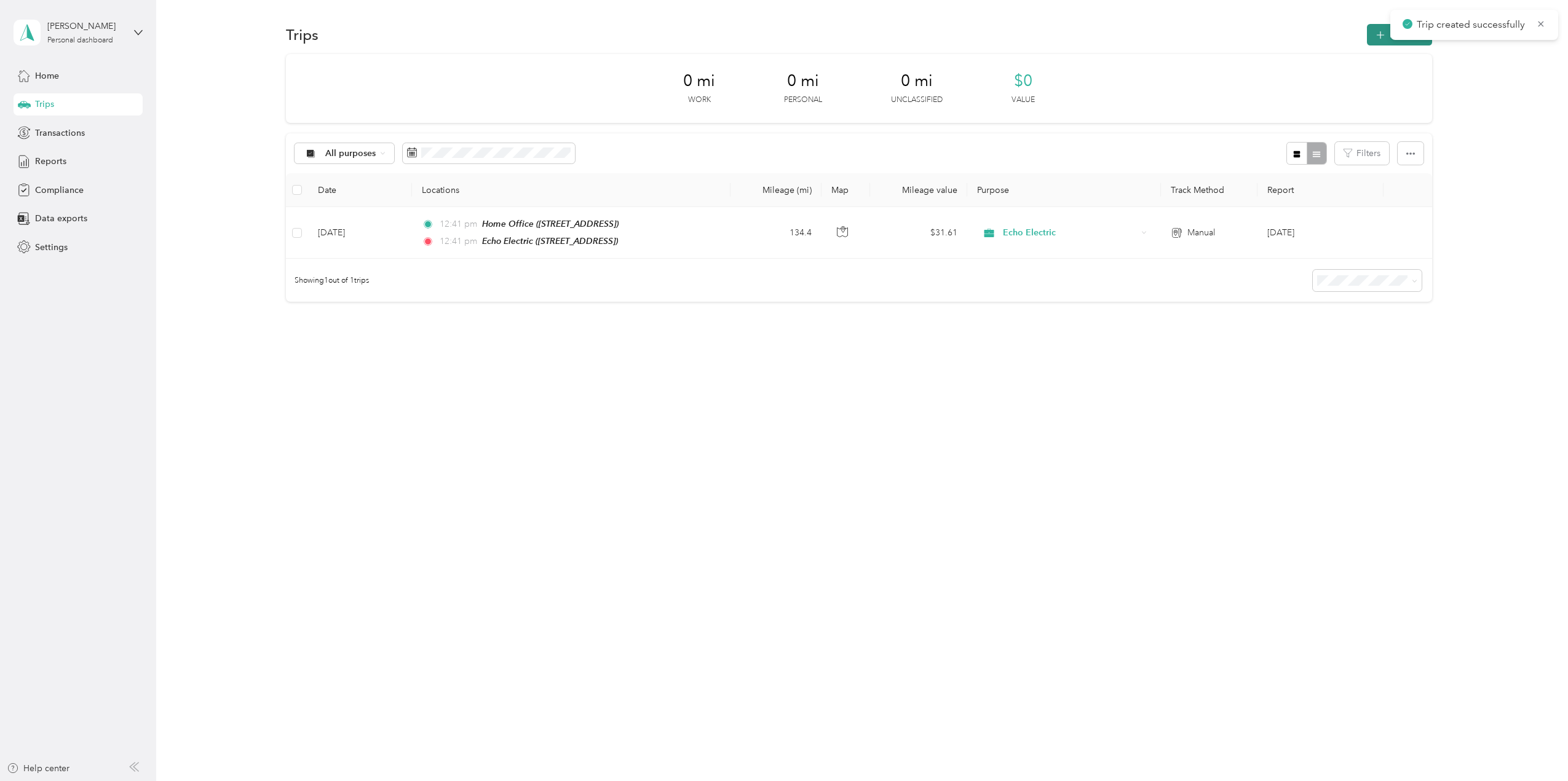
click at [1384, 35] on icon "button" at bounding box center [1381, 35] width 14 height 14
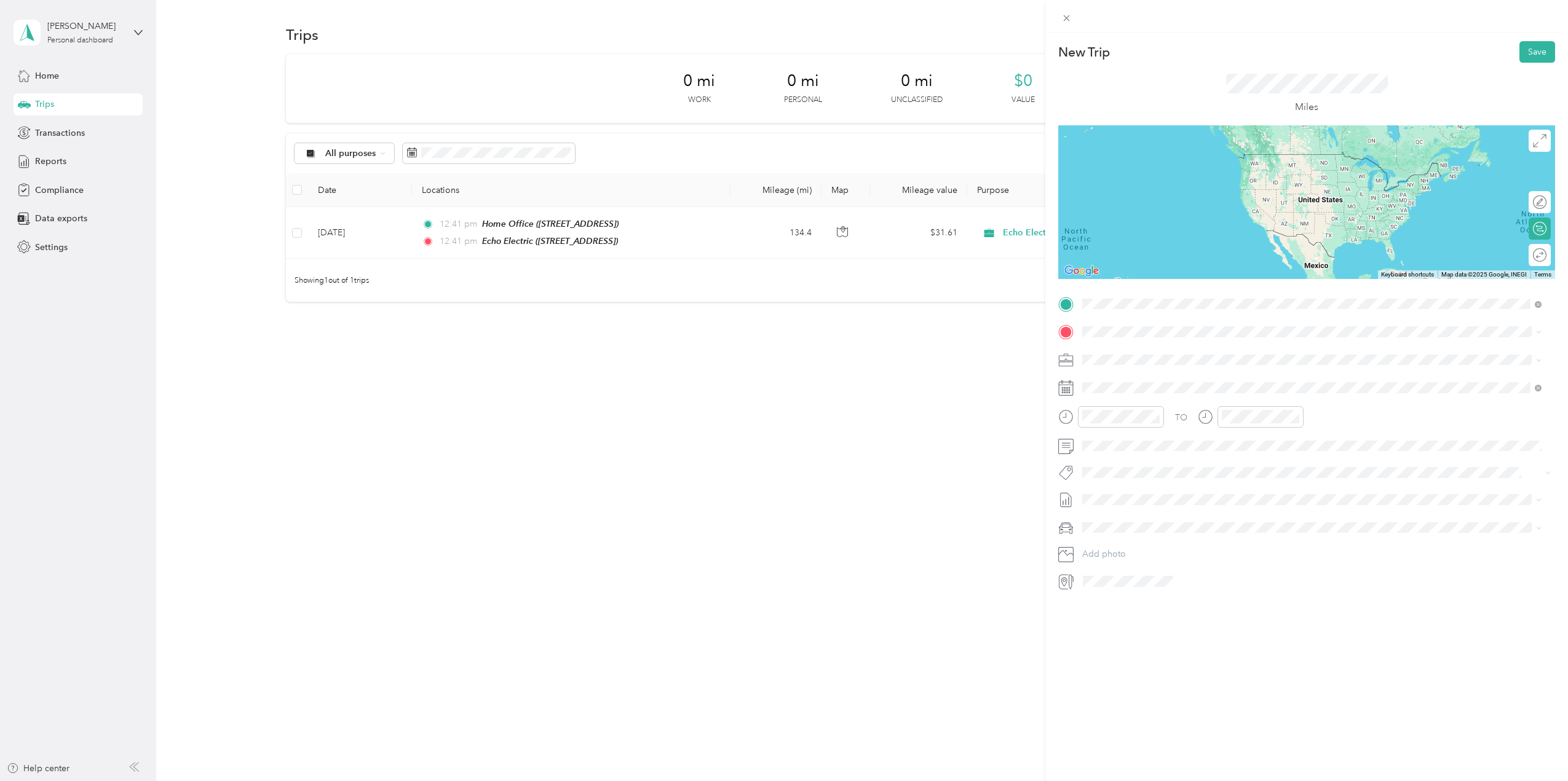
click at [1148, 362] on div "TEAM Echo Electric 1240 N Black Branch Rd, 42701, Elizabethtown, KY" at bounding box center [1153, 362] width 95 height 30
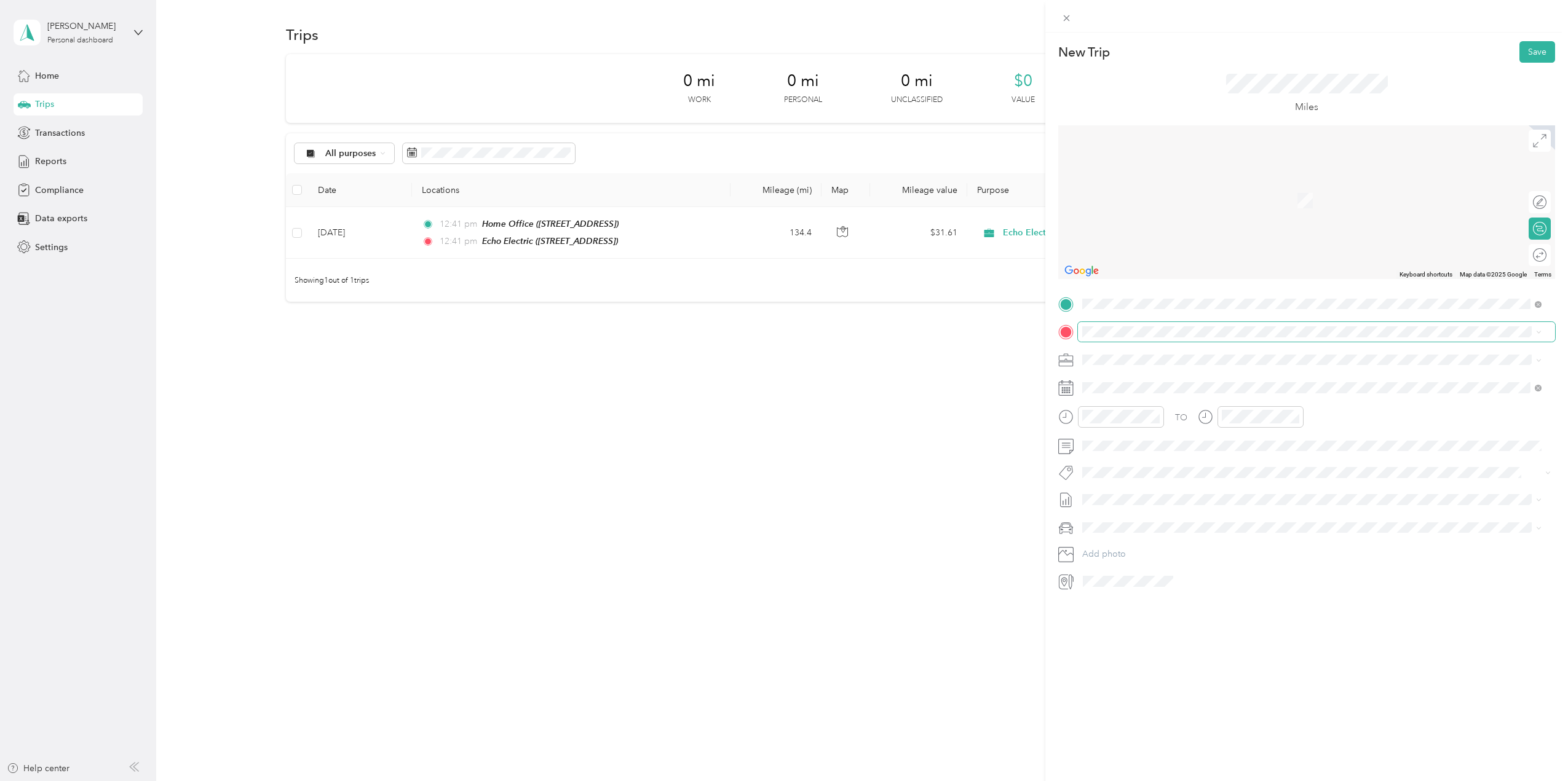
click at [1135, 337] on span at bounding box center [1317, 331] width 477 height 20
click at [1174, 377] on span "2022 Battery Park Drive Glendale, Kentucky 42740, United States" at bounding box center [1167, 376] width 123 height 11
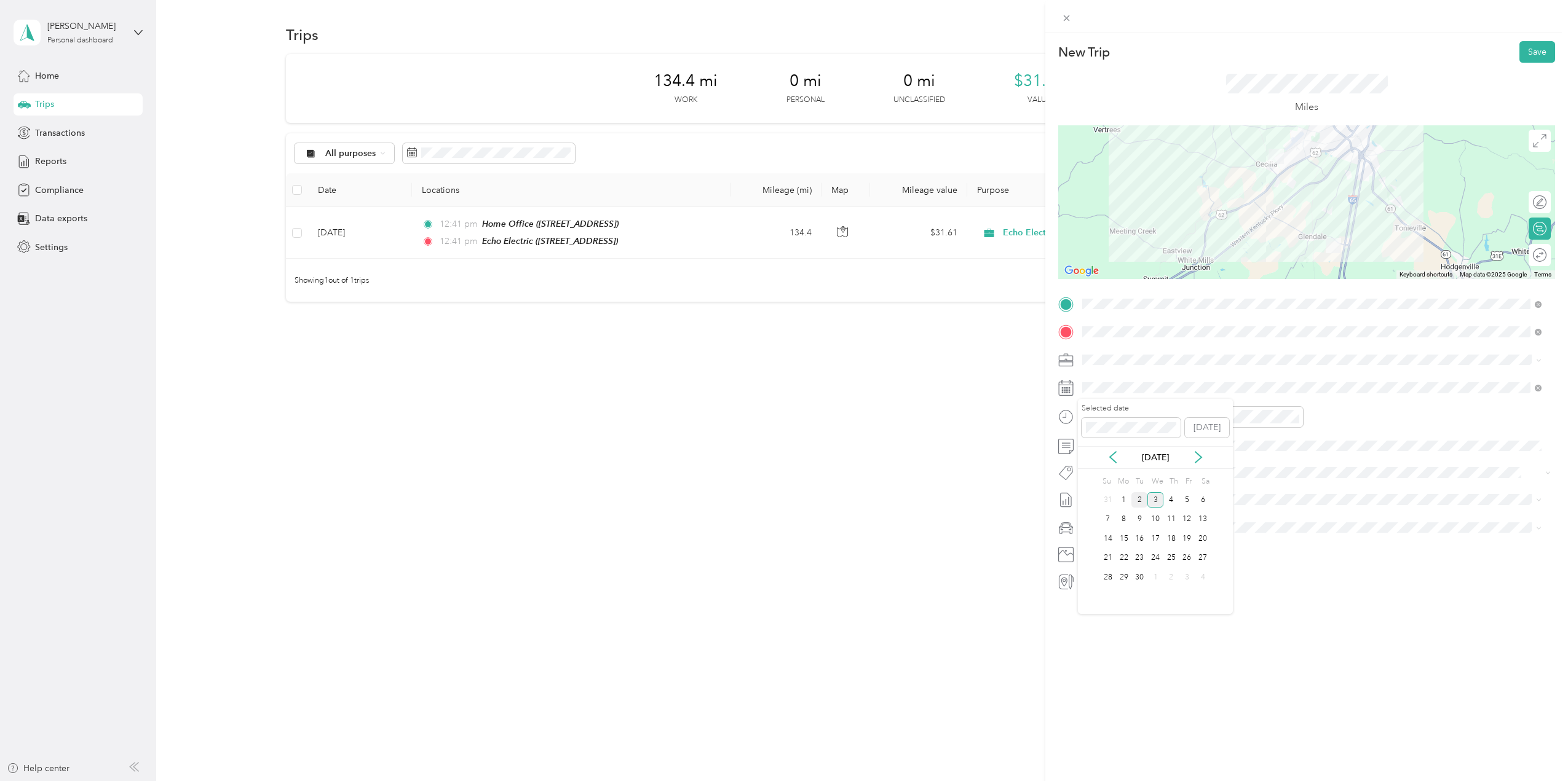
click at [1138, 499] on div "2" at bounding box center [1139, 500] width 16 height 15
click at [1117, 451] on span at bounding box center [1317, 446] width 477 height 20
click at [1109, 539] on span "[DATE]" at bounding box center [1095, 540] width 27 height 13
click at [1109, 552] on span "Ford F150" at bounding box center [1107, 549] width 40 height 11
click at [1523, 55] on button "Save" at bounding box center [1538, 52] width 35 height 21
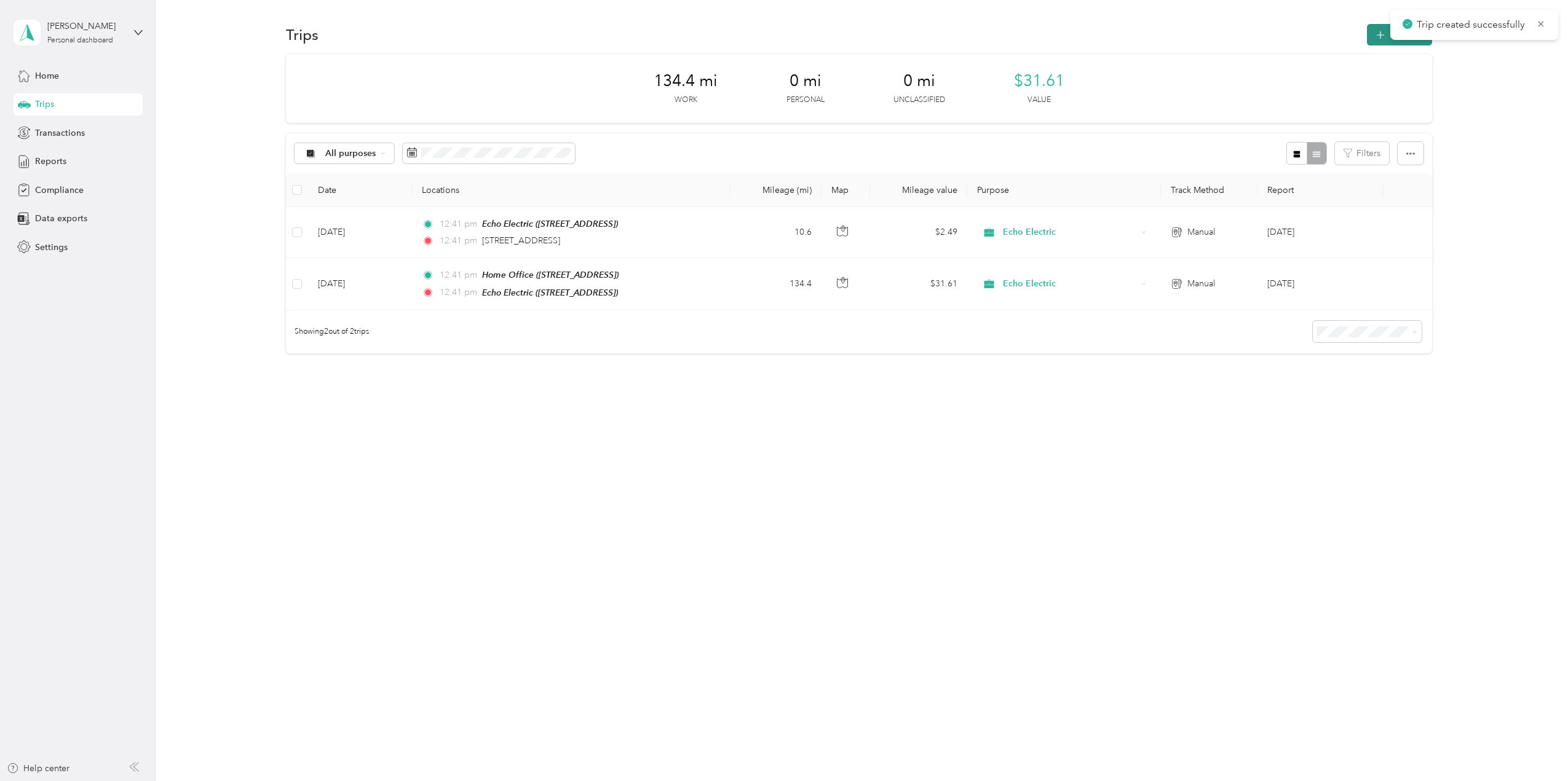
click at [1377, 31] on button "New trip" at bounding box center [1399, 35] width 65 height 21
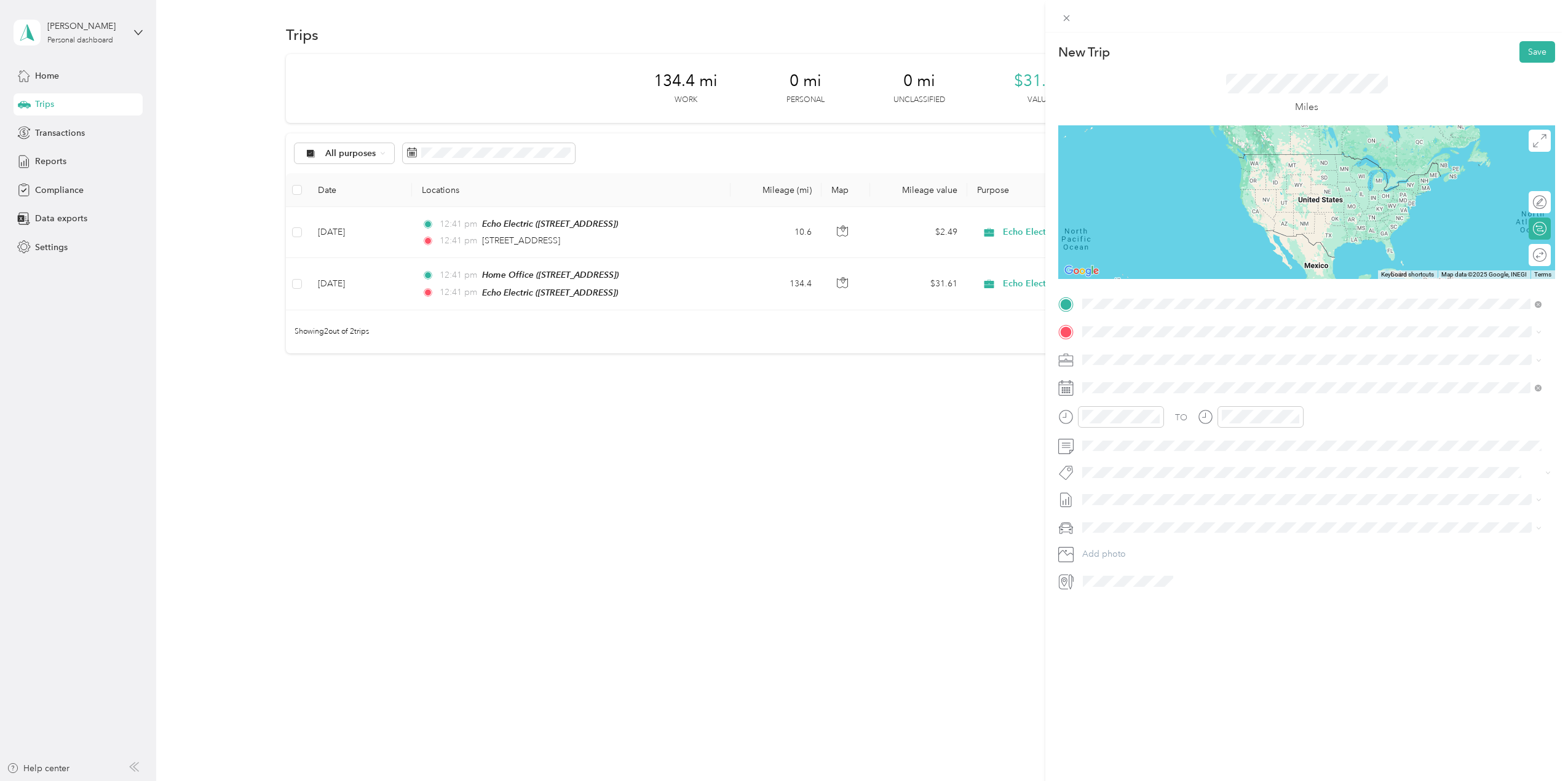
click at [1171, 348] on span "2022 Battery Park Drive Glendale, Kentucky 42740, United States" at bounding box center [1167, 349] width 123 height 11
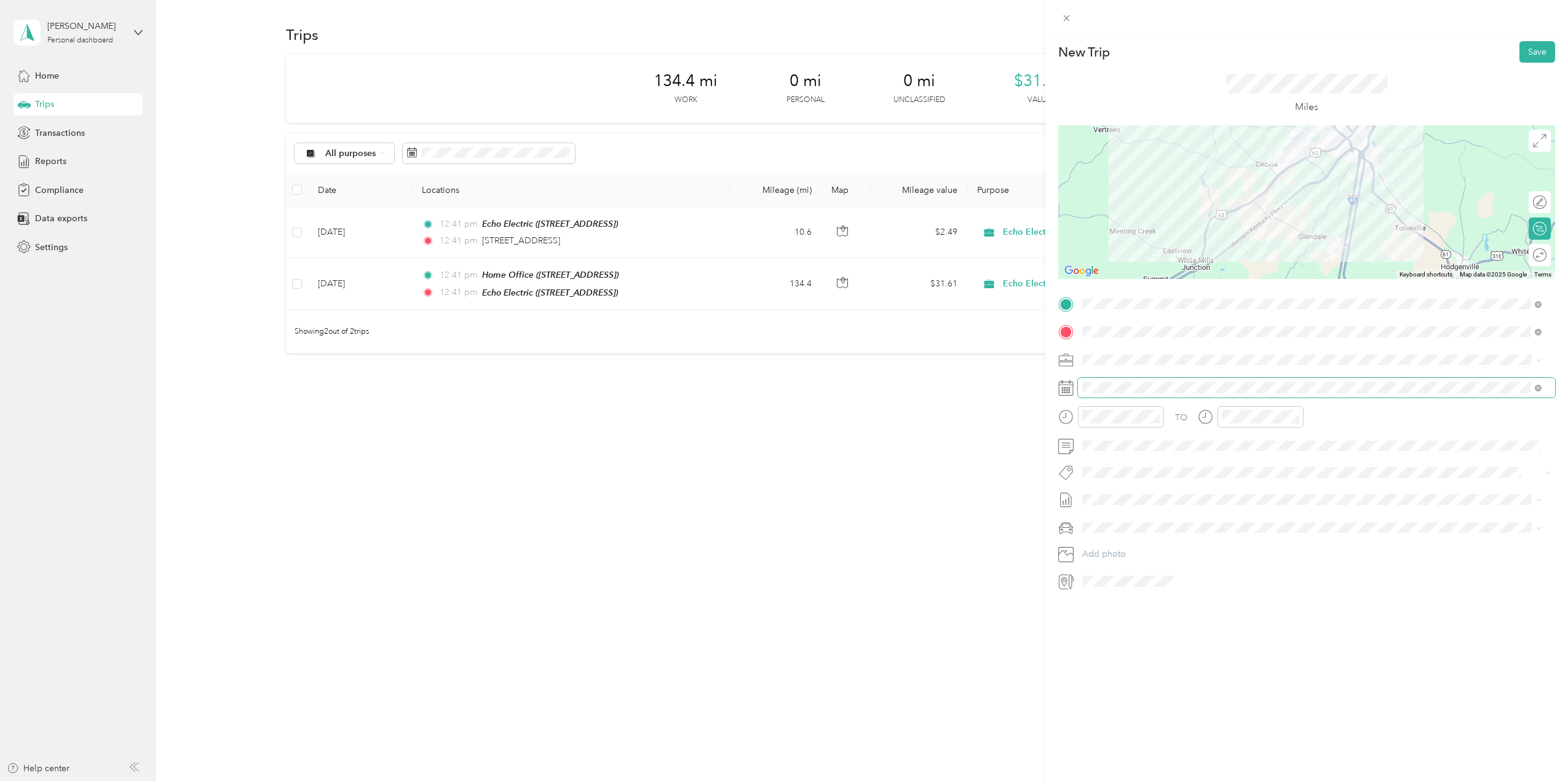
click at [1128, 380] on span at bounding box center [1317, 388] width 477 height 20
click at [1141, 499] on div "2" at bounding box center [1139, 500] width 16 height 15
click at [1109, 534] on span "[DATE]" at bounding box center [1095, 540] width 27 height 13
click at [1114, 535] on span at bounding box center [1317, 528] width 477 height 20
click at [1111, 552] on span "Ford F150" at bounding box center [1107, 549] width 40 height 11
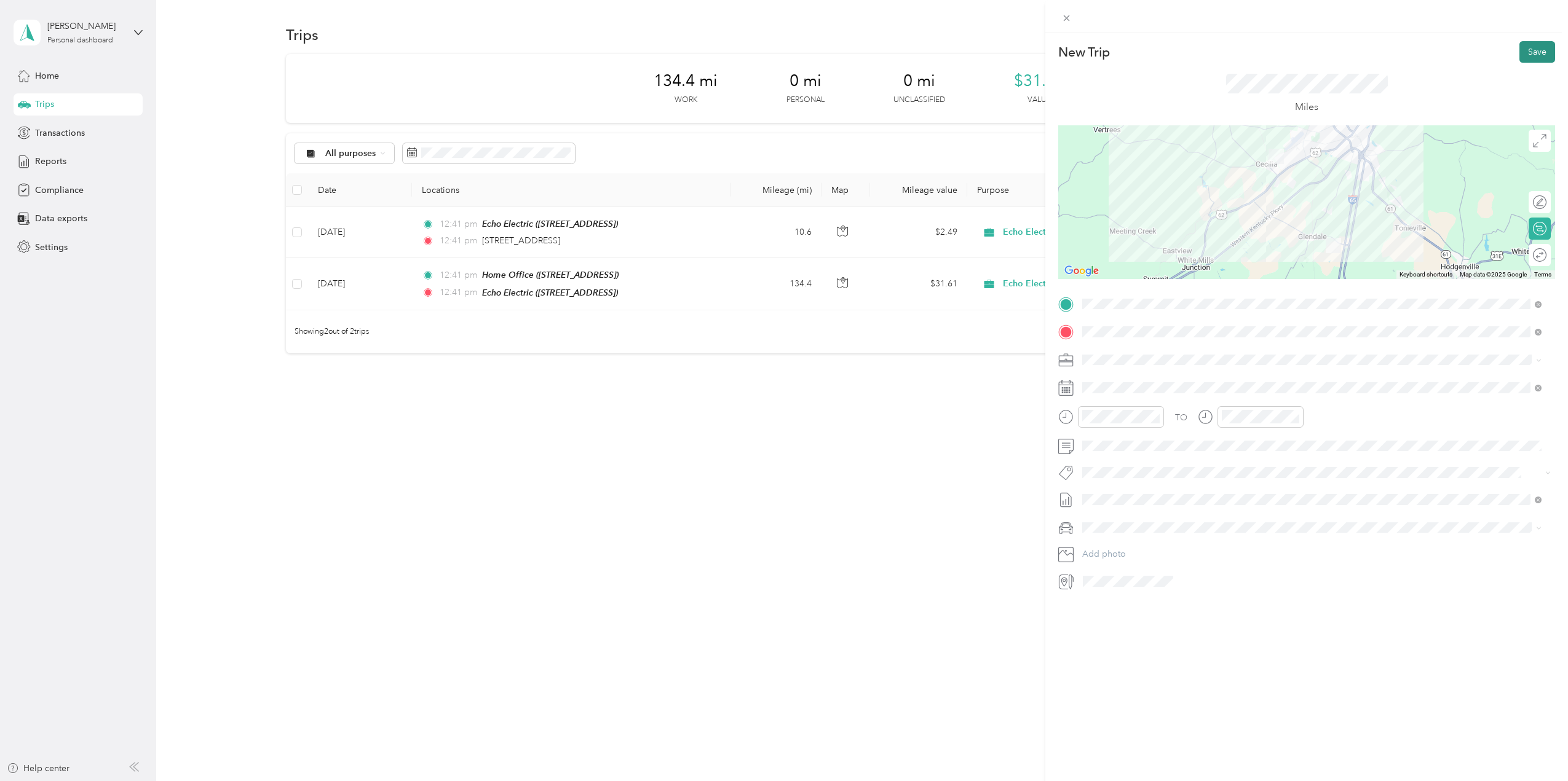
click at [1526, 47] on button "Save" at bounding box center [1538, 52] width 35 height 21
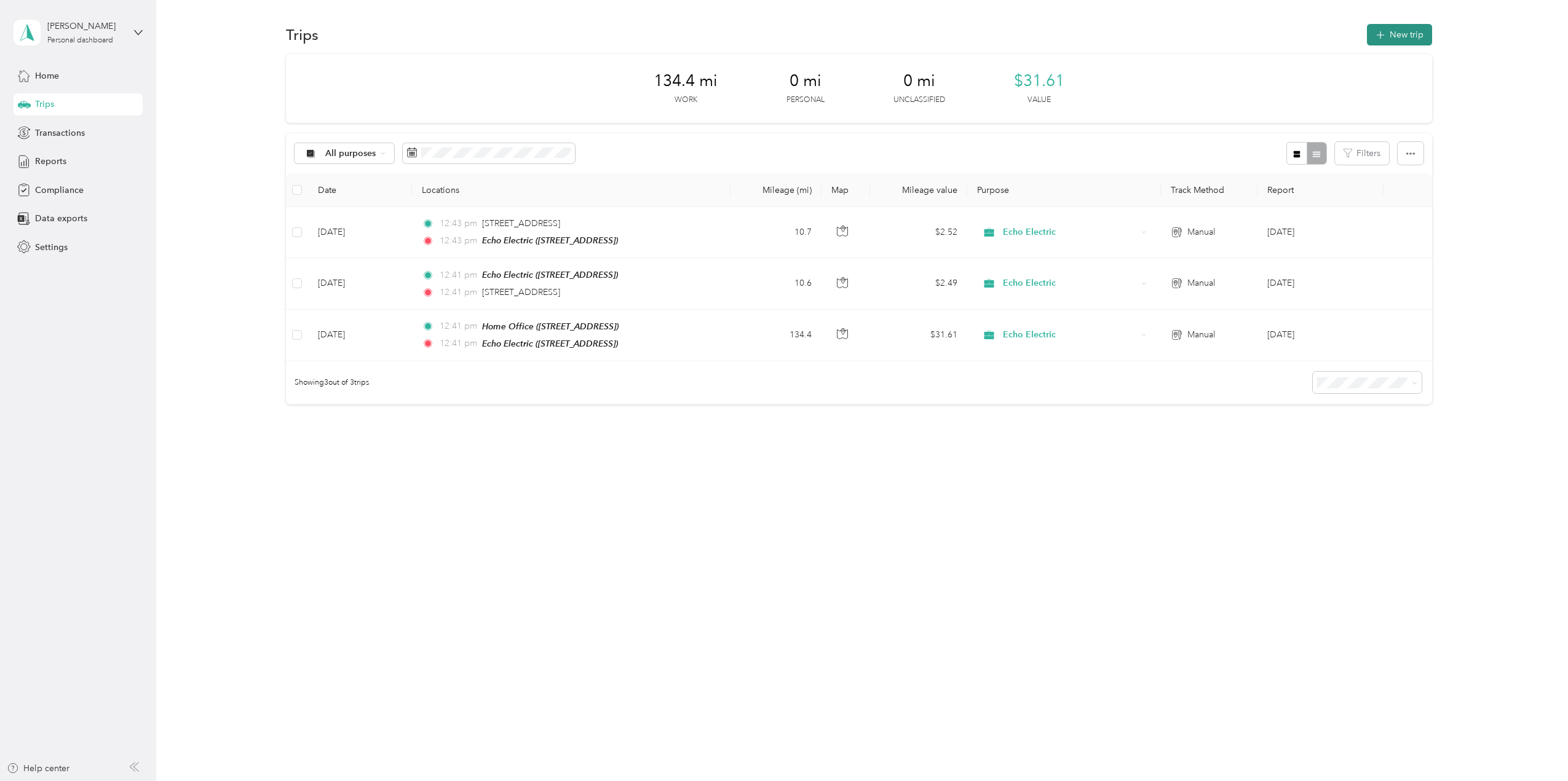
click at [1394, 32] on button "New trip" at bounding box center [1399, 35] width 65 height 21
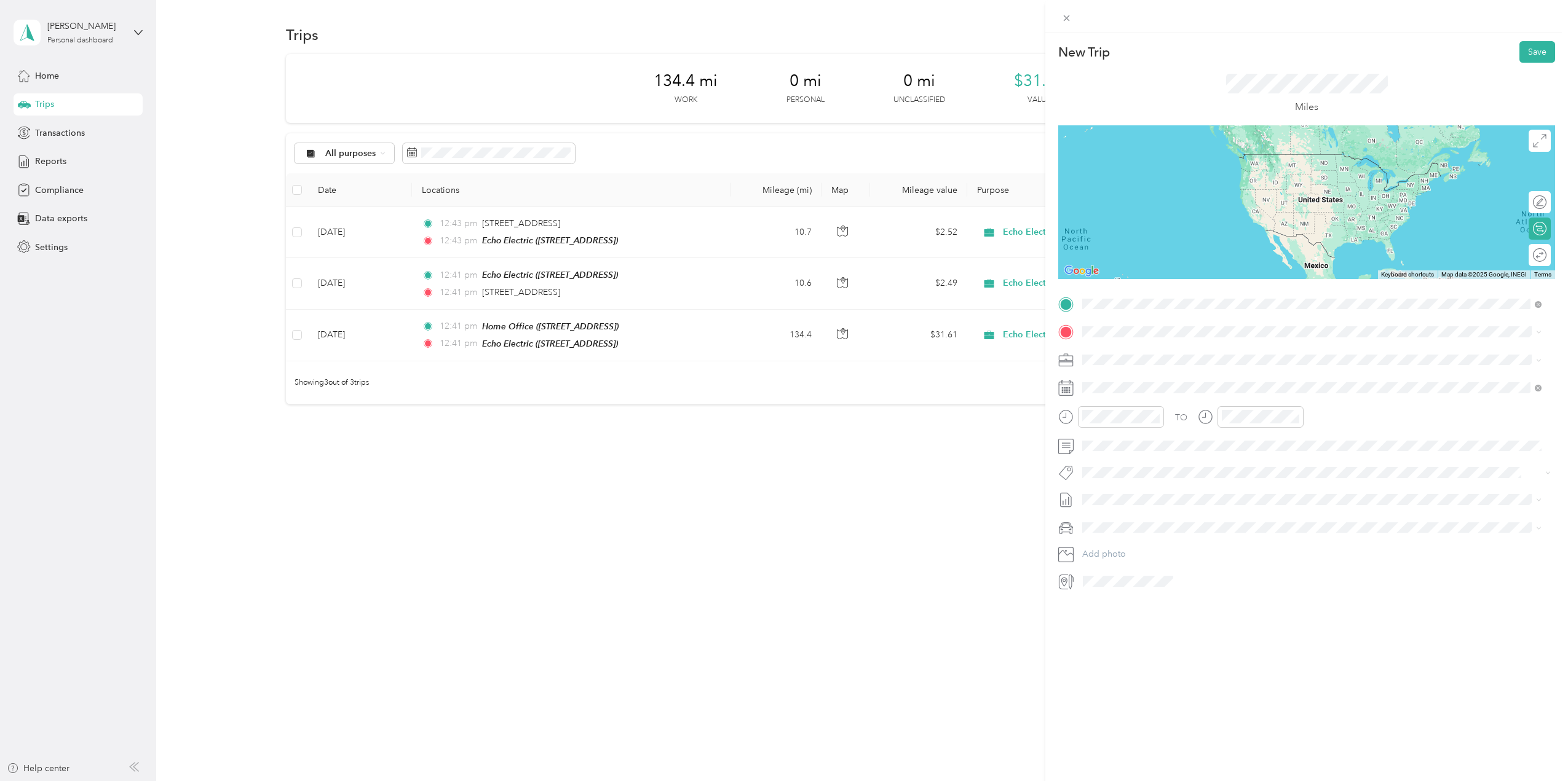
click at [1201, 364] on div "TEAM Echo Electric 1240 N Black Branch Rd, 42701, Elizabethtown, KY" at bounding box center [1153, 362] width 95 height 30
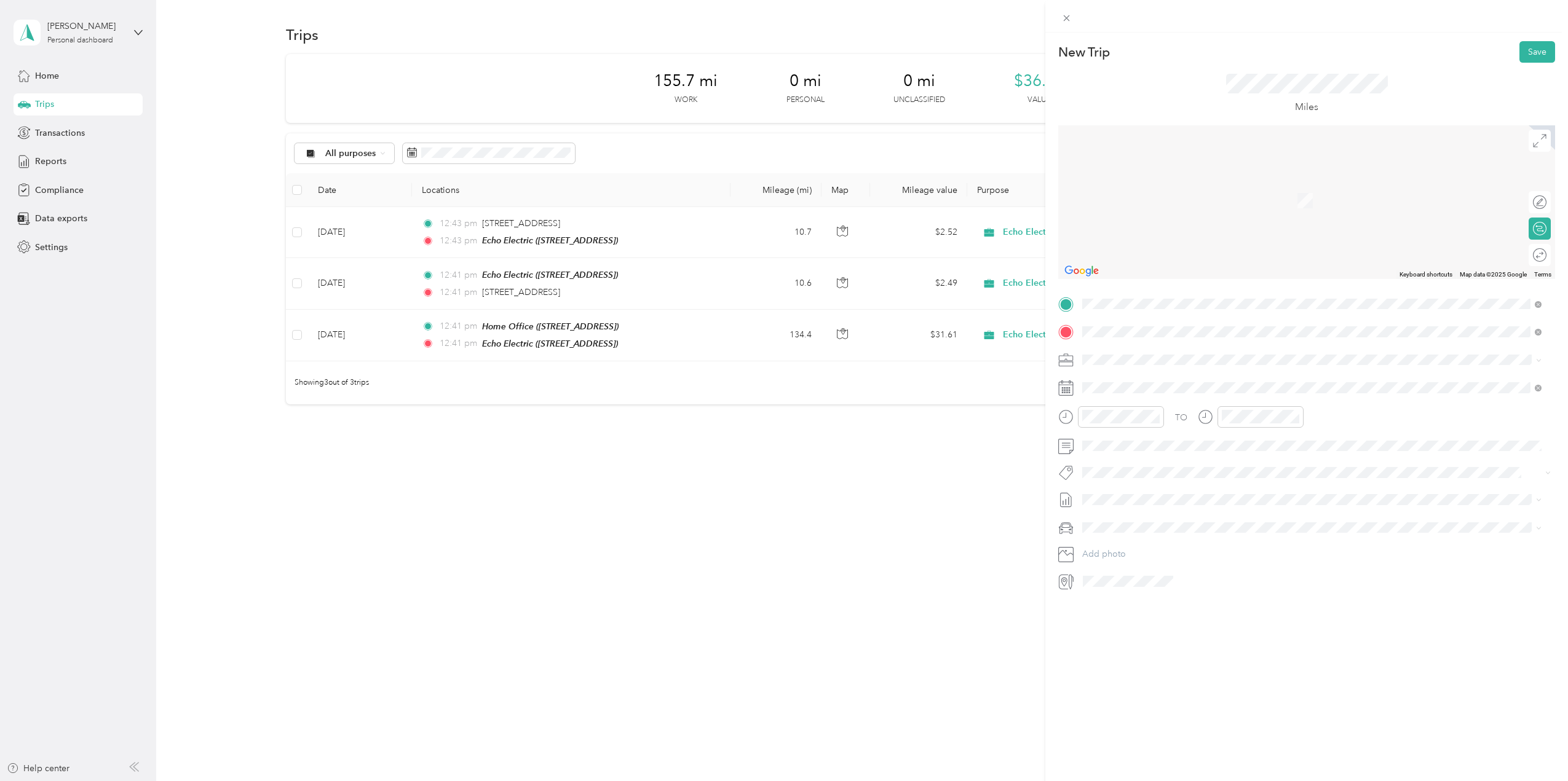
click at [1155, 382] on span "4000 Buechel Bank Road Louisville, Kentucky 40225, United States" at bounding box center [1201, 376] width 191 height 11
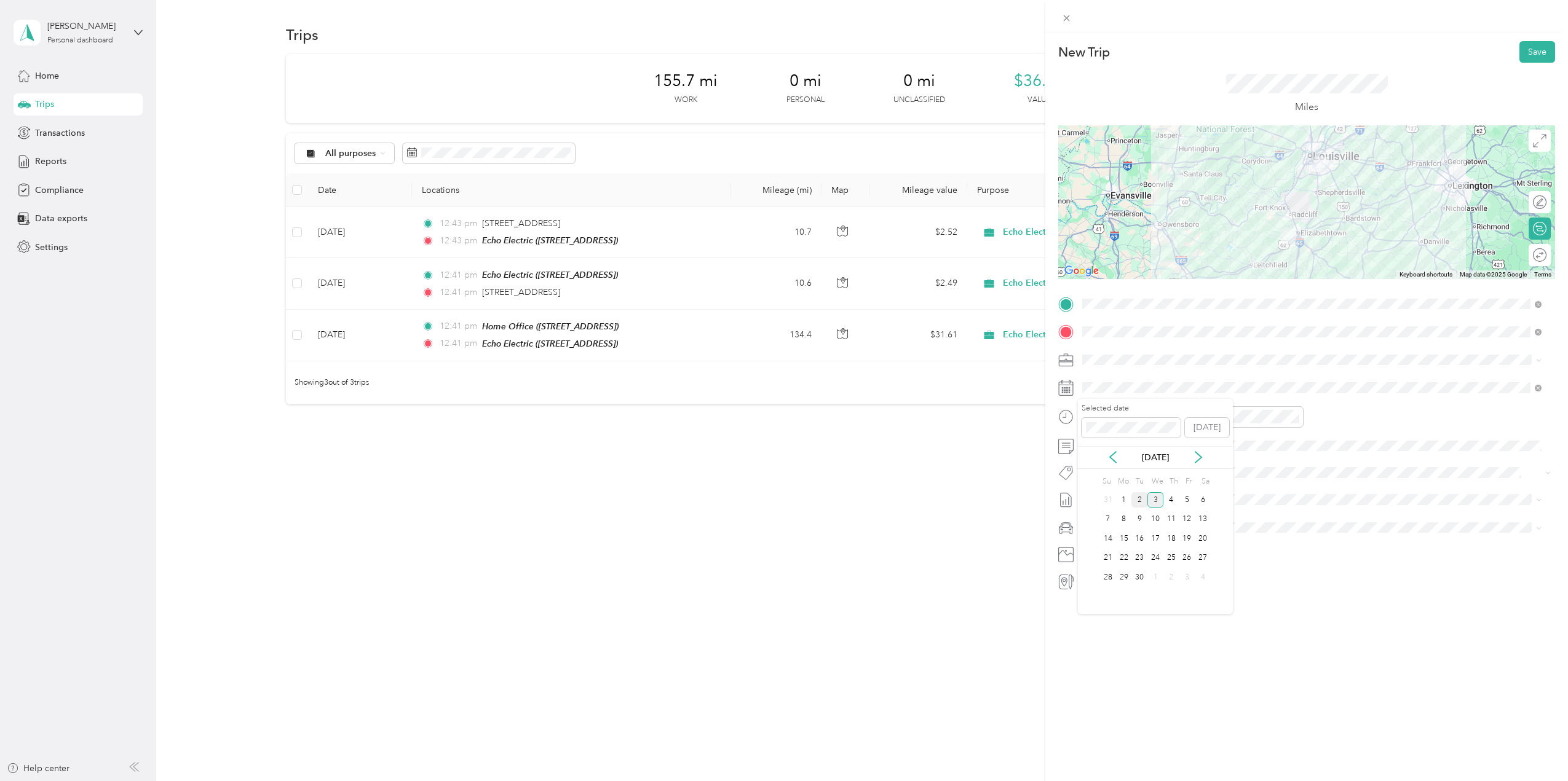
click at [1137, 497] on div "2" at bounding box center [1139, 500] width 16 height 15
click at [1109, 540] on span "[DATE]" at bounding box center [1095, 540] width 27 height 13
click at [1118, 546] on span "Ford F150" at bounding box center [1107, 549] width 40 height 11
click at [1531, 51] on button "Save" at bounding box center [1538, 52] width 35 height 21
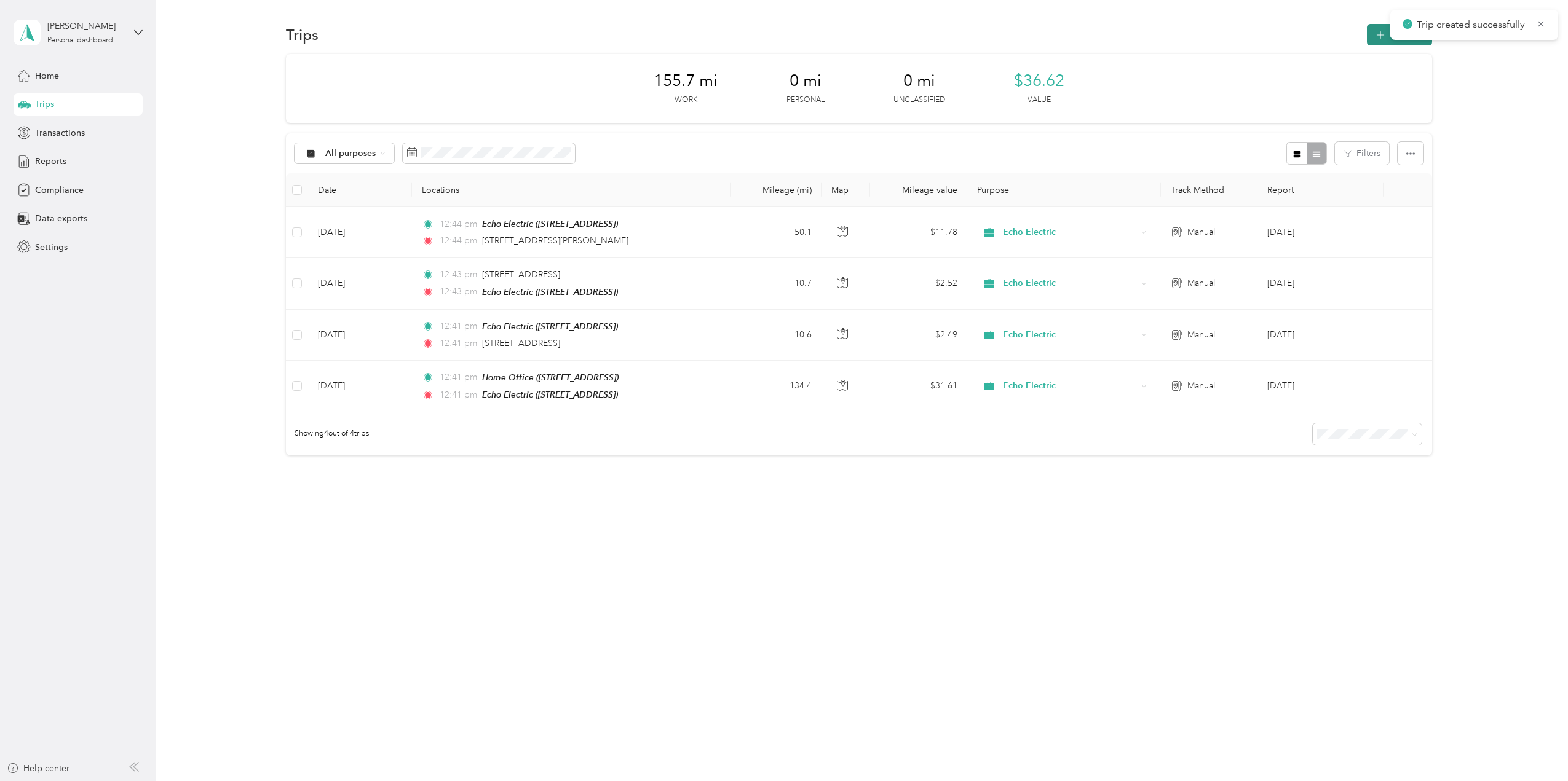
click at [1379, 32] on button "New trip" at bounding box center [1399, 35] width 65 height 21
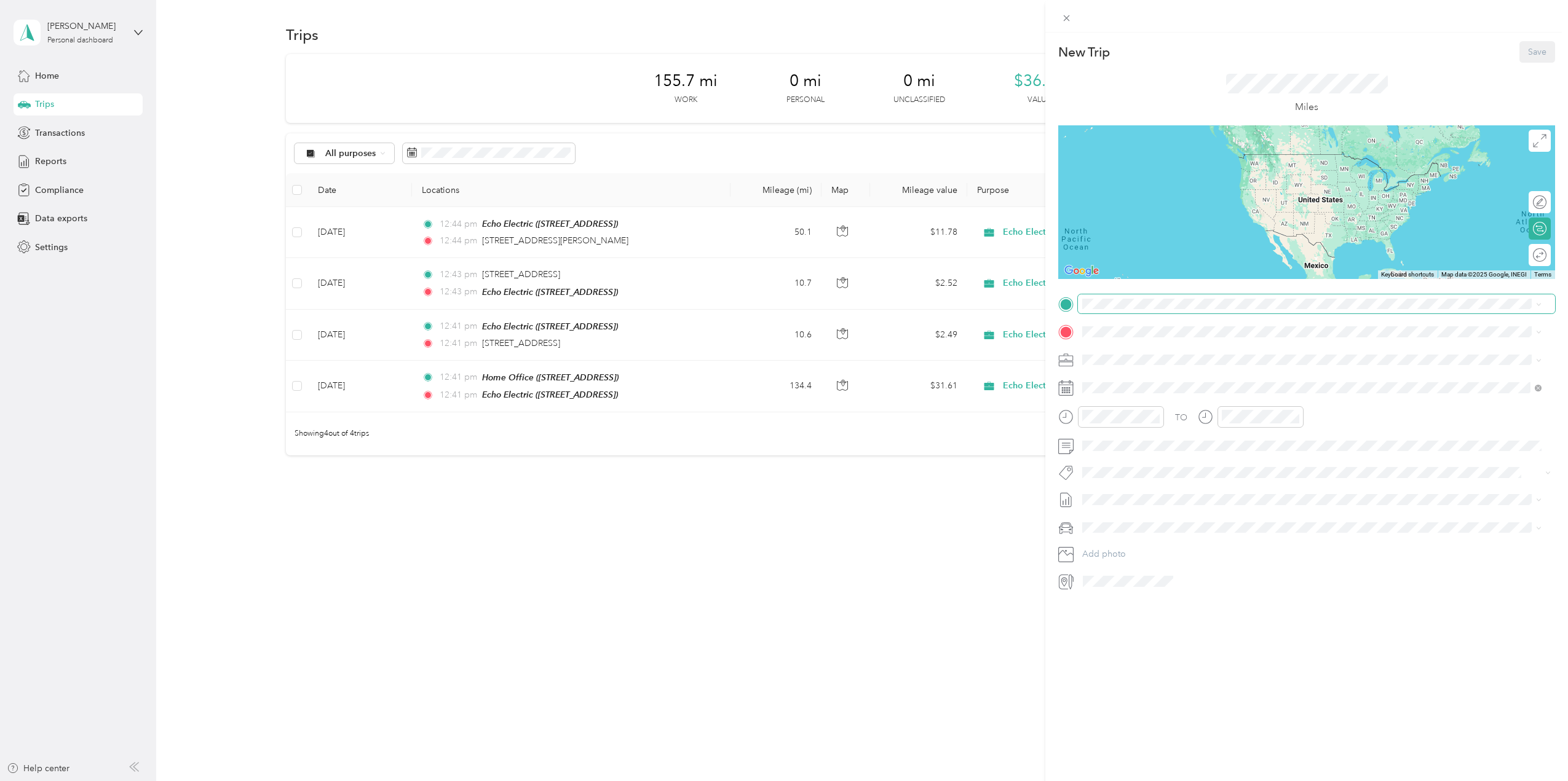
click at [1132, 780] on div "New Trip Save This trip cannot be edited because it is either under review, app…" at bounding box center [781, 781] width 1562 height 0
click at [1146, 352] on span "4000 Buechel Bank Road Louisville, Kentucky 40225, United States" at bounding box center [1201, 349] width 191 height 11
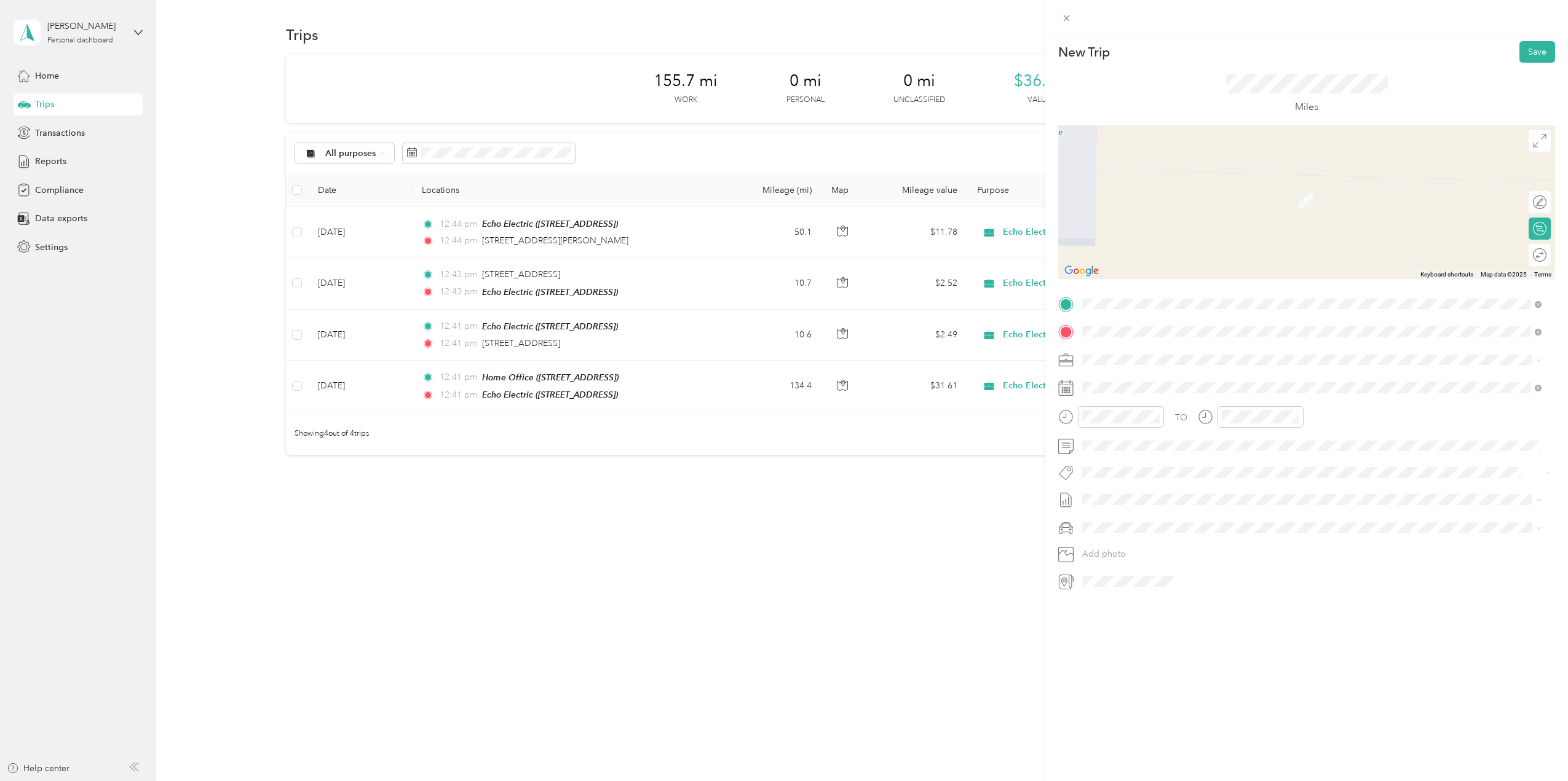
click at [1154, 393] on span "709 N Main St, 41097, Williamstown, KY, United States" at bounding box center [1145, 394] width 78 height 11
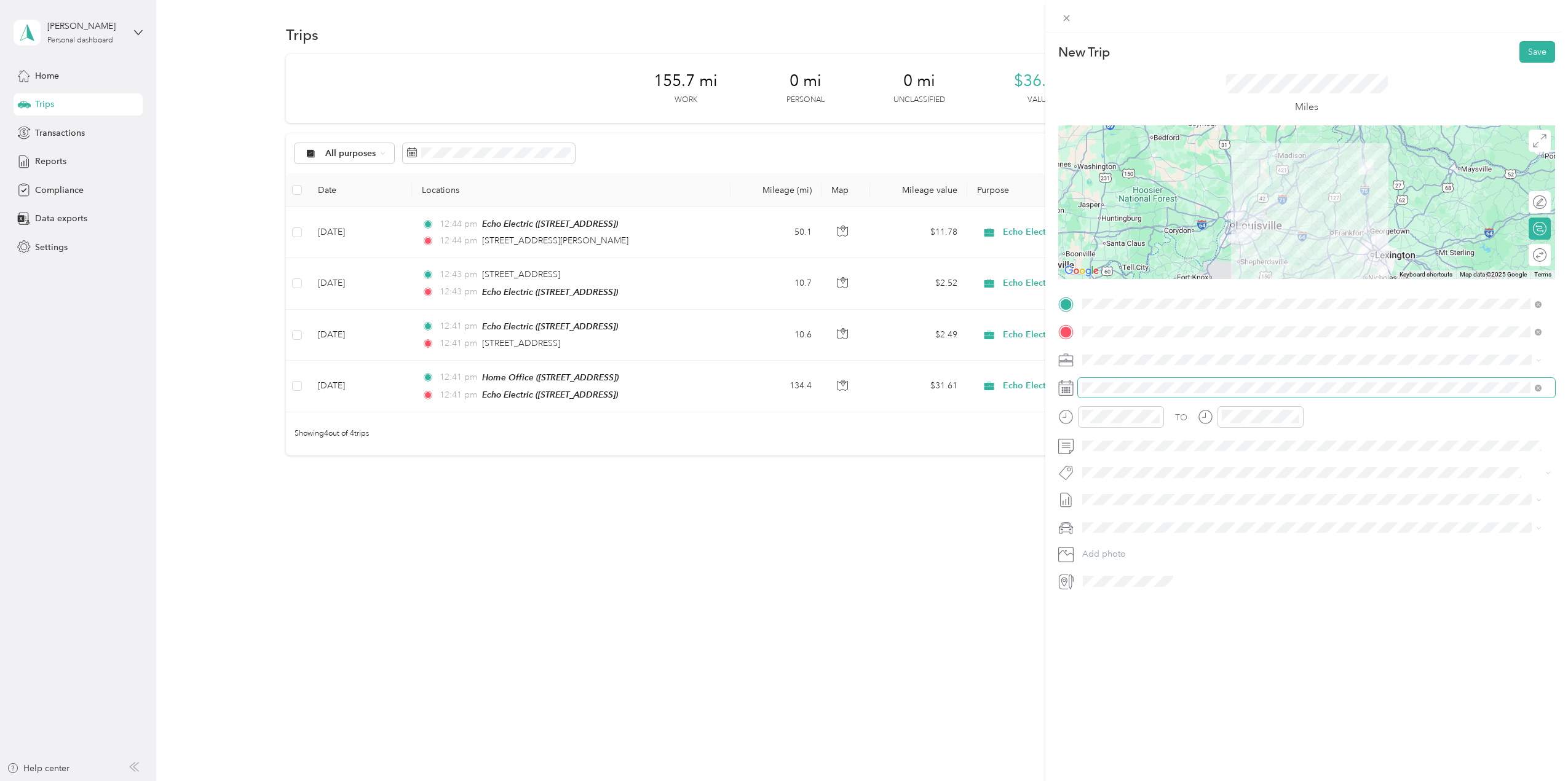
click at [1117, 394] on span at bounding box center [1317, 388] width 477 height 20
click at [1143, 504] on div "2" at bounding box center [1139, 500] width 16 height 15
click at [1126, 493] on span at bounding box center [1317, 499] width 477 height 20
click at [1109, 540] on span "[DATE]" at bounding box center [1095, 540] width 27 height 13
click at [1129, 544] on div "Ford F150" at bounding box center [1312, 549] width 451 height 13
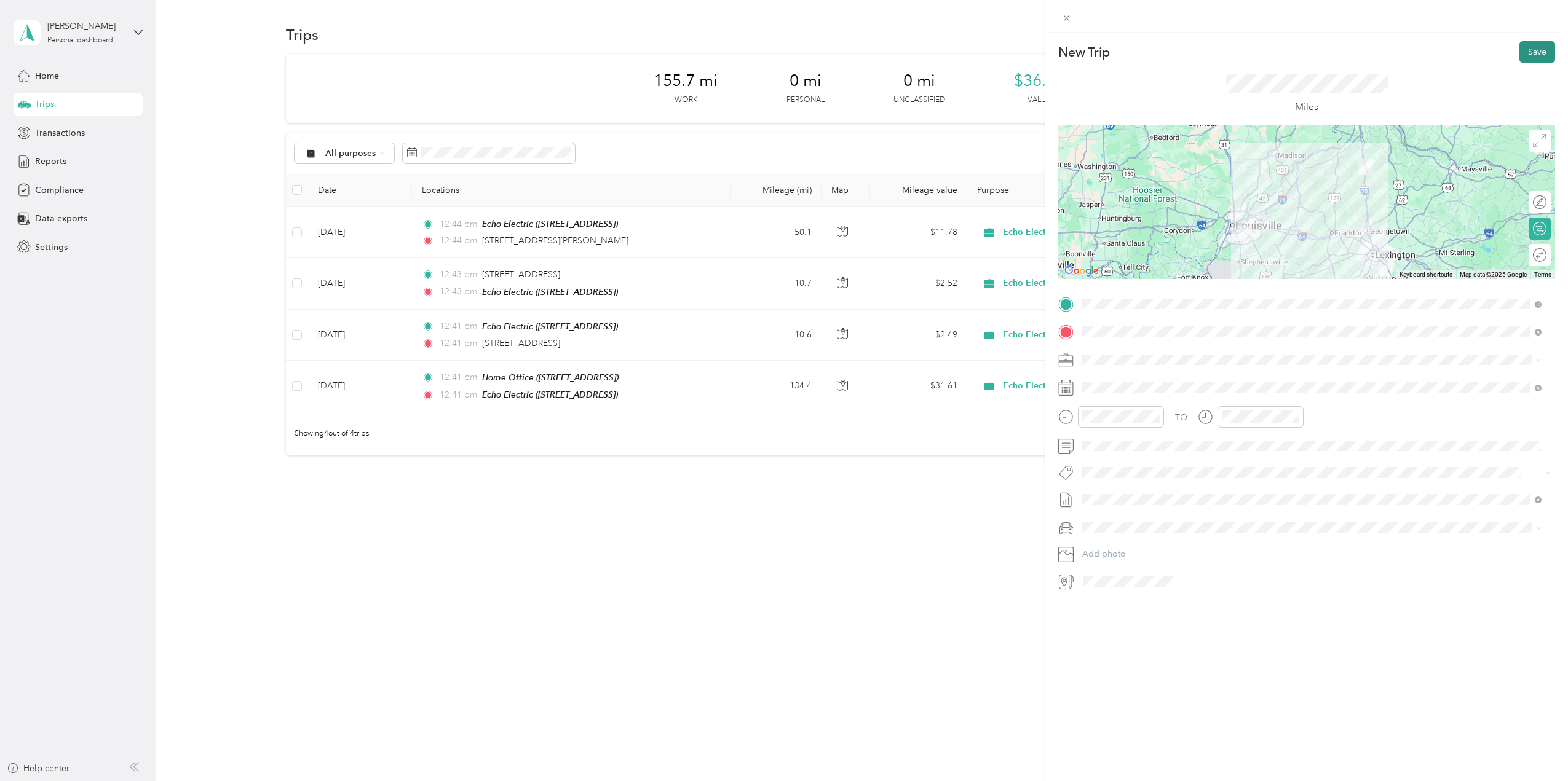
click at [1522, 54] on button "Save" at bounding box center [1538, 52] width 35 height 21
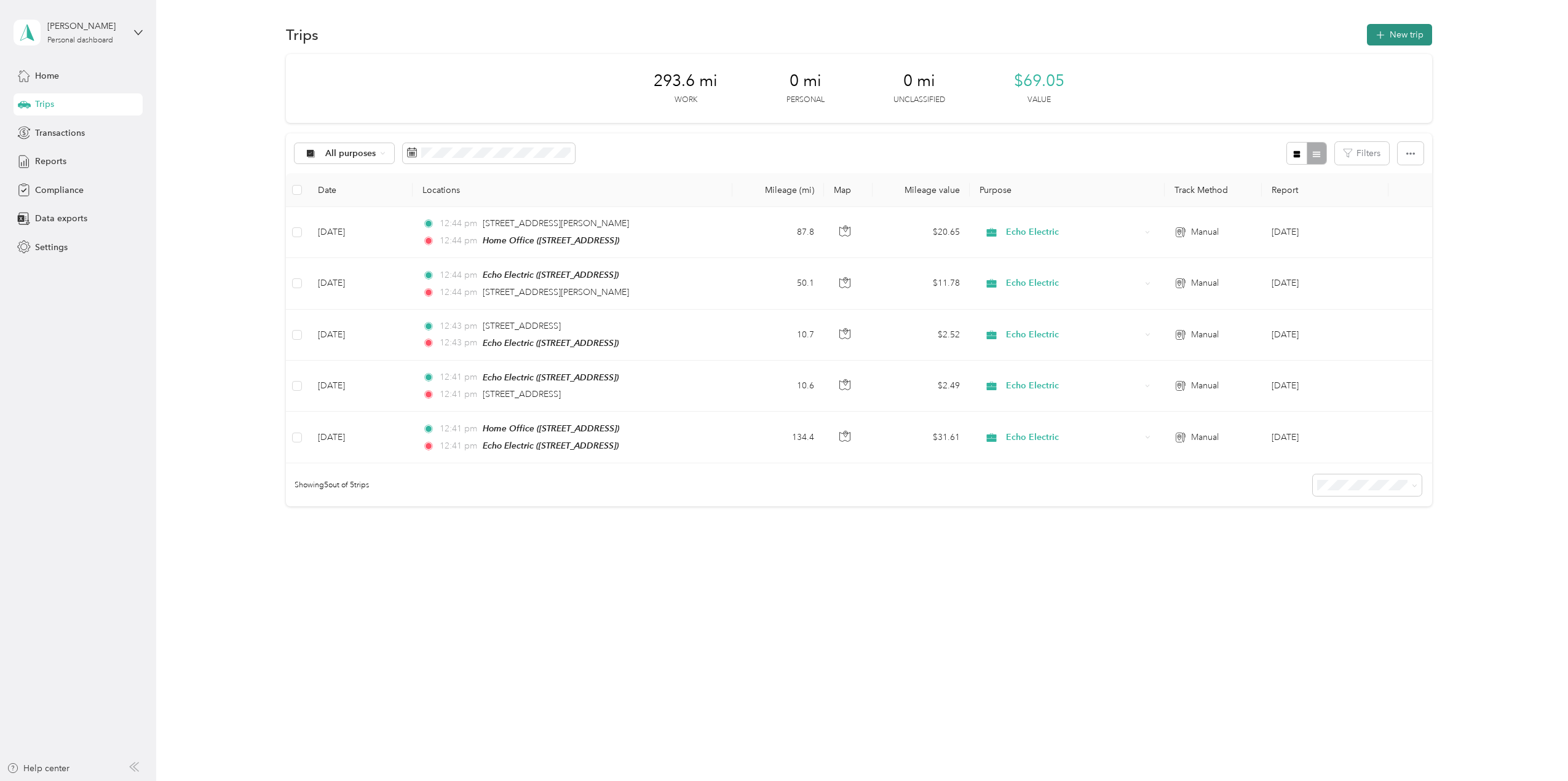
click at [1414, 37] on button "New trip" at bounding box center [1399, 35] width 65 height 21
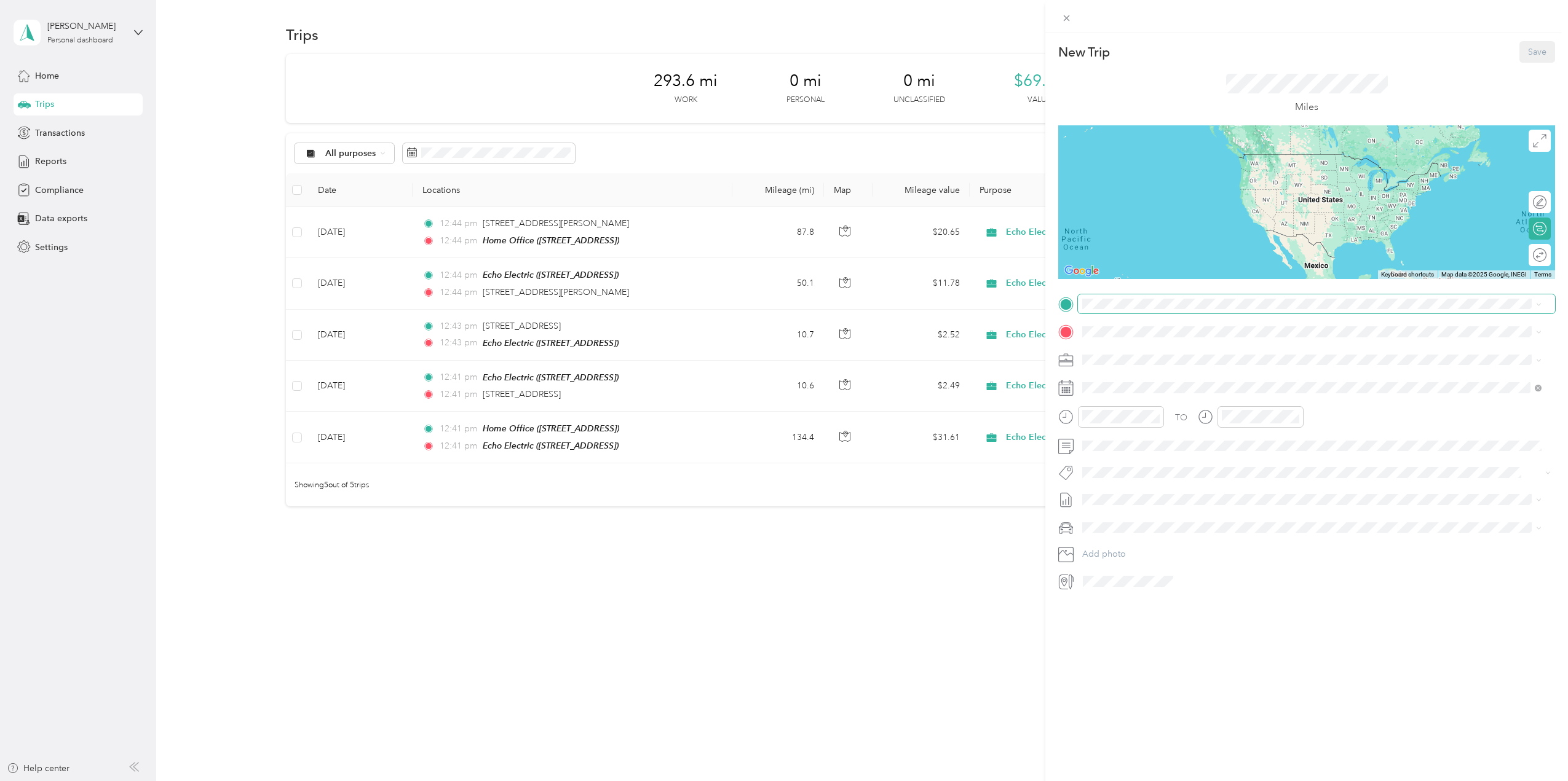
click at [1106, 297] on span at bounding box center [1317, 304] width 477 height 20
click at [1184, 361] on span "[STREET_ADDRESS]" at bounding box center [1145, 366] width 78 height 11
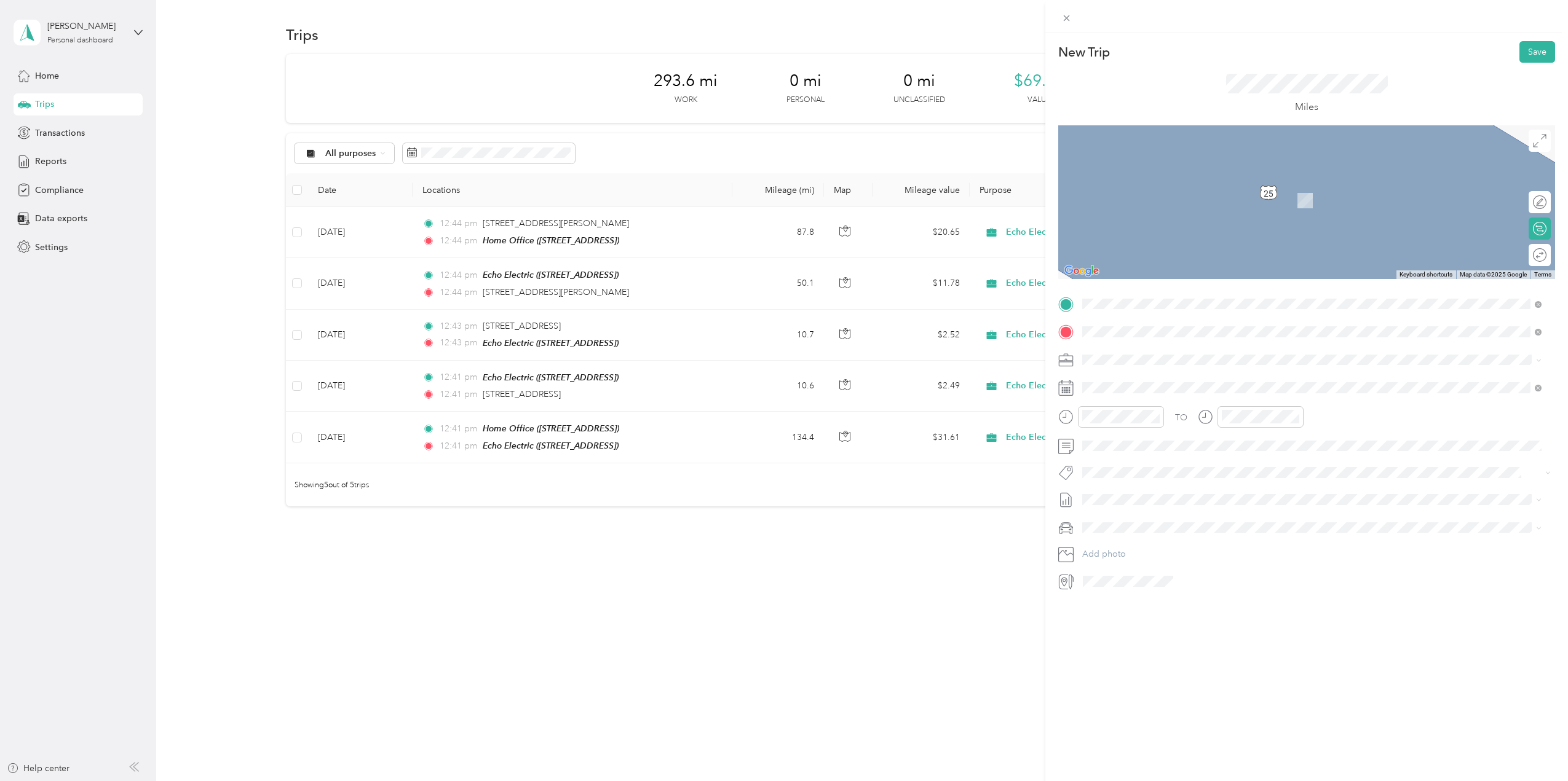
click at [1183, 382] on span "[STREET_ADDRESS][US_STATE]" at bounding box center [1167, 376] width 123 height 11
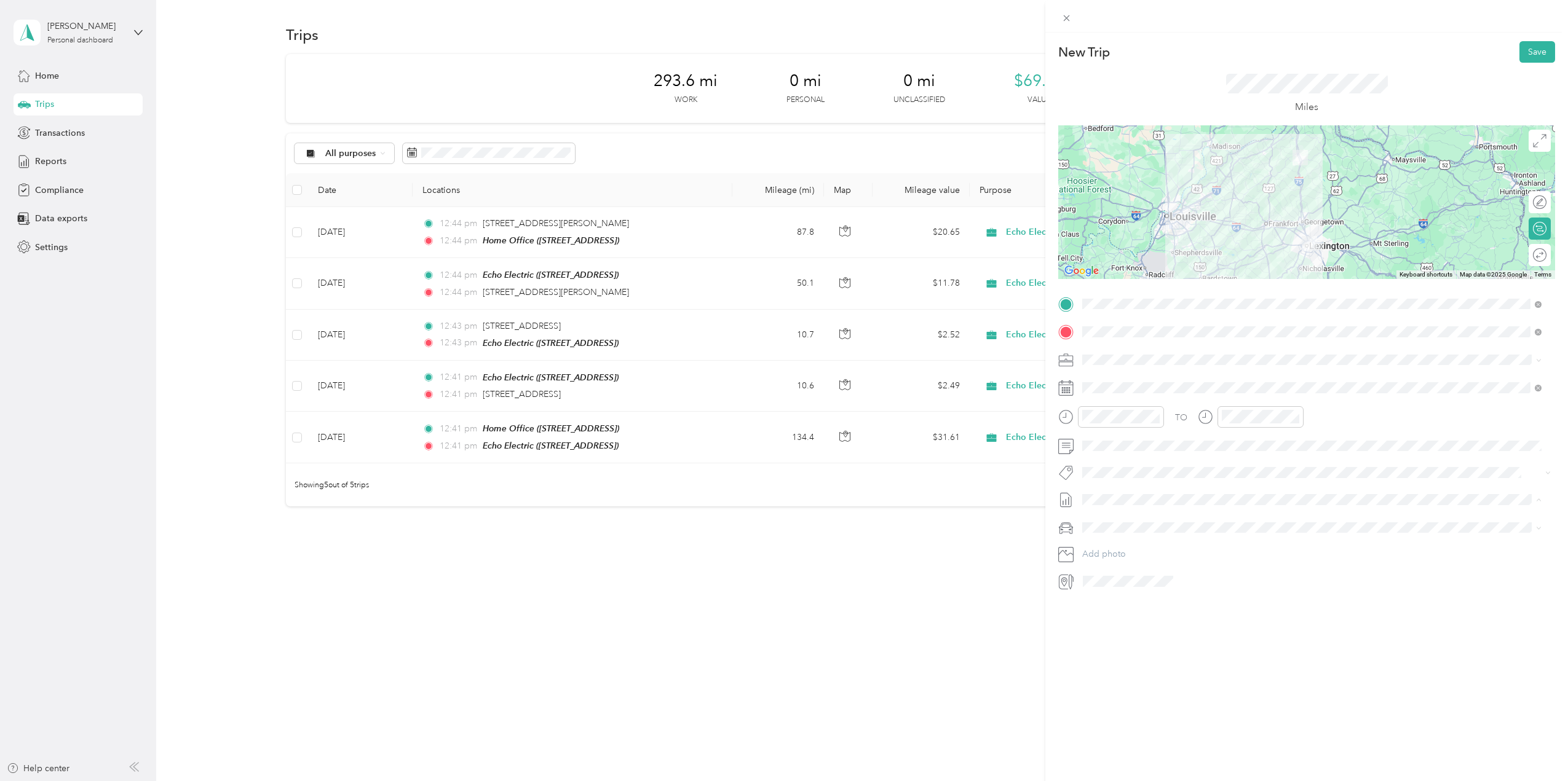
click at [1109, 537] on span "[DATE]" at bounding box center [1095, 540] width 27 height 13
click at [1118, 551] on span "Ford F150" at bounding box center [1107, 549] width 40 height 11
click at [1547, 256] on div "Round trip" at bounding box center [1547, 255] width 0 height 13
click at [1525, 255] on div at bounding box center [1533, 255] width 26 height 13
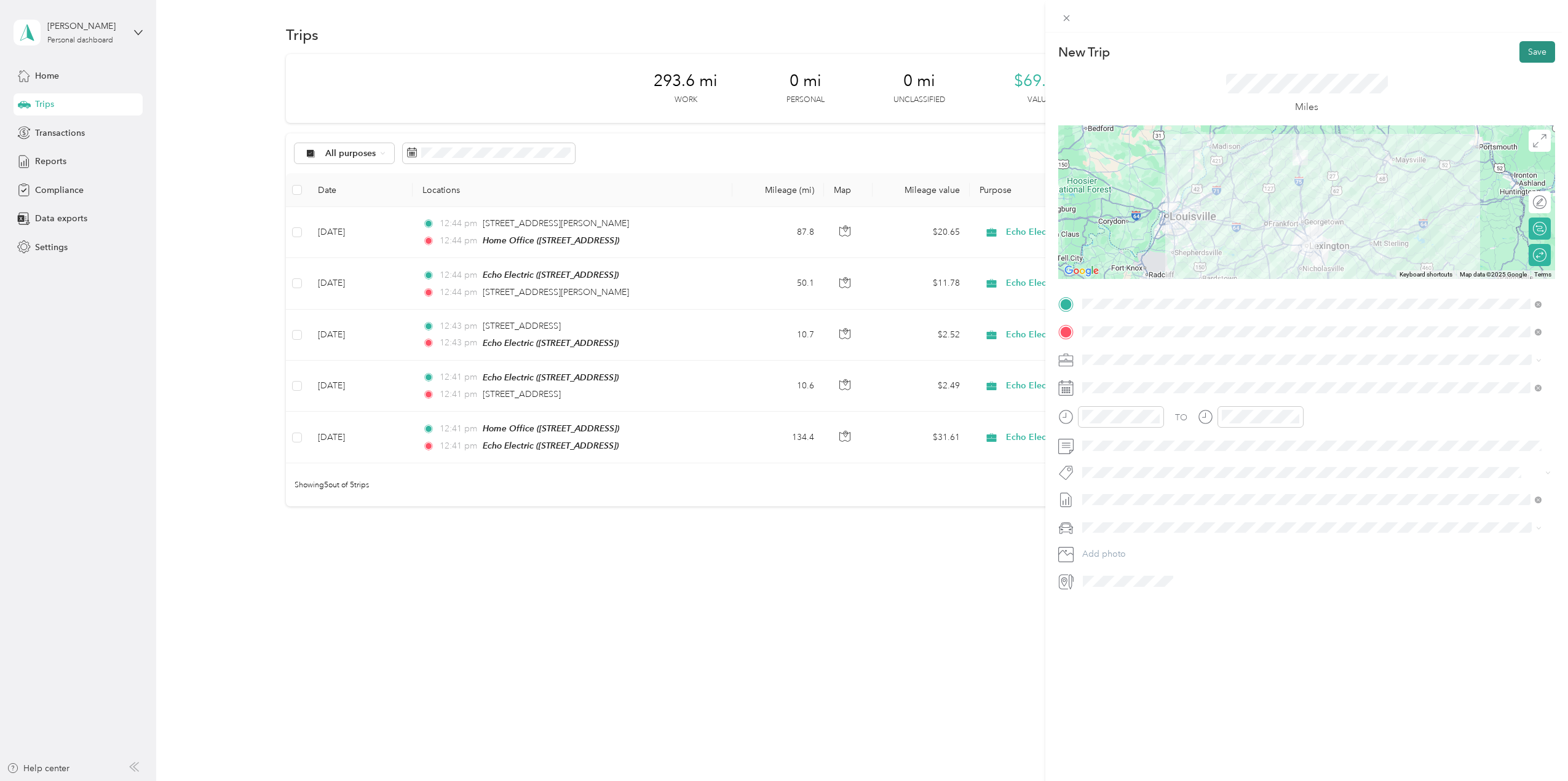
click at [1535, 55] on button "Save" at bounding box center [1538, 52] width 35 height 21
